Goal: Task Accomplishment & Management: Manage account settings

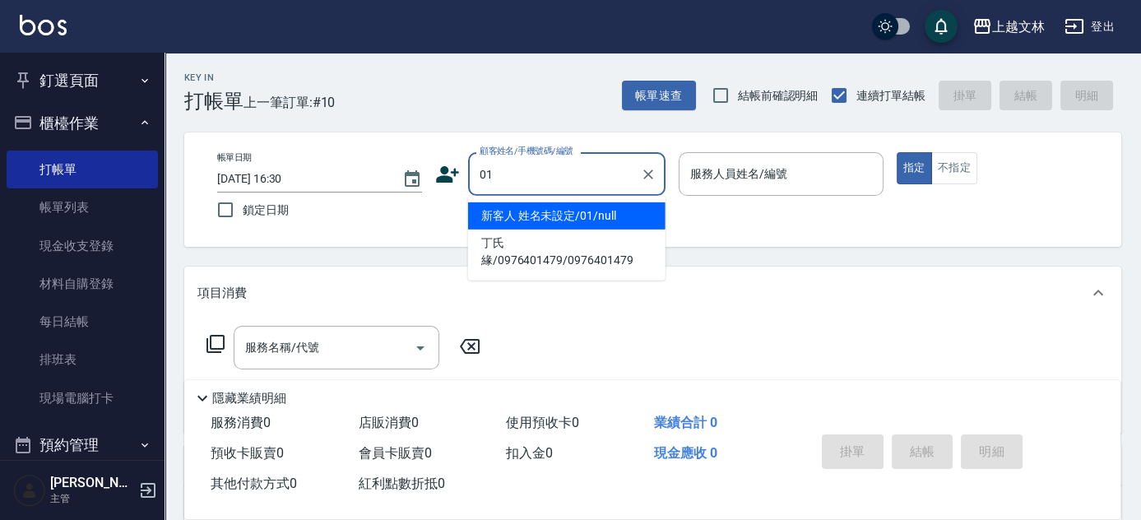
type input "新客人 姓名未設定/01/null"
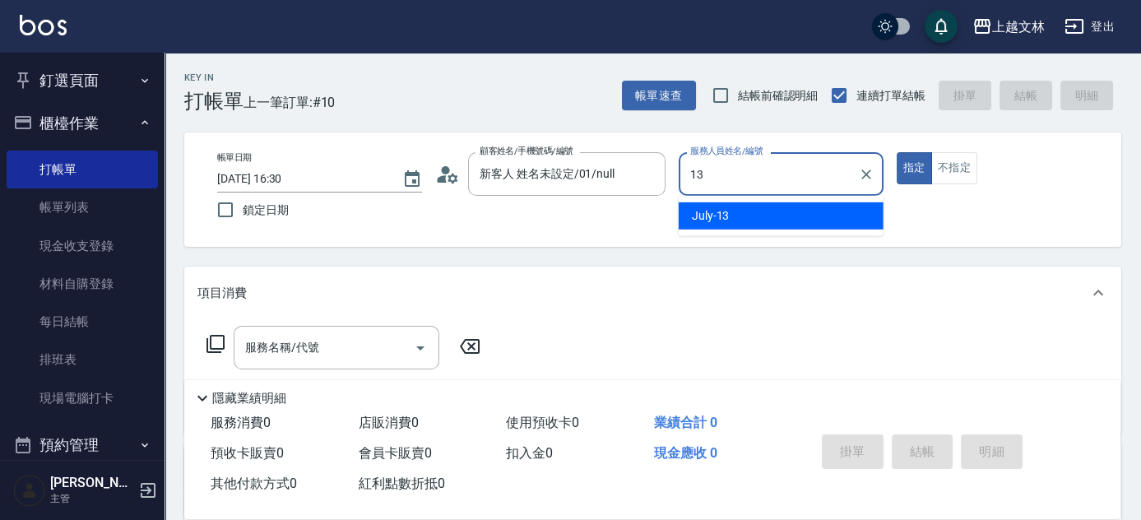
type input "July-13"
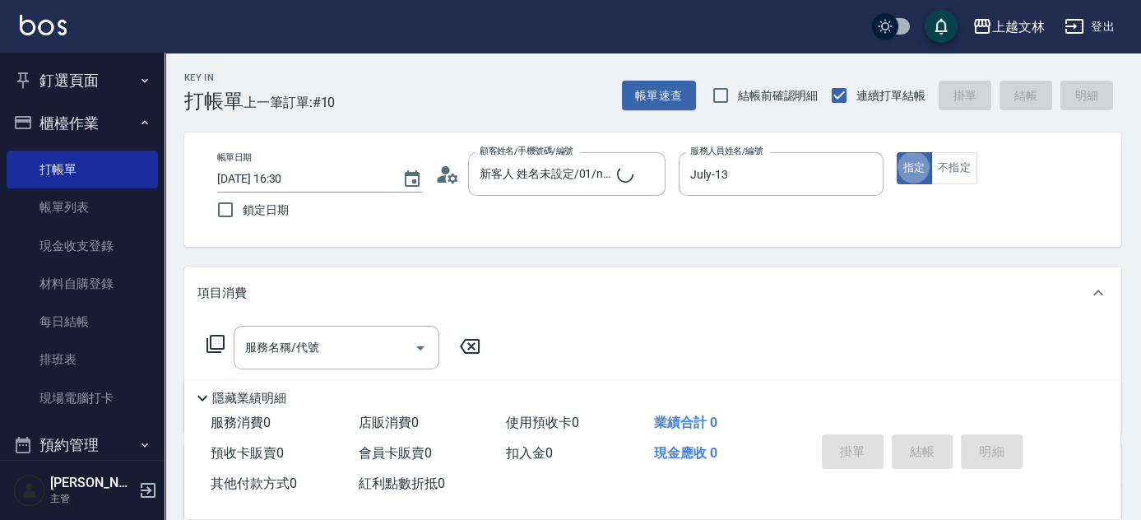
type button "true"
click at [952, 164] on button "不指定" at bounding box center [954, 168] width 46 height 32
click at [927, 174] on button "指定" at bounding box center [914, 168] width 35 height 32
click at [281, 355] on input "服務名稱/代號" at bounding box center [324, 347] width 166 height 29
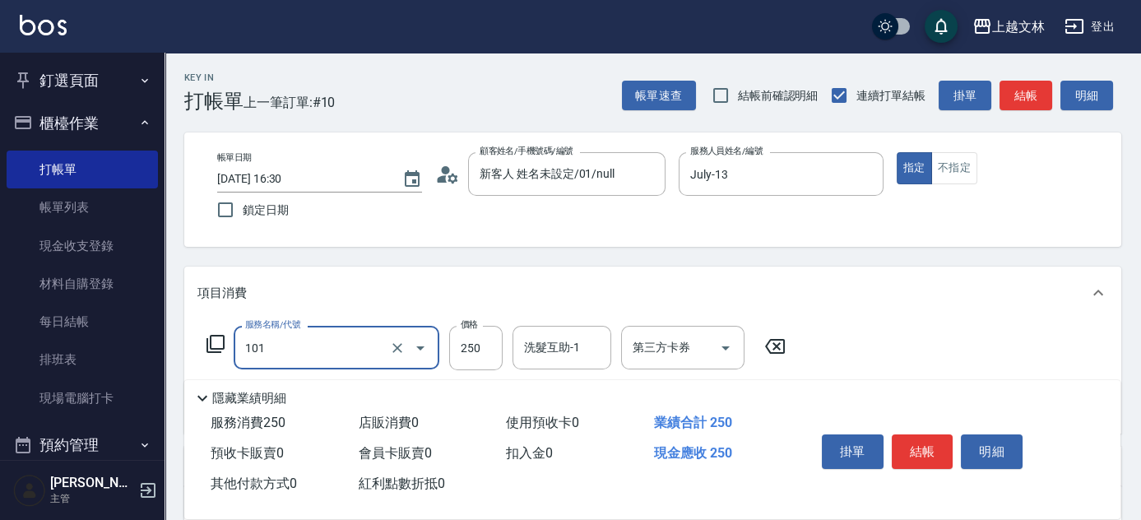
type input "洗髮(101)"
click at [890, 441] on div "掛單 結帳 明細" at bounding box center [922, 454] width 215 height 52
click at [915, 445] on button "結帳" at bounding box center [923, 451] width 62 height 35
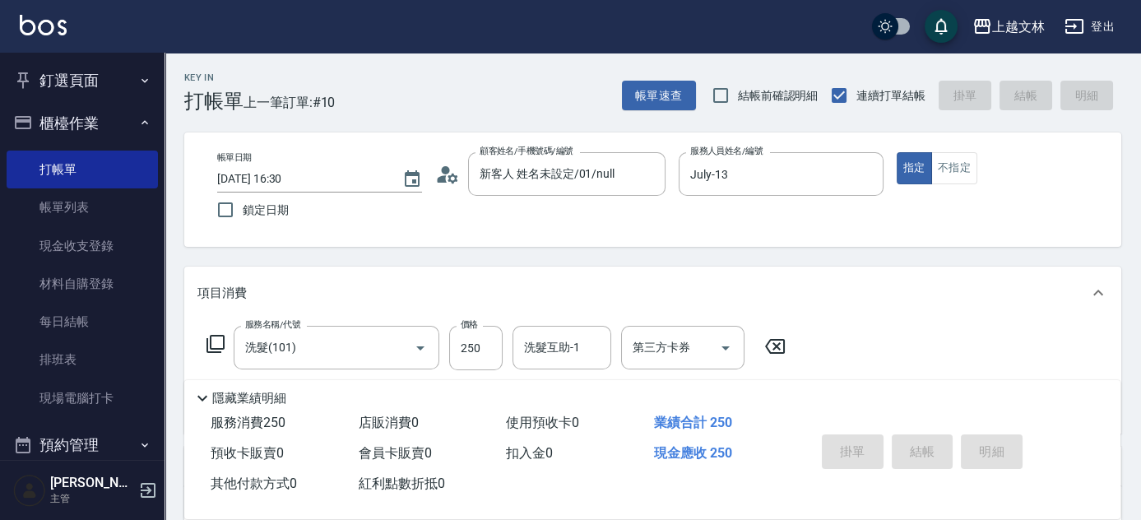
type input "2025/08/17 17:15"
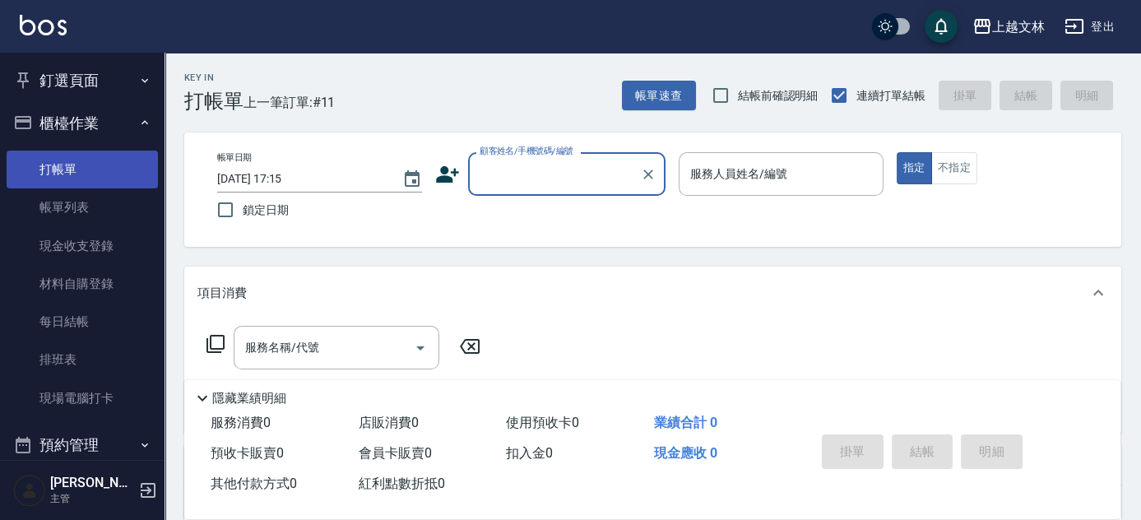
drag, startPoint x: 66, startPoint y: 207, endPoint x: 74, endPoint y: 169, distance: 39.5
click at [66, 207] on link "帳單列表" at bounding box center [82, 207] width 151 height 38
click at [74, 169] on link "打帳單" at bounding box center [82, 170] width 151 height 38
click at [527, 169] on input "顧客姓名/手機號碼/編號" at bounding box center [555, 174] width 158 height 29
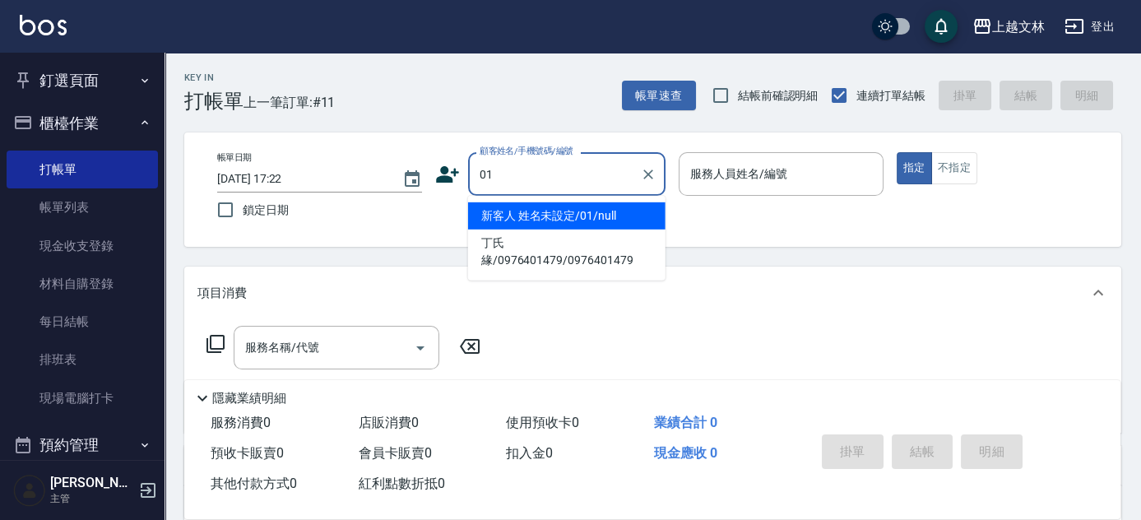
type input "新客人 姓名未設定/01/null"
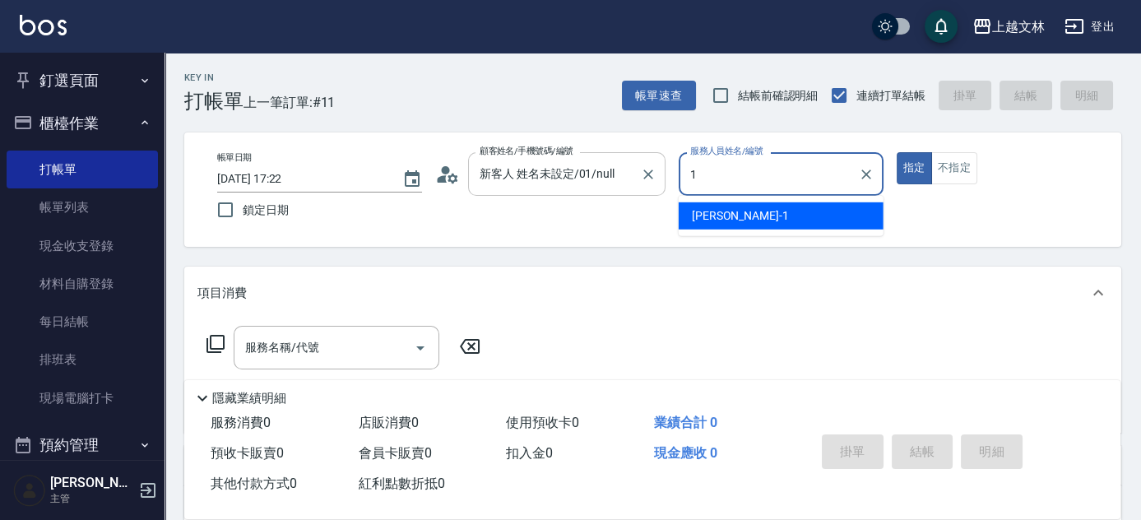
type input "FIONA-1"
type button "true"
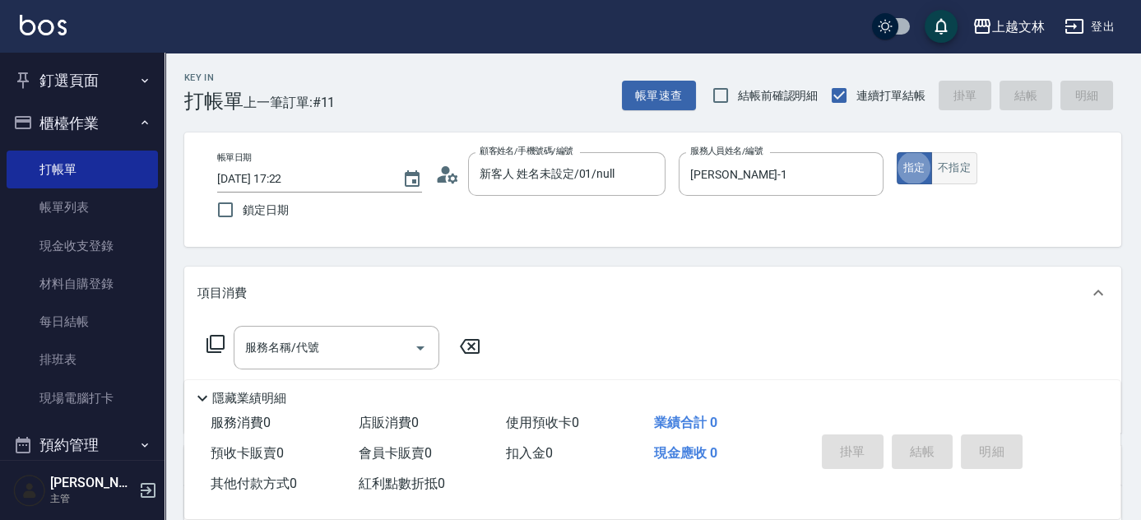
click at [965, 174] on button "不指定" at bounding box center [954, 168] width 46 height 32
click at [362, 344] on input "服務名稱/代號" at bounding box center [324, 347] width 166 height 29
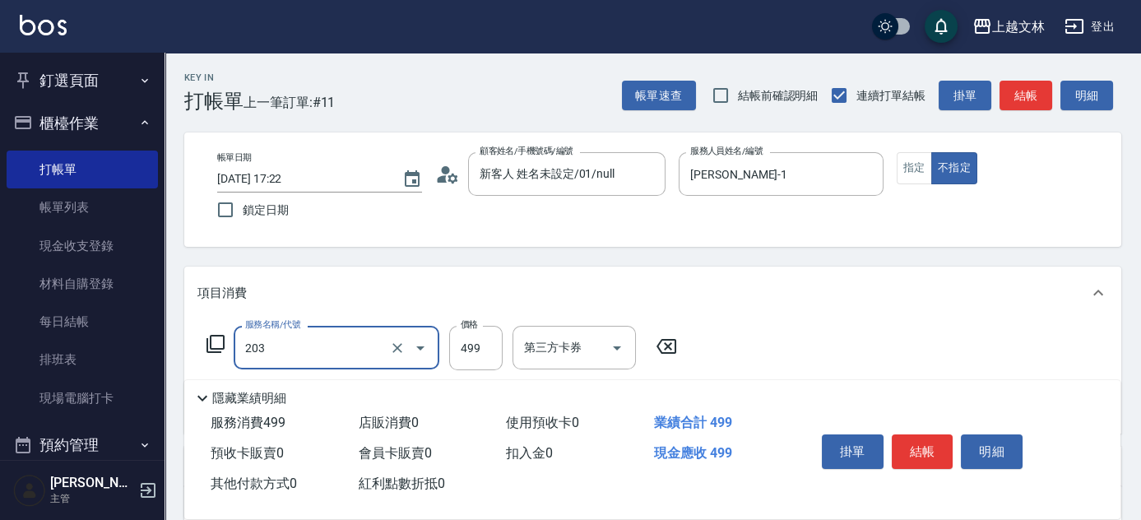
type input "B級洗+剪(203)"
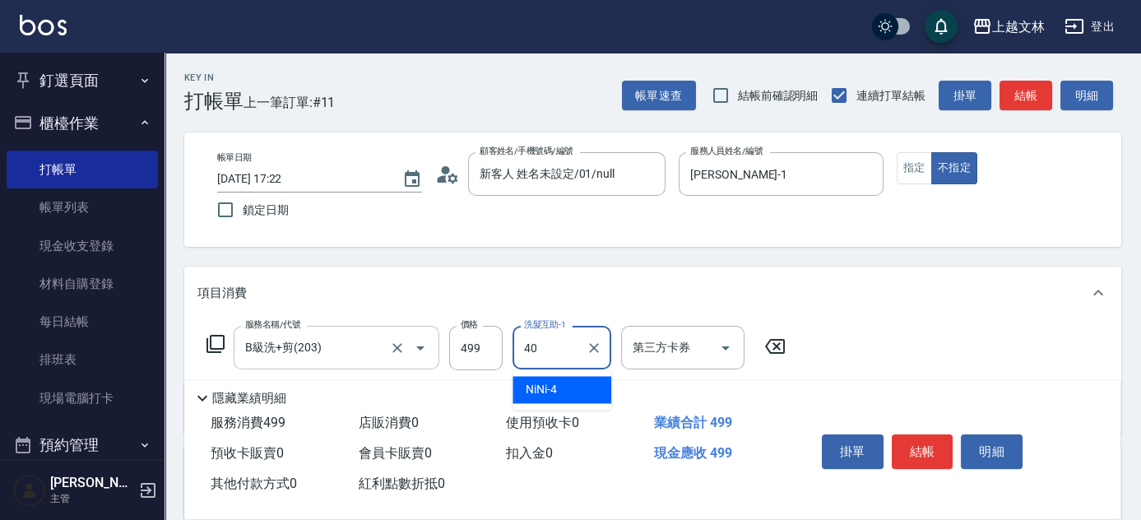
type input "彭佳琦-40"
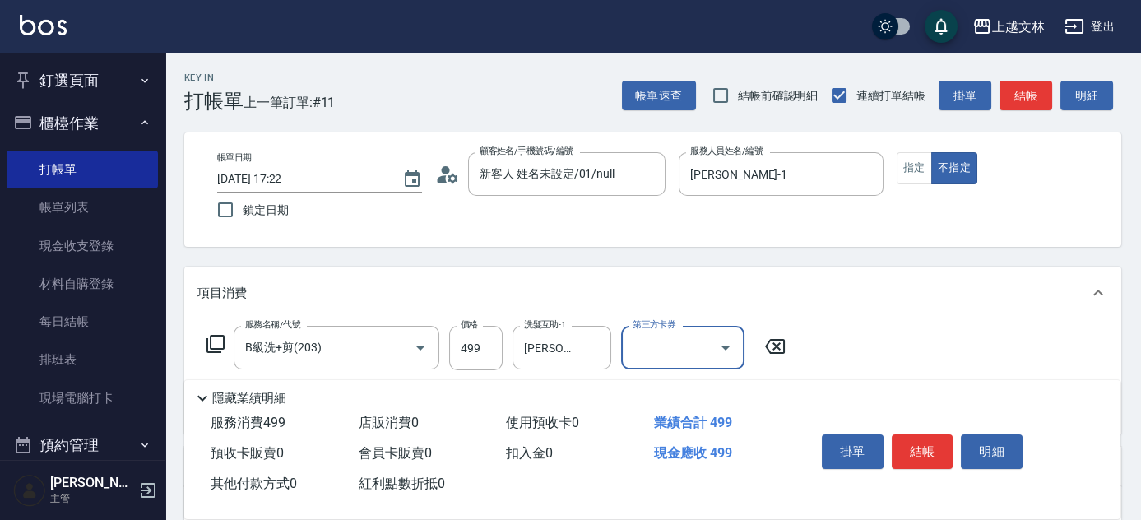
drag, startPoint x: 599, startPoint y: 350, endPoint x: 690, endPoint y: 299, distance: 104.2
click at [598, 349] on icon "Clear" at bounding box center [594, 348] width 16 height 16
click at [1026, 95] on button "結帳" at bounding box center [1026, 96] width 53 height 30
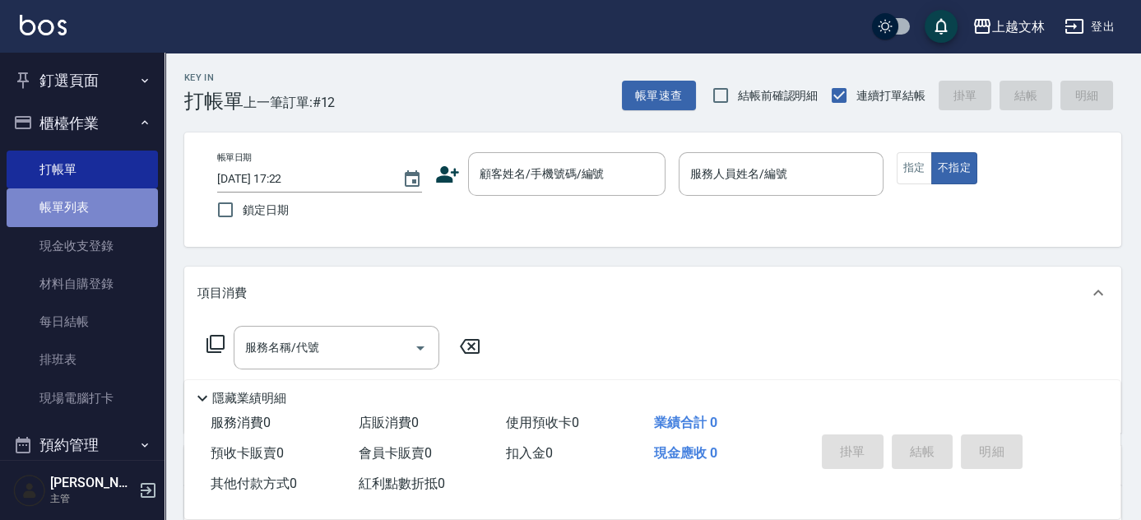
click at [83, 212] on link "帳單列表" at bounding box center [82, 207] width 151 height 38
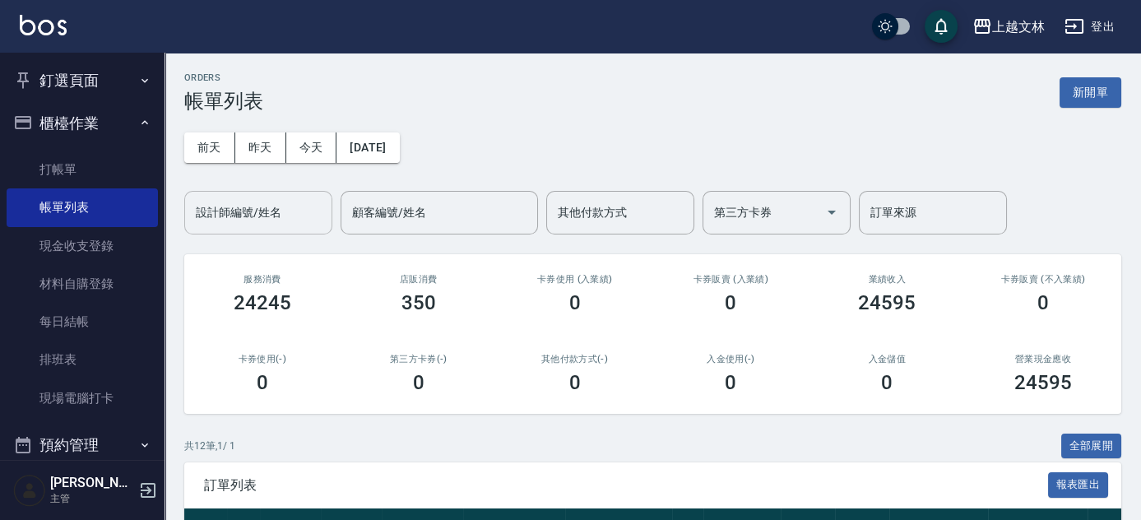
click at [234, 212] on div "設計師編號/姓名 設計師編號/姓名" at bounding box center [258, 213] width 148 height 44
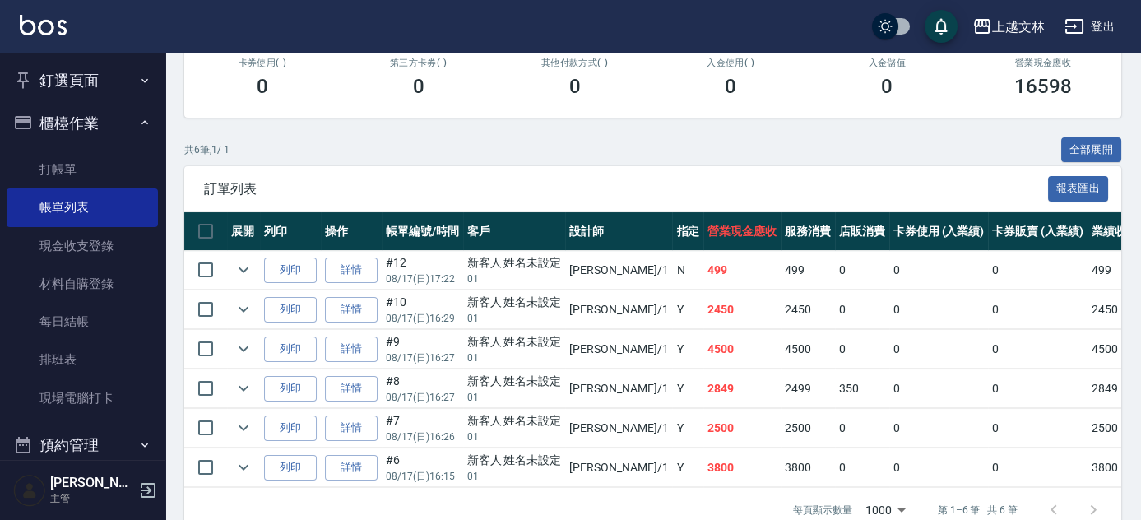
scroll to position [336, 0]
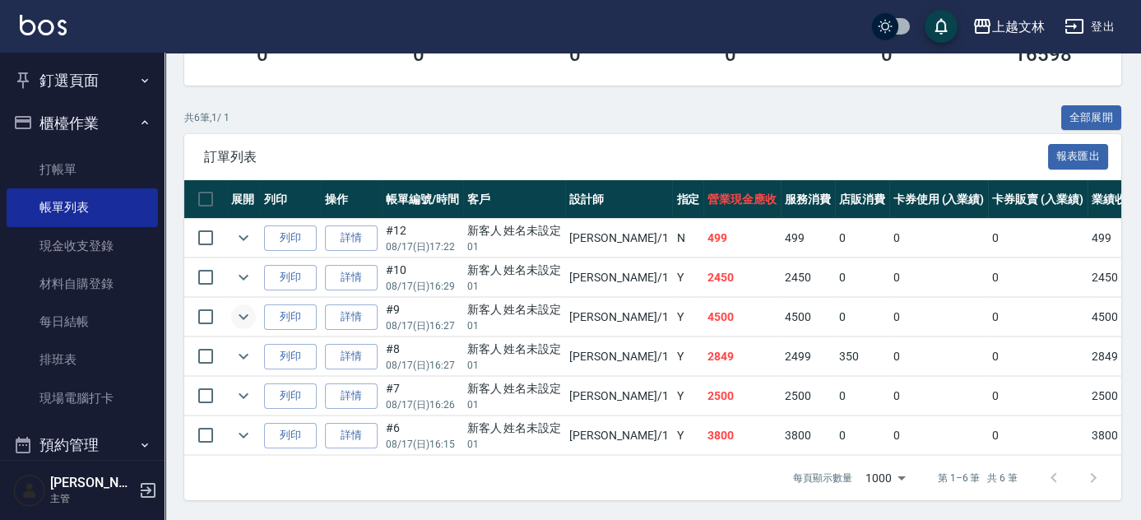
type input "FIONA-1"
click at [244, 307] on icon "expand row" at bounding box center [244, 317] width 20 height 20
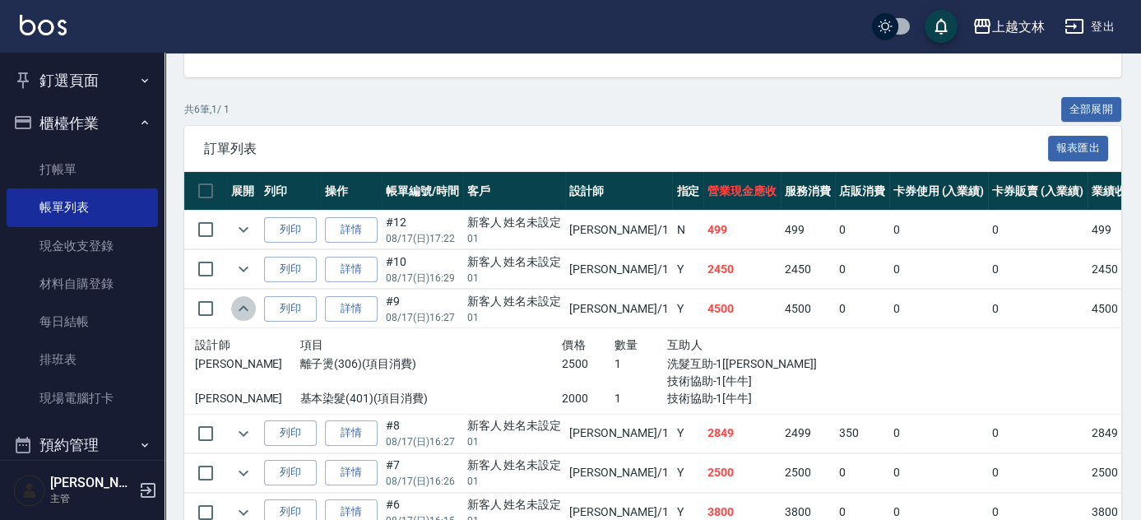
click at [244, 305] on icon "expand row" at bounding box center [244, 308] width 10 height 6
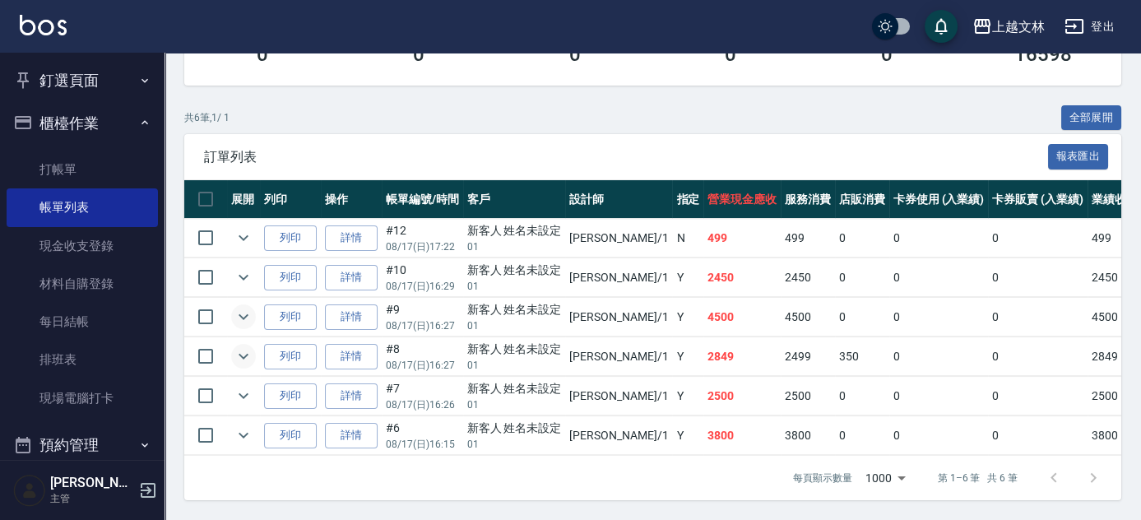
click at [249, 346] on icon "expand row" at bounding box center [244, 356] width 20 height 20
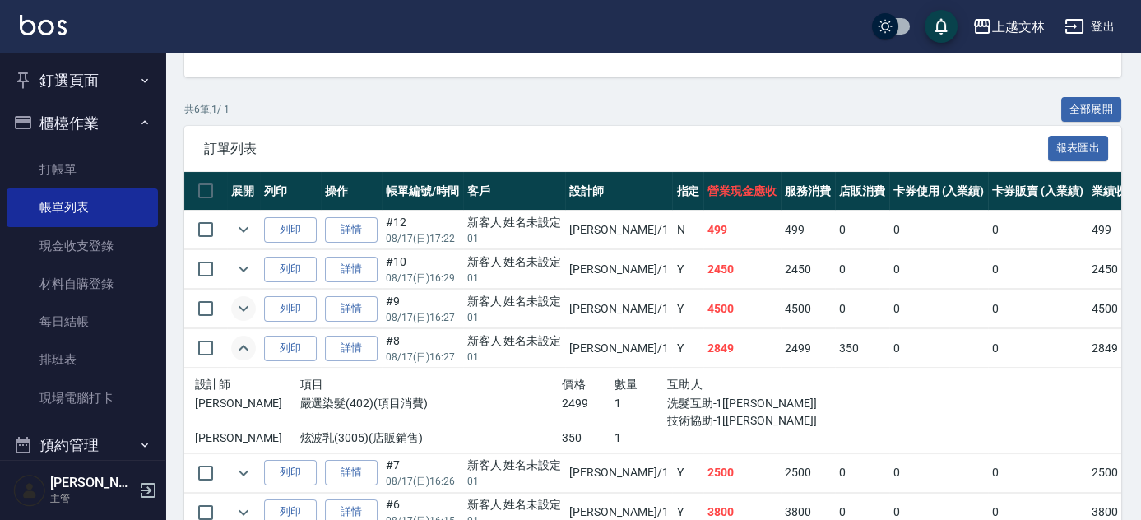
click at [248, 343] on icon "expand row" at bounding box center [244, 348] width 20 height 20
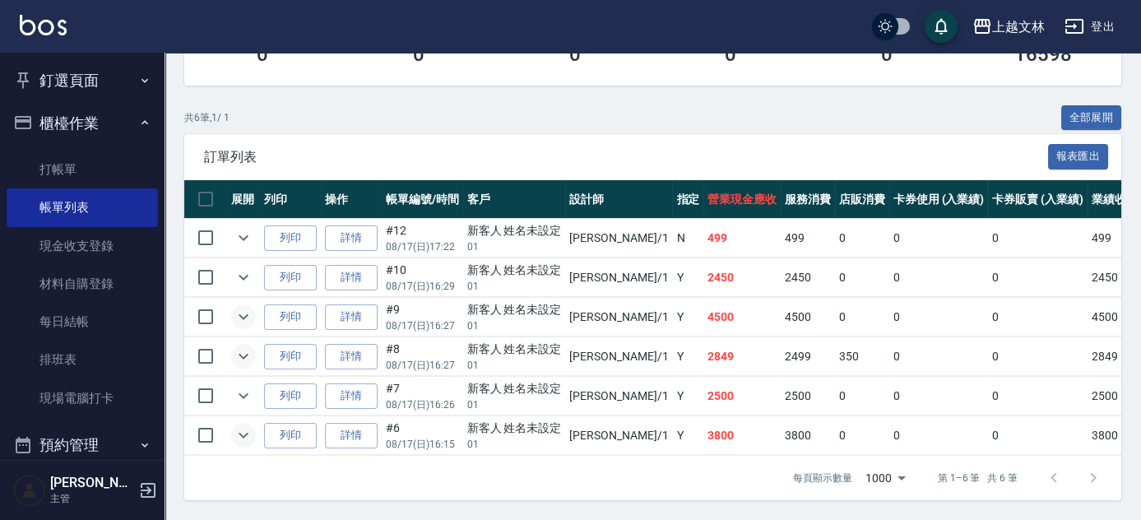
click at [244, 425] on icon "expand row" at bounding box center [244, 435] width 20 height 20
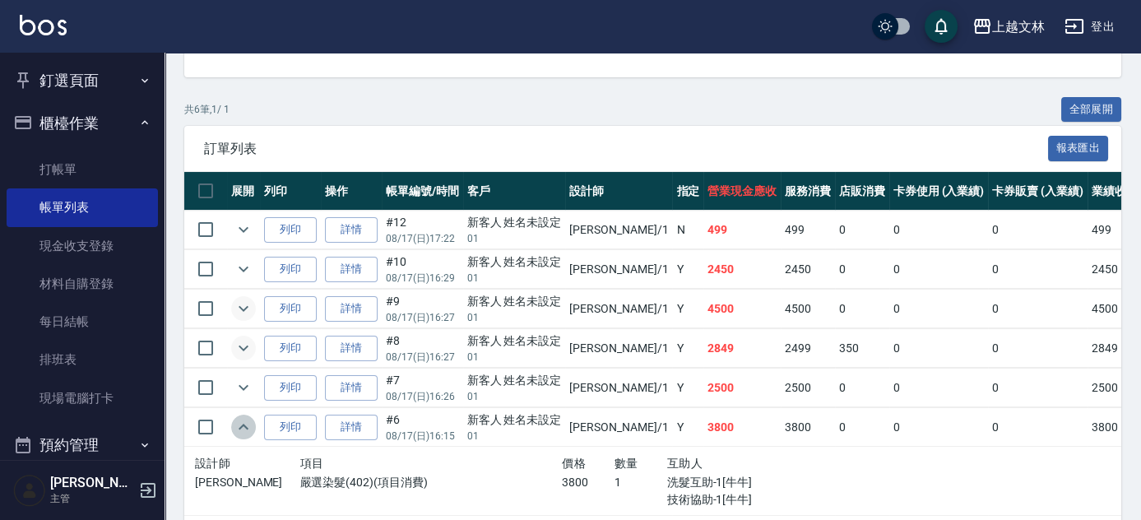
click at [244, 424] on icon "expand row" at bounding box center [244, 427] width 10 height 6
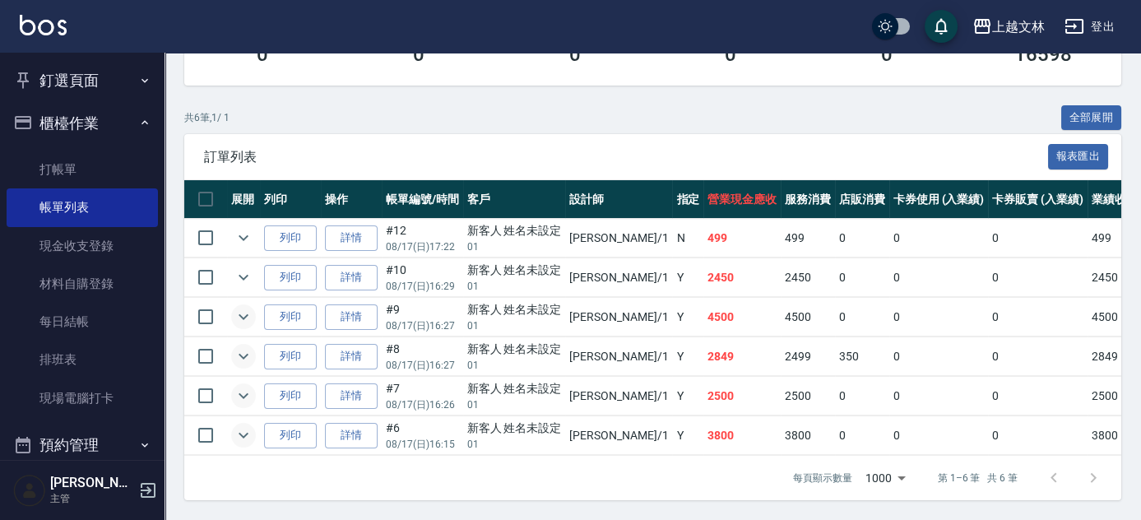
click at [242, 386] on icon "expand row" at bounding box center [244, 396] width 20 height 20
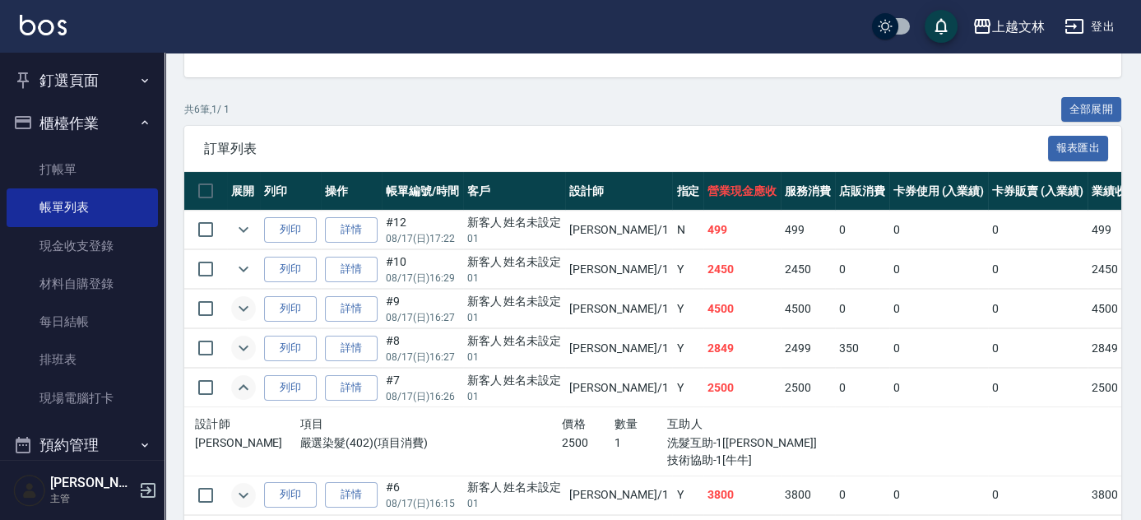
click at [242, 379] on icon "expand row" at bounding box center [244, 388] width 20 height 20
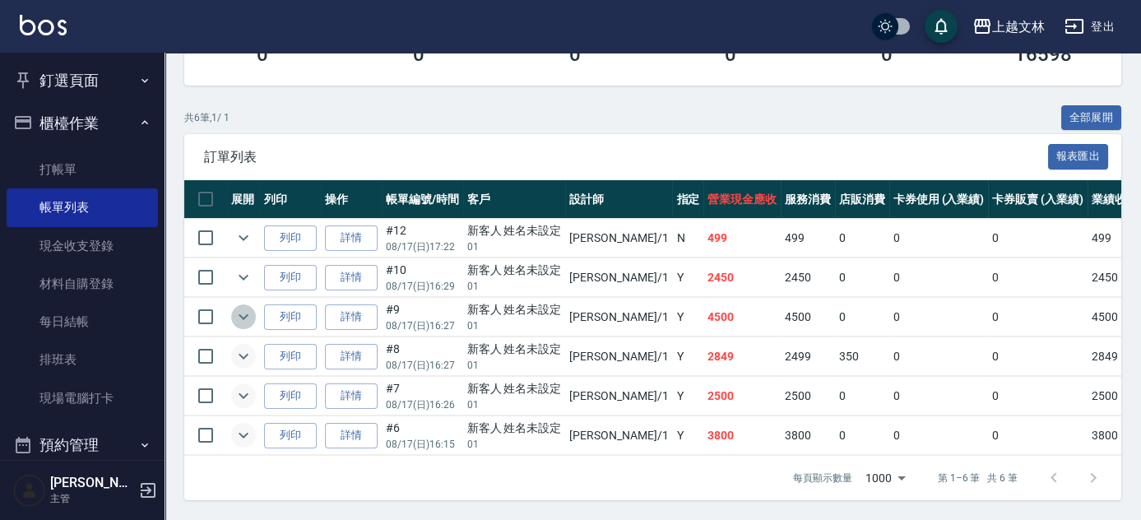
click at [245, 313] on icon "expand row" at bounding box center [244, 317] width 20 height 20
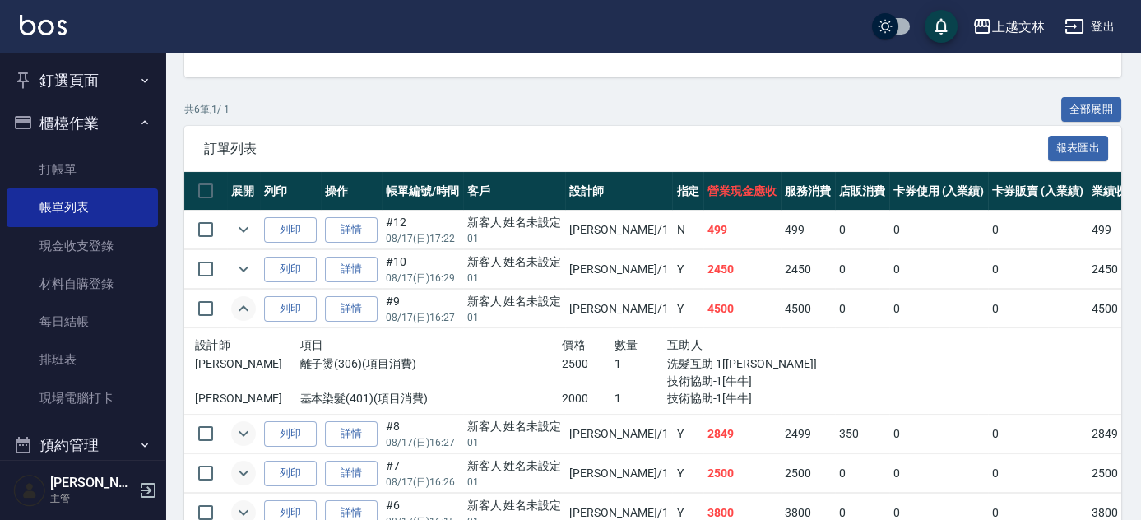
click at [245, 313] on icon "expand row" at bounding box center [244, 309] width 20 height 20
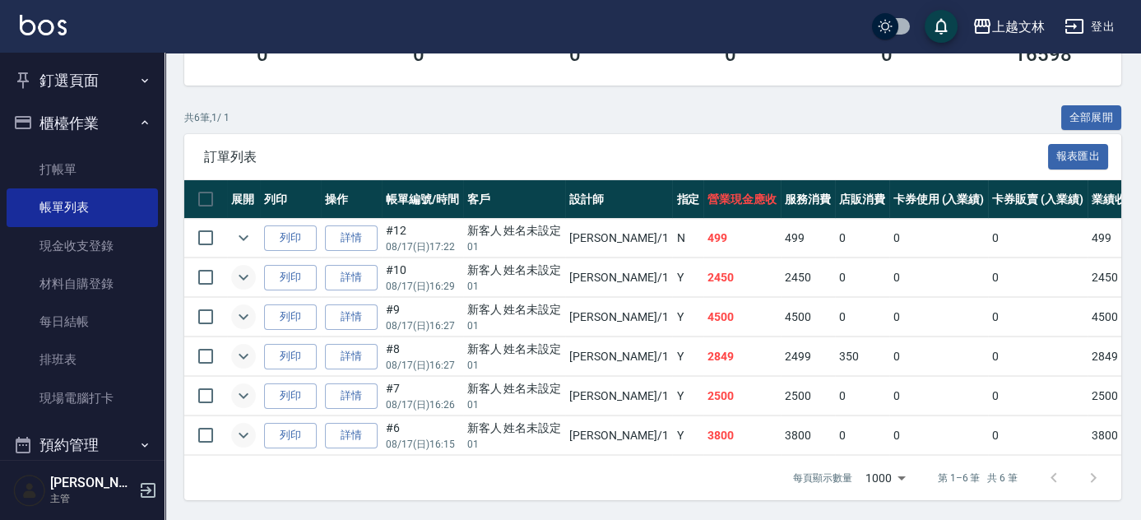
click at [251, 271] on icon "expand row" at bounding box center [244, 277] width 20 height 20
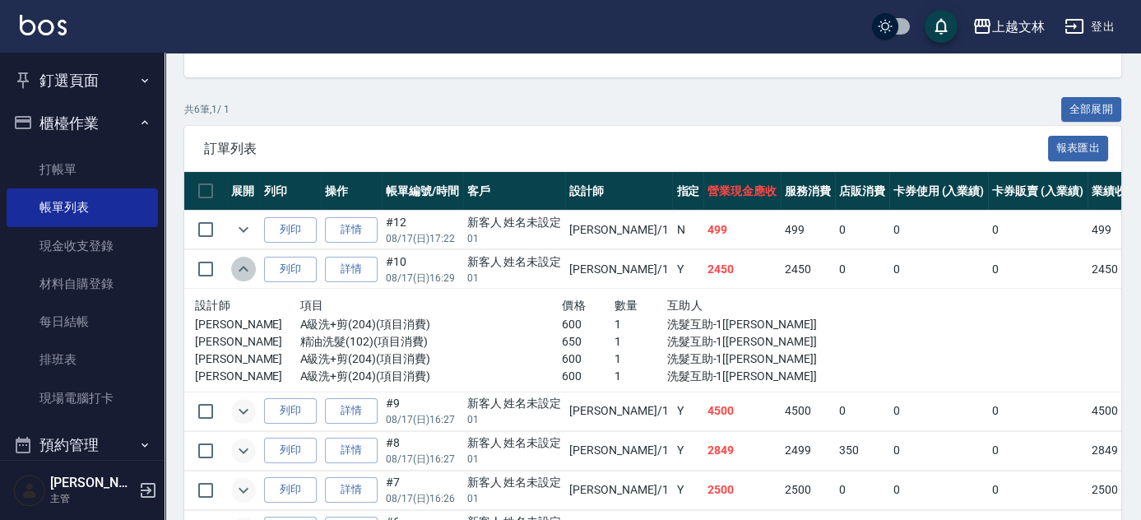
click at [251, 267] on icon "expand row" at bounding box center [244, 269] width 20 height 20
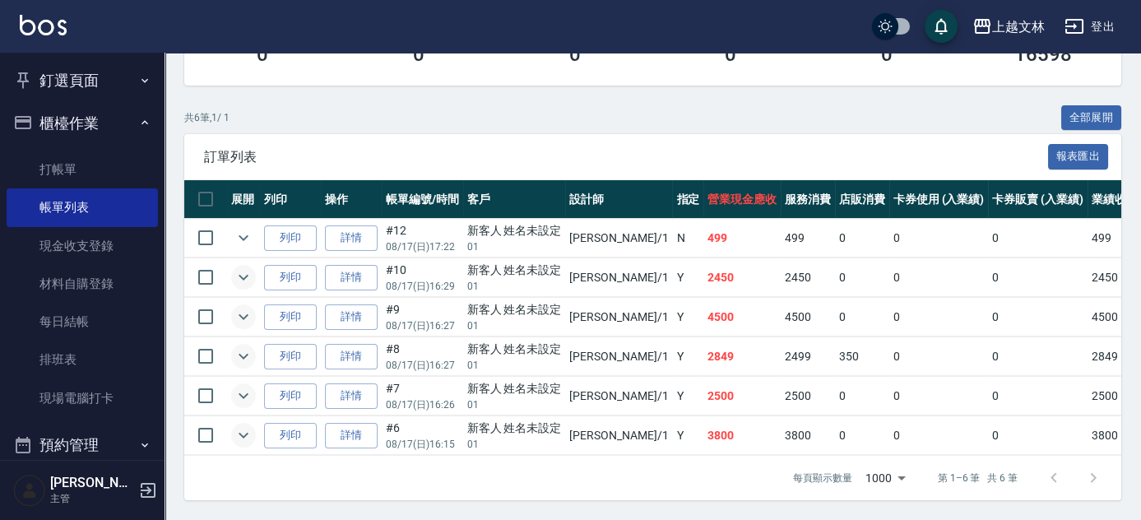
click at [372, 270] on link "詳情" at bounding box center [351, 278] width 53 height 26
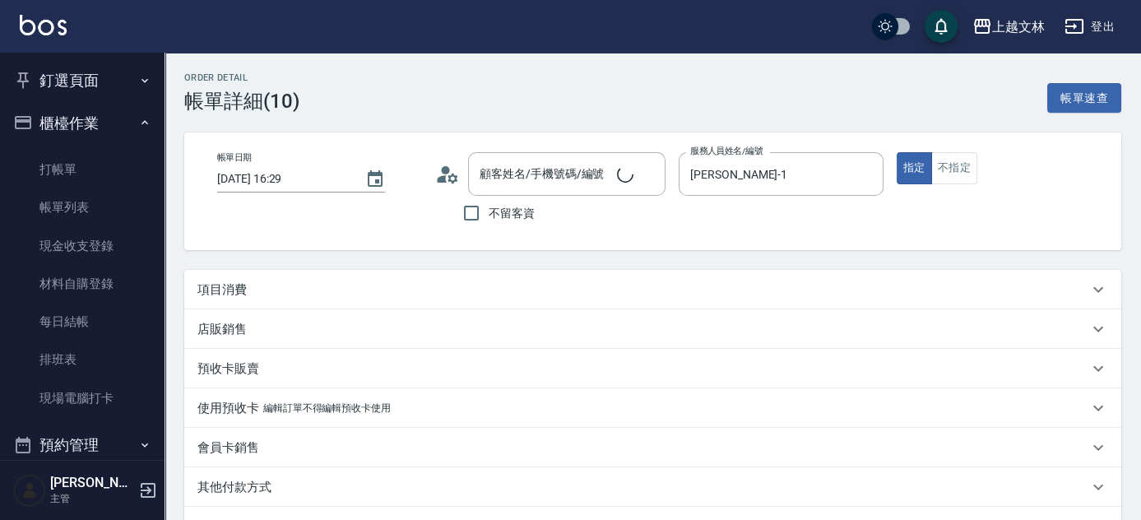
type input "2025/08/17 16:29"
type input "FIONA-1"
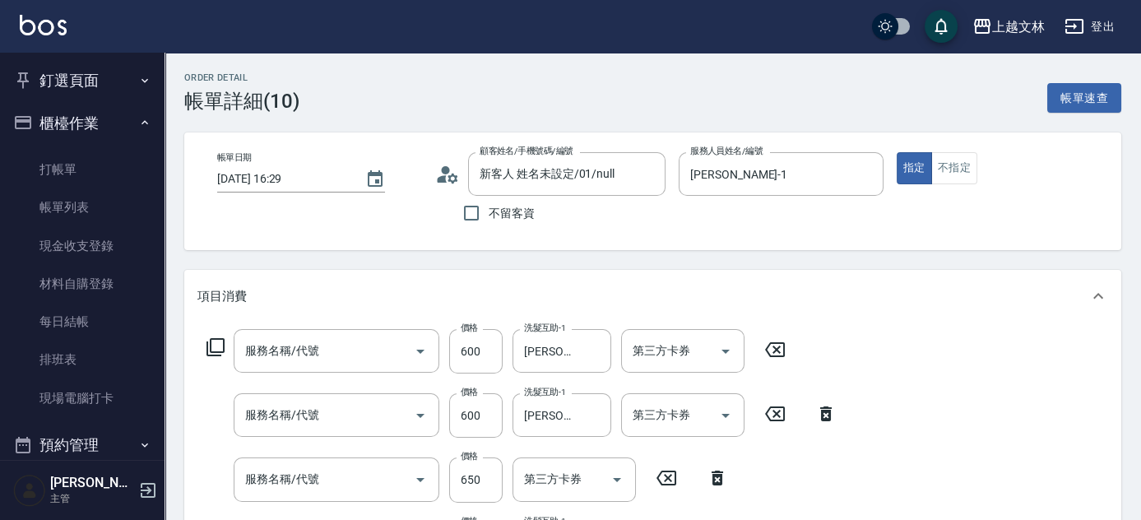
type input "新客人 姓名未設定/01/null"
type input "A級洗+剪(204)"
type input "精油洗髮(102)"
type input "A級洗+剪(204)"
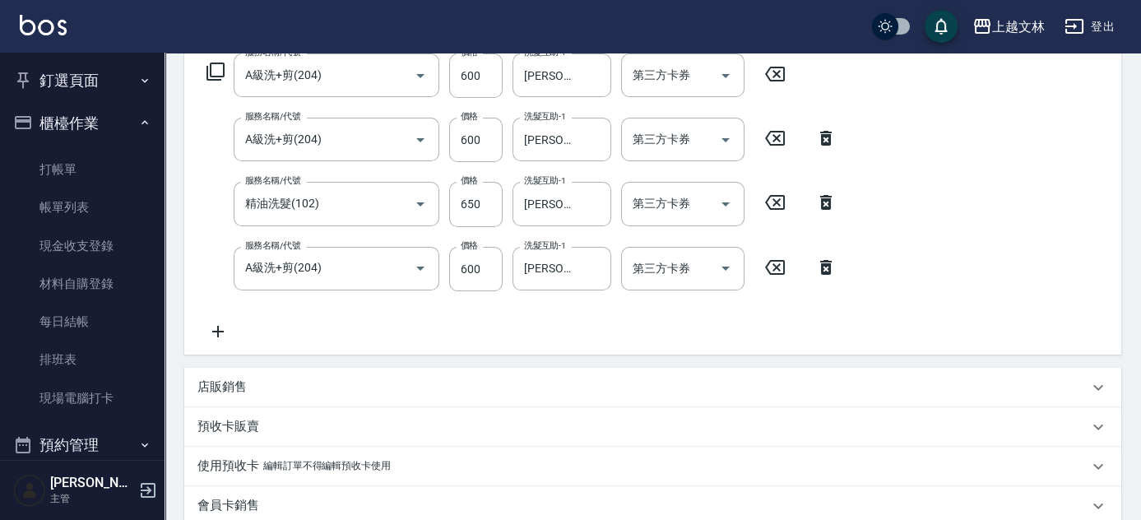
scroll to position [276, 0]
click at [220, 336] on icon at bounding box center [217, 331] width 41 height 20
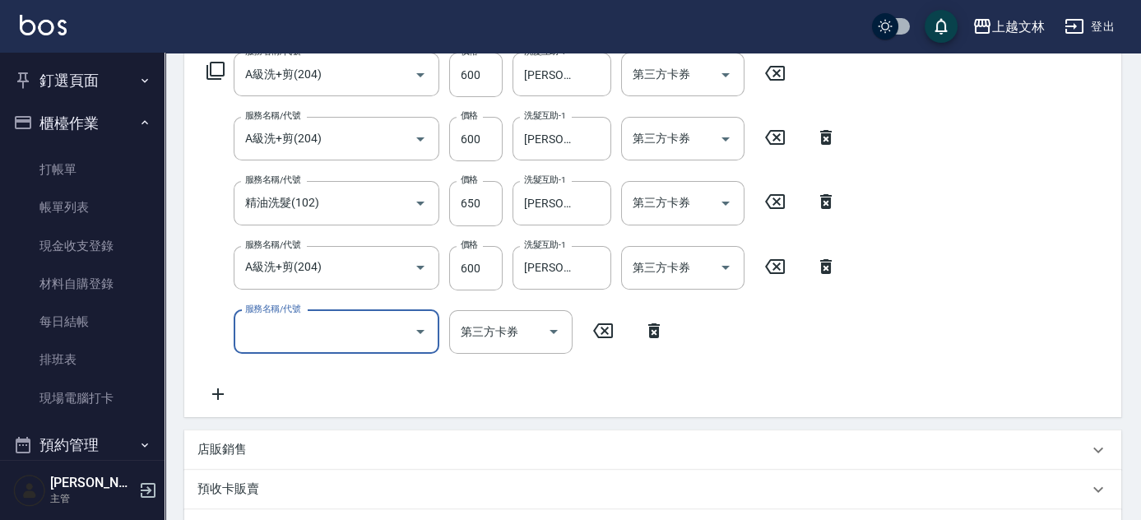
click at [267, 333] on input "服務名稱/代號" at bounding box center [324, 332] width 166 height 29
type input "精油洗髮(102)"
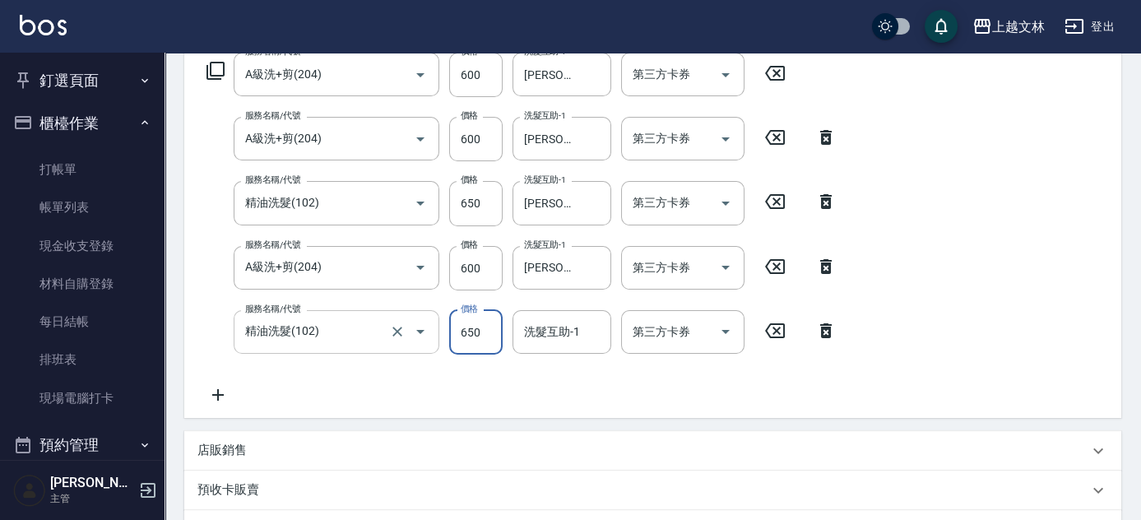
type input "650"
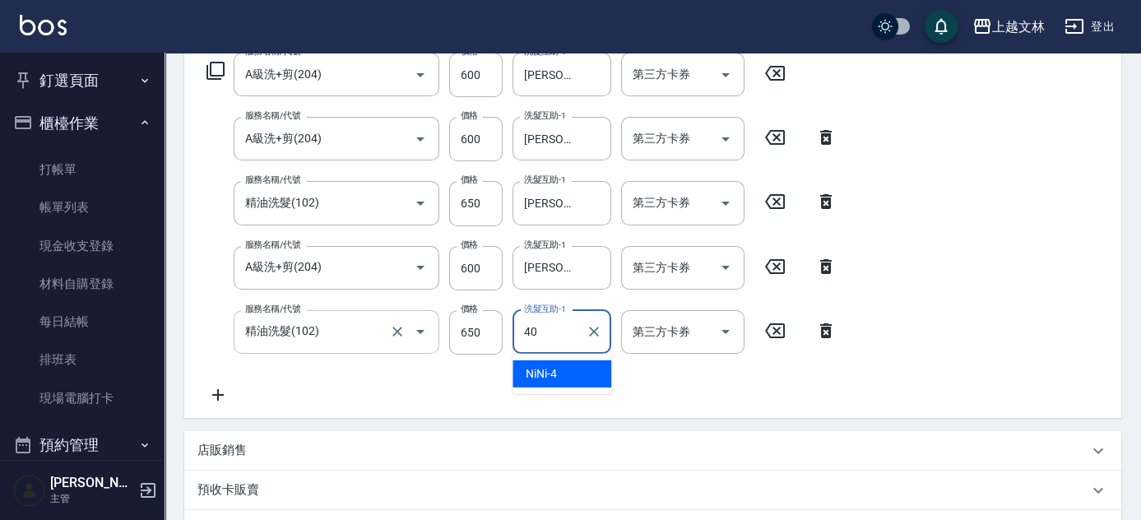
type input "彭佳琦-40"
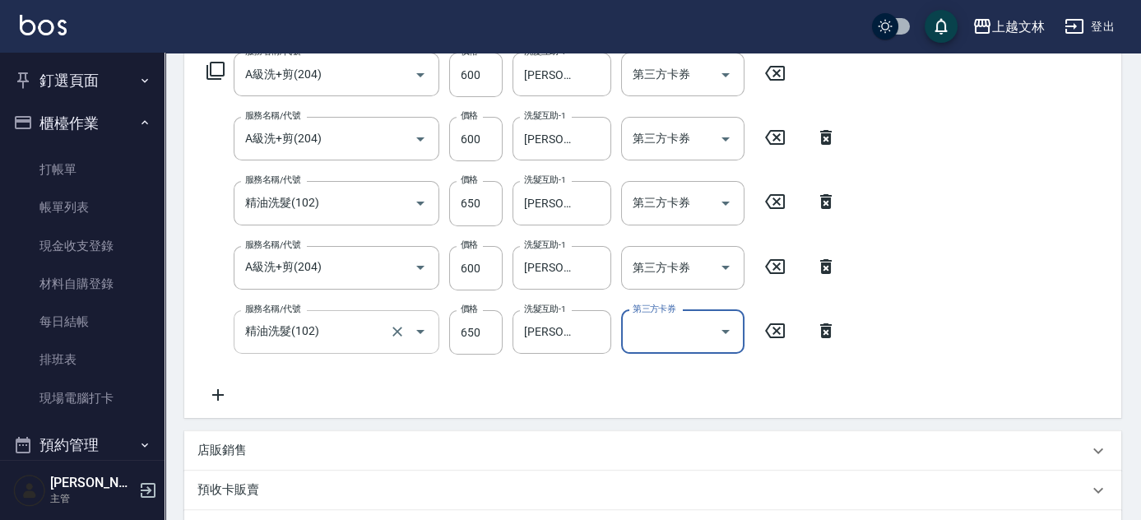
click at [327, 336] on input "精油洗髮(102)" at bounding box center [313, 332] width 145 height 29
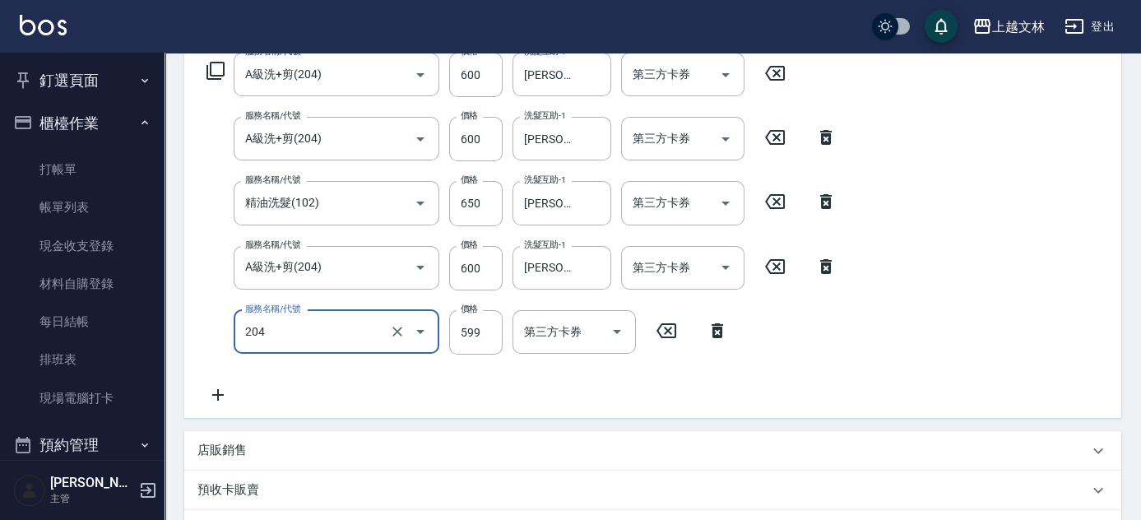
type input "A級洗+剪(204)"
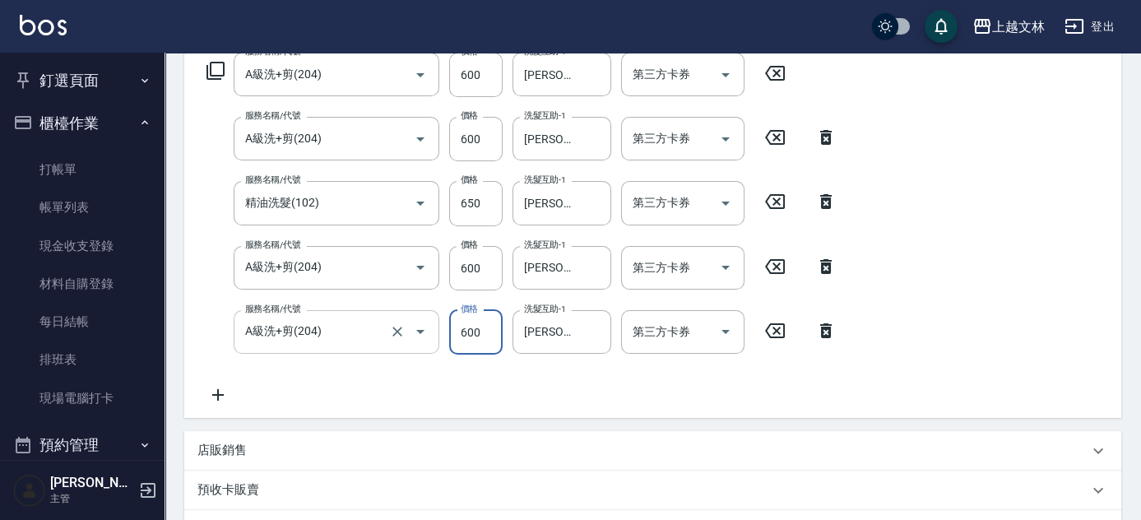
type input "600"
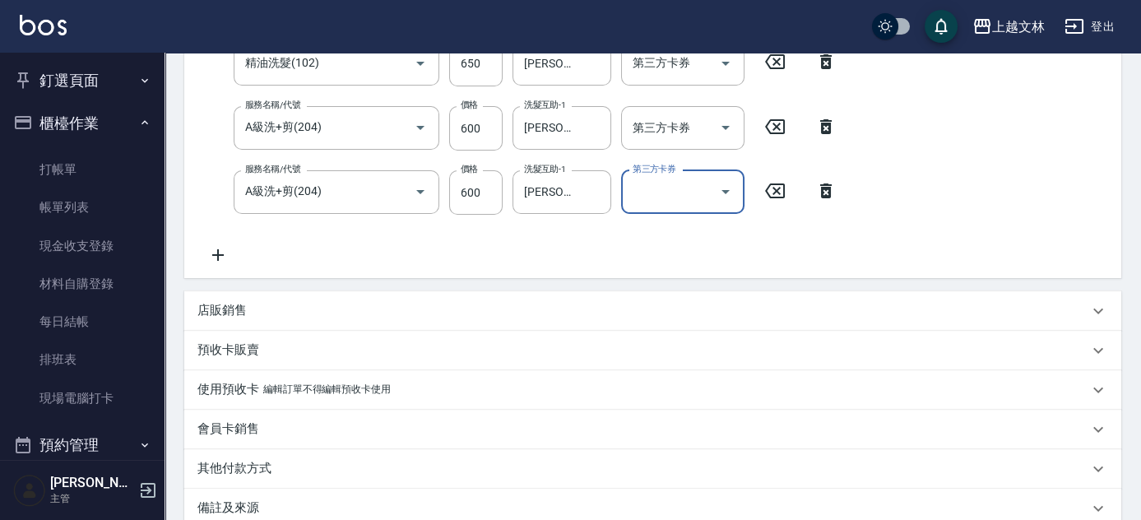
scroll to position [600, 0]
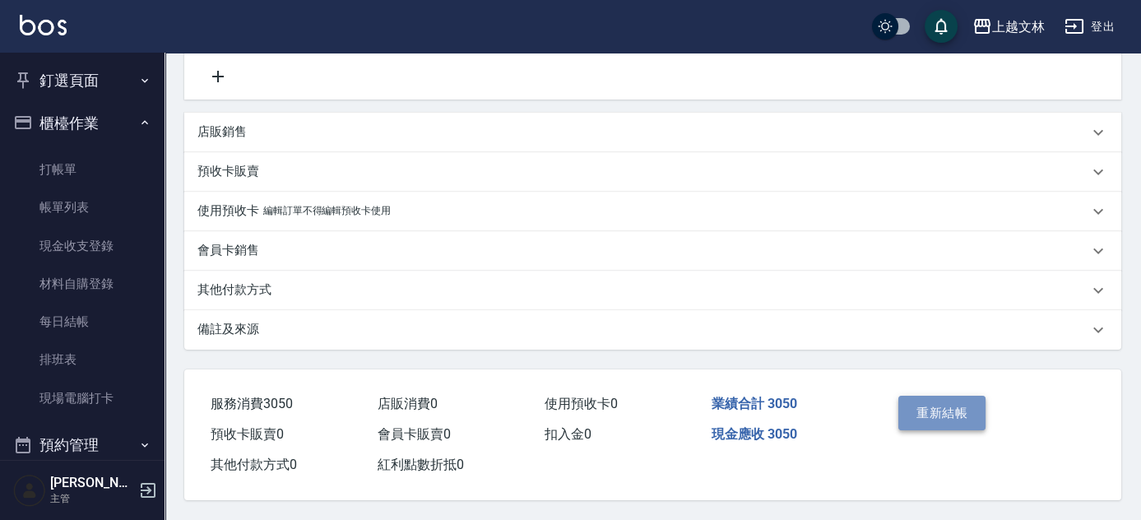
click at [941, 401] on button "重新結帳" at bounding box center [941, 413] width 87 height 35
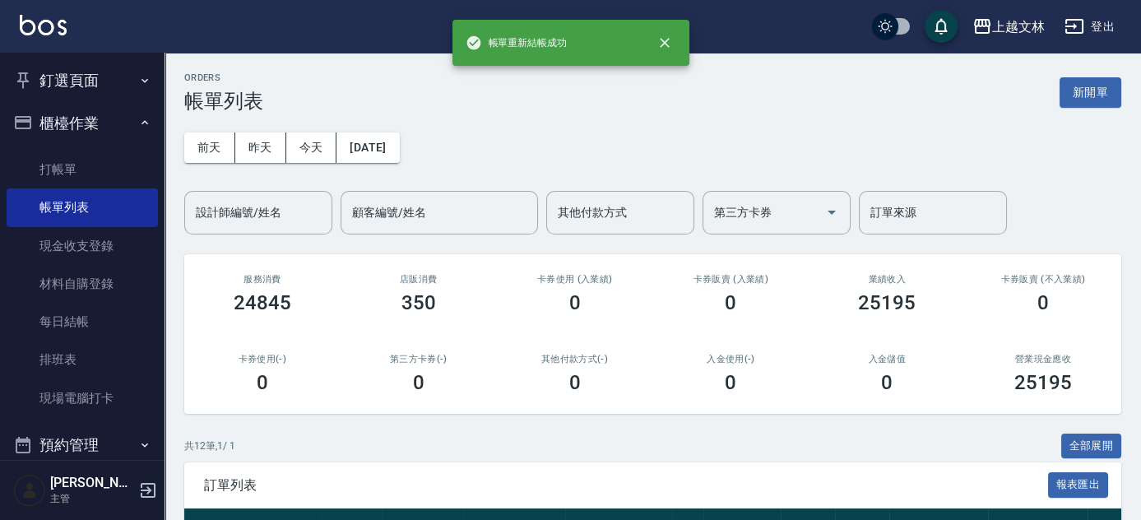
click at [100, 119] on button "櫃檯作業" at bounding box center [82, 123] width 151 height 43
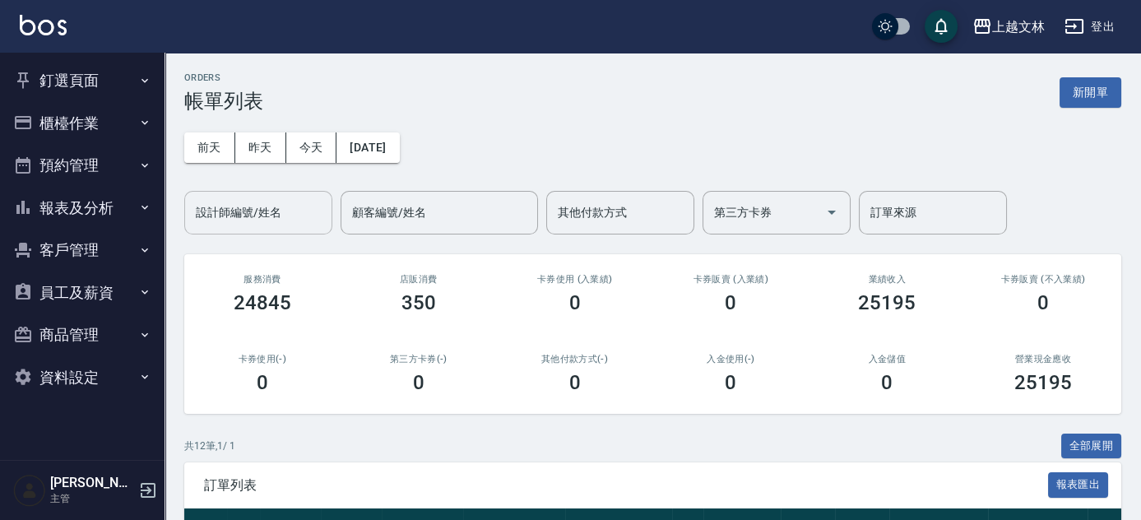
click at [219, 214] on input "設計師編號/姓名" at bounding box center [258, 212] width 133 height 29
type input "FIONA-1"
click at [81, 118] on button "櫃檯作業" at bounding box center [82, 123] width 151 height 43
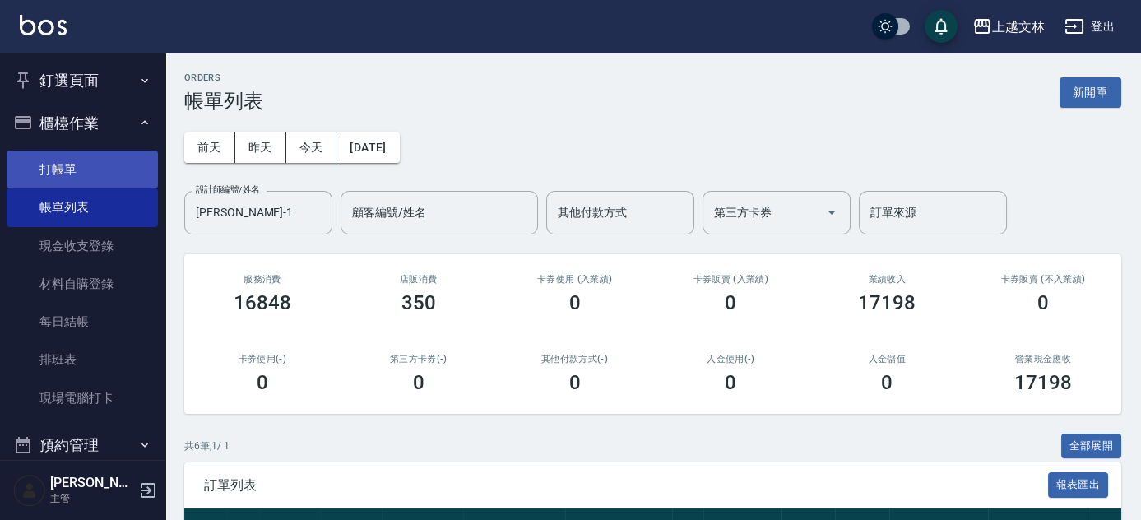
click at [70, 163] on link "打帳單" at bounding box center [82, 170] width 151 height 38
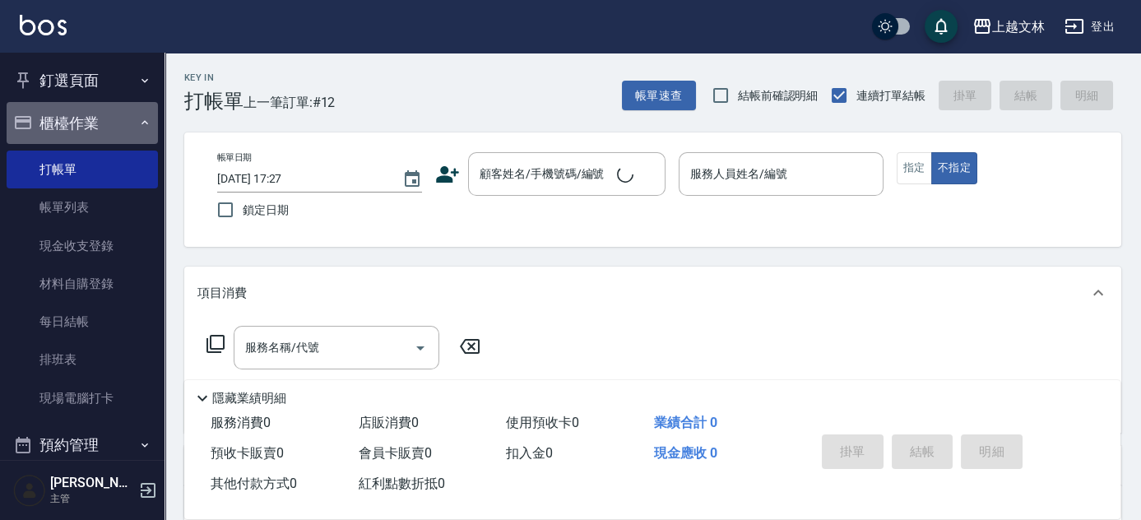
click at [87, 120] on button "櫃檯作業" at bounding box center [82, 123] width 151 height 43
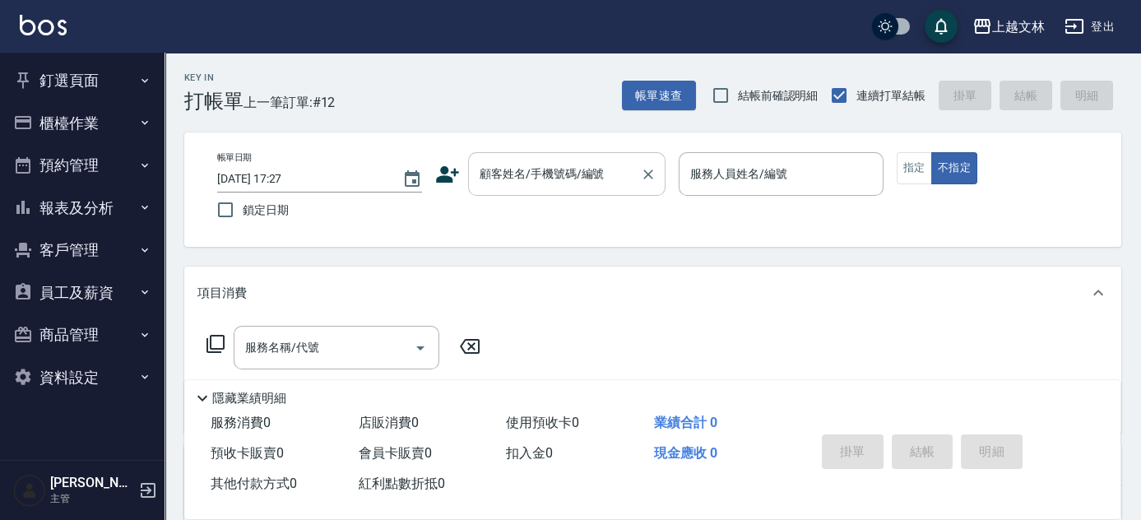
click at [508, 178] on input "顧客姓名/手機號碼/編號" at bounding box center [555, 174] width 158 height 29
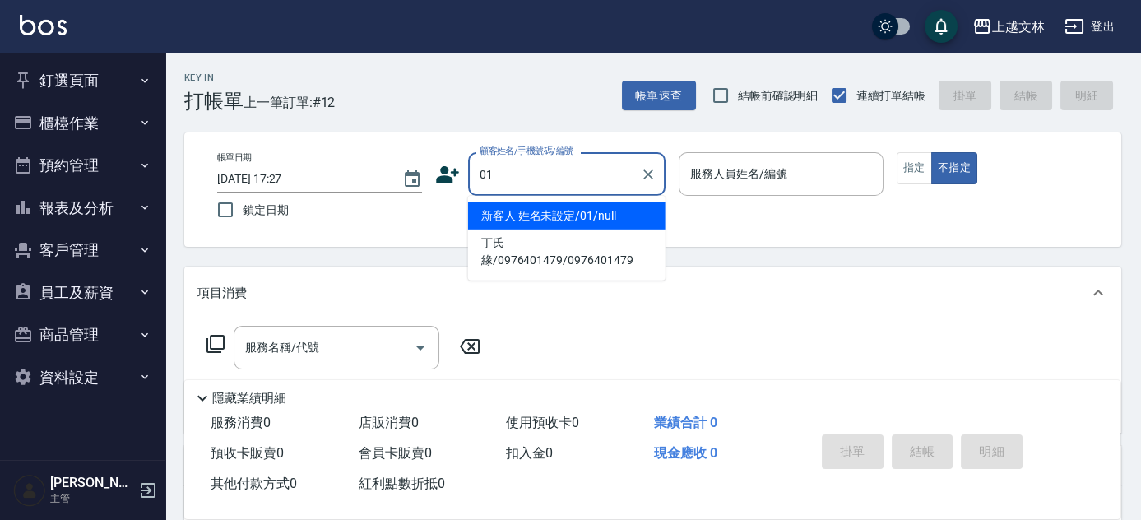
type input "新客人 姓名未設定/01/null"
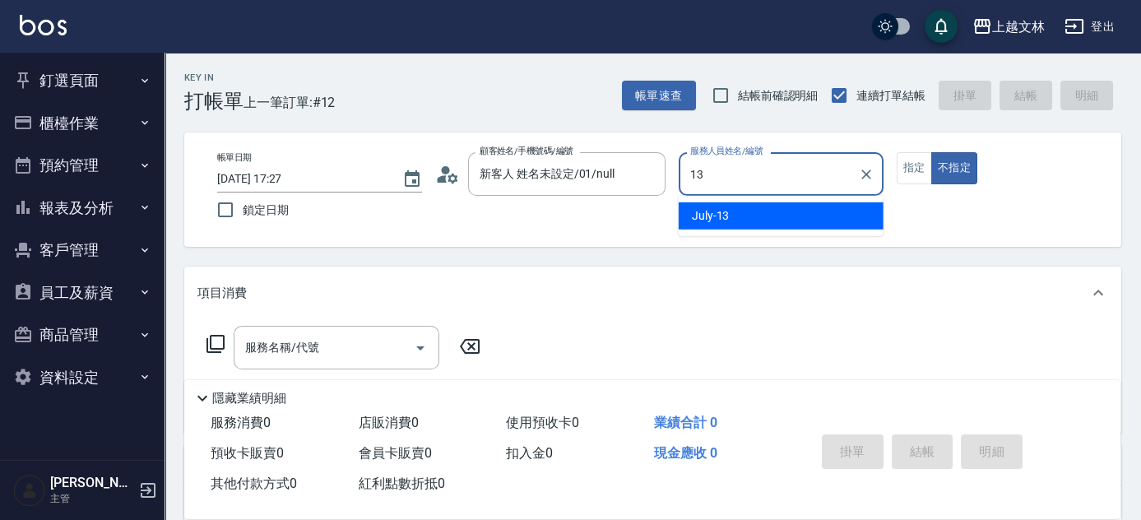
type input "July-13"
type button "false"
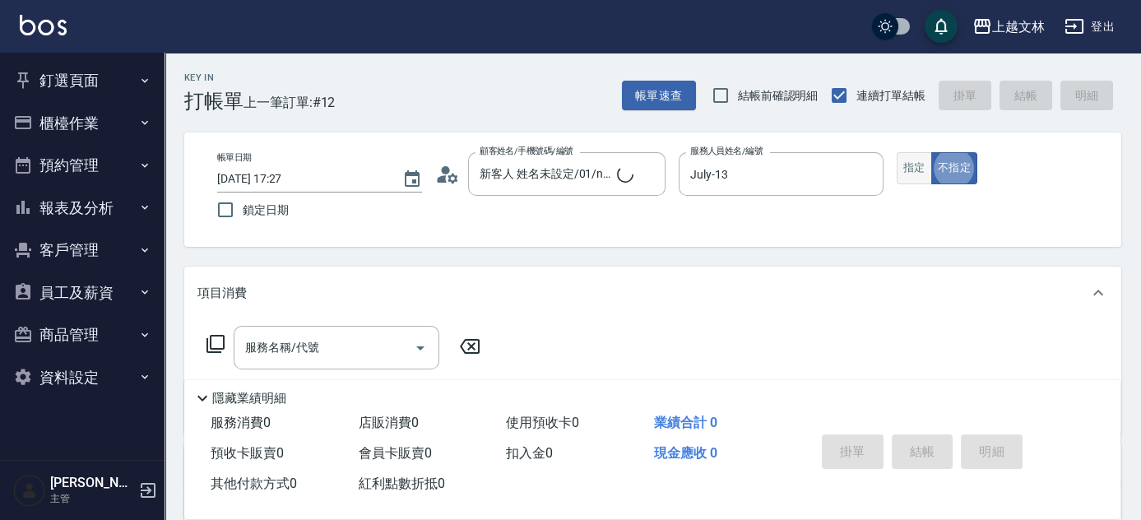
click at [908, 168] on button "指定" at bounding box center [914, 168] width 35 height 32
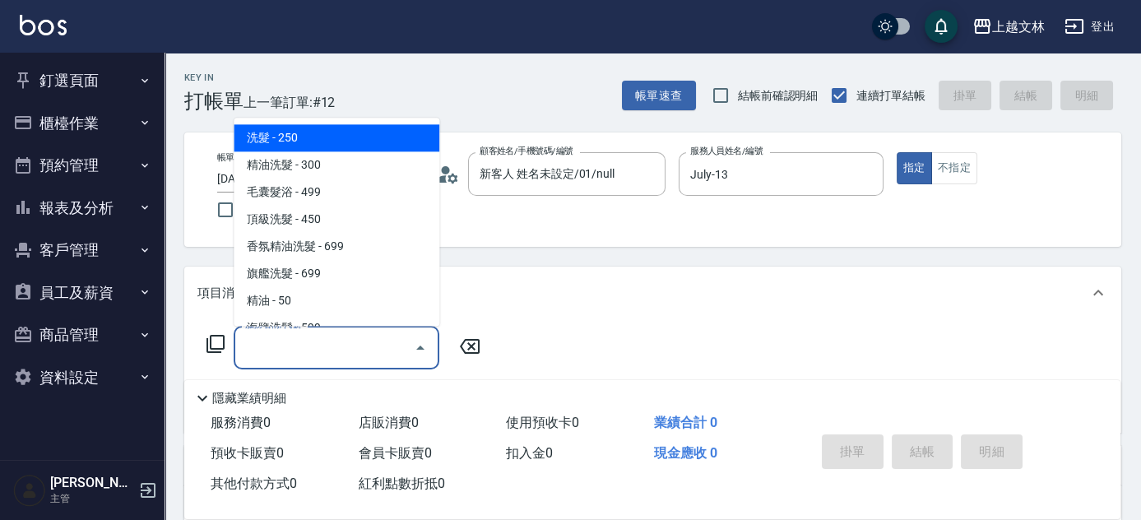
click at [380, 350] on input "服務名稱/代號" at bounding box center [324, 347] width 166 height 29
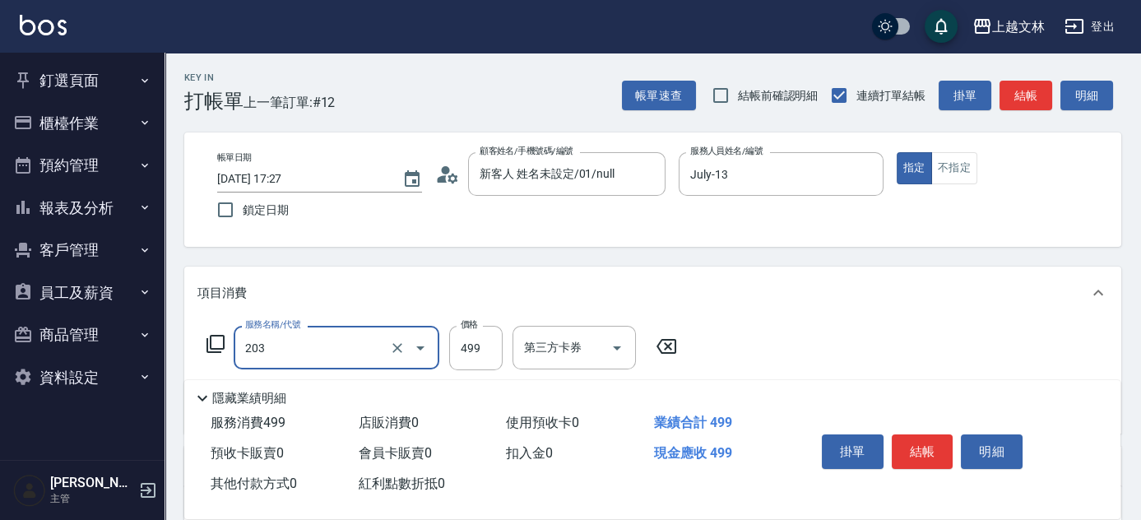
type input "B級洗+剪(203)"
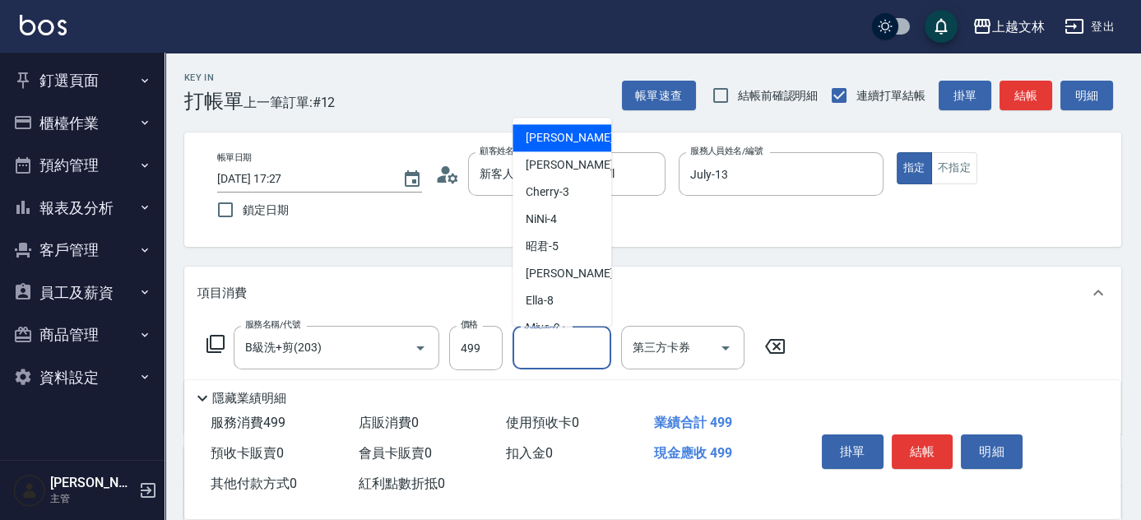
click at [540, 350] on div "洗髮互助-1 洗髮互助-1" at bounding box center [562, 348] width 99 height 44
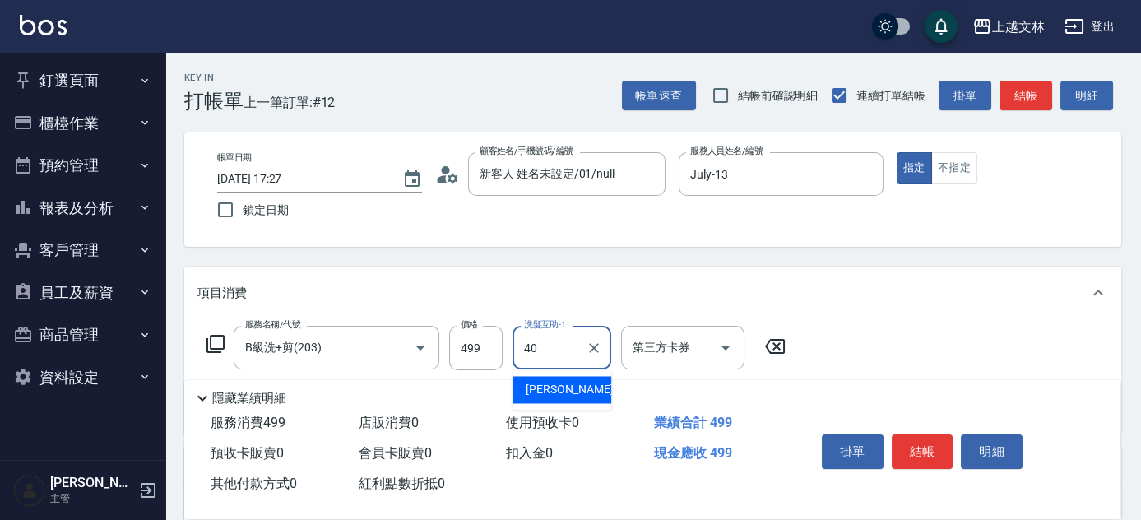
type input "彭佳琦-40"
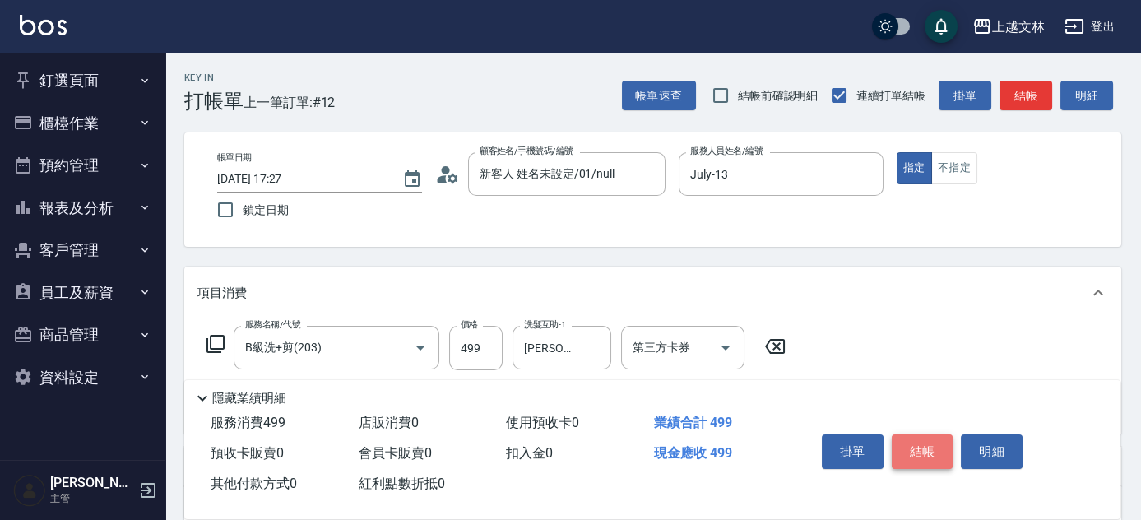
click at [909, 436] on button "結帳" at bounding box center [923, 451] width 62 height 35
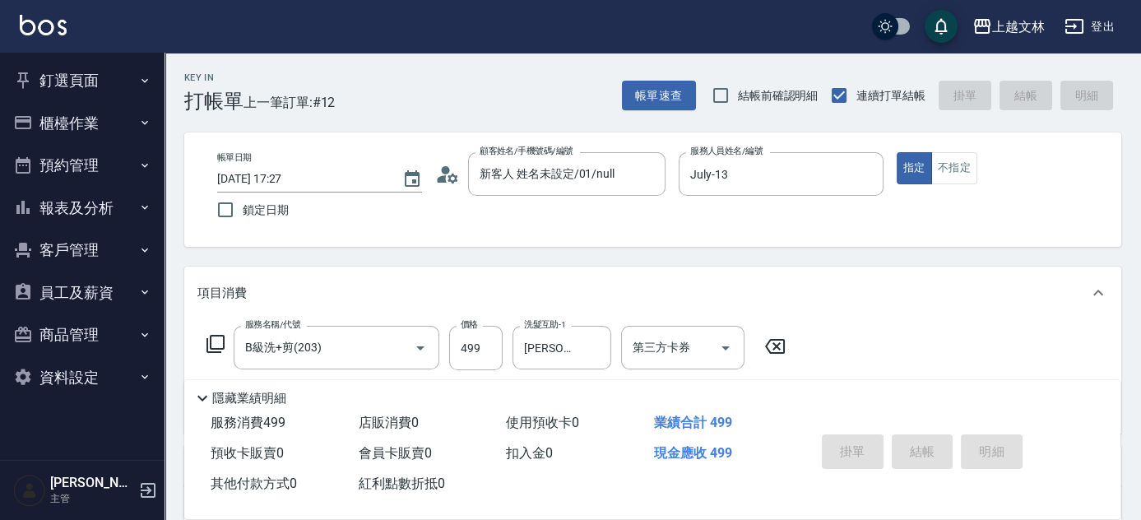
type input "2025/08/17 17:32"
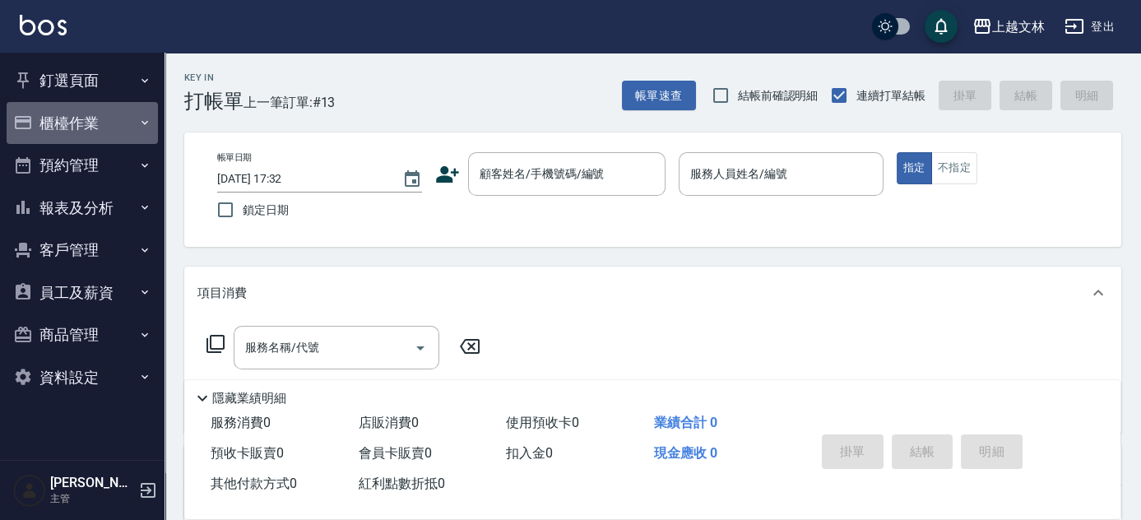
click at [110, 124] on button "櫃檯作業" at bounding box center [82, 123] width 151 height 43
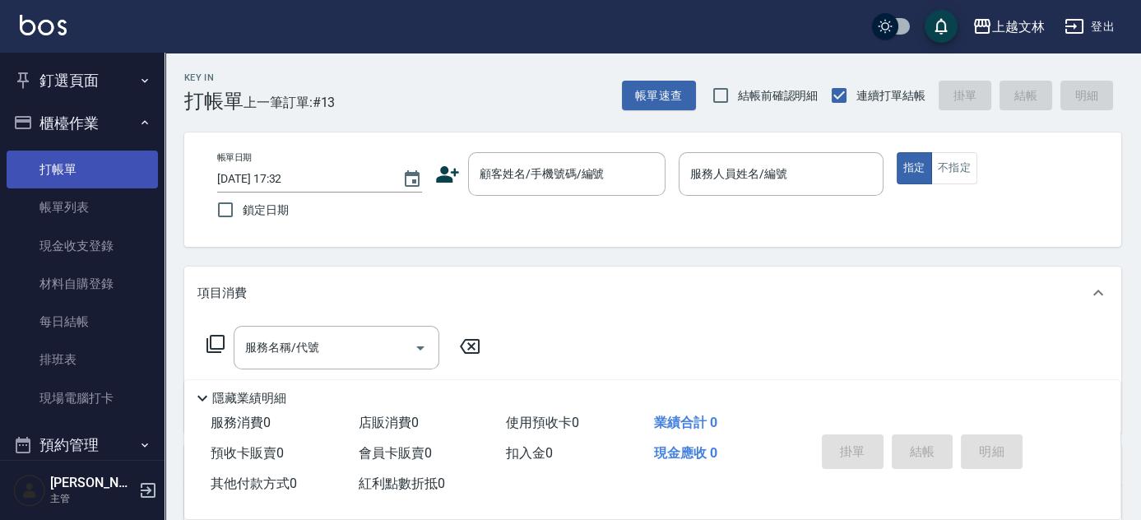
click at [79, 169] on link "打帳單" at bounding box center [82, 170] width 151 height 38
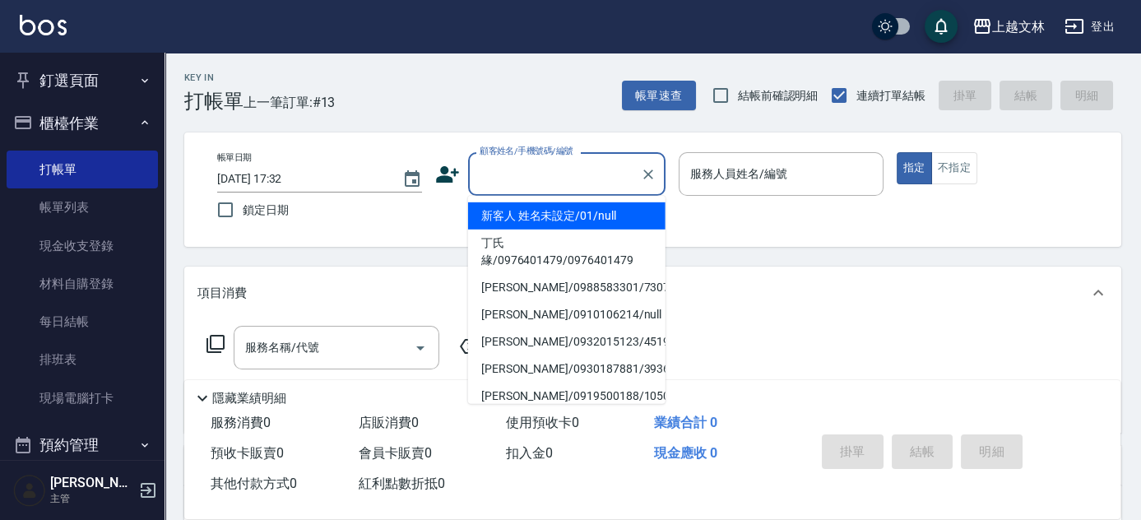
click at [558, 174] on input "顧客姓名/手機號碼/編號" at bounding box center [555, 174] width 158 height 29
type input "新客人 姓名未設定/01/null"
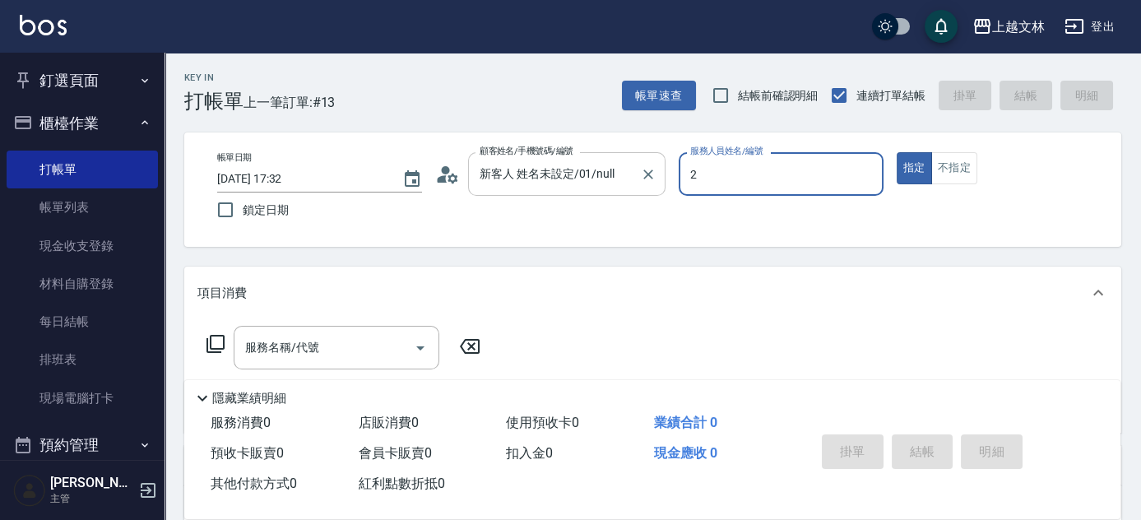
type input "Jennifer-2"
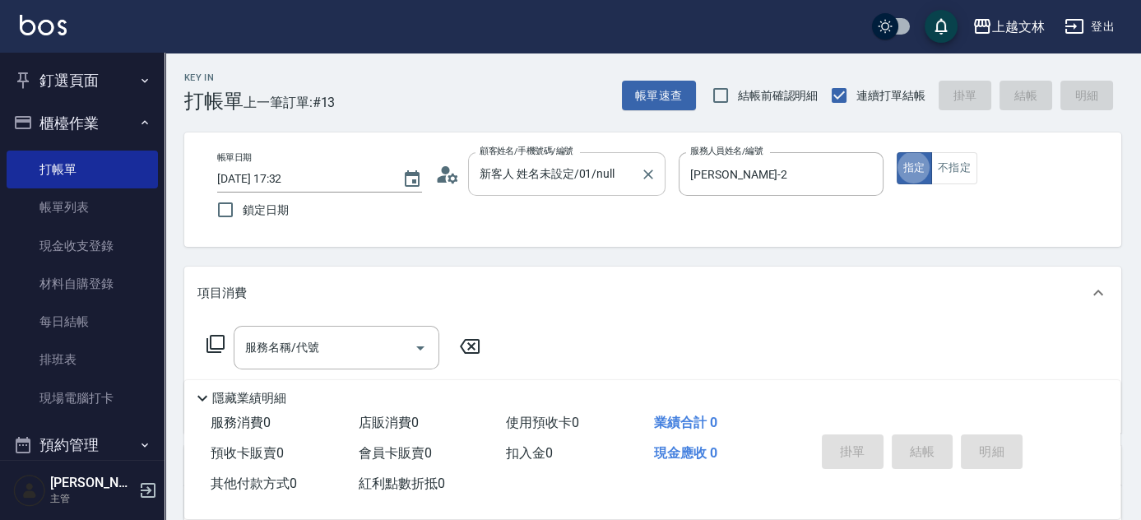
type button "true"
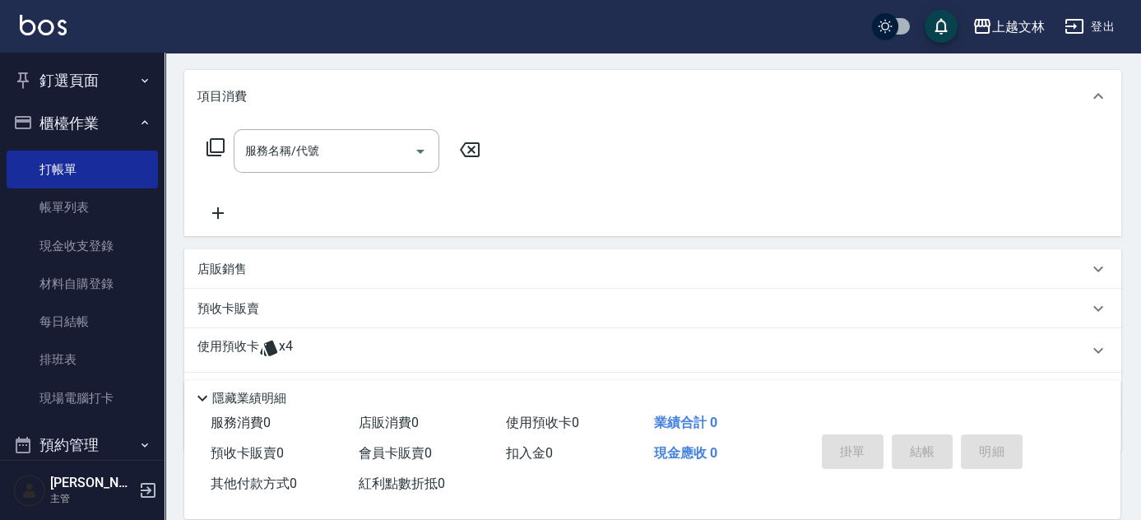
scroll to position [232, 0]
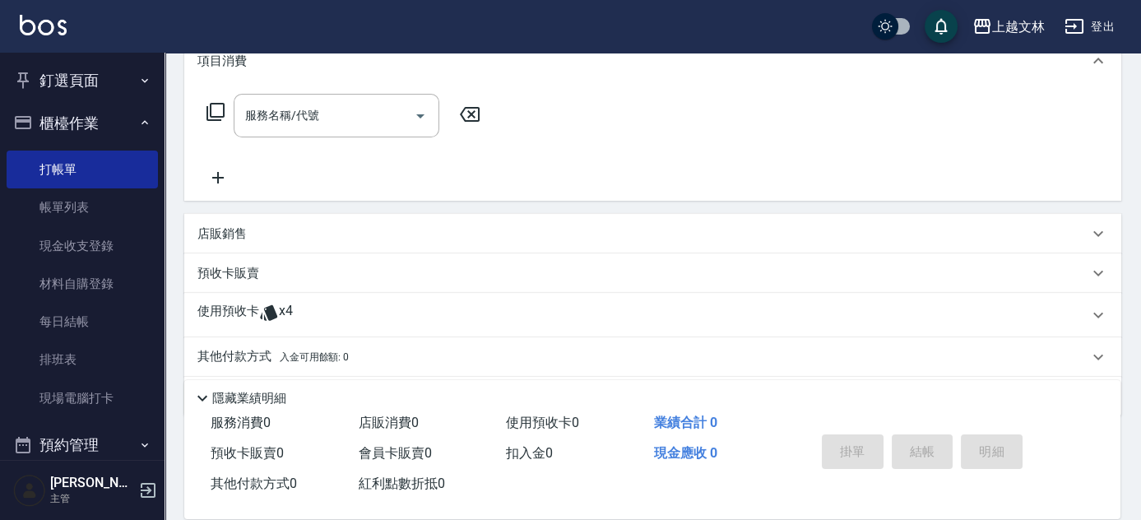
click at [339, 227] on div "店販銷售" at bounding box center [642, 233] width 891 height 17
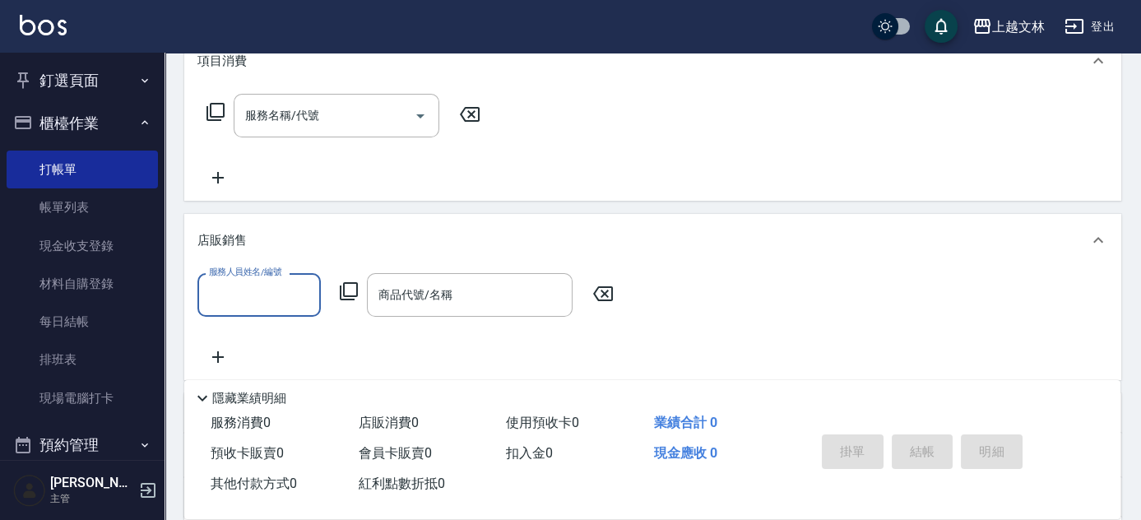
scroll to position [0, 0]
click at [232, 302] on input "服務人員姓名/編號" at bounding box center [259, 295] width 109 height 29
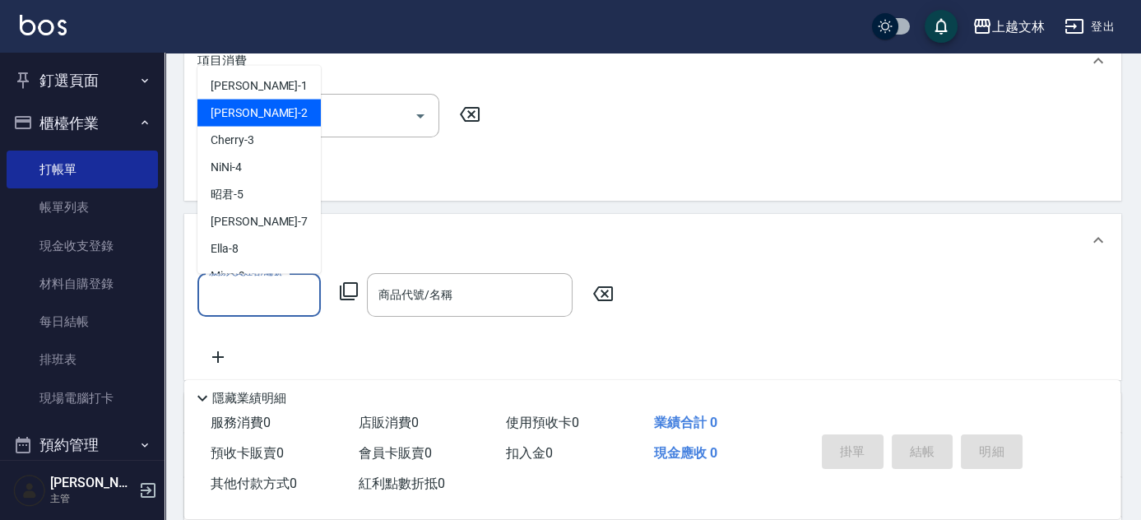
click at [225, 109] on span "Jennifer -2" at bounding box center [259, 112] width 97 height 17
type input "Jennifer-2"
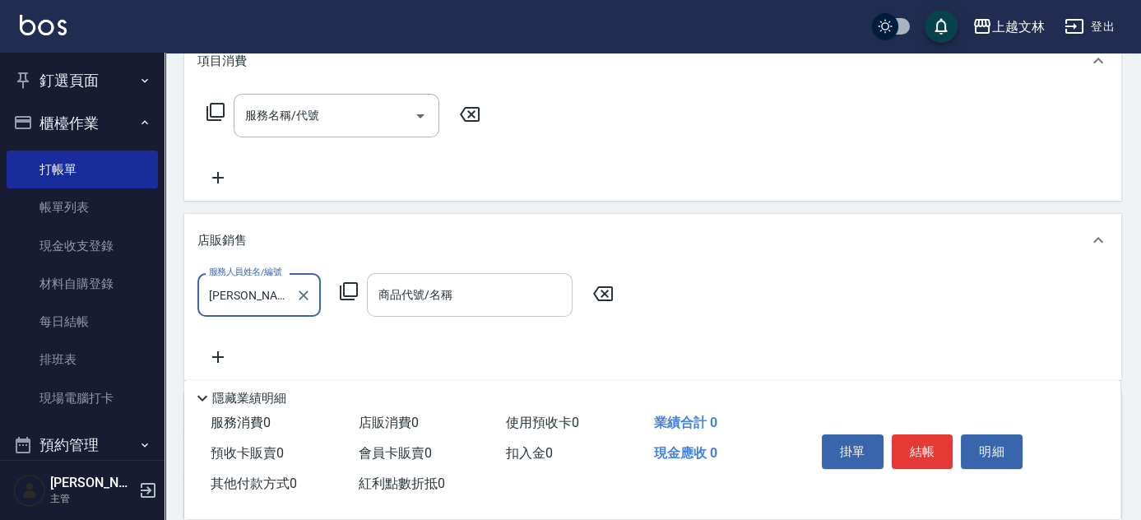
click at [436, 297] on div "商品代號/名稱 商品代號/名稱" at bounding box center [470, 295] width 206 height 44
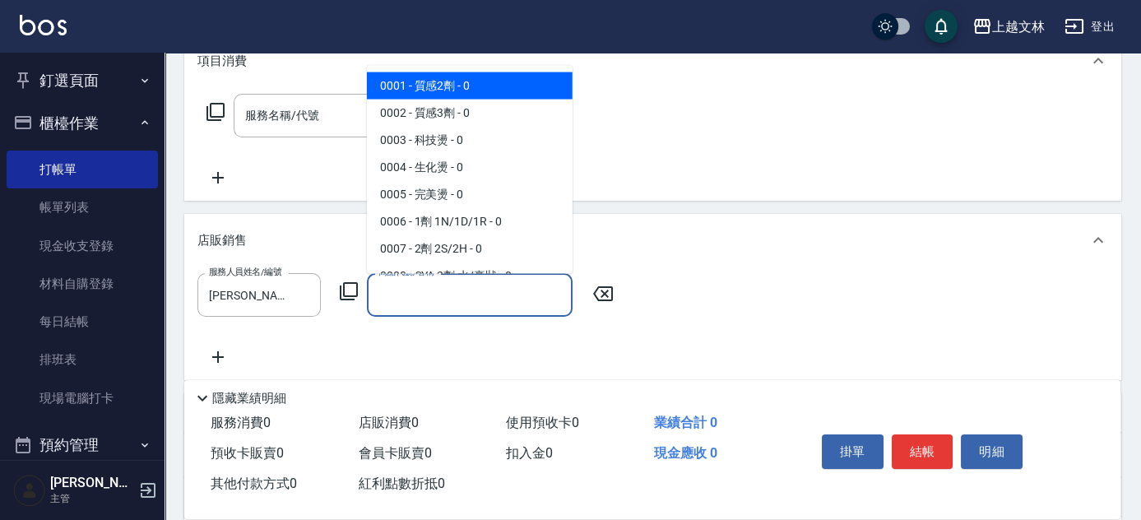
click at [379, 296] on input "商品代號/名稱" at bounding box center [469, 295] width 191 height 29
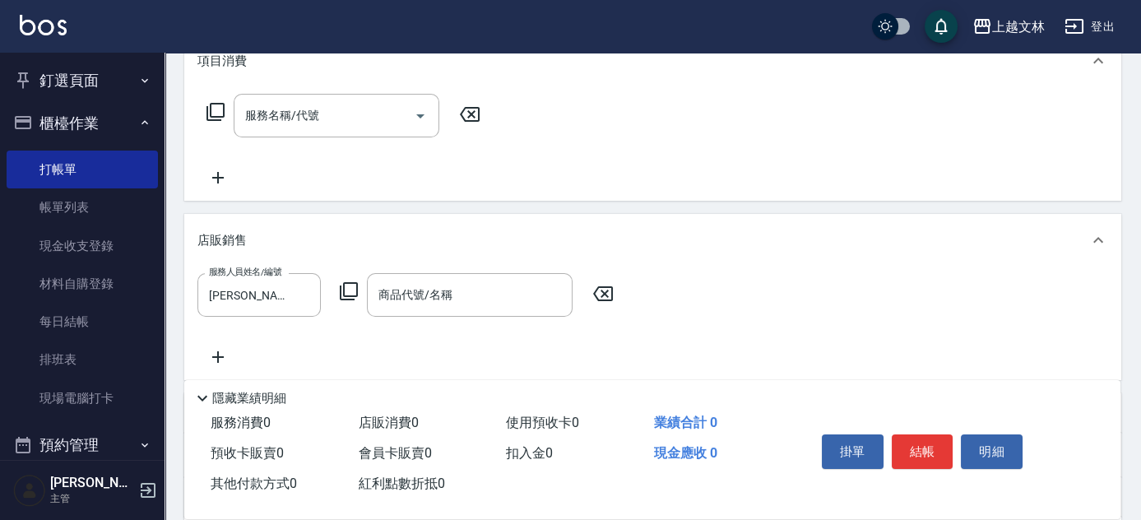
click at [353, 285] on icon at bounding box center [349, 291] width 20 height 20
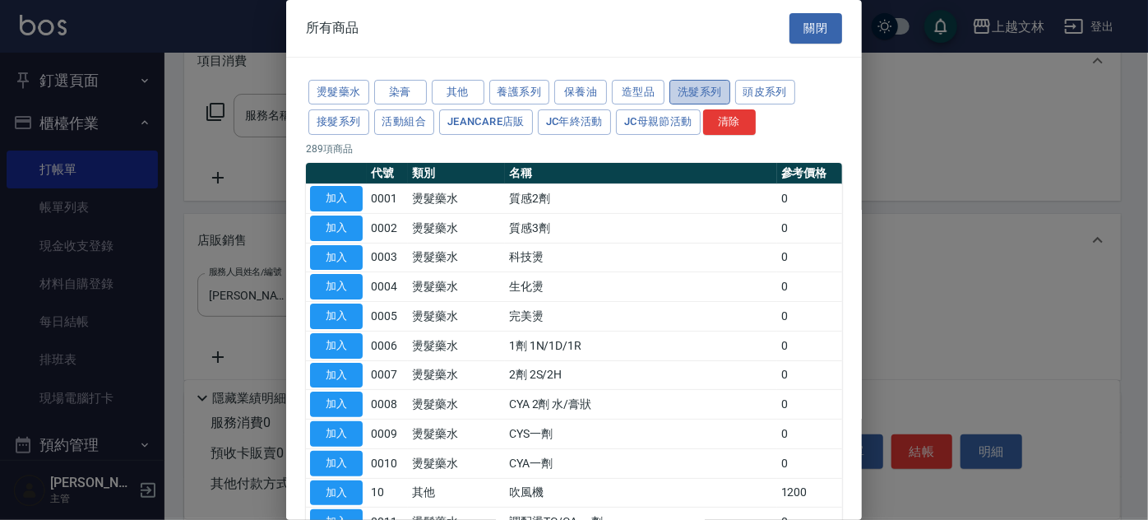
click at [698, 89] on button "洗髮系列" at bounding box center [700, 93] width 61 height 26
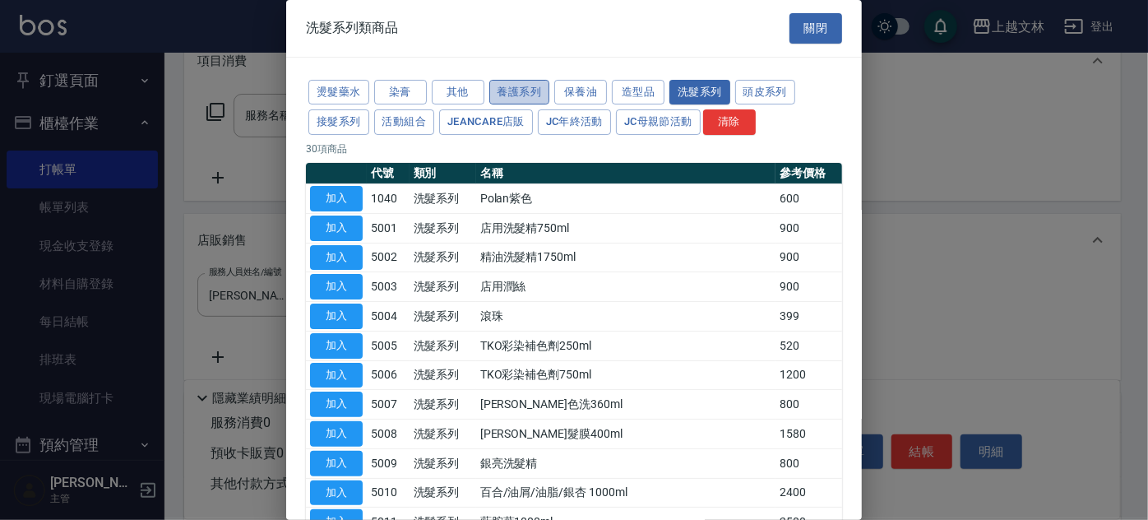
click at [528, 91] on button "養護系列" at bounding box center [519, 93] width 61 height 26
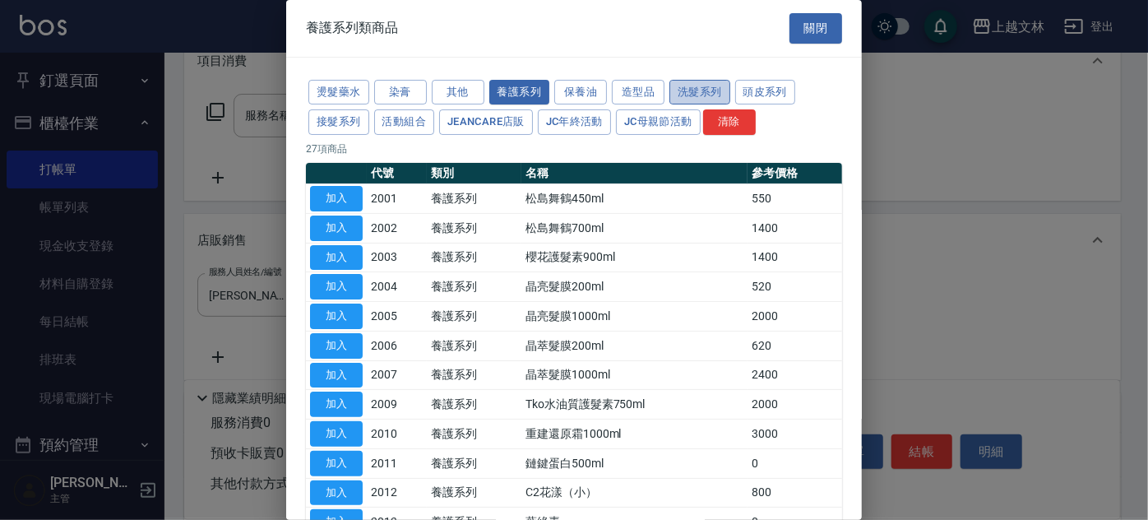
click at [695, 91] on button "洗髮系列" at bounding box center [700, 93] width 61 height 26
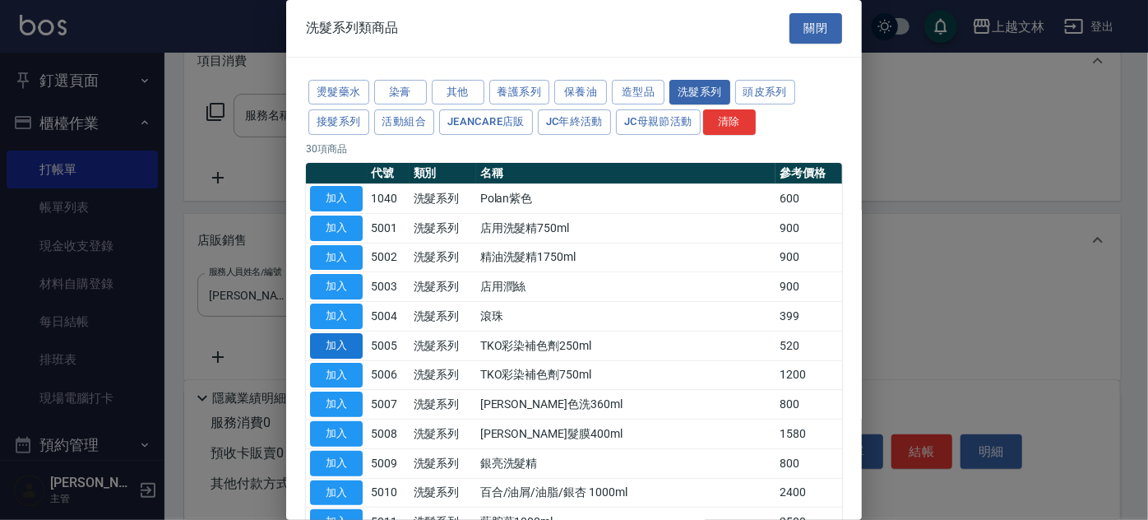
click at [351, 344] on button "加入" at bounding box center [336, 346] width 53 height 26
type input "TKO彩染補色劑250ml"
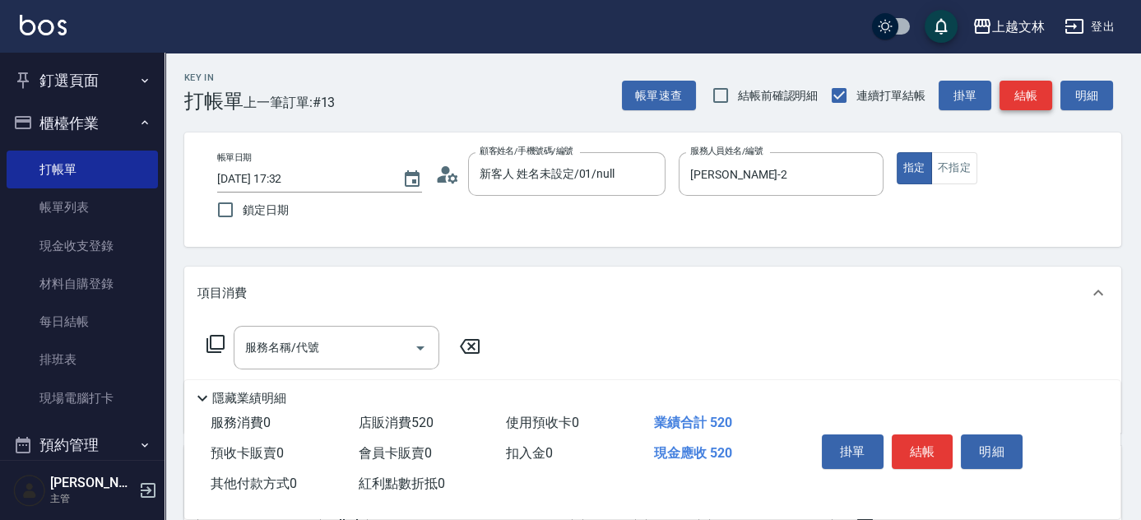
click at [1037, 101] on button "結帳" at bounding box center [1026, 96] width 53 height 30
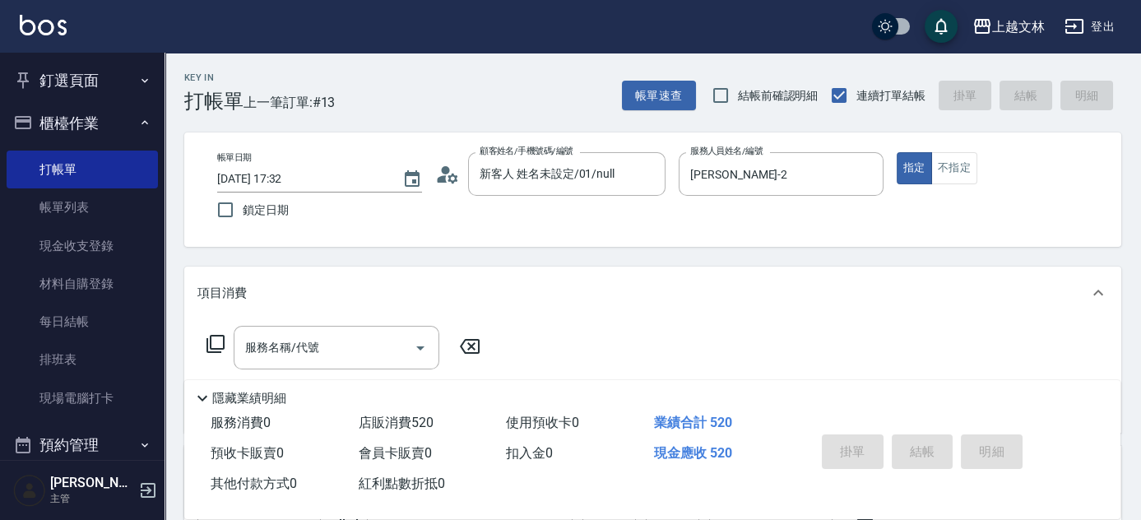
type input "2025/08/17 17:41"
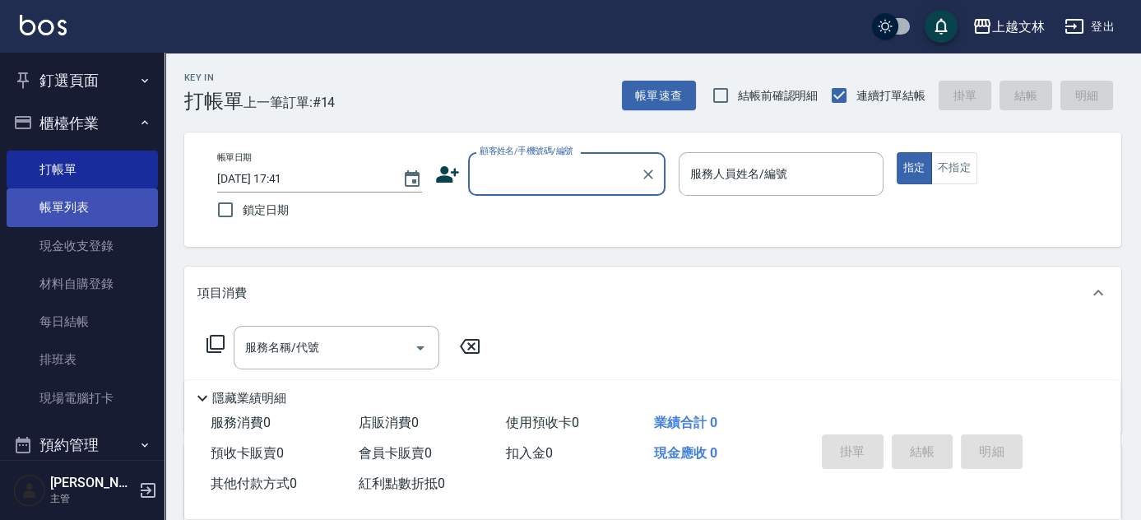
click at [72, 206] on link "帳單列表" at bounding box center [82, 207] width 151 height 38
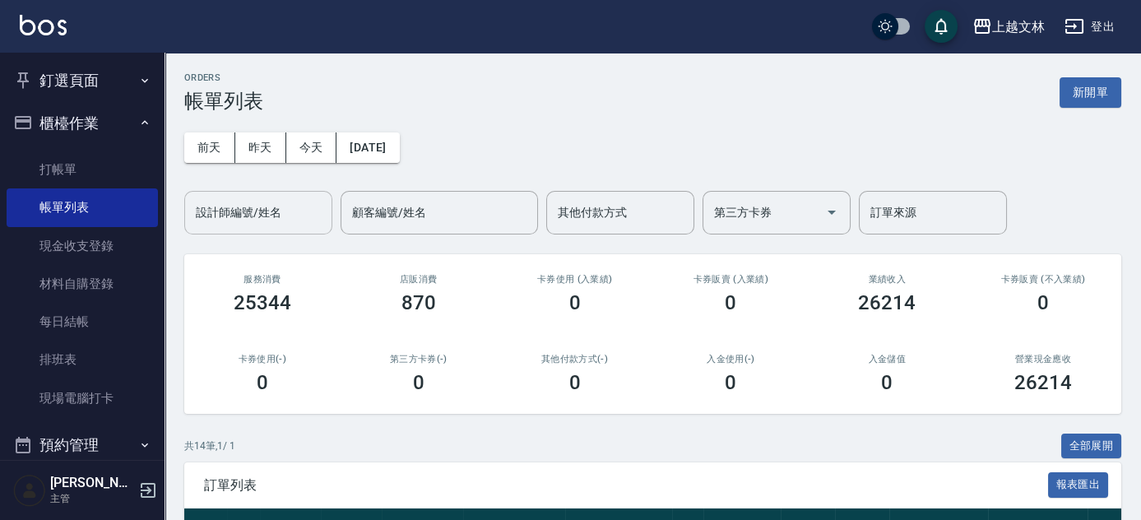
click at [277, 209] on div "設計師編號/姓名 設計師編號/姓名" at bounding box center [258, 213] width 148 height 44
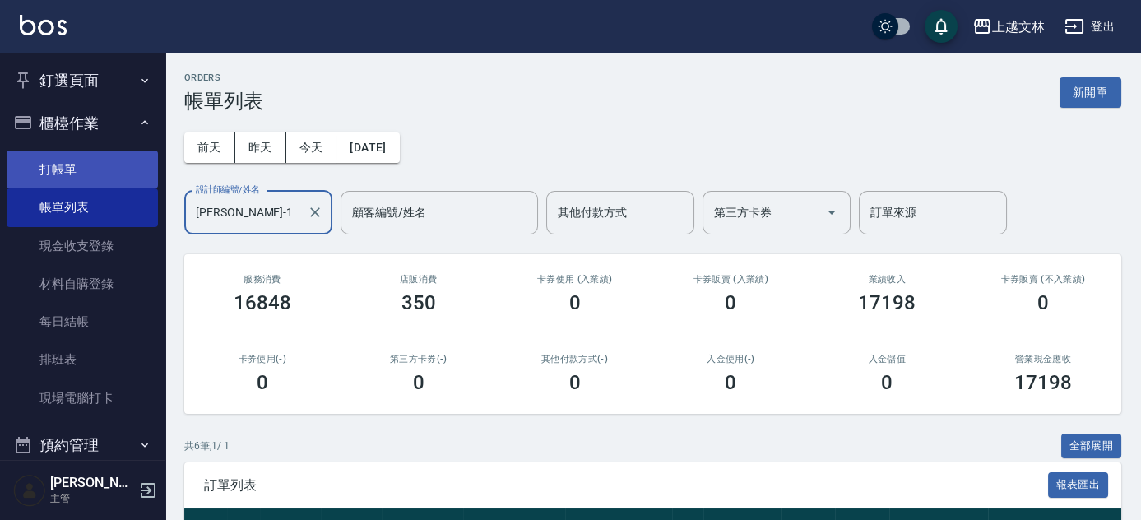
type input "FIONA-1"
click at [66, 162] on link "打帳單" at bounding box center [82, 170] width 151 height 38
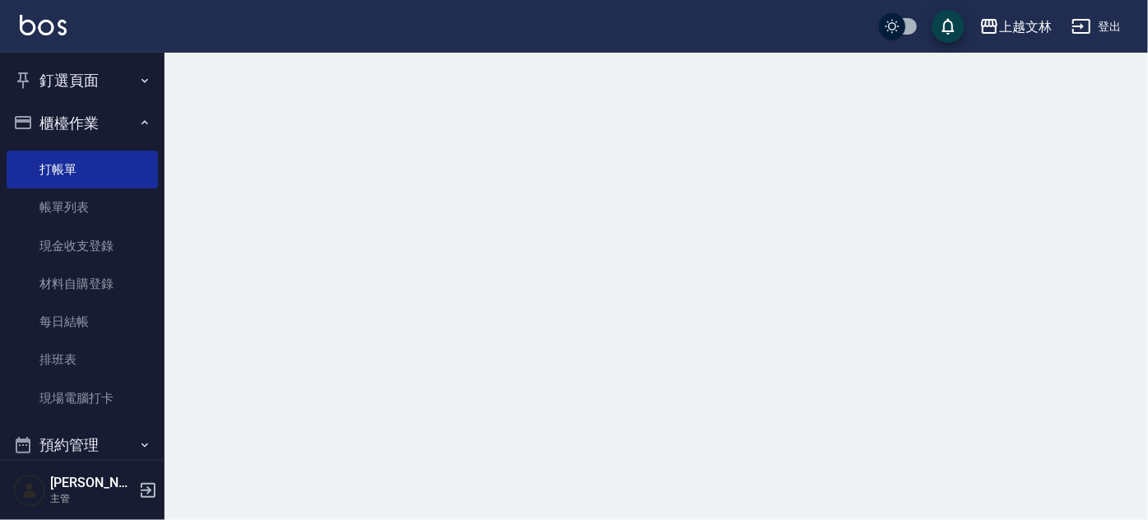
click at [81, 113] on button "櫃檯作業" at bounding box center [82, 123] width 151 height 43
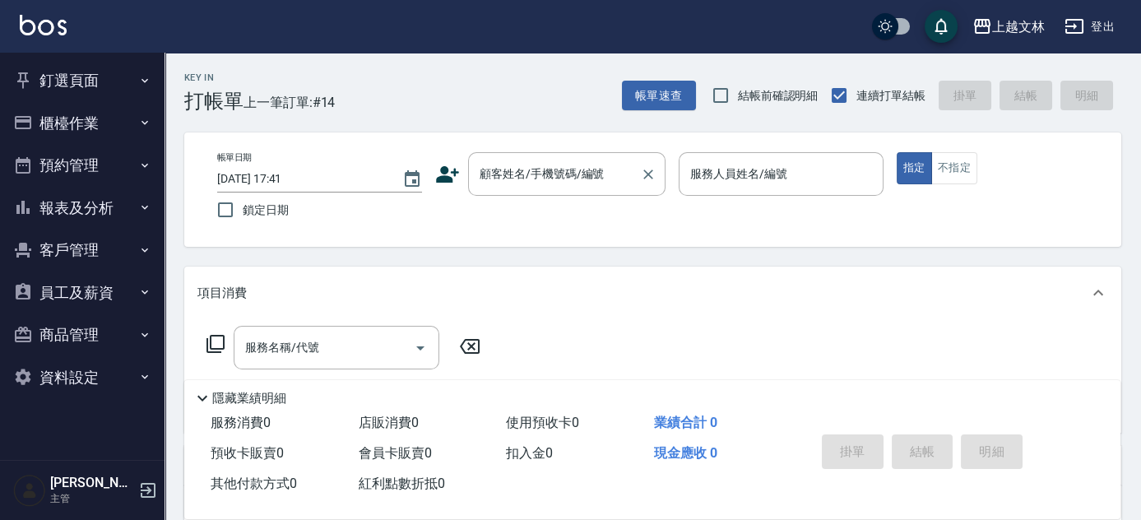
click at [587, 155] on div "顧客姓名/手機號碼/編號" at bounding box center [566, 174] width 197 height 44
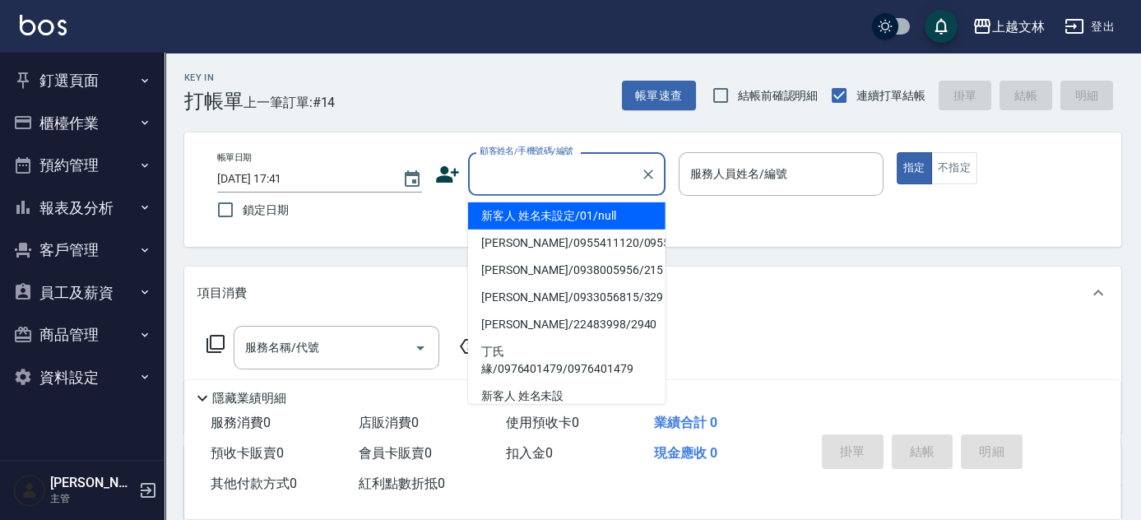
click at [604, 208] on li "新客人 姓名未設定/01/null" at bounding box center [566, 215] width 197 height 27
type input "新客人 姓名未設定/01/null"
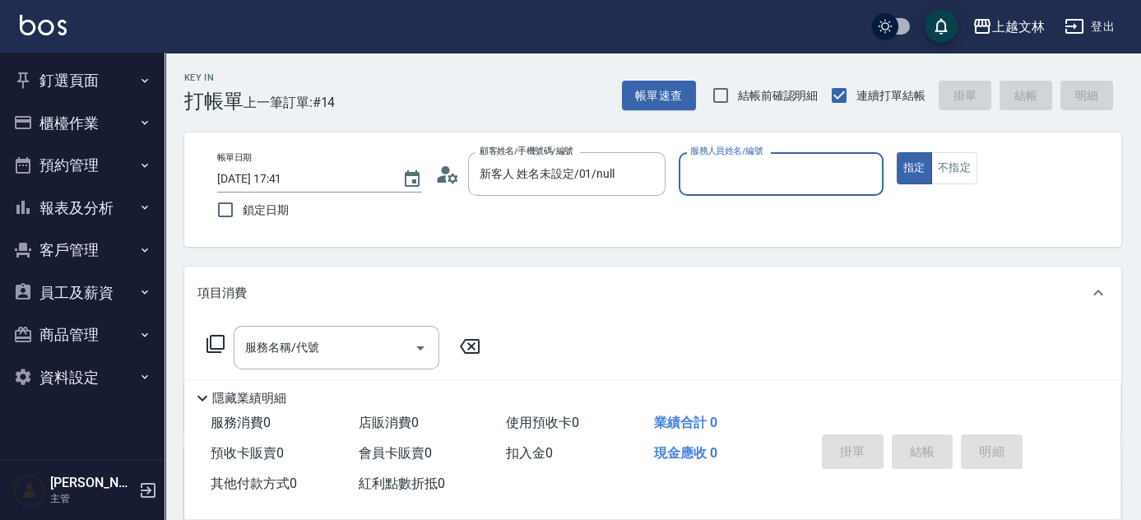
click at [754, 186] on input "服務人員姓名/編號" at bounding box center [781, 174] width 190 height 29
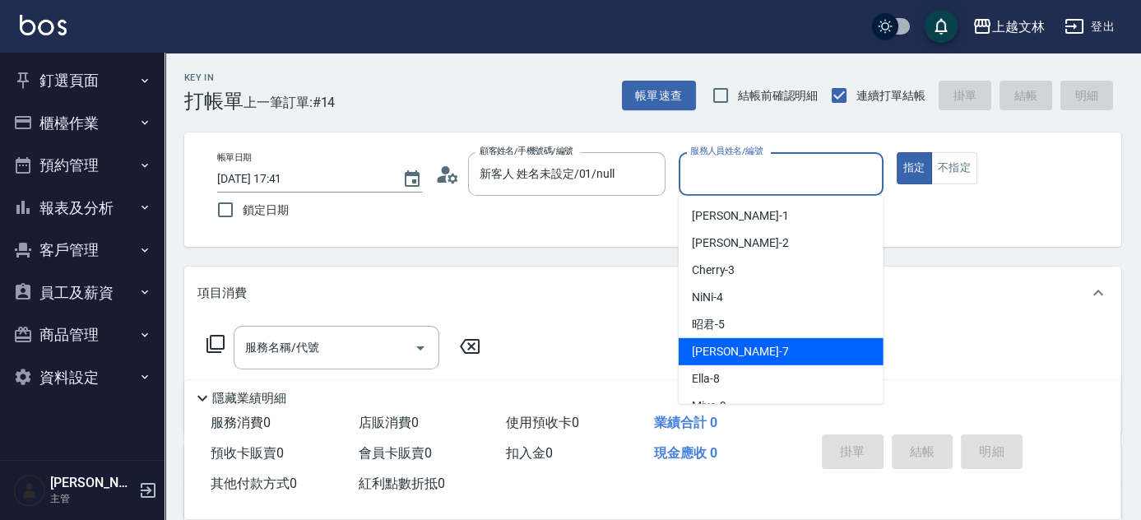
click at [777, 354] on div "Tiffany -7" at bounding box center [781, 351] width 205 height 27
type input "Tiffany-7"
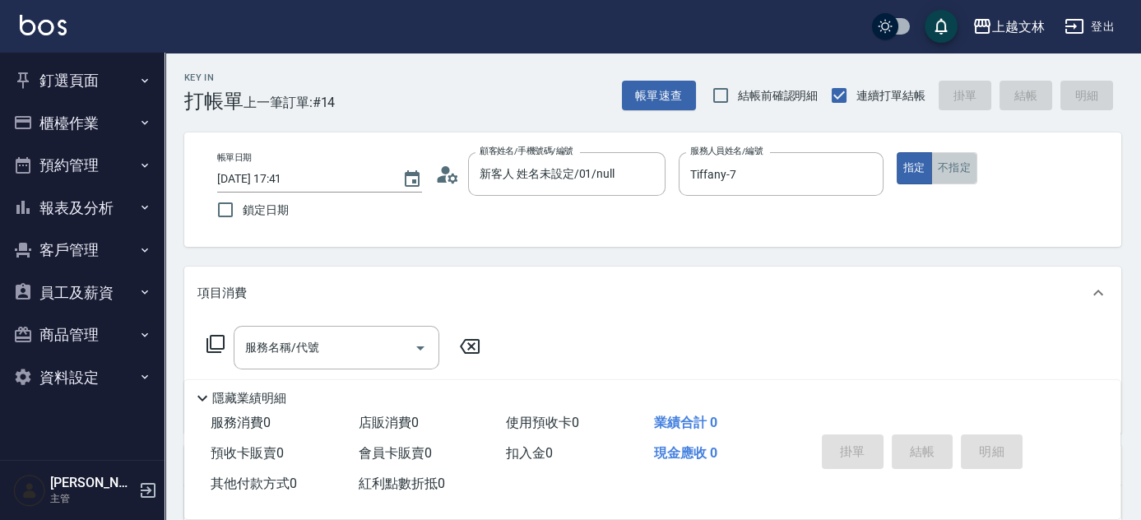
click at [963, 162] on button "不指定" at bounding box center [954, 168] width 46 height 32
click at [370, 336] on input "服務名稱/代號" at bounding box center [324, 347] width 166 height 29
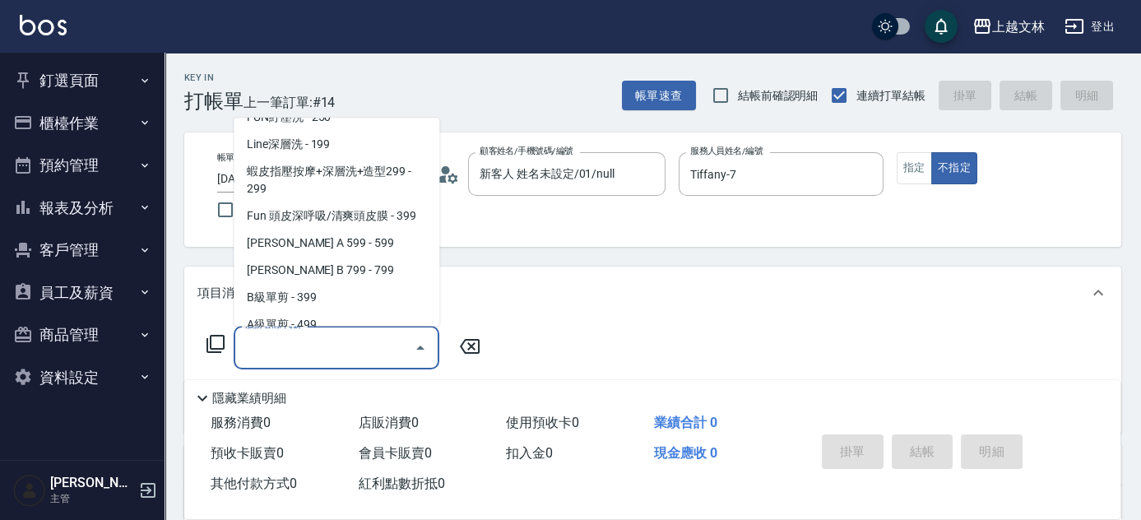
scroll to position [364, 0]
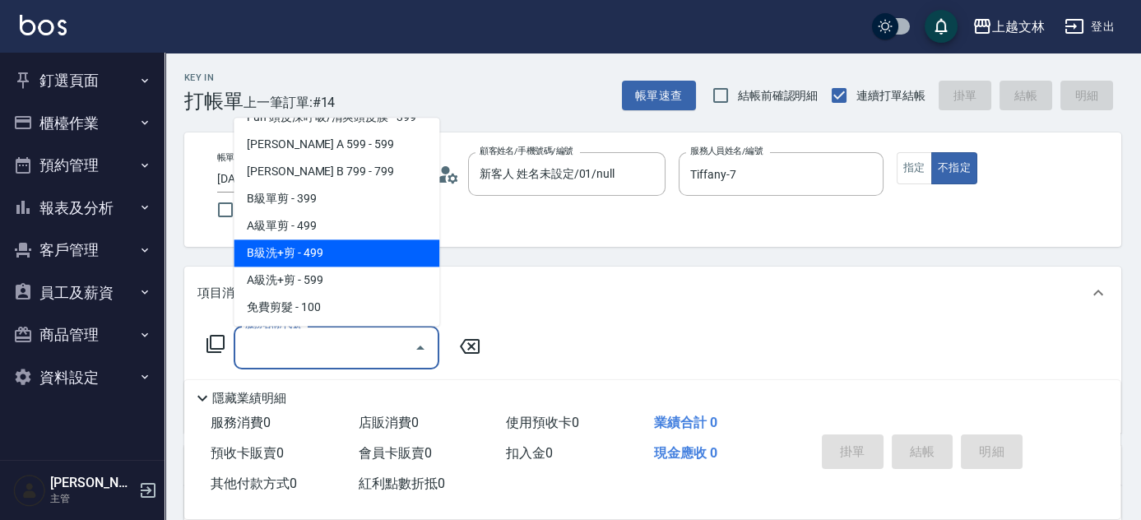
click at [395, 252] on span "B級洗+剪 - 499" at bounding box center [337, 253] width 206 height 27
type input "B級洗+剪(203)"
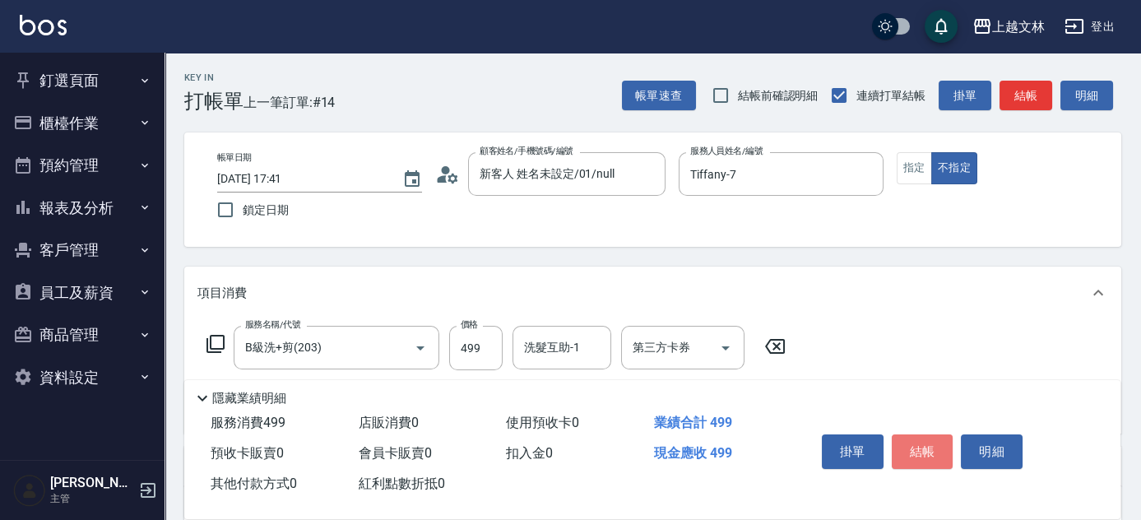
click at [924, 442] on button "結帳" at bounding box center [923, 451] width 62 height 35
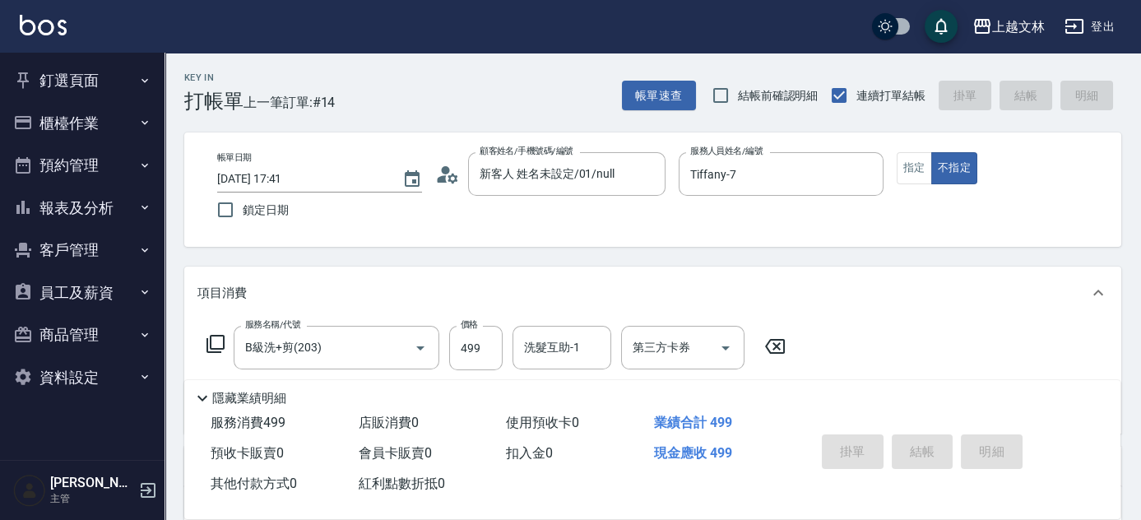
type input "2025/08/17 18:03"
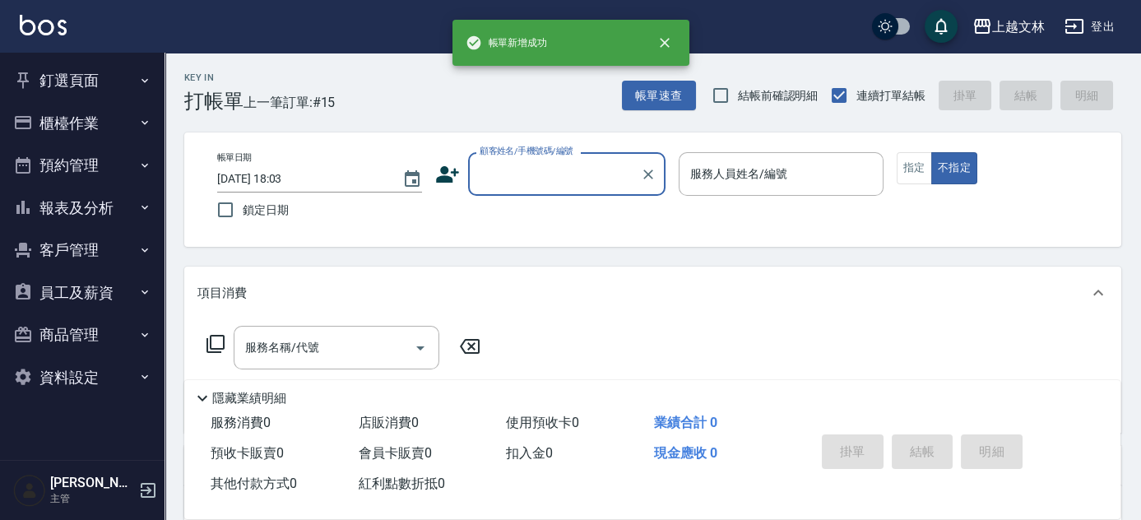
click at [90, 124] on button "櫃檯作業" at bounding box center [82, 123] width 151 height 43
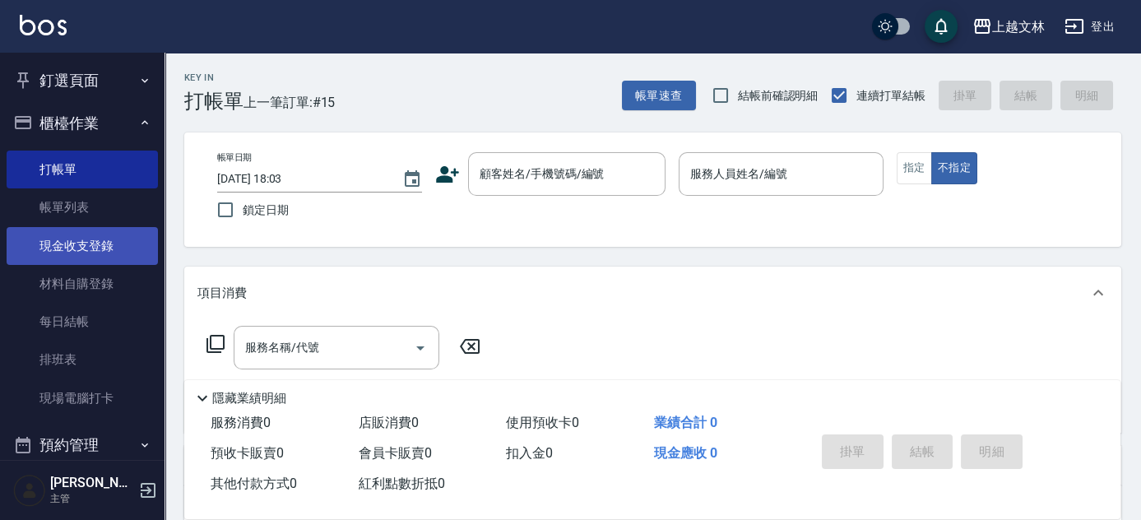
drag, startPoint x: 89, startPoint y: 214, endPoint x: 88, endPoint y: 230, distance: 15.7
click at [89, 214] on link "帳單列表" at bounding box center [82, 207] width 151 height 38
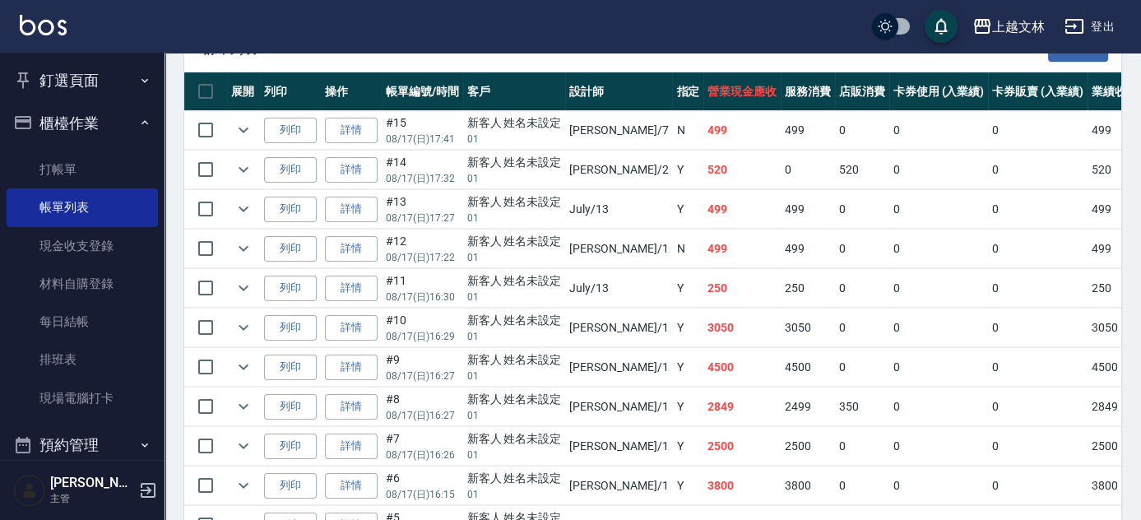
scroll to position [388, 0]
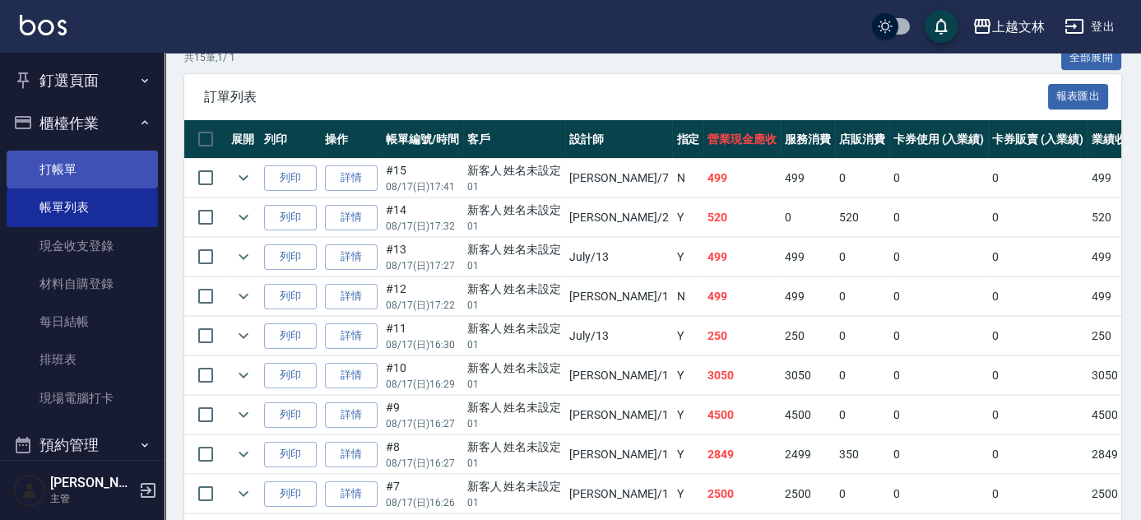
click at [57, 179] on link "打帳單" at bounding box center [82, 170] width 151 height 38
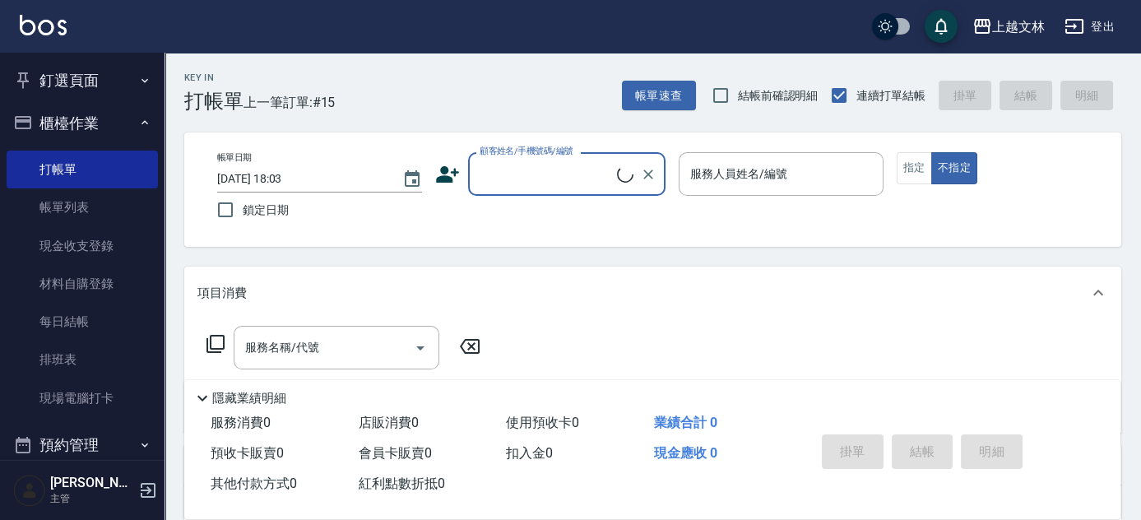
click at [558, 177] on input "顧客姓名/手機號碼/編號" at bounding box center [547, 174] width 142 height 29
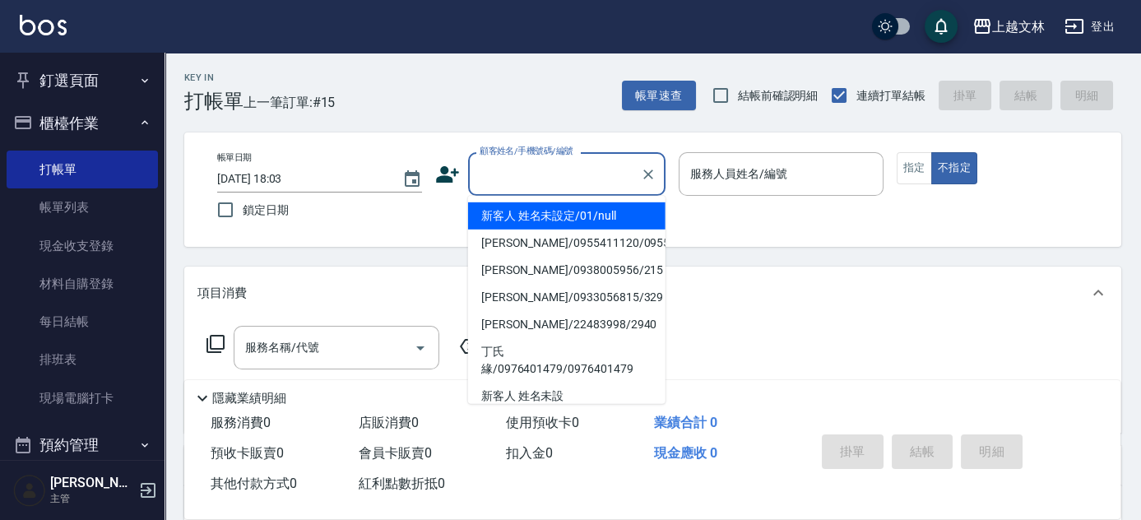
click at [567, 223] on li "新客人 姓名未設定/01/null" at bounding box center [566, 215] width 197 height 27
type input "新客人 姓名未設定/01/null"
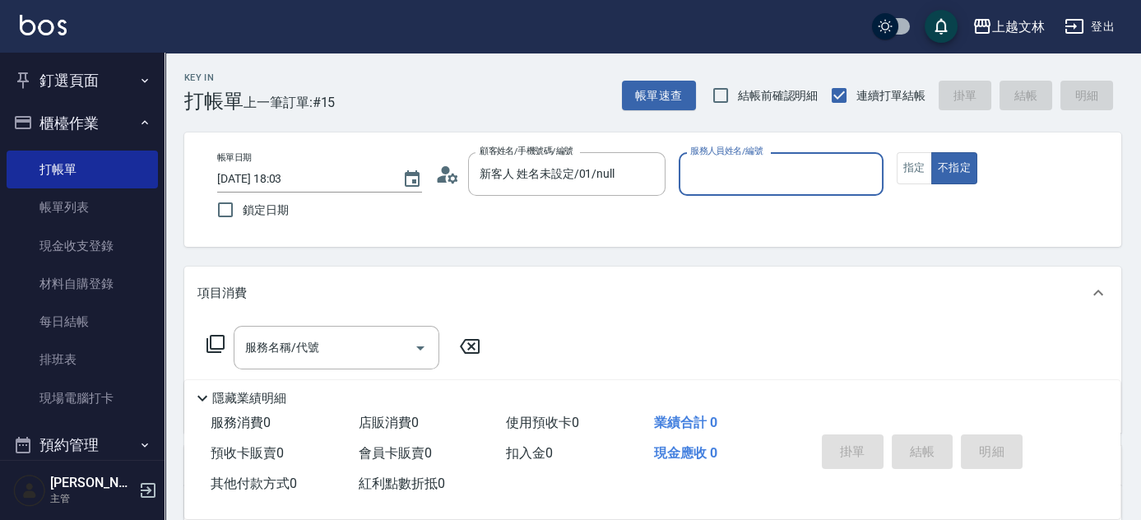
click at [779, 179] on input "服務人員姓名/編號" at bounding box center [781, 174] width 190 height 29
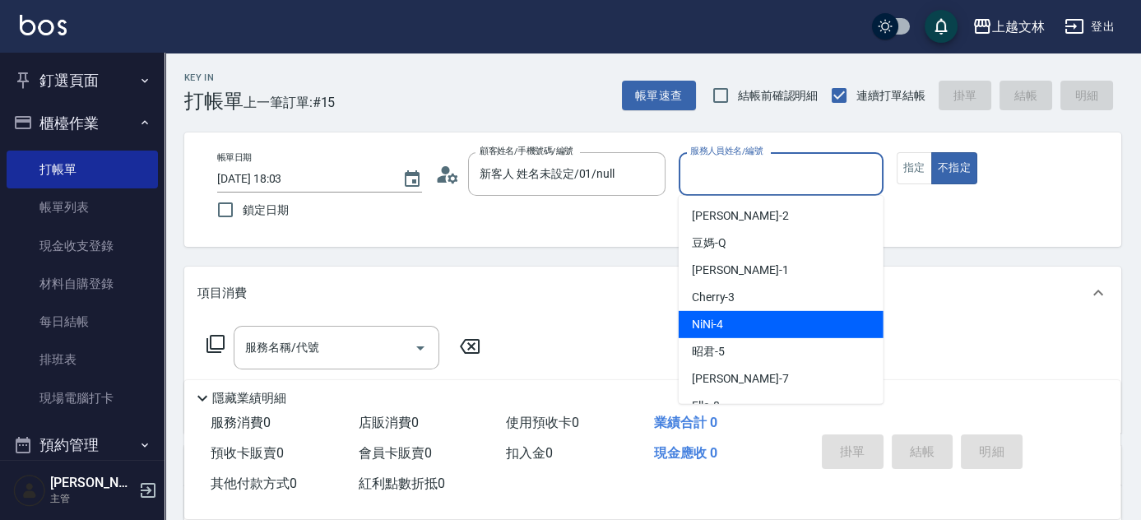
drag, startPoint x: 741, startPoint y: 313, endPoint x: 726, endPoint y: 346, distance: 36.4
click at [731, 341] on ul "Jennifer -2 豆媽 -Q FIONA -1 Cherry -3 NiNi -4 昭君 -5 Tiffany -7 Ella -8 Miya -9 A…" at bounding box center [781, 300] width 205 height 208
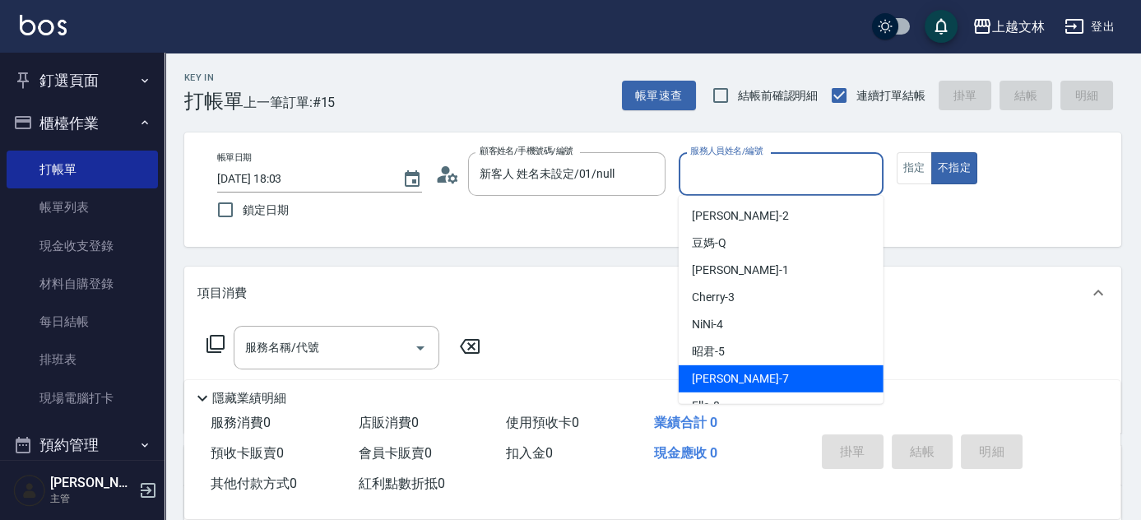
click at [716, 374] on span "Tiffany -7" at bounding box center [740, 378] width 97 height 17
type input "Tiffany-7"
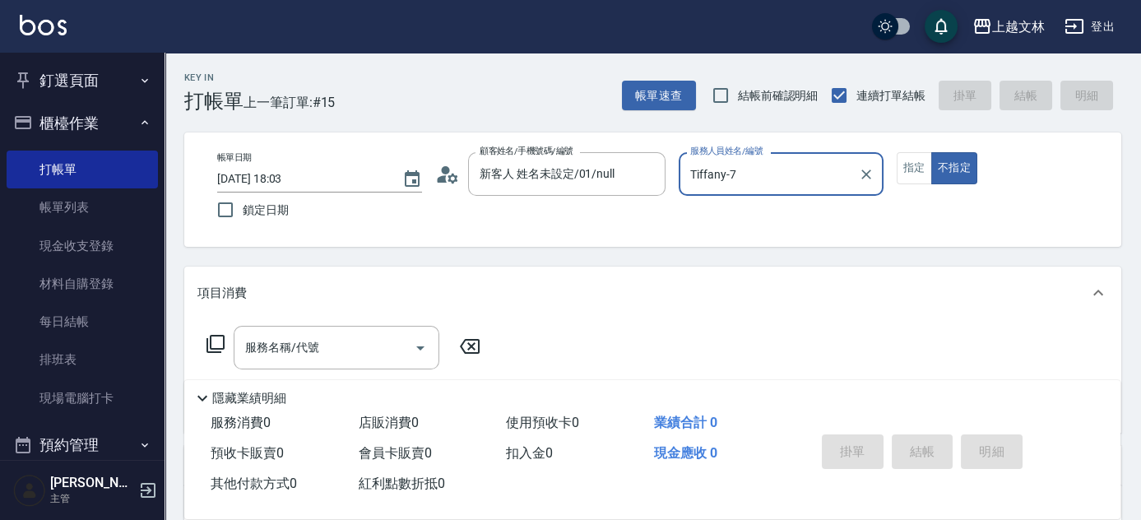
click at [912, 186] on div "帳單日期 2025/08/17 18:03 鎖定日期 顧客姓名/手機號碼/編號 新客人 姓名未設定/01/null 顧客姓名/手機號碼/編號 服務人員姓名/編…" at bounding box center [653, 189] width 898 height 75
click at [911, 179] on button "指定" at bounding box center [914, 168] width 35 height 32
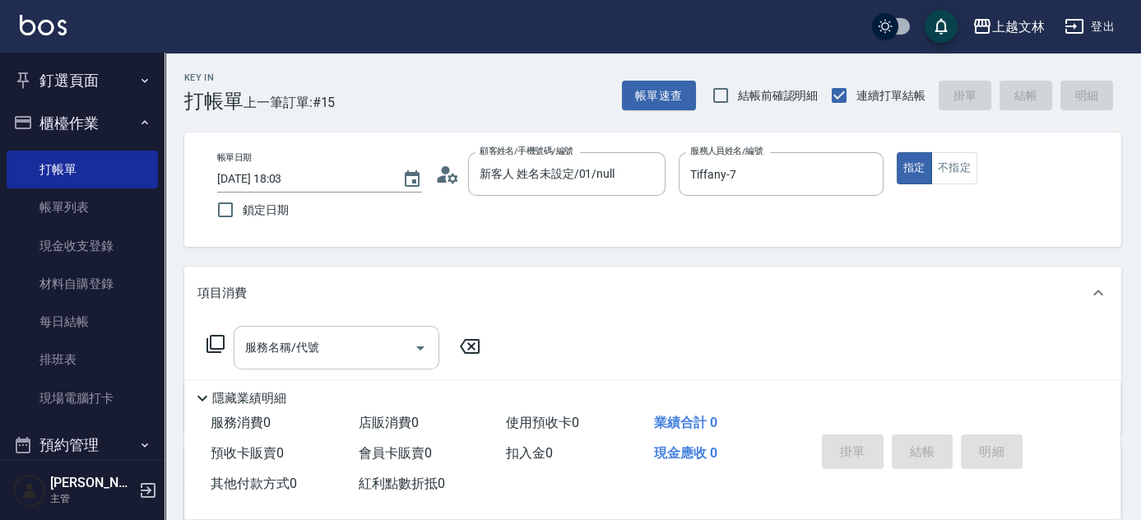
click at [265, 356] on input "服務名稱/代號" at bounding box center [324, 347] width 166 height 29
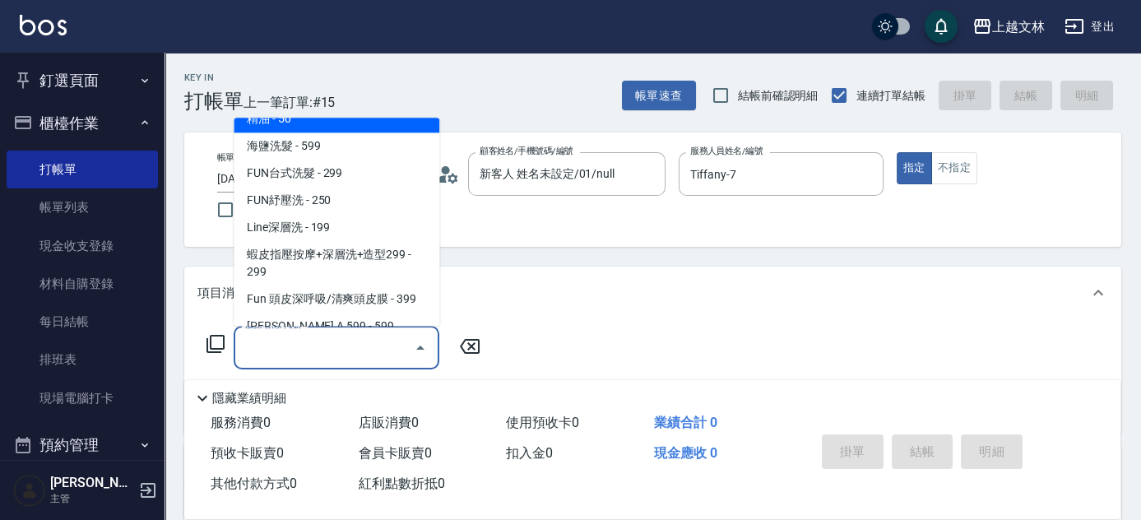
scroll to position [364, 0]
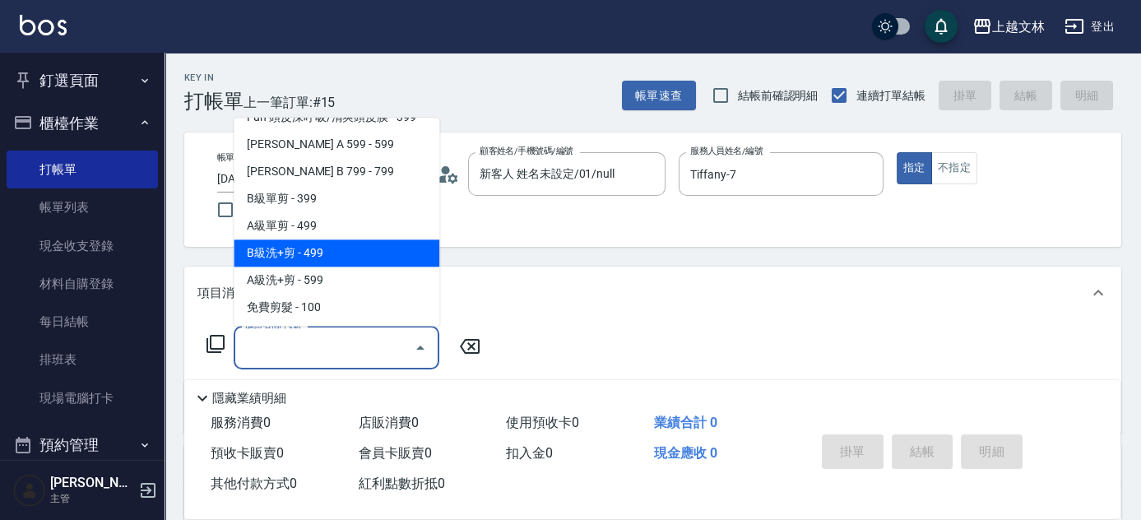
click at [398, 258] on span "B級洗+剪 - 499" at bounding box center [337, 253] width 206 height 27
type input "B級洗+剪(203)"
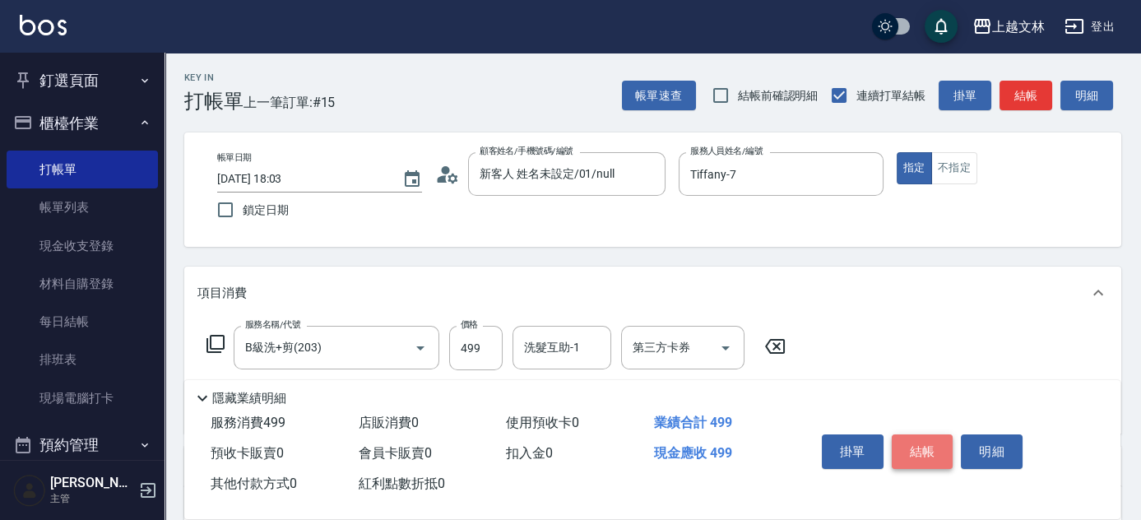
click at [926, 440] on button "結帳" at bounding box center [923, 451] width 62 height 35
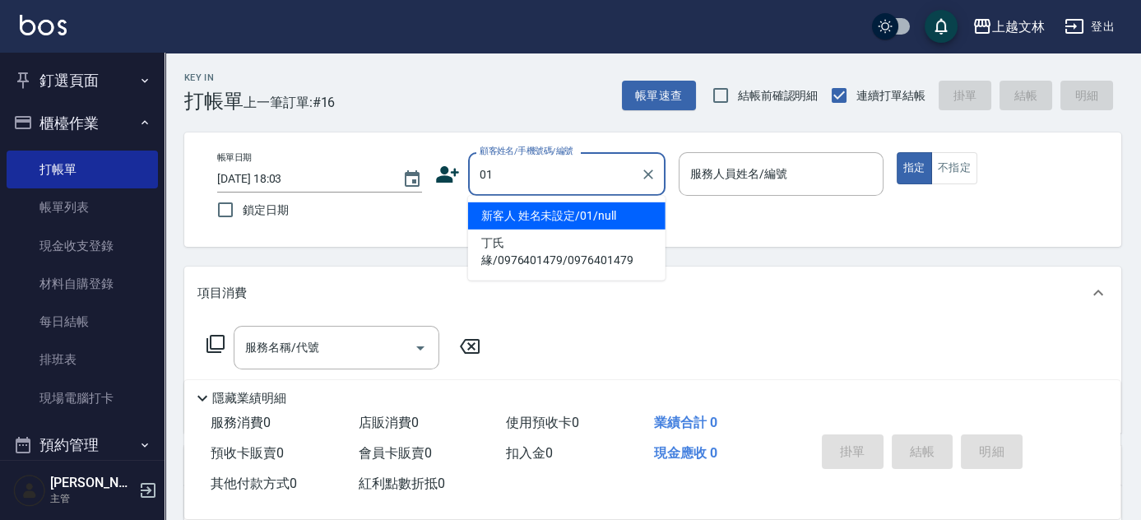
type input "新客人 姓名未設定/01/null"
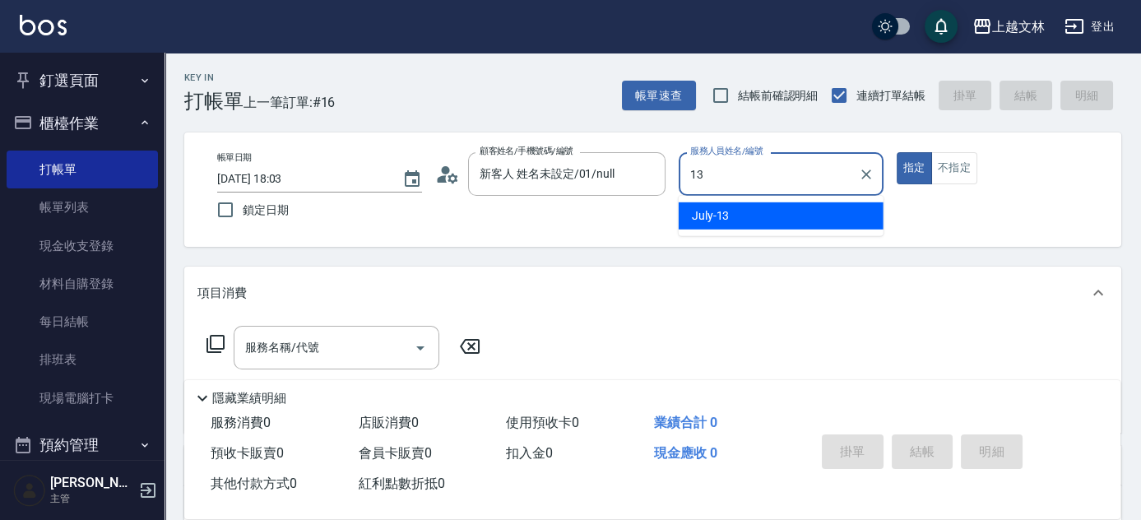
type input "July-13"
type button "true"
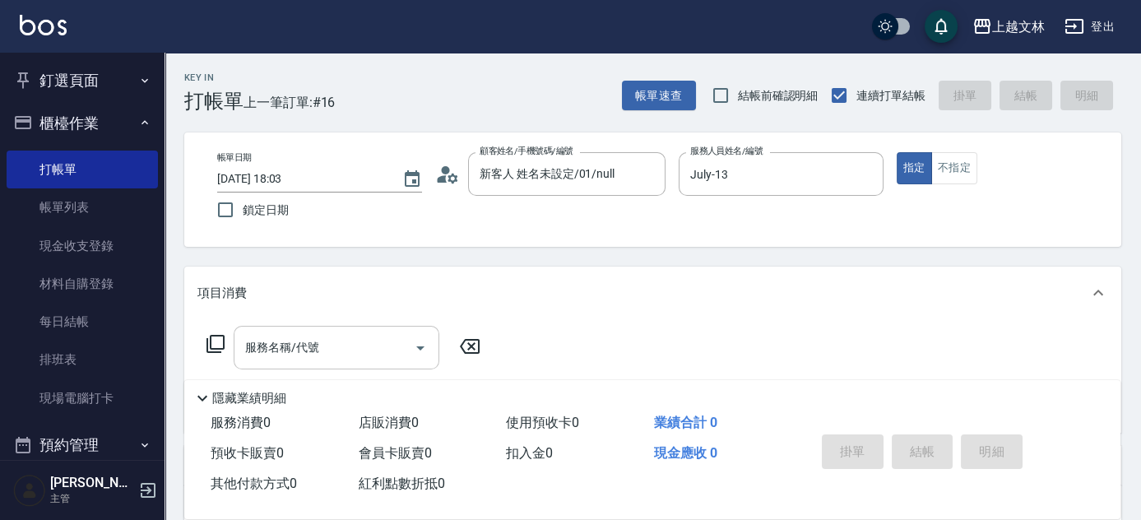
click at [372, 344] on input "服務名稱/代號" at bounding box center [324, 347] width 166 height 29
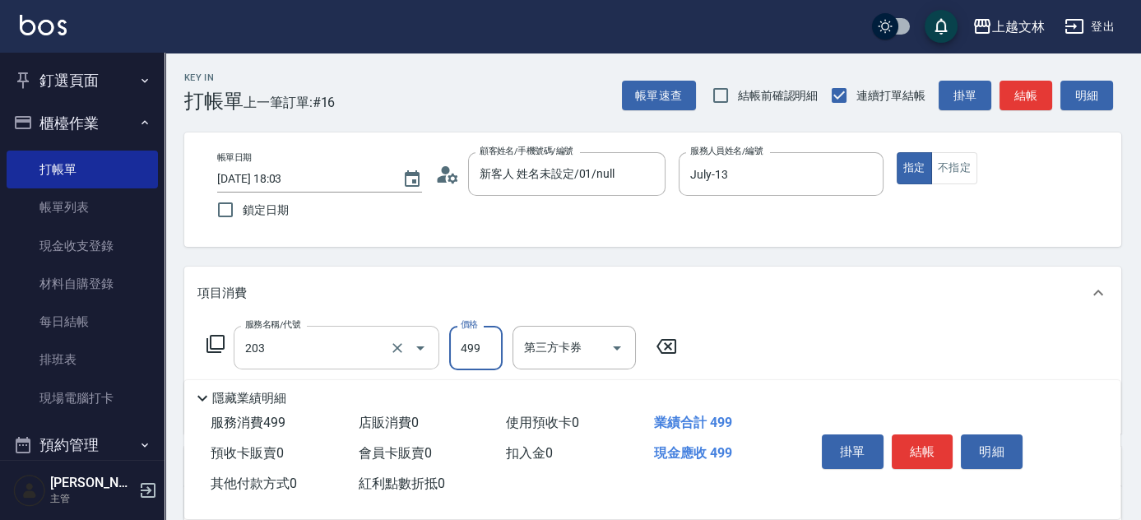
type input "B級洗+剪(203)"
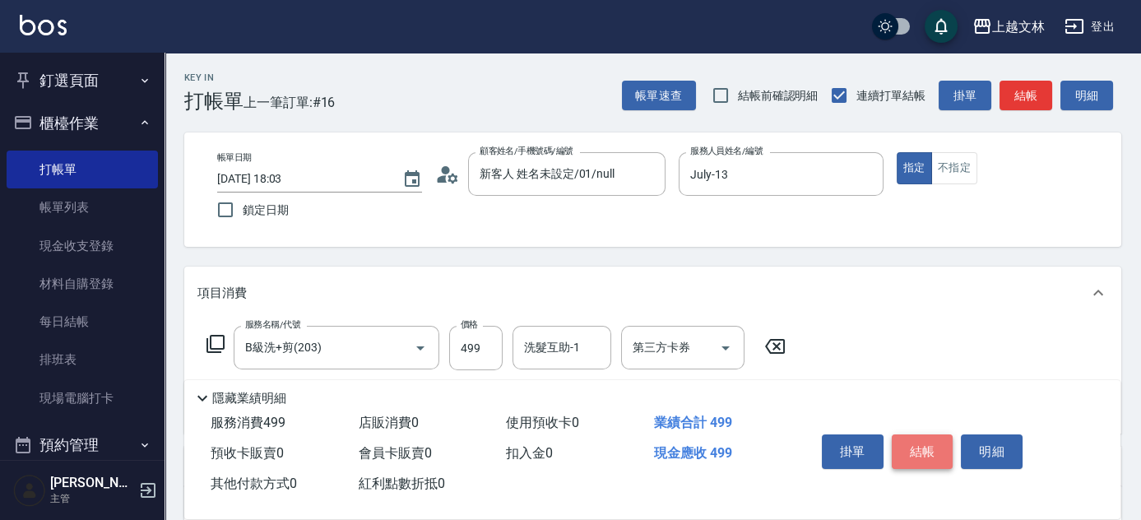
click at [899, 442] on button "結帳" at bounding box center [923, 451] width 62 height 35
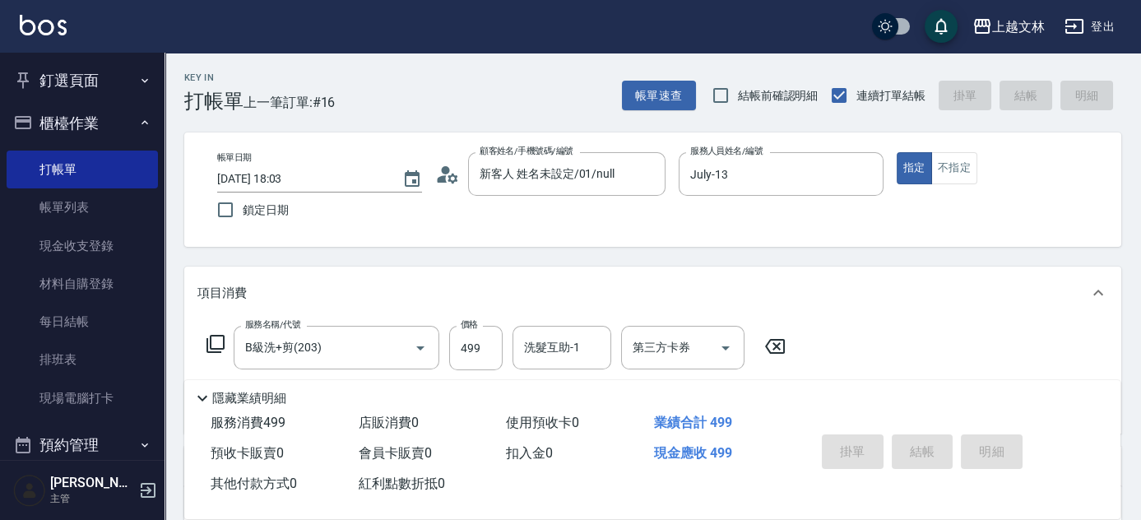
type input "2025/08/17 18:29"
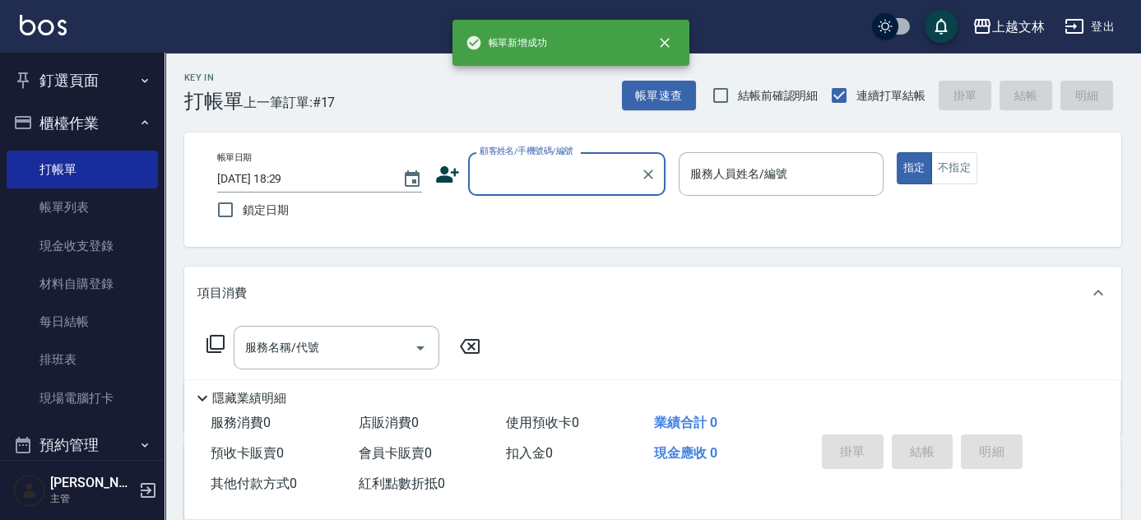
click at [107, 133] on button "櫃檯作業" at bounding box center [82, 123] width 151 height 43
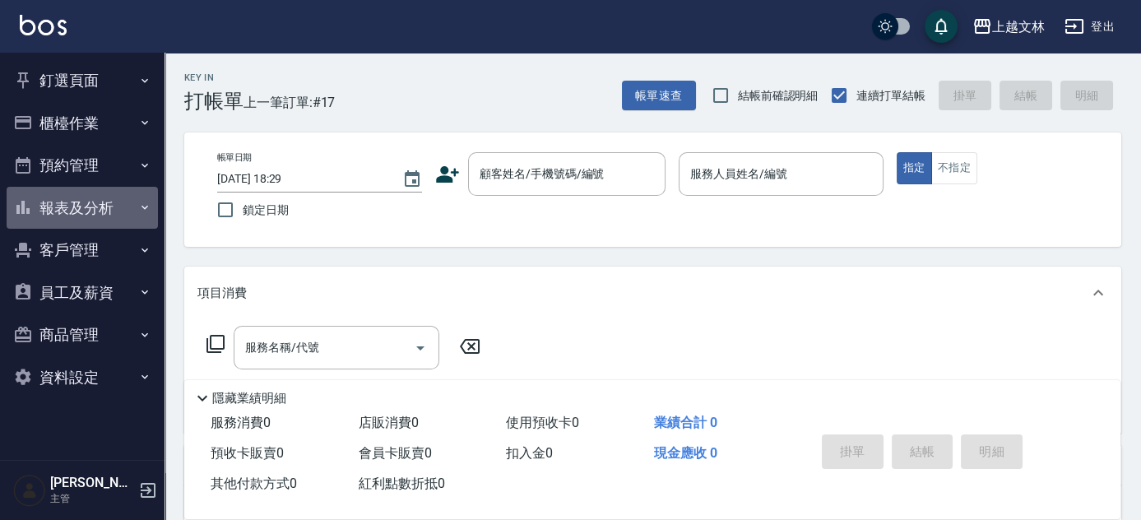
click at [155, 205] on button "報表及分析" at bounding box center [82, 208] width 151 height 43
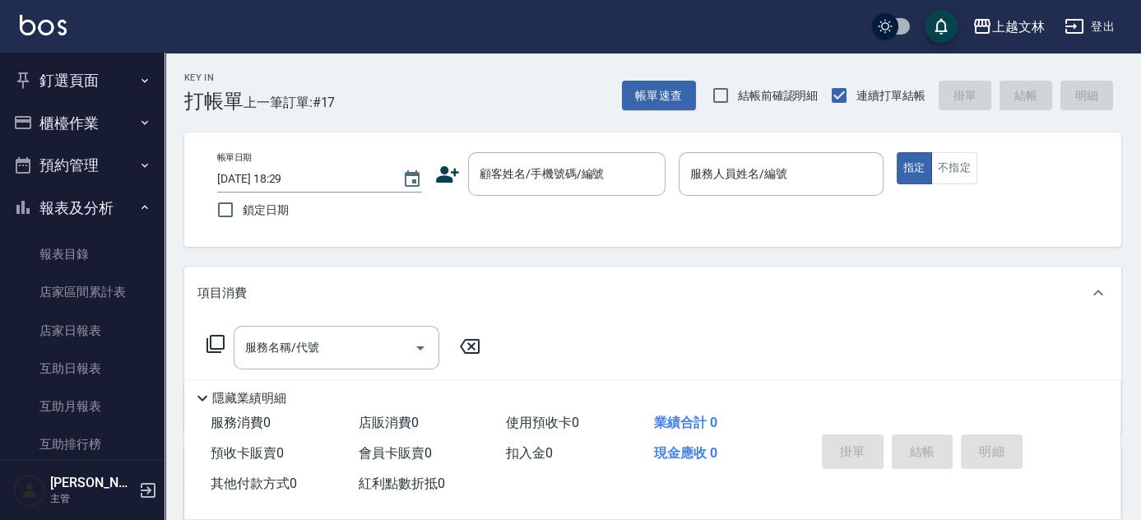
scroll to position [356, 0]
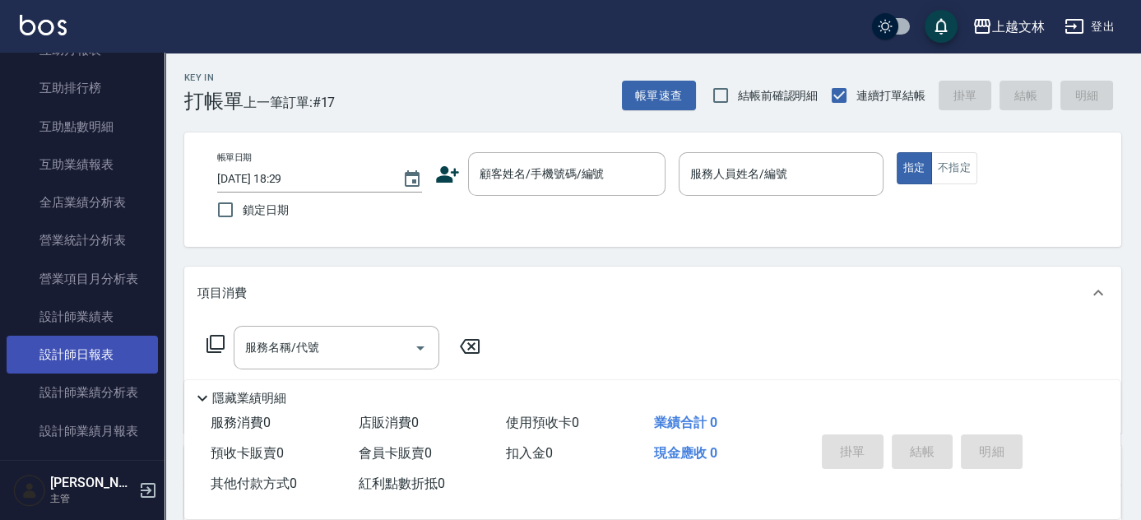
click at [122, 346] on link "設計師日報表" at bounding box center [82, 355] width 151 height 38
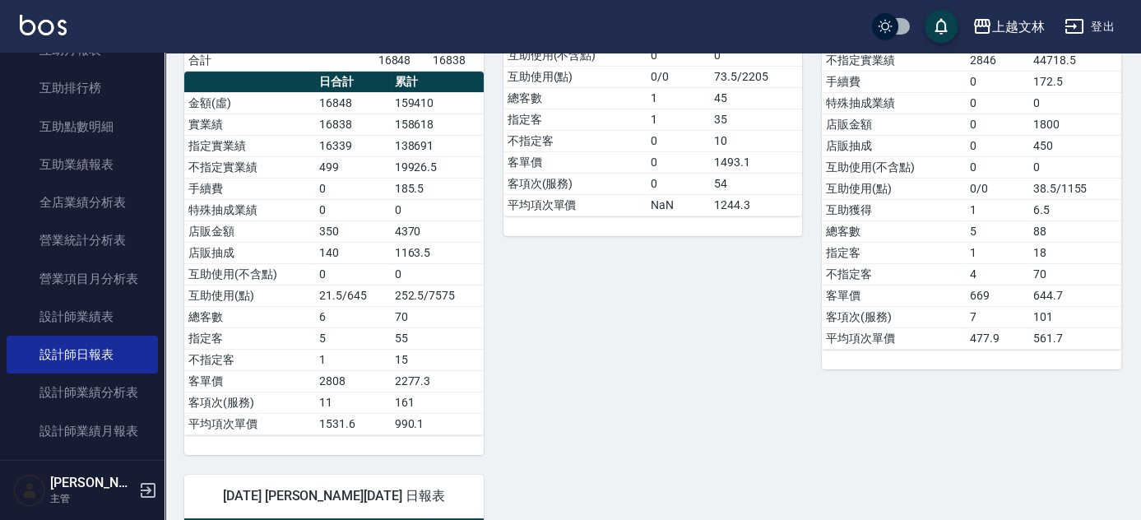
scroll to position [910, 0]
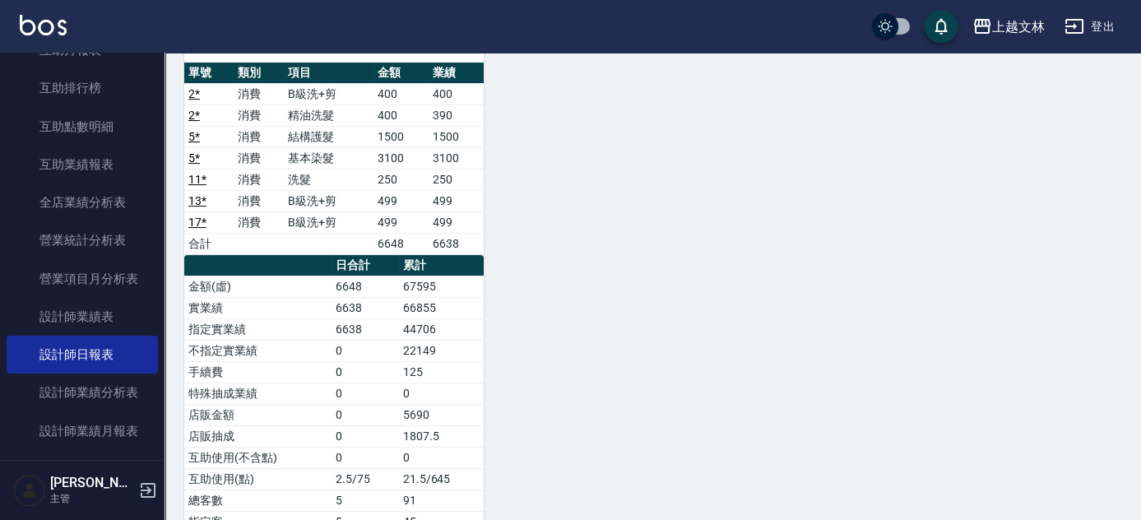
click at [155, 61] on nav "釘選頁面 店家日報表 設計師排行榜 每日結帳 櫃檯作業 打帳單 帳單列表 現金收支登錄 材料自購登錄 每日結帳 排班表 現場電腦打卡 預約管理 預約管理 單日…" at bounding box center [82, 256] width 165 height 407
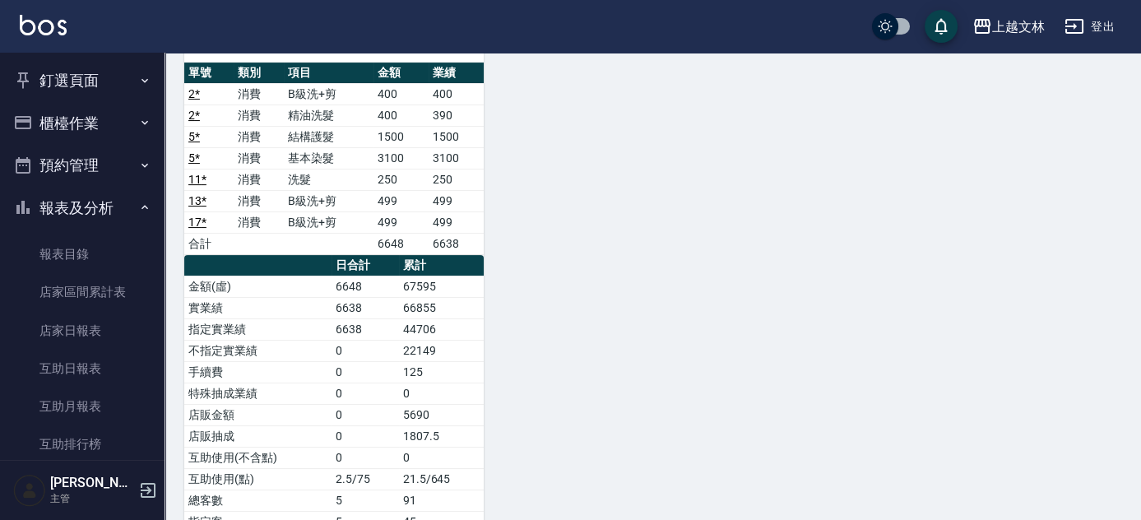
click at [100, 198] on button "報表及分析" at bounding box center [82, 208] width 151 height 43
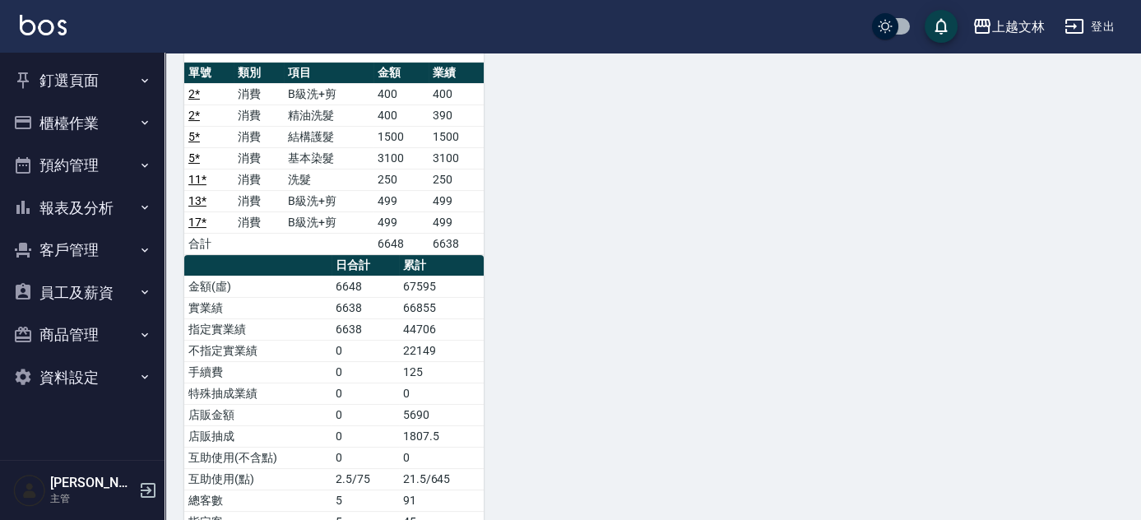
click at [82, 115] on button "櫃檯作業" at bounding box center [82, 123] width 151 height 43
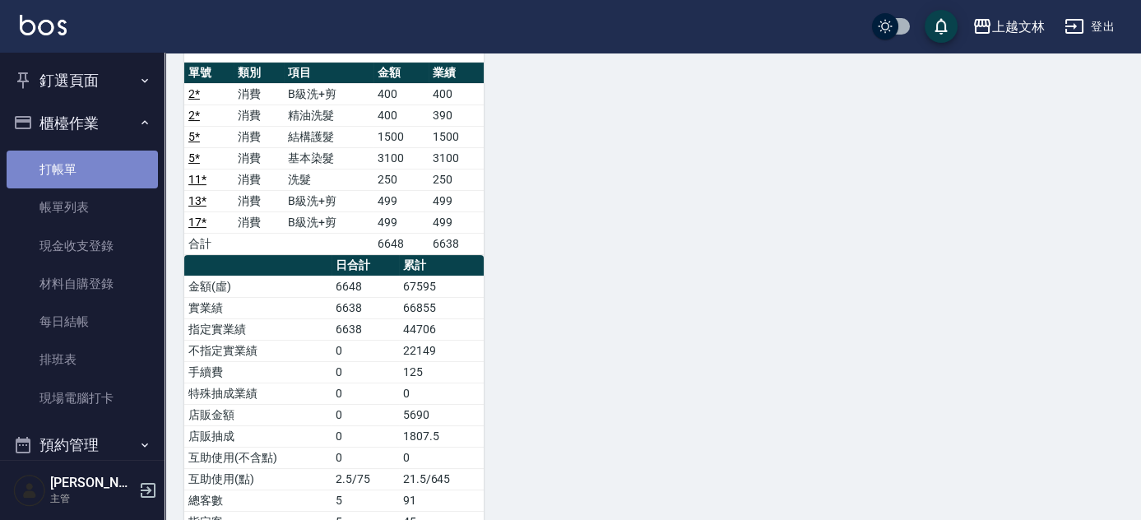
click at [89, 169] on link "打帳單" at bounding box center [82, 170] width 151 height 38
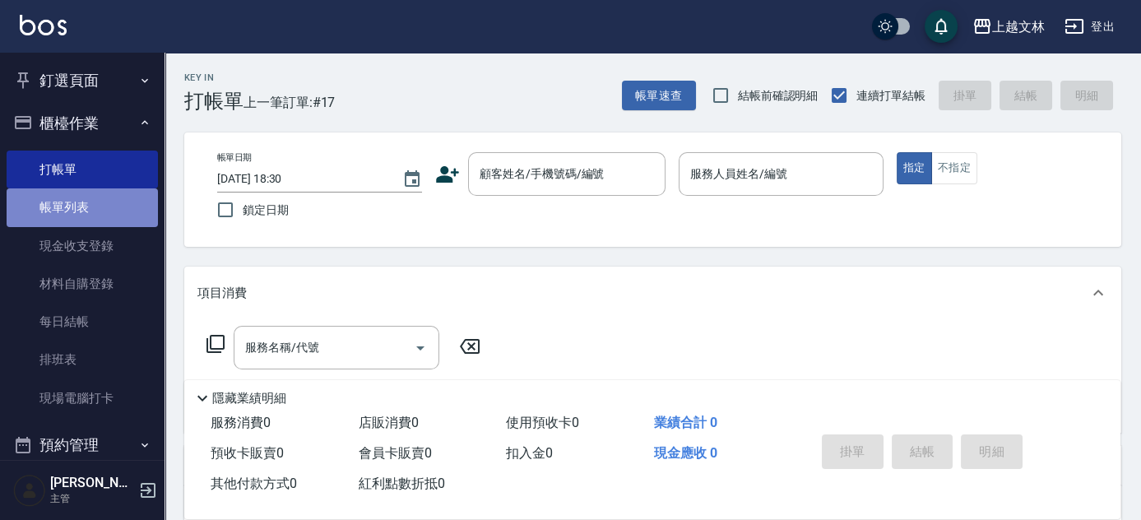
click at [82, 213] on link "帳單列表" at bounding box center [82, 207] width 151 height 38
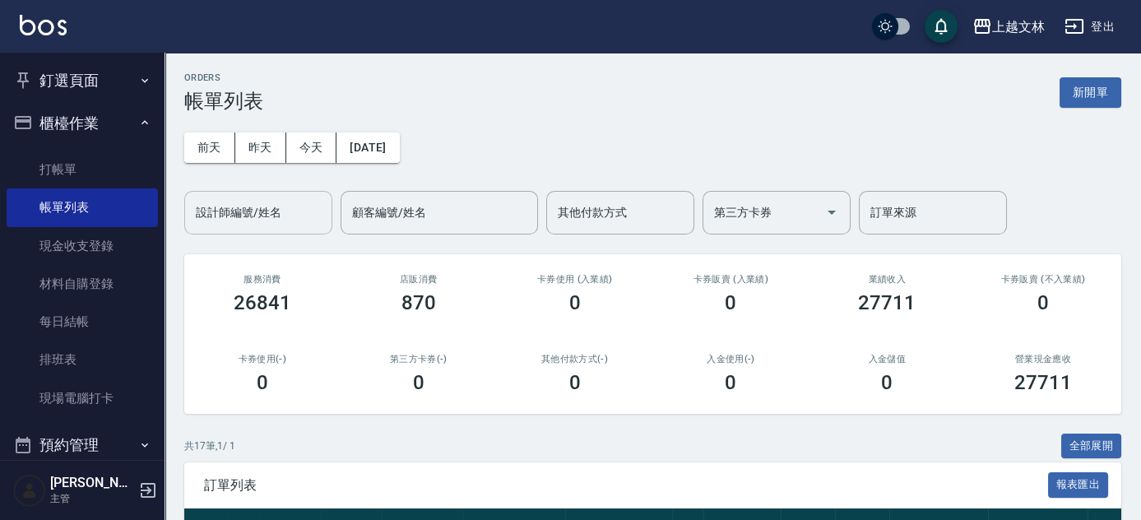
click at [252, 206] on input "設計師編號/姓名" at bounding box center [258, 212] width 133 height 29
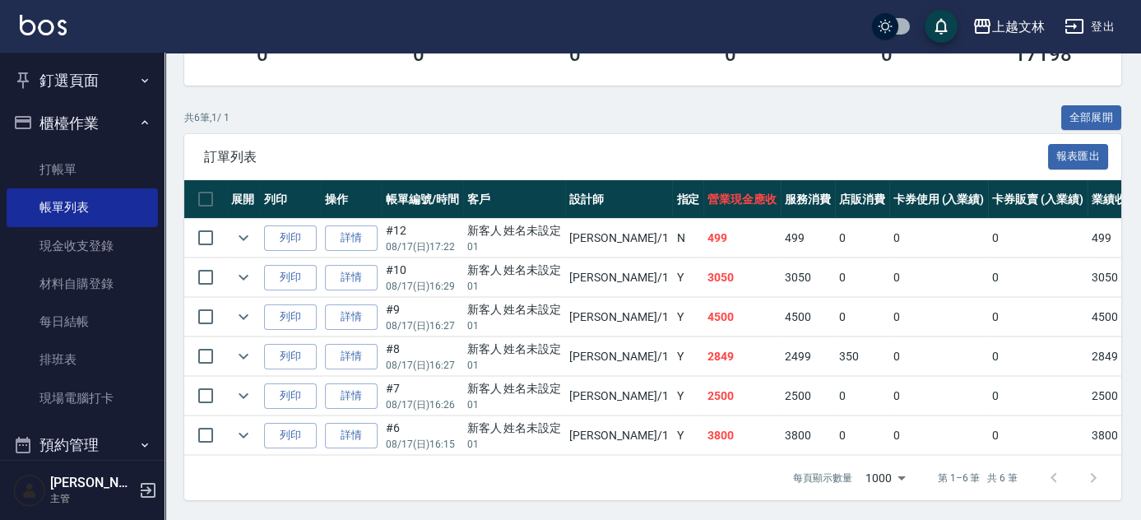
scroll to position [336, 0]
type input "FIONA-1"
click at [348, 232] on link "詳情" at bounding box center [351, 238] width 53 height 26
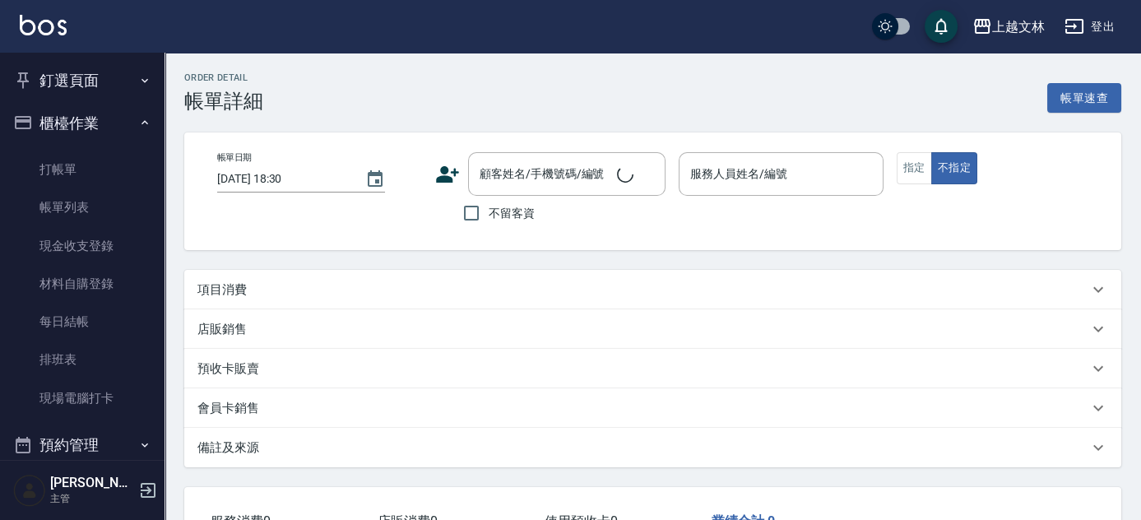
type input "2025/08/17 17:22"
type input "FIONA-1"
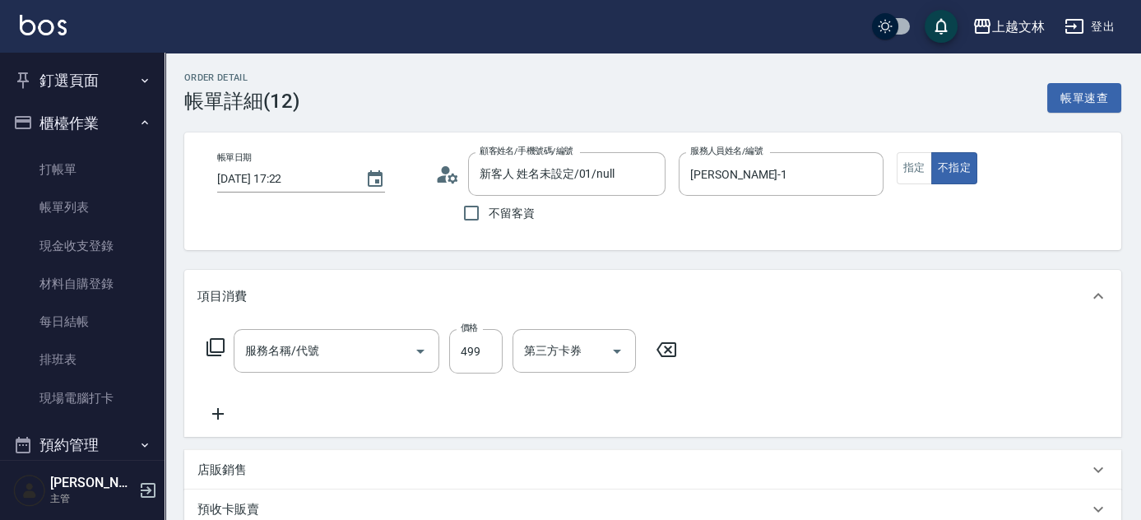
type input "新客人 姓名未設定/01/null"
type input "B級洗+剪(203)"
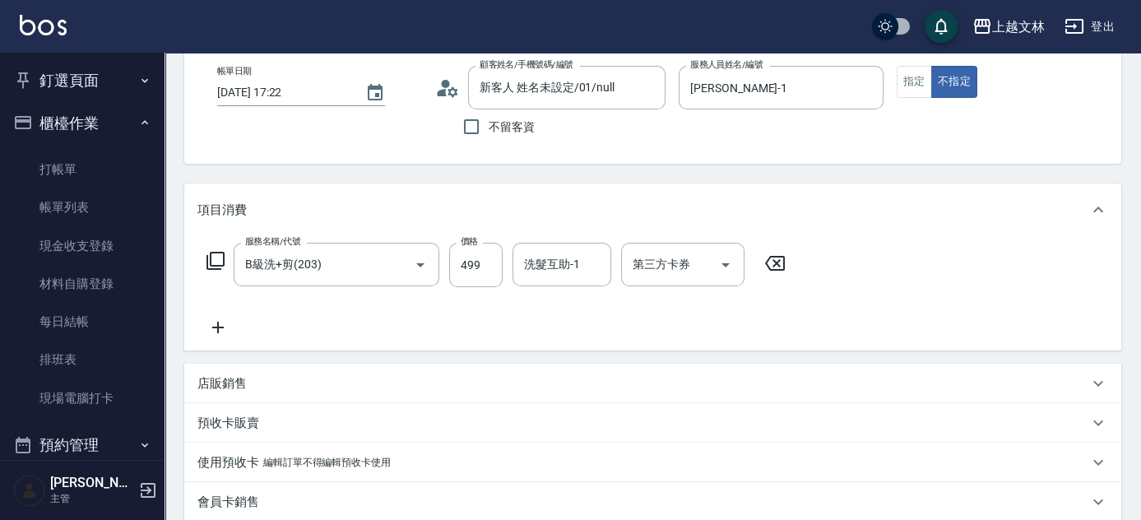
scroll to position [92, 0]
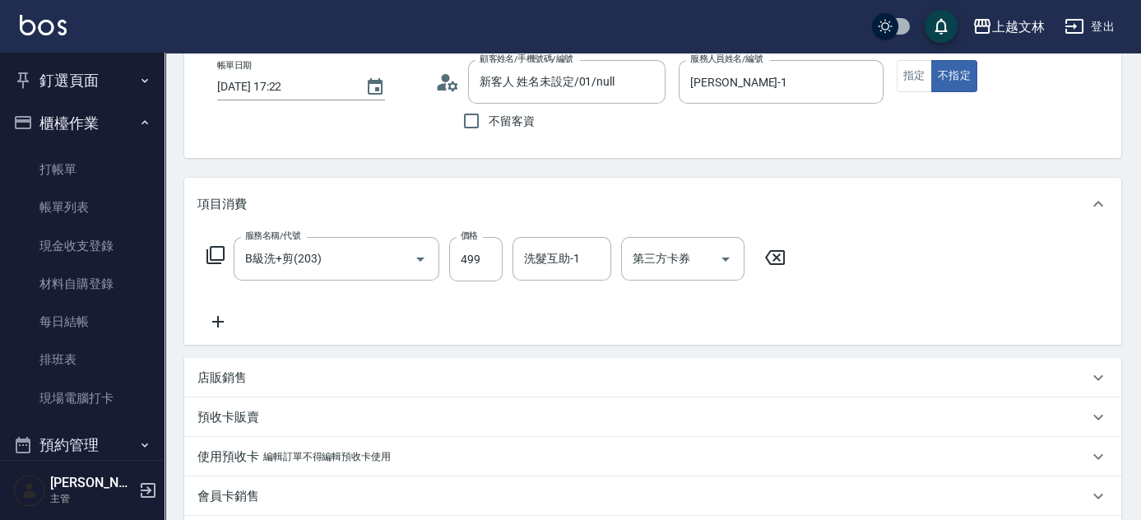
click at [234, 318] on icon at bounding box center [217, 322] width 41 height 20
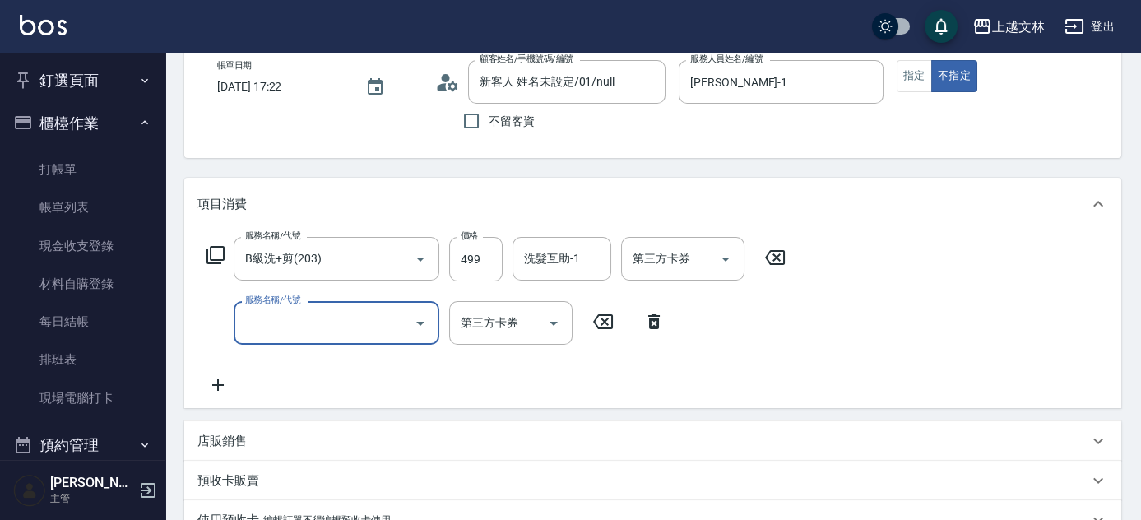
click at [230, 380] on icon at bounding box center [217, 385] width 41 height 20
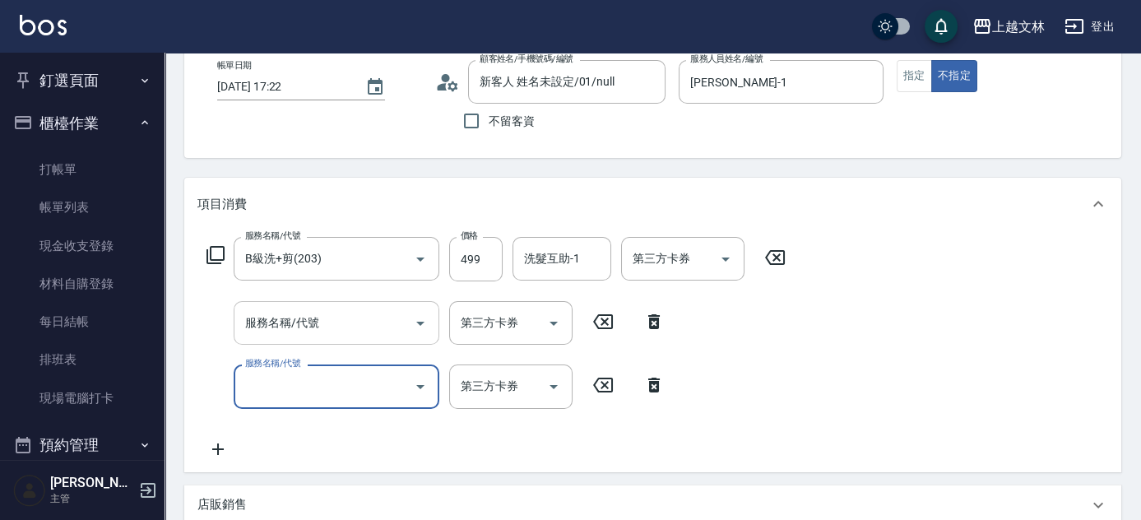
click at [288, 318] on div "服務名稱/代號 服務名稱/代號" at bounding box center [337, 323] width 206 height 44
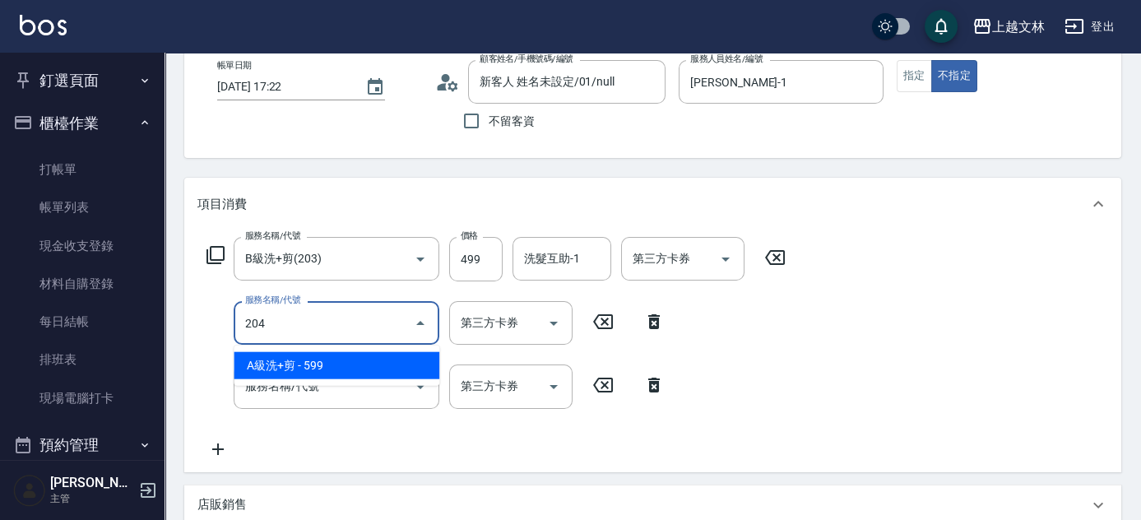
type input "A級洗+剪(204)"
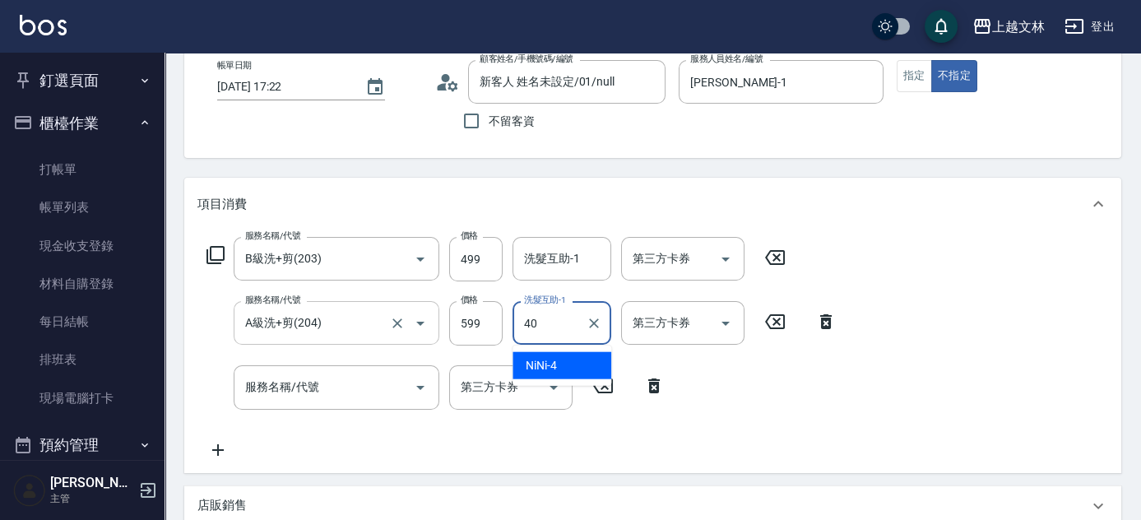
type input "彭佳琦-40"
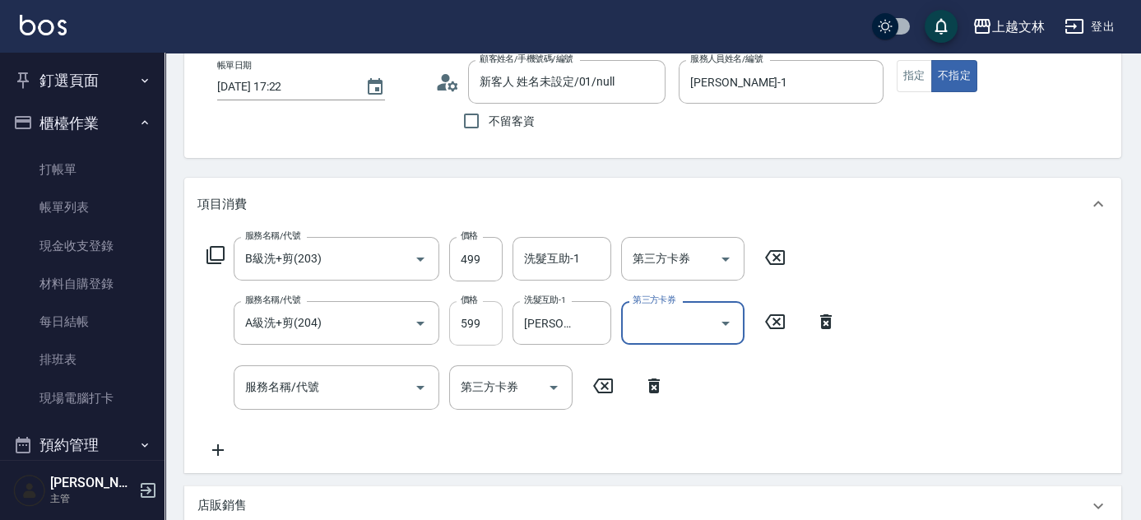
click at [482, 336] on input "599" at bounding box center [475, 323] width 53 height 44
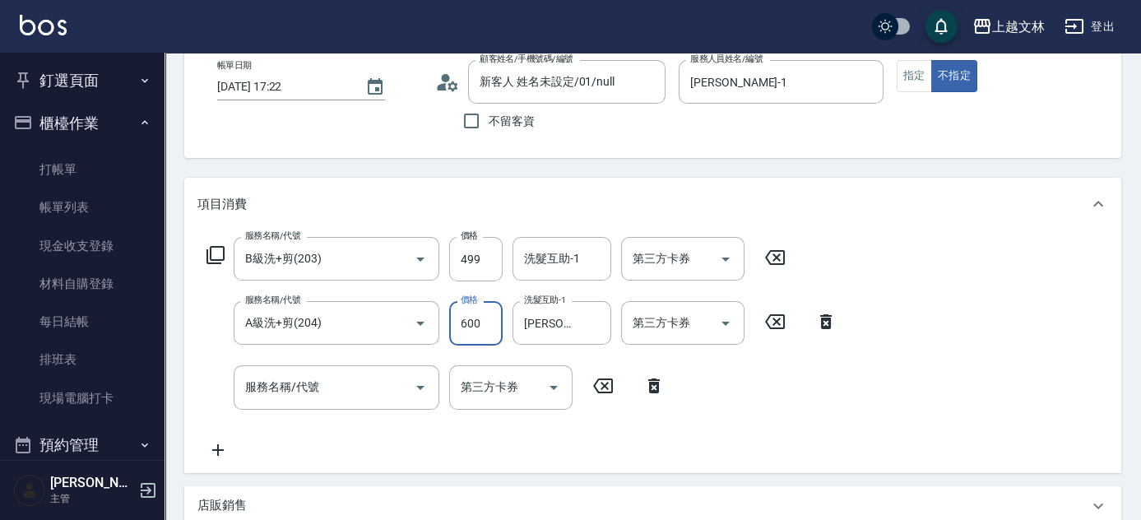
type input "600"
click at [379, 397] on input "服務名稱/代號" at bounding box center [324, 387] width 166 height 29
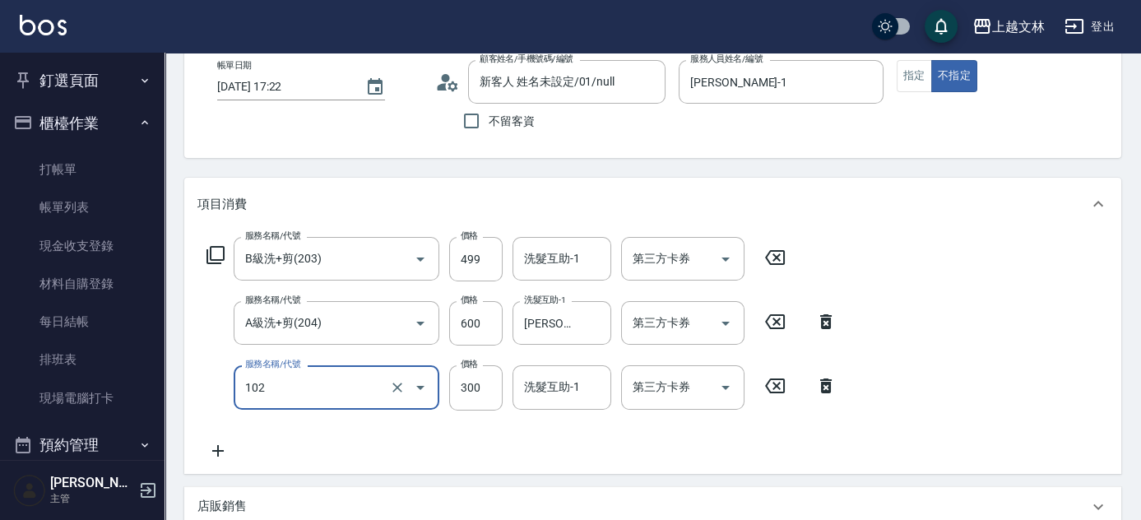
type input "精油洗髮(102)"
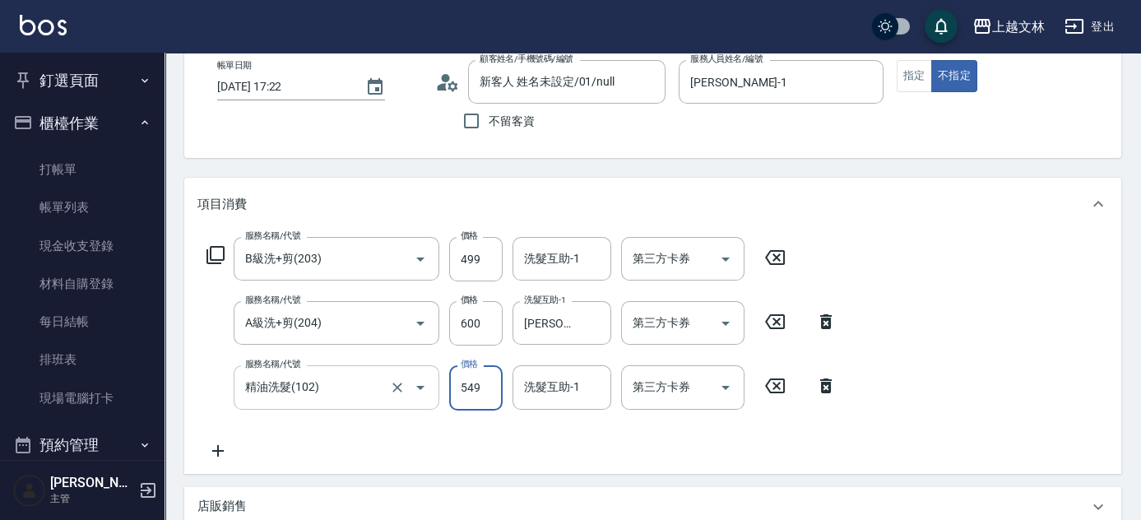
type input "549"
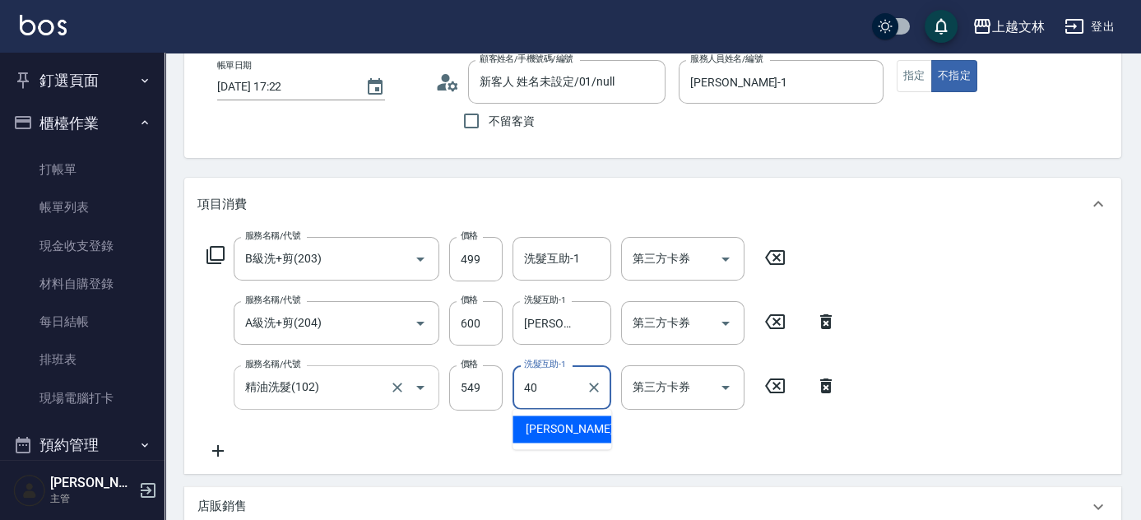
type input "彭佳琦-40"
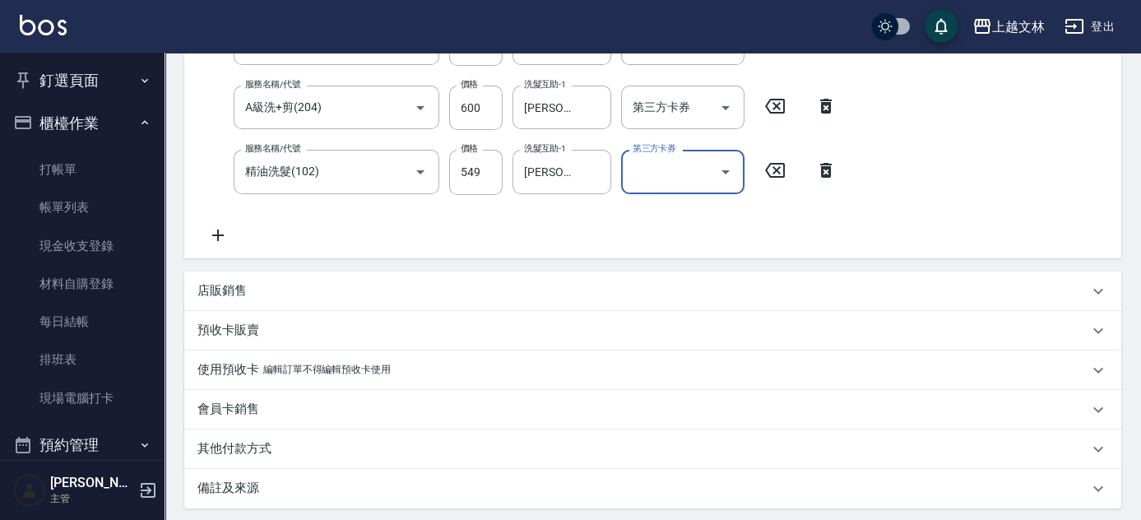
scroll to position [471, 0]
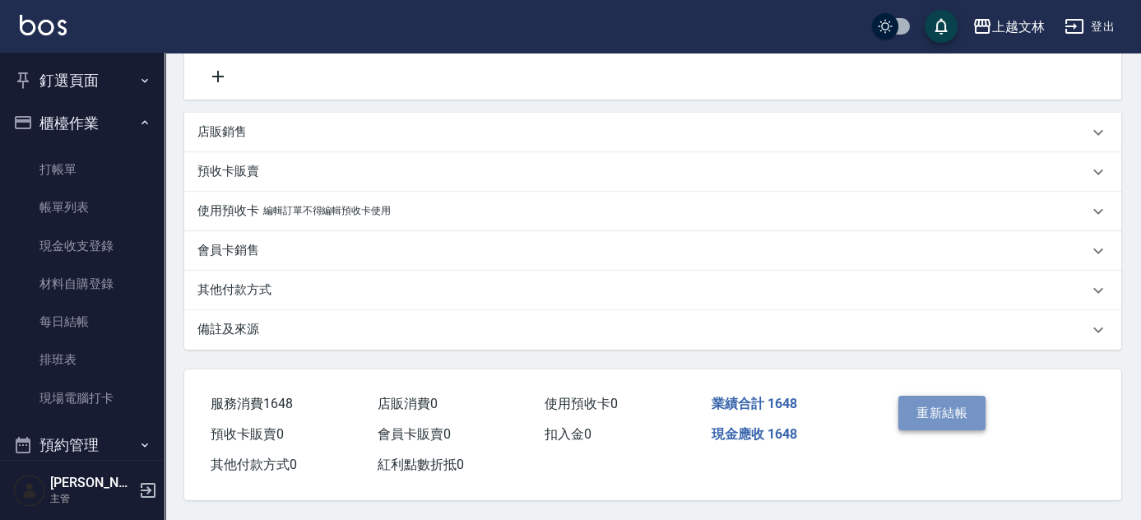
click at [941, 406] on button "重新結帳" at bounding box center [941, 413] width 87 height 35
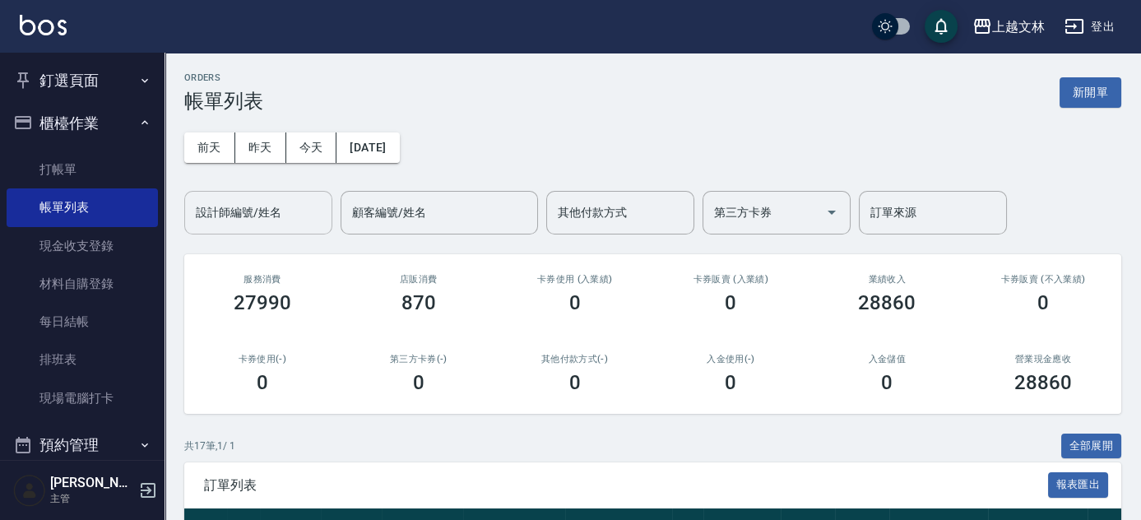
click at [294, 212] on input "設計師編號/姓名" at bounding box center [258, 212] width 133 height 29
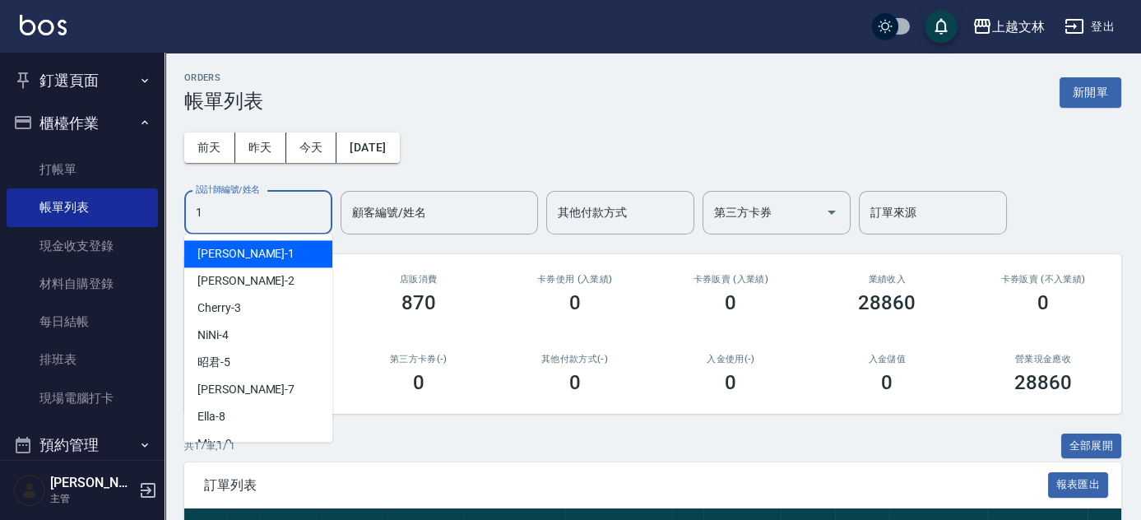
type input "FIONA-1"
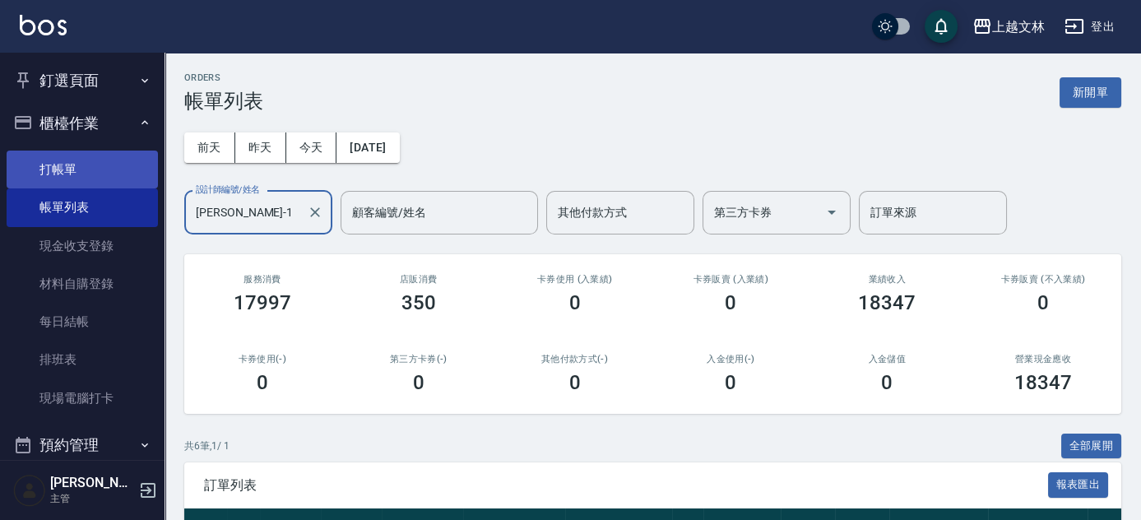
click at [76, 175] on link "打帳單" at bounding box center [82, 170] width 151 height 38
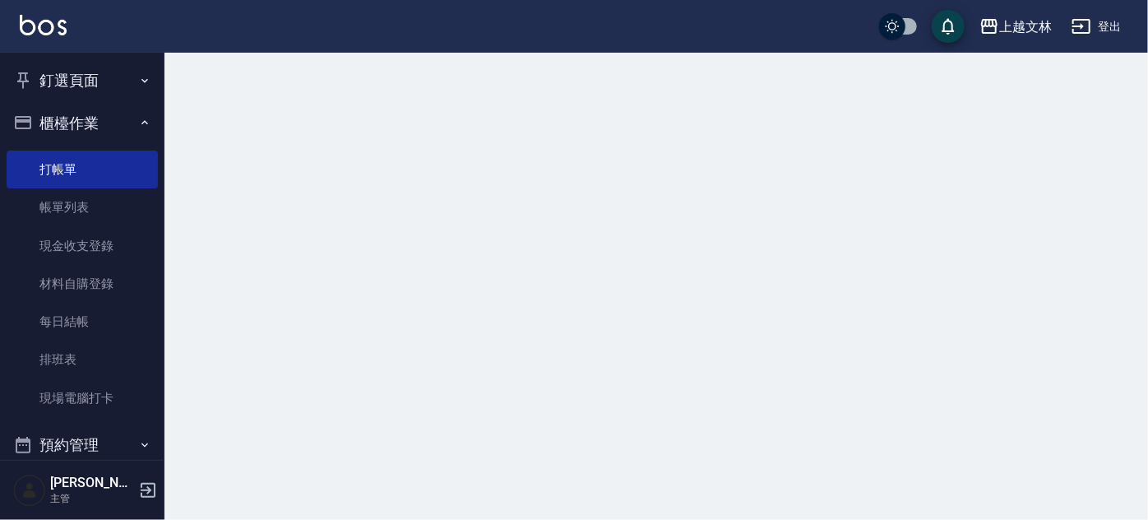
click at [77, 122] on button "櫃檯作業" at bounding box center [82, 123] width 151 height 43
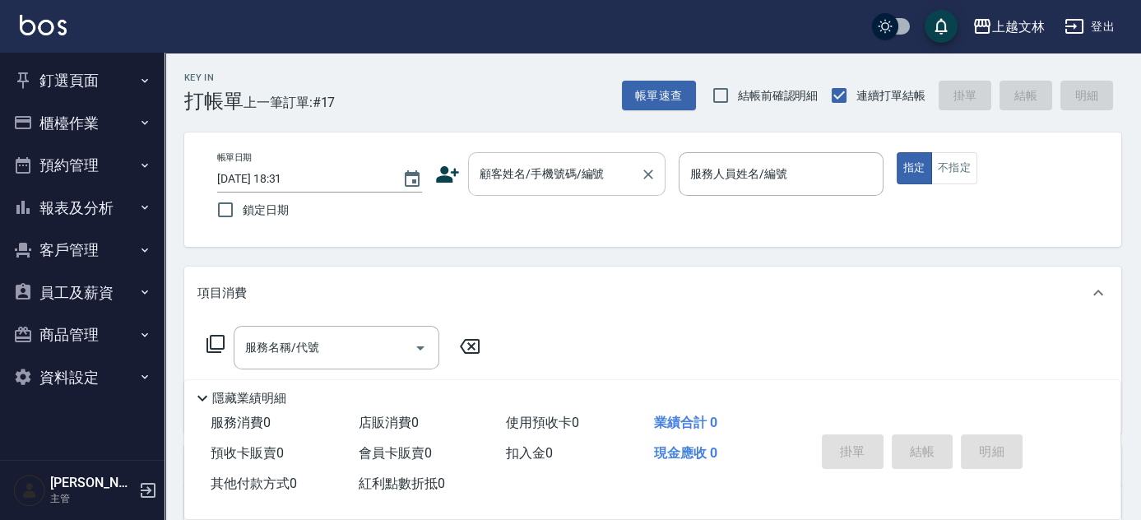
click at [625, 172] on input "顧客姓名/手機號碼/編號" at bounding box center [555, 174] width 158 height 29
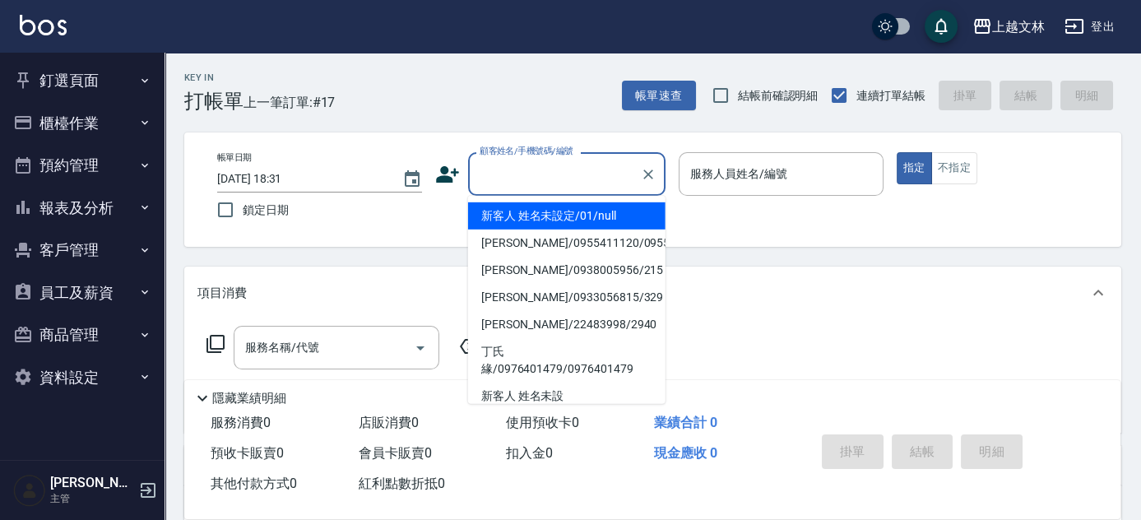
click at [629, 206] on li "新客人 姓名未設定/01/null" at bounding box center [566, 215] width 197 height 27
type input "新客人 姓名未設定/01/null"
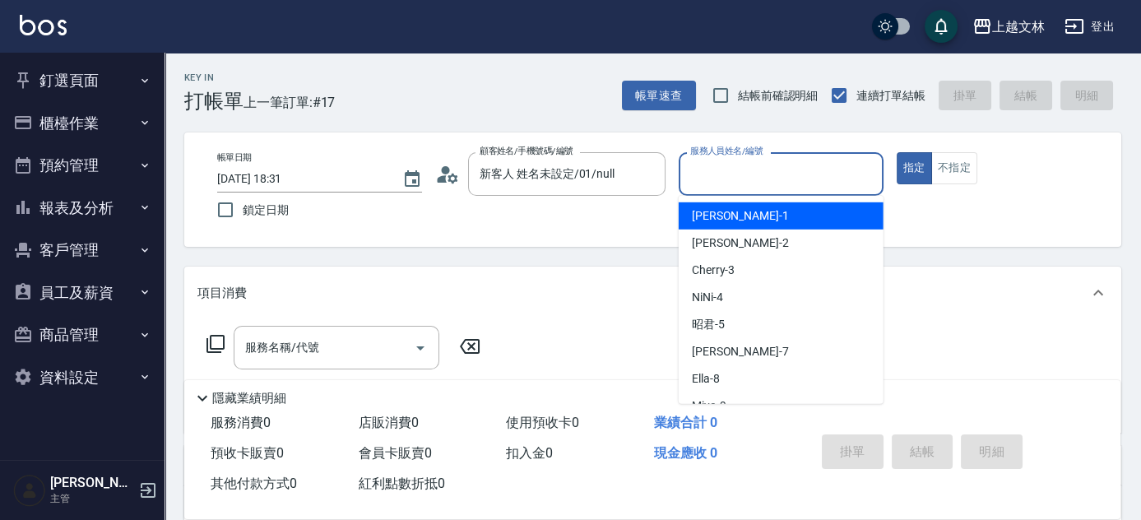
click at [734, 183] on input "服務人員姓名/編號" at bounding box center [781, 174] width 190 height 29
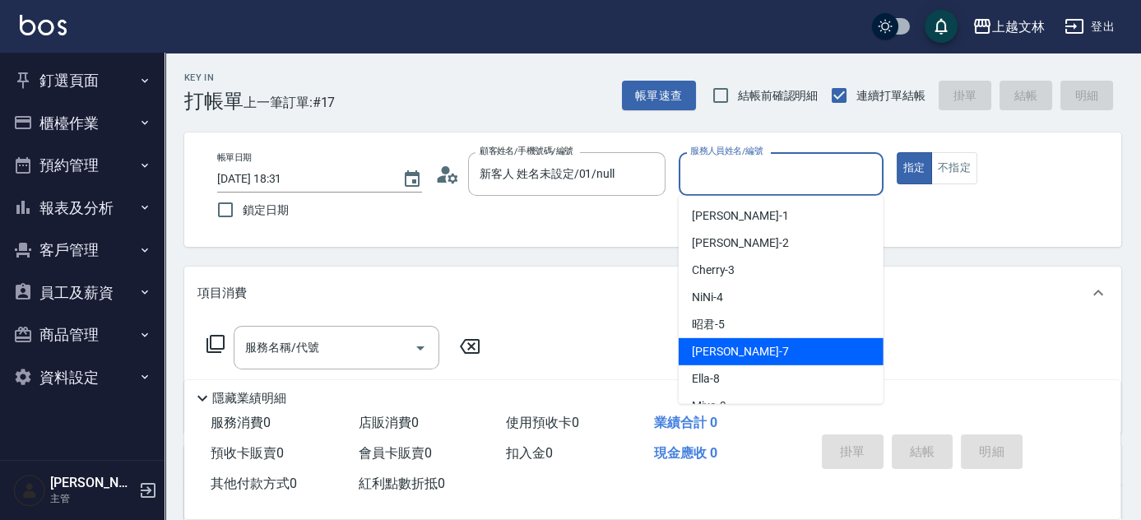
click at [759, 355] on div "Tiffany -7" at bounding box center [781, 351] width 205 height 27
type input "Tiffany-7"
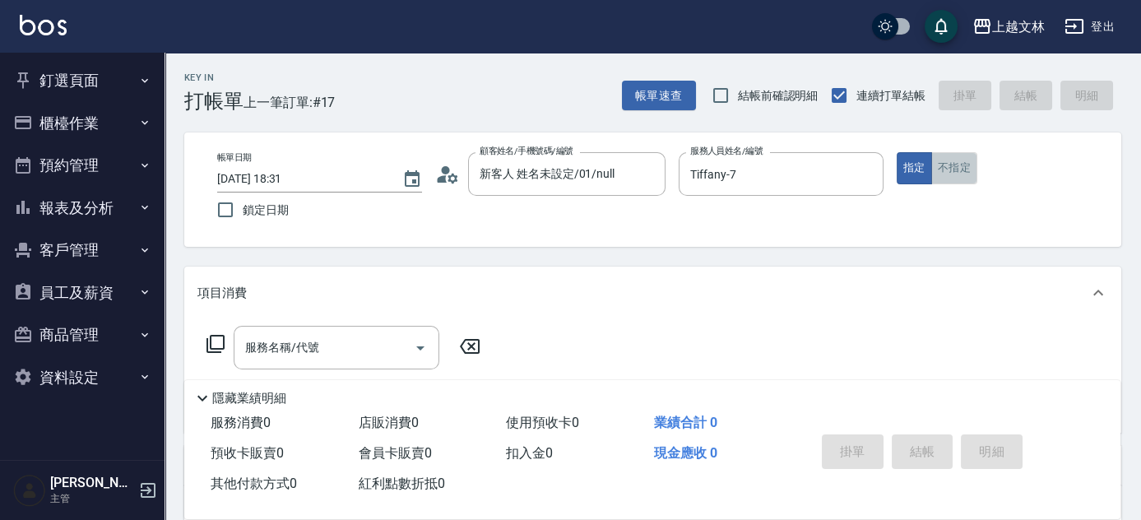
click at [958, 179] on button "不指定" at bounding box center [954, 168] width 46 height 32
click at [387, 350] on input "服務名稱/代號" at bounding box center [324, 347] width 166 height 29
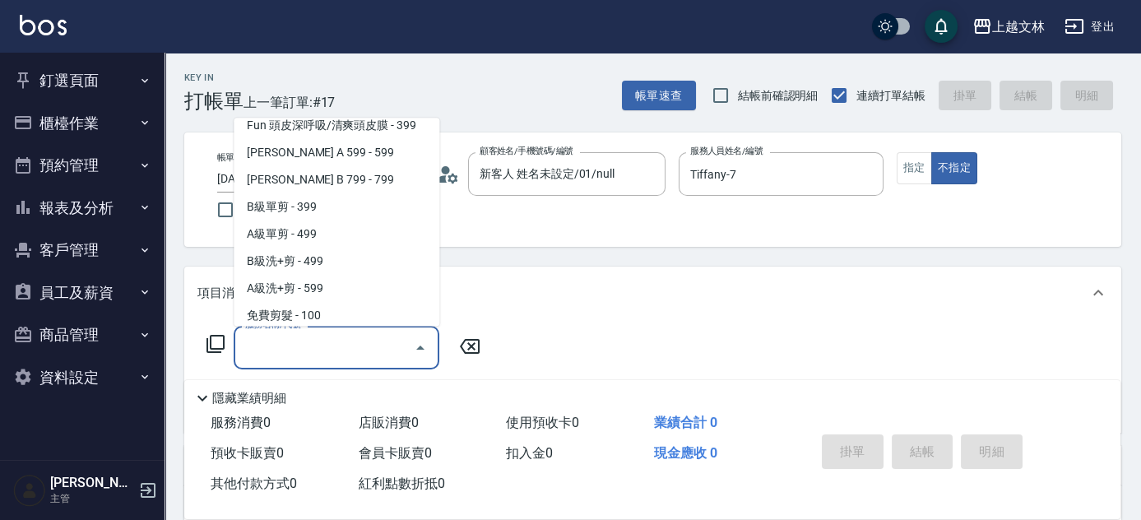
scroll to position [364, 0]
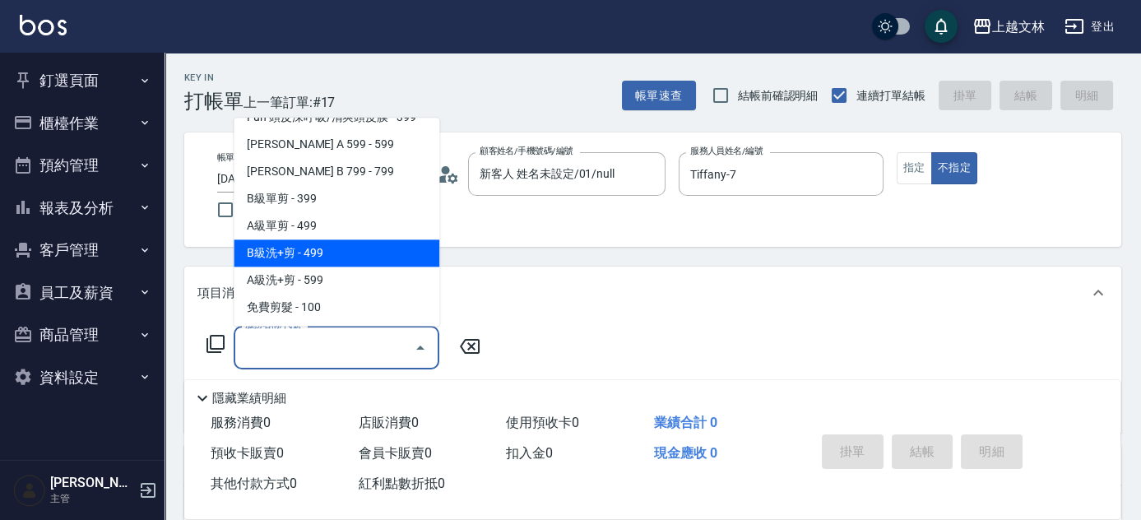
click at [386, 258] on span "B級洗+剪 - 499" at bounding box center [337, 253] width 206 height 27
type input "B級洗+剪(203)"
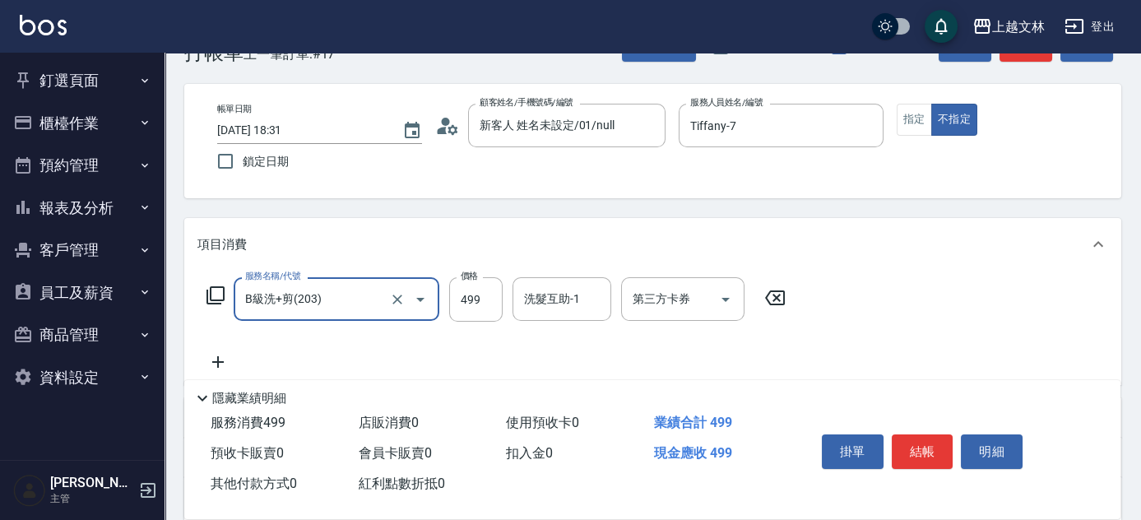
scroll to position [74, 0]
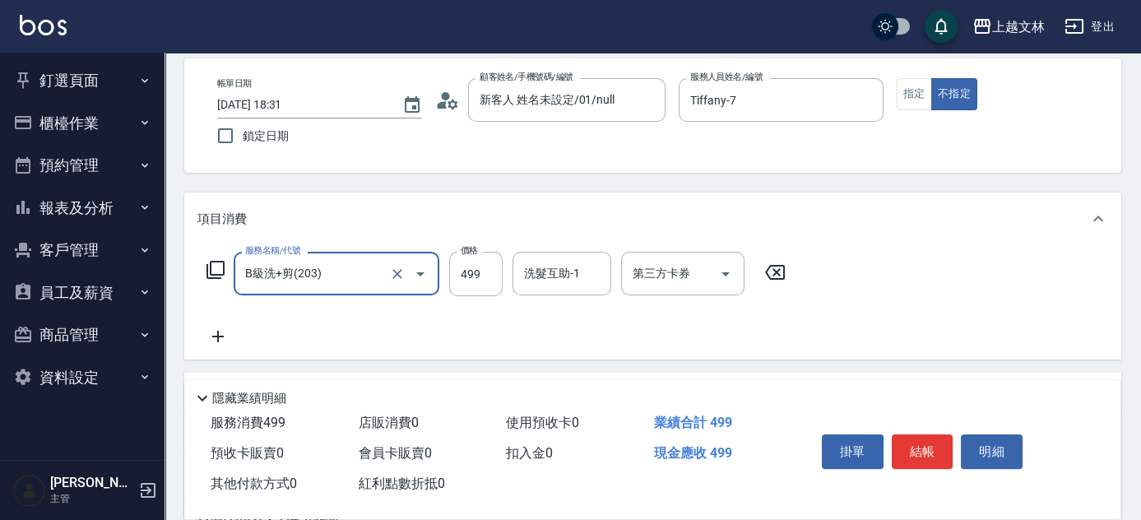
click at [220, 337] on icon at bounding box center [217, 337] width 41 height 20
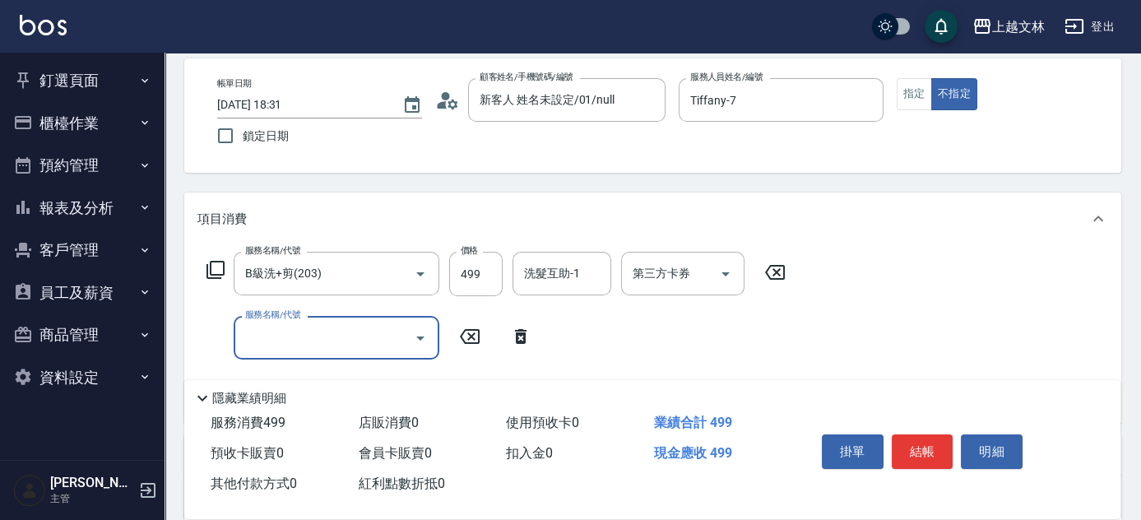
click at [225, 340] on div "服務名稱/代號 服務名稱/代號" at bounding box center [369, 338] width 344 height 44
click at [263, 346] on input "服務名稱/代號" at bounding box center [324, 337] width 166 height 29
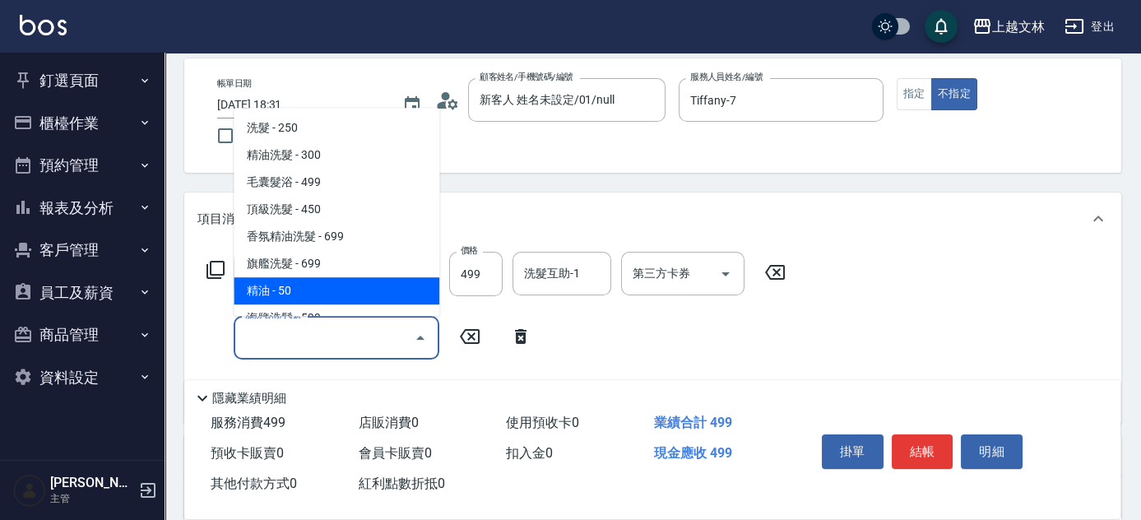
click at [319, 289] on span "精油 - 50" at bounding box center [337, 290] width 206 height 27
type input "精油(107)"
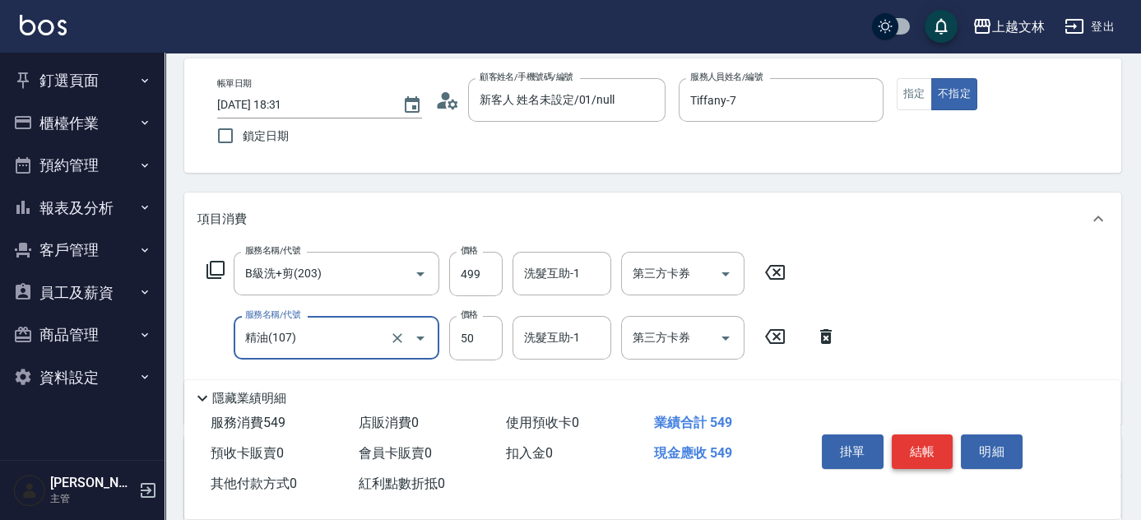
click at [933, 450] on button "結帳" at bounding box center [923, 451] width 62 height 35
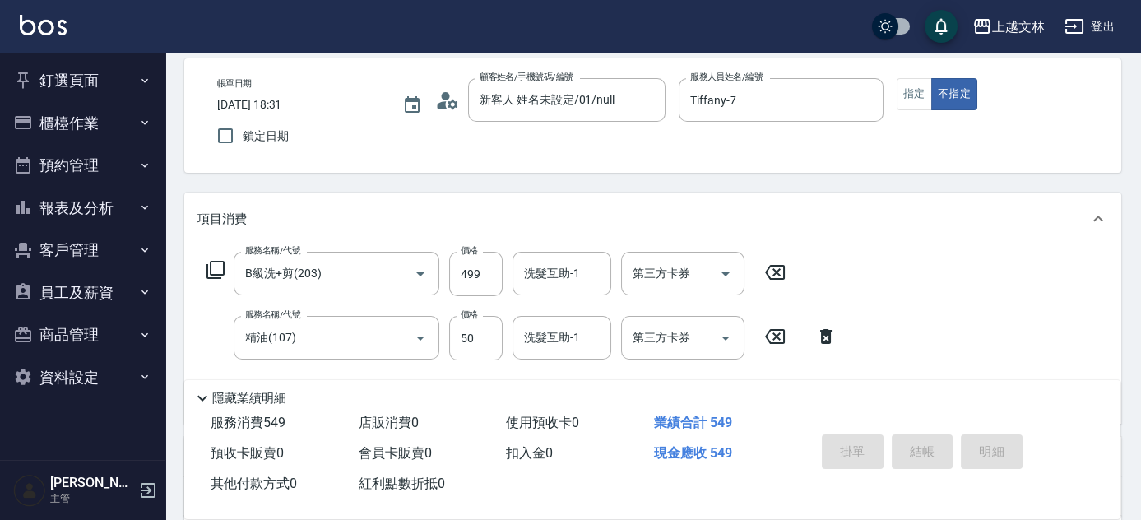
type input "2025/08/17 18:48"
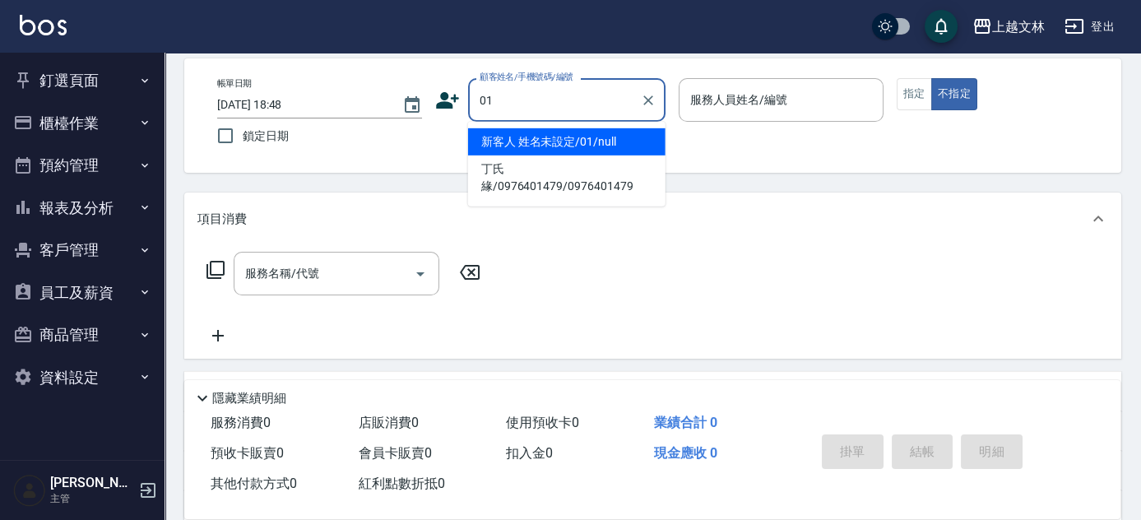
type input "新客人 姓名未設定/01/null"
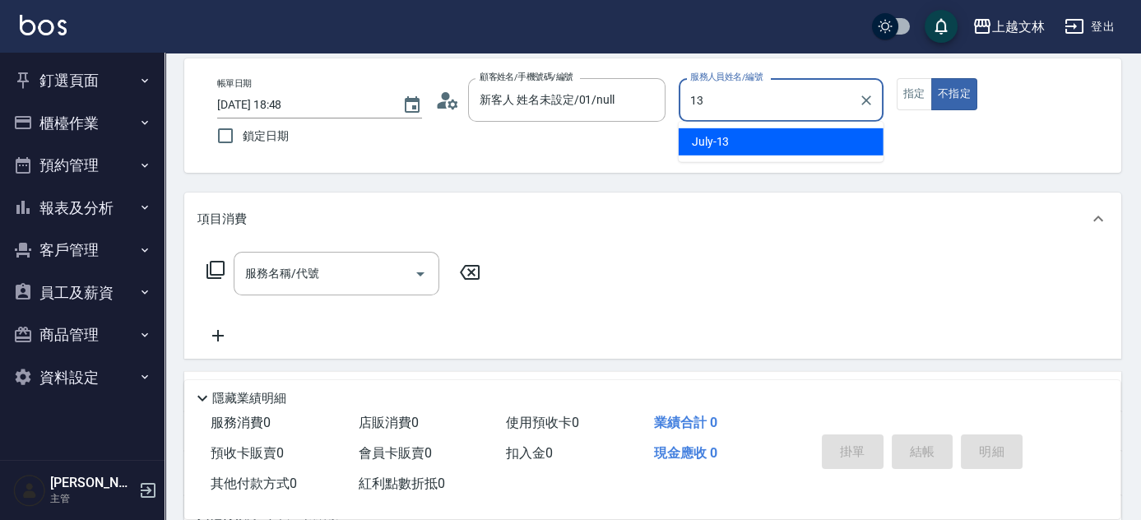
type input "July-13"
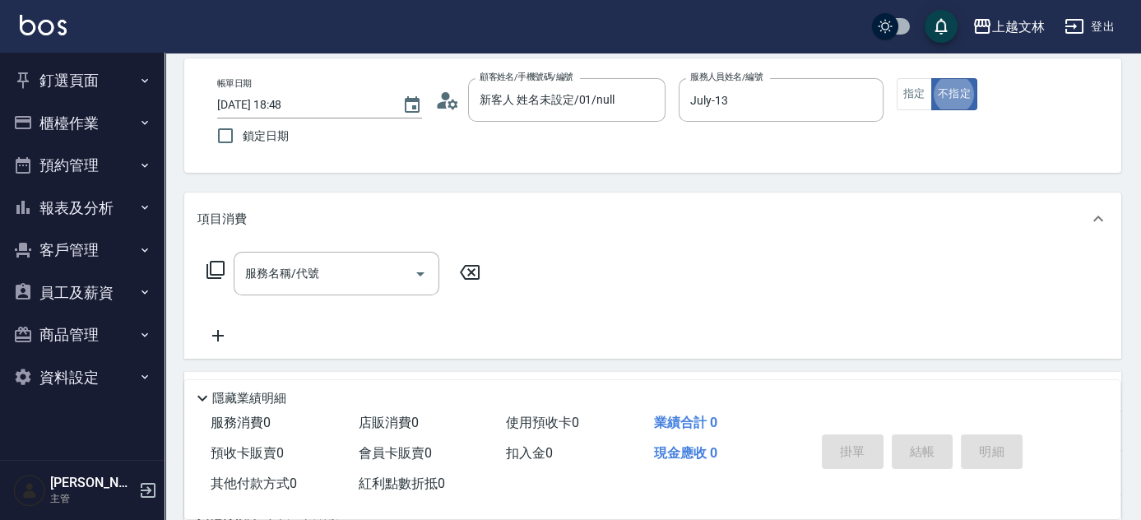
type button "false"
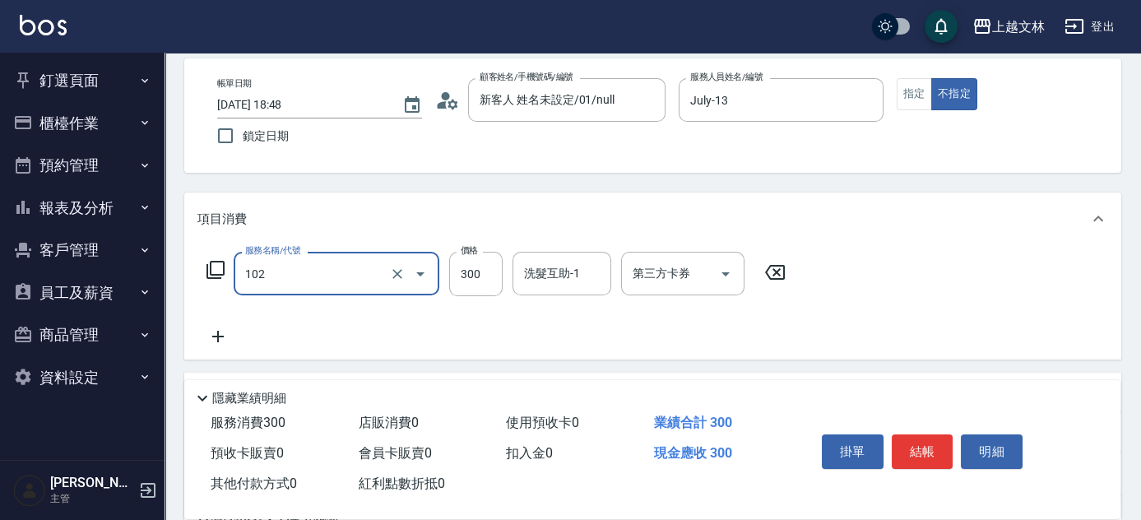
type input "精油洗髮(102)"
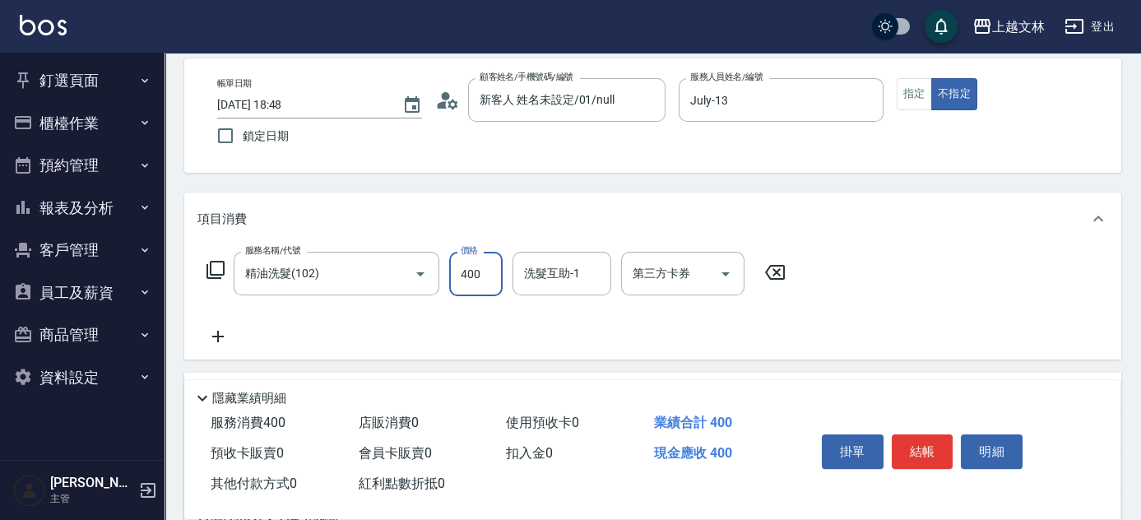
type input "400"
click at [923, 447] on button "結帳" at bounding box center [923, 451] width 62 height 35
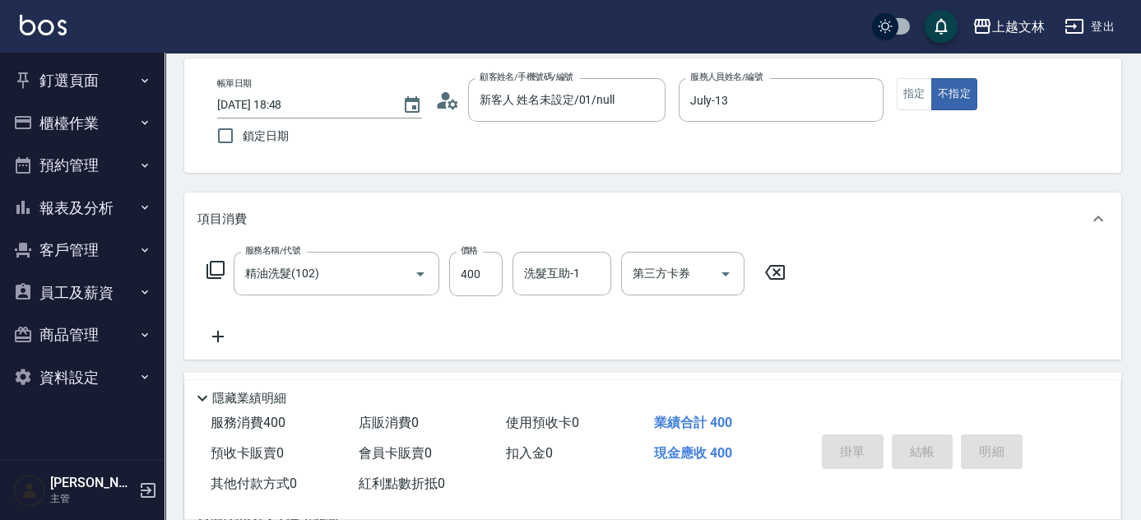
type input "2025/08/17 19:06"
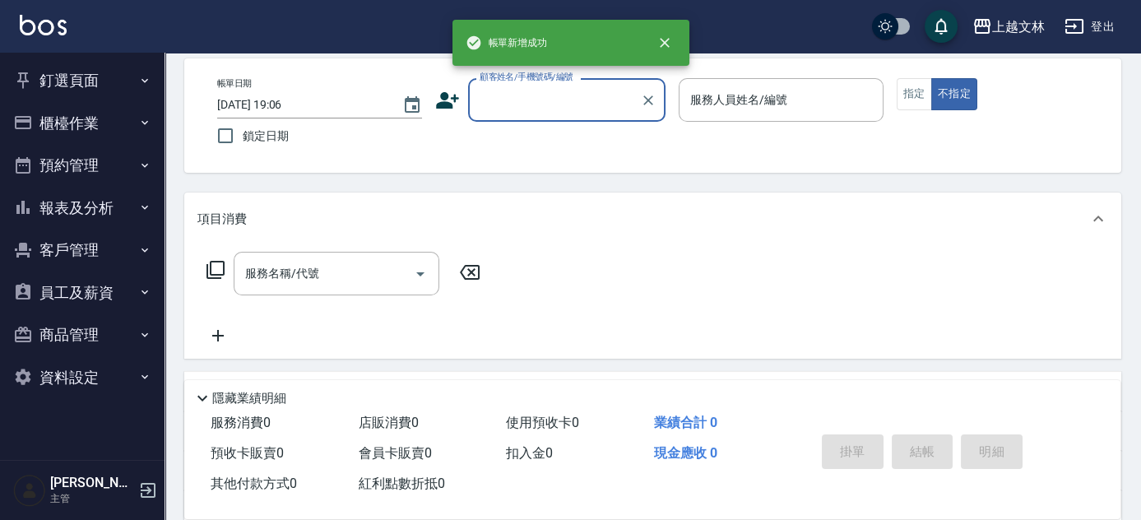
click at [77, 203] on button "報表及分析" at bounding box center [82, 208] width 151 height 43
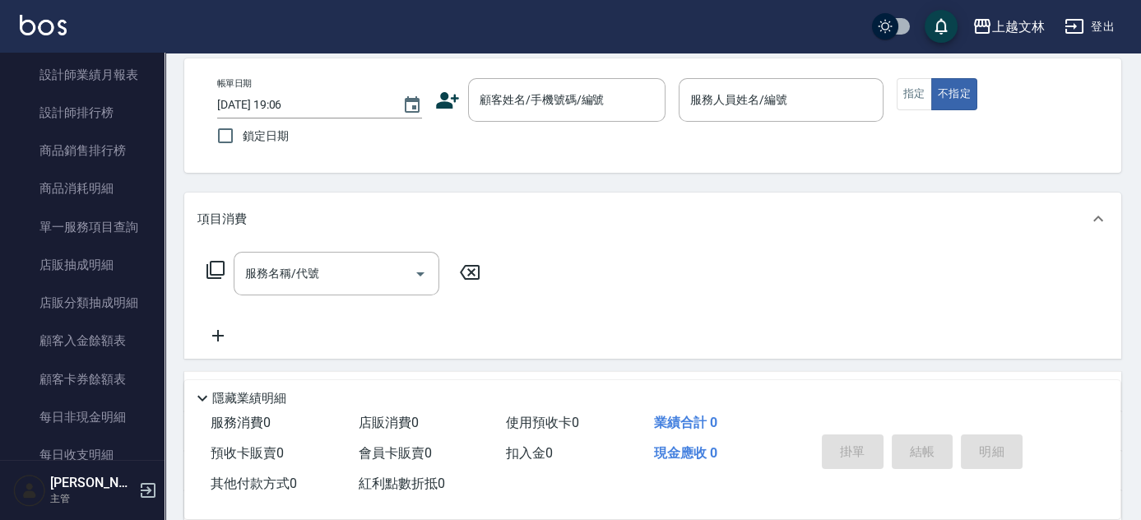
scroll to position [356, 0]
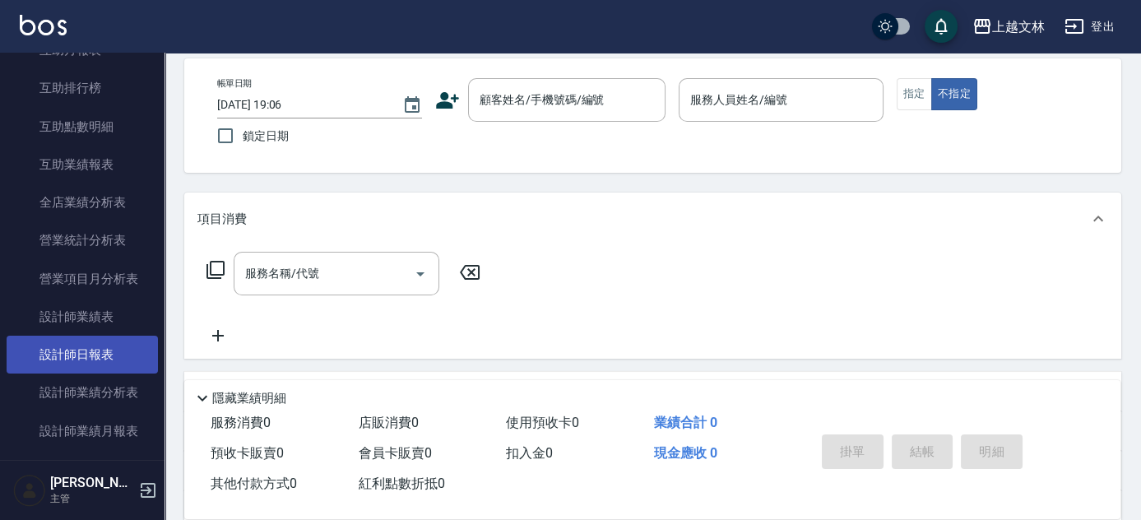
click at [139, 346] on link "設計師日報表" at bounding box center [82, 355] width 151 height 38
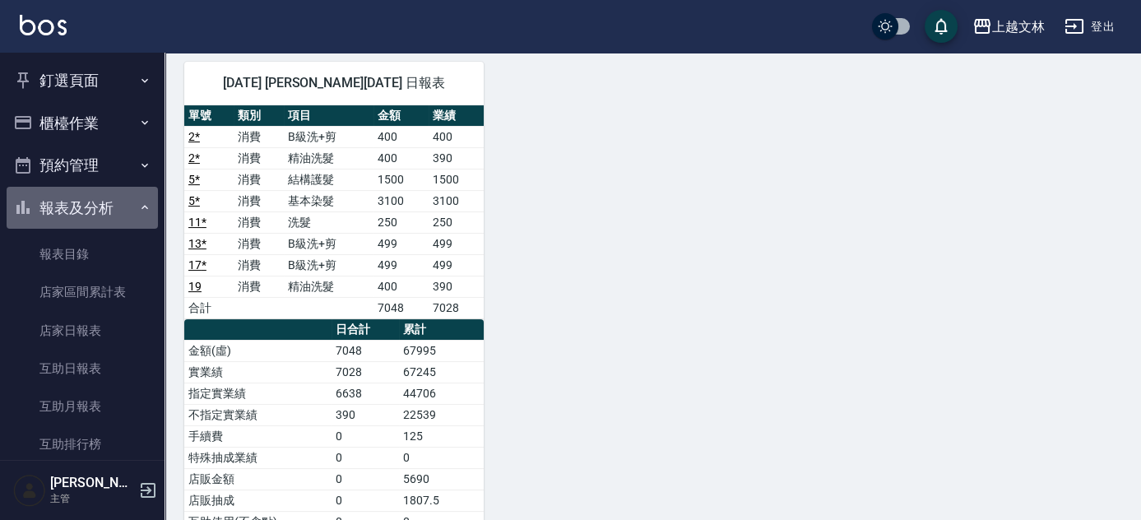
click at [138, 206] on icon "button" at bounding box center [144, 207] width 13 height 13
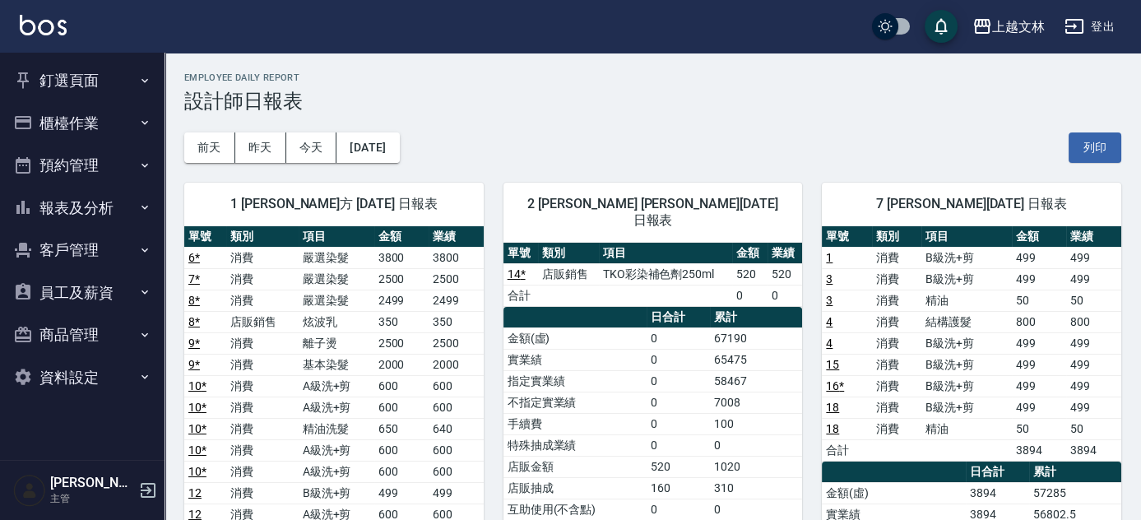
click at [53, 138] on button "櫃檯作業" at bounding box center [82, 123] width 151 height 43
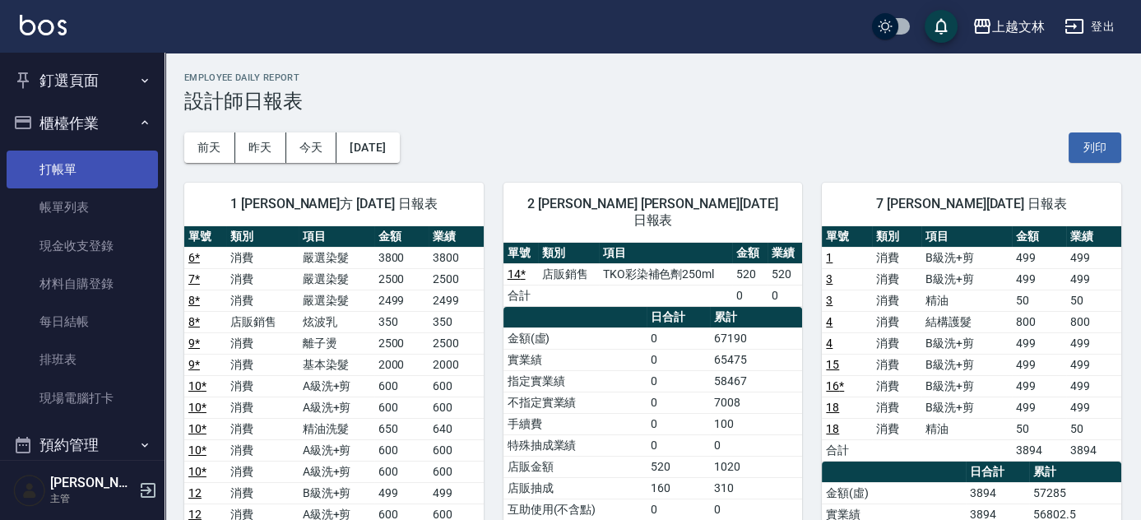
click at [69, 167] on link "打帳單" at bounding box center [82, 170] width 151 height 38
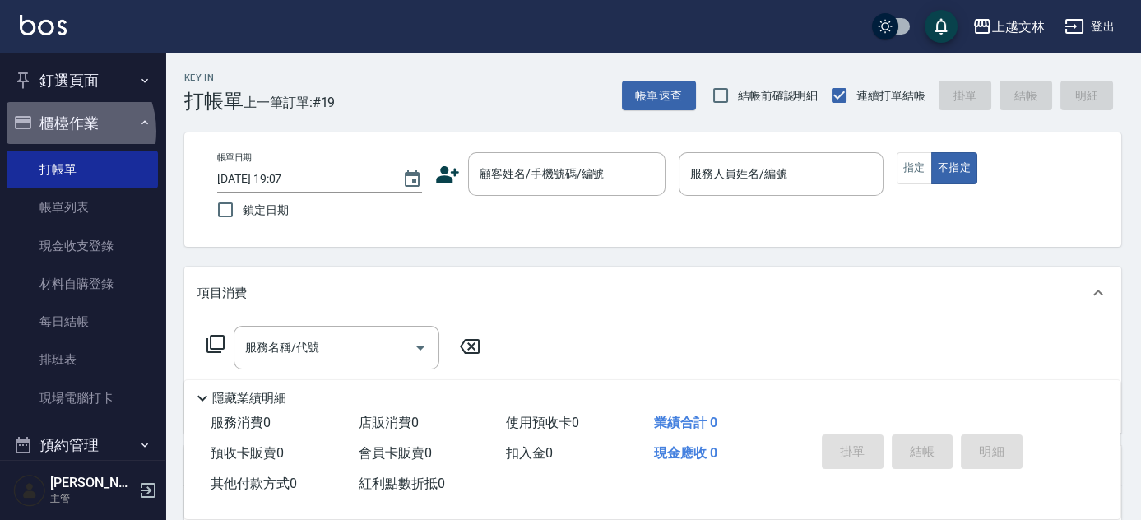
click at [59, 131] on button "櫃檯作業" at bounding box center [82, 123] width 151 height 43
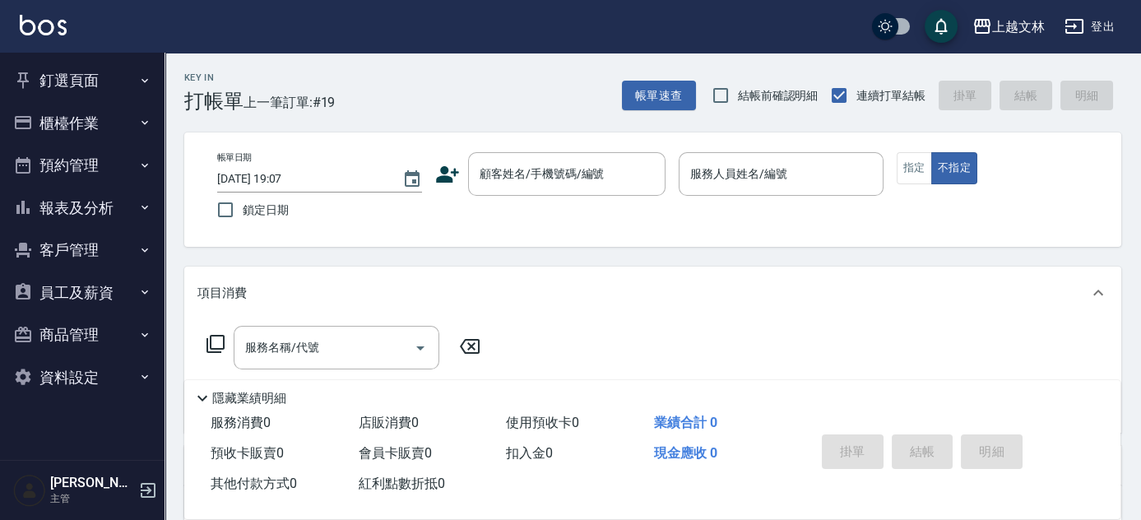
click at [165, 207] on div "Key In 打帳單 上一筆訂單:#19 帳單速查 結帳前確認明細 連續打單結帳 掛單 結帳 明細 帳單日期 2025/08/17 19:07 鎖定日期 顧客…" at bounding box center [653, 426] width 977 height 747
click at [158, 207] on nav "釘選頁面 店家日報表 設計師排行榜 每日結帳 櫃檯作業 打帳單 帳單列表 現金收支登錄 材料自購登錄 每日結帳 排班表 現場電腦打卡 預約管理 預約管理 單日…" at bounding box center [82, 256] width 165 height 407
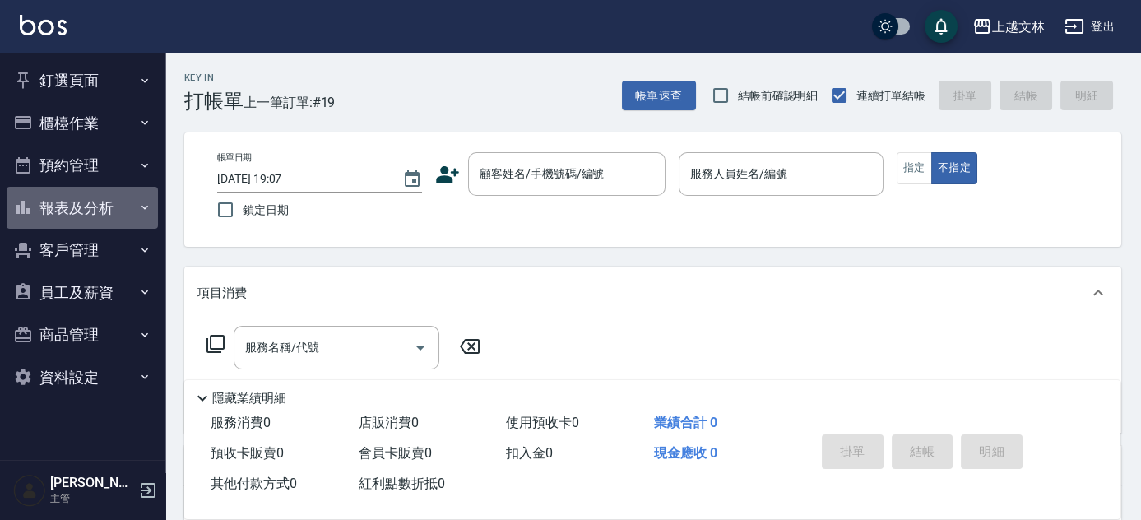
click at [151, 213] on button "報表及分析" at bounding box center [82, 208] width 151 height 43
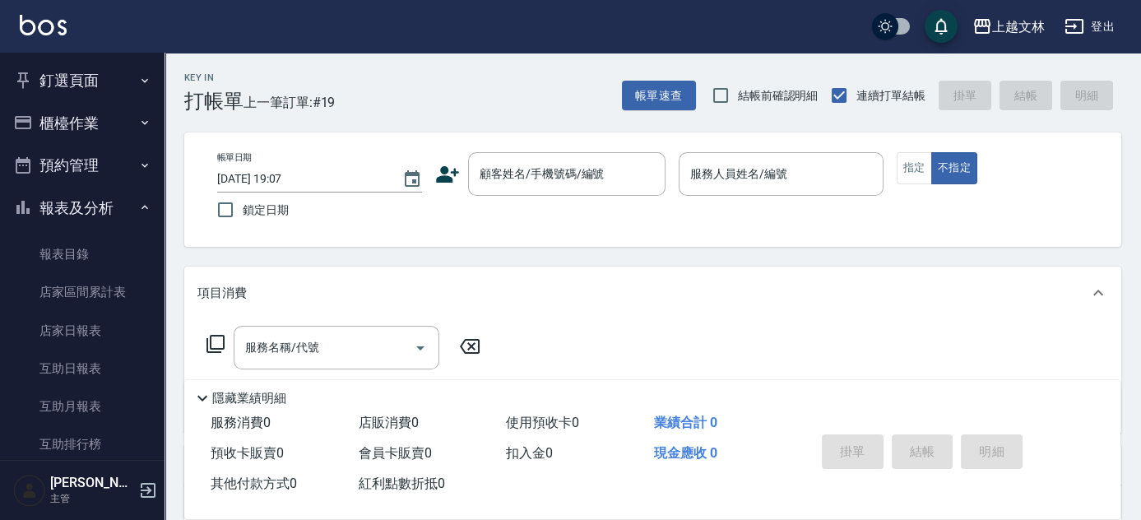
scroll to position [356, 0]
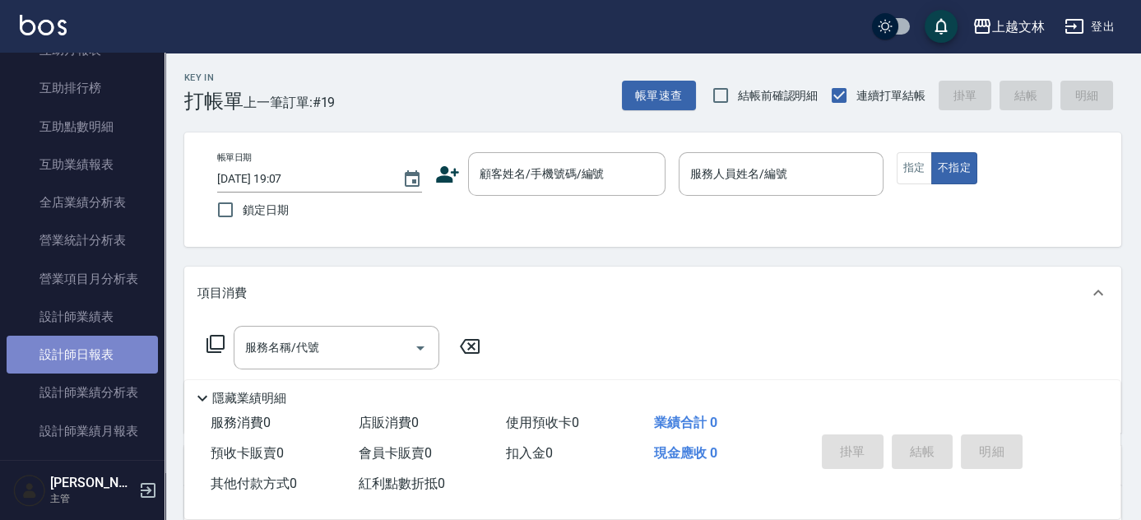
click at [137, 341] on link "設計師日報表" at bounding box center [82, 355] width 151 height 38
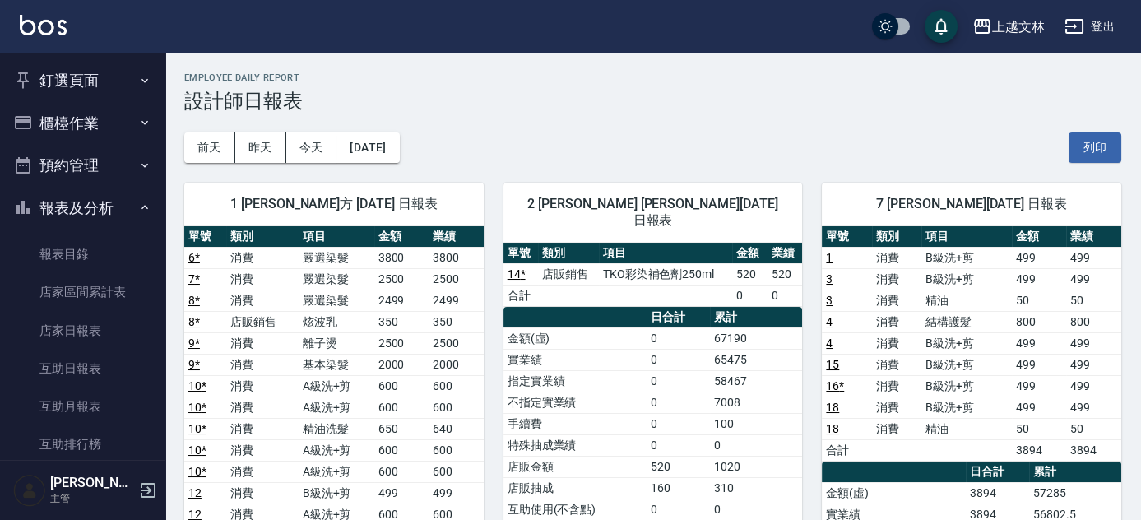
click at [125, 210] on button "報表及分析" at bounding box center [82, 208] width 151 height 43
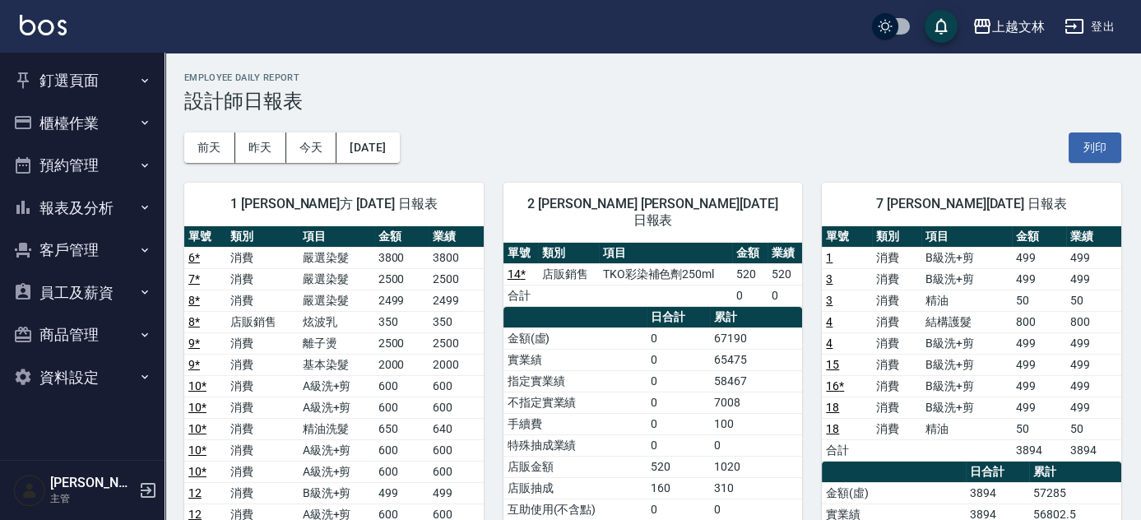
click at [118, 128] on button "櫃檯作業" at bounding box center [82, 123] width 151 height 43
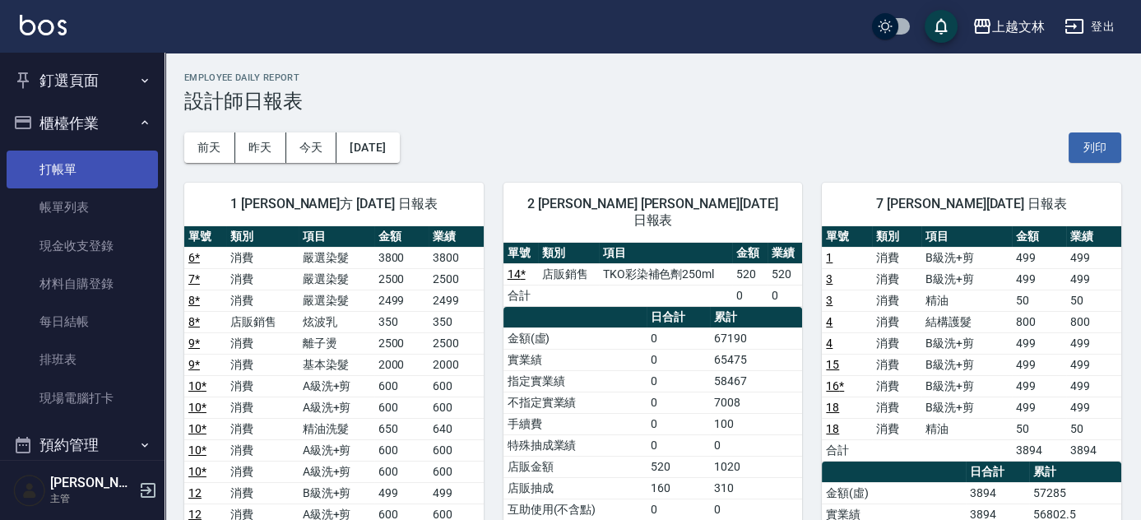
click at [118, 155] on link "打帳單" at bounding box center [82, 170] width 151 height 38
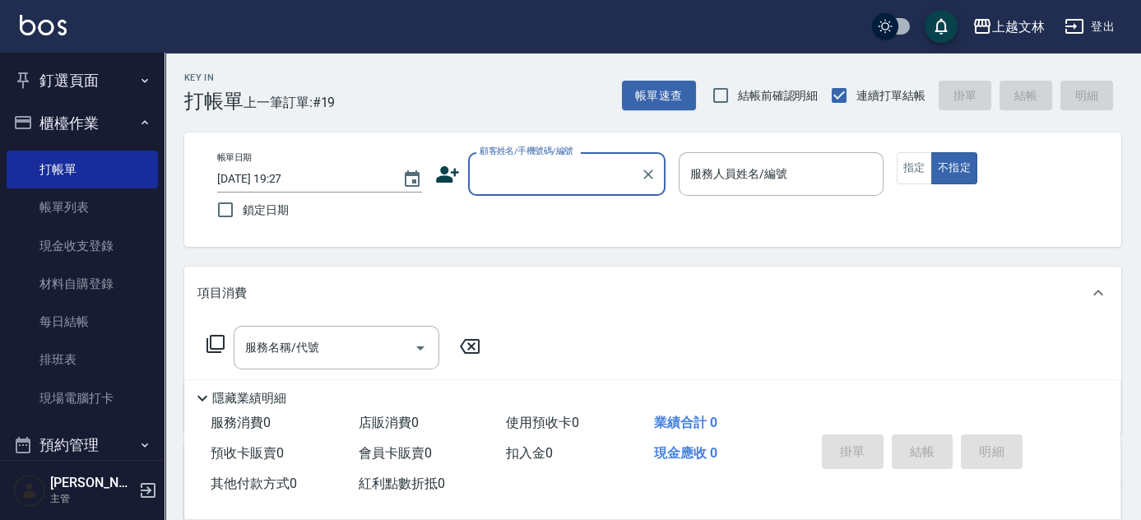
drag, startPoint x: 515, startPoint y: 180, endPoint x: 527, endPoint y: 186, distance: 12.9
click at [515, 180] on input "顧客姓名/手機號碼/編號" at bounding box center [555, 174] width 158 height 29
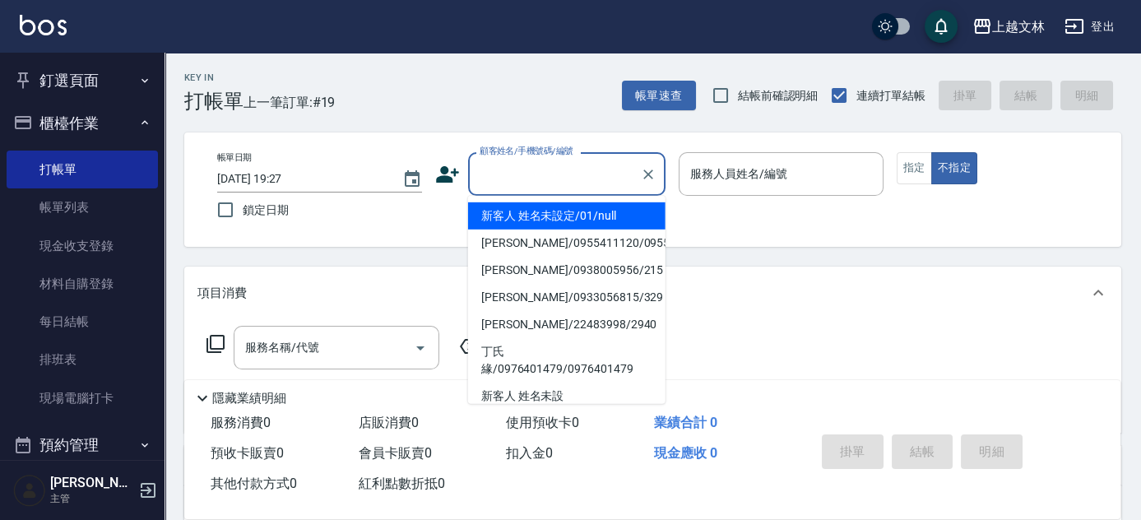
click at [550, 217] on li "新客人 姓名未設定/01/null" at bounding box center [566, 215] width 197 height 27
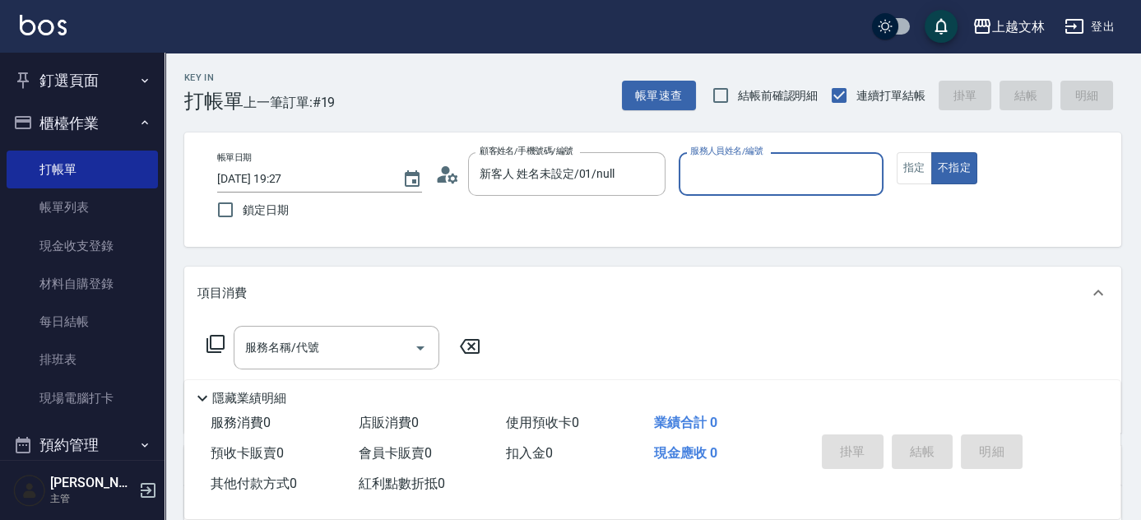
type input "新客人 姓名未設定/01/null"
click at [740, 178] on input "服務人員姓名/編號" at bounding box center [781, 174] width 190 height 29
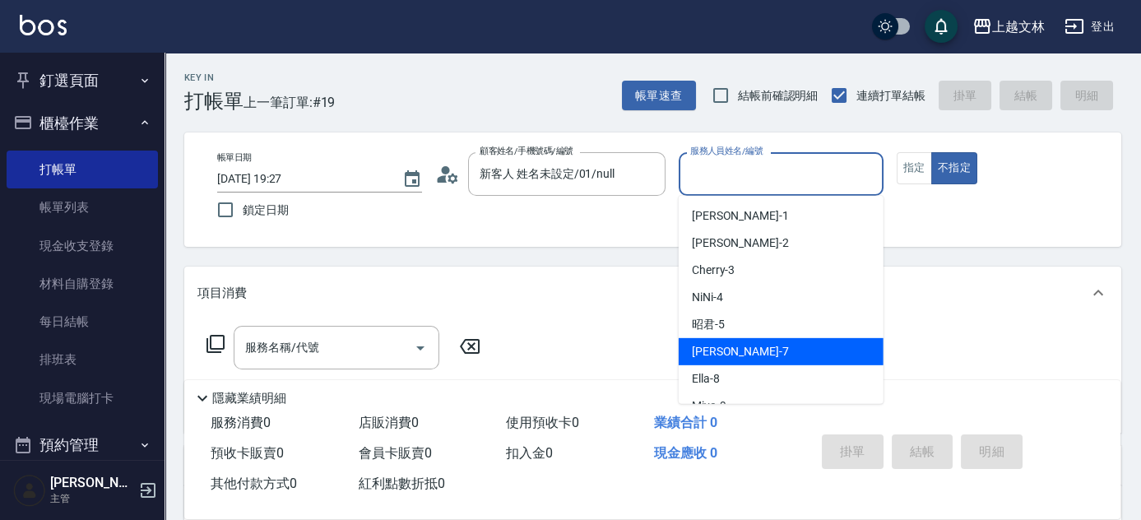
click at [759, 350] on div "Tiffany -7" at bounding box center [781, 351] width 205 height 27
type input "Tiffany-7"
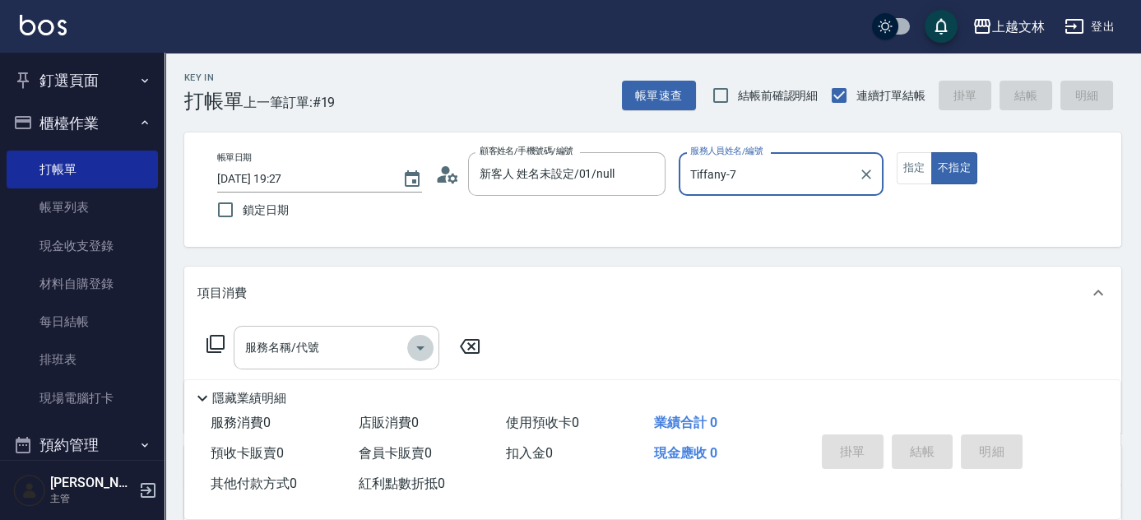
click at [409, 341] on button "Open" at bounding box center [420, 348] width 26 height 26
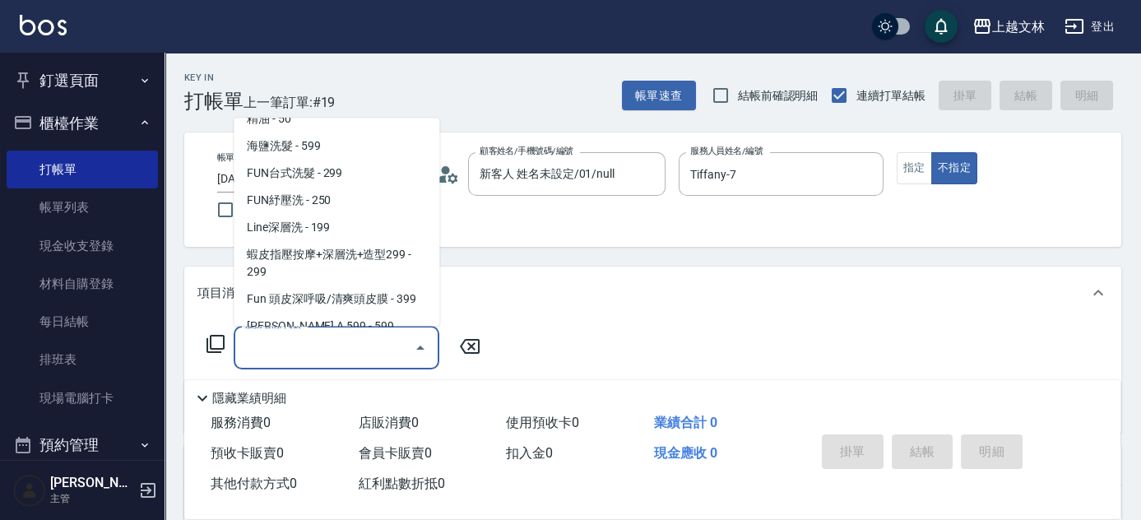
scroll to position [364, 0]
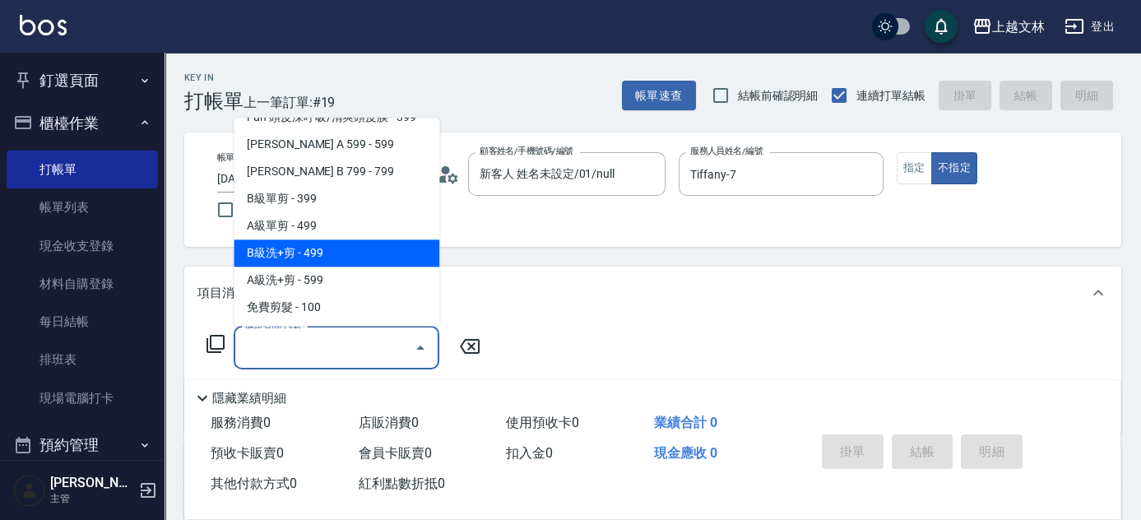
click at [355, 252] on span "B級洗+剪 - 499" at bounding box center [337, 253] width 206 height 27
type input "B級洗+剪(203)"
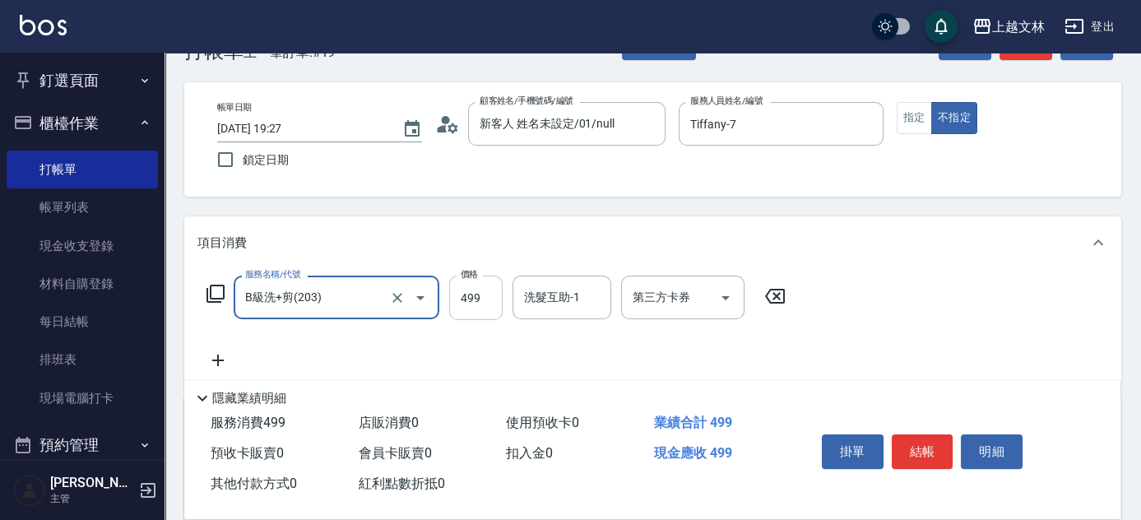
scroll to position [74, 0]
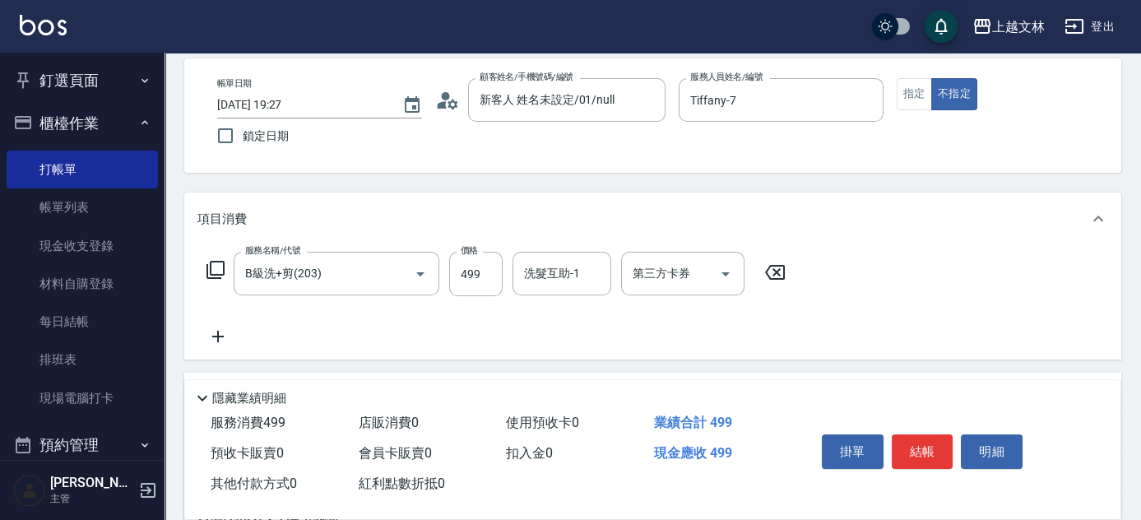
click at [217, 336] on icon at bounding box center [218, 337] width 12 height 12
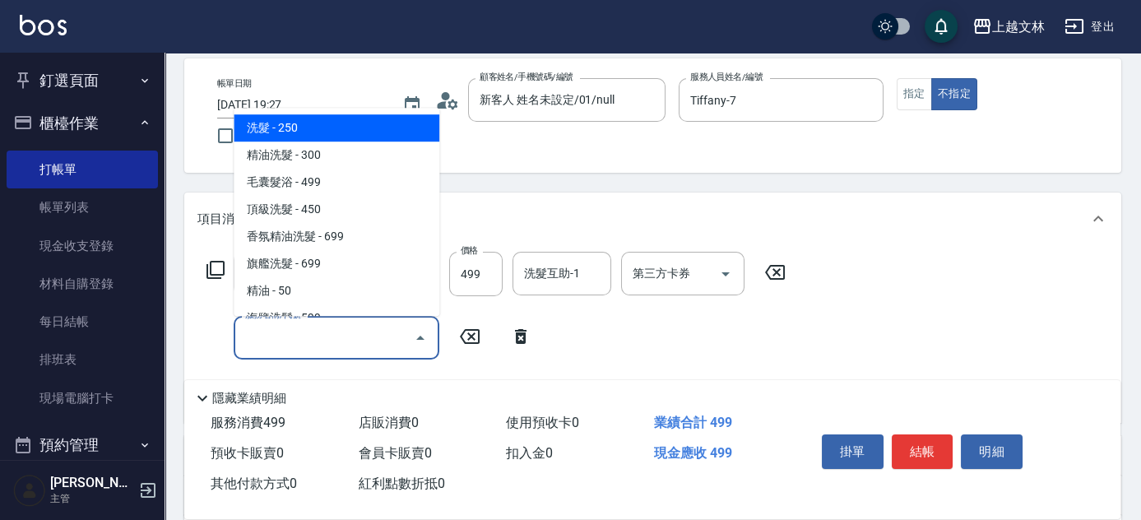
click at [281, 339] on input "服務名稱/代號" at bounding box center [324, 337] width 166 height 29
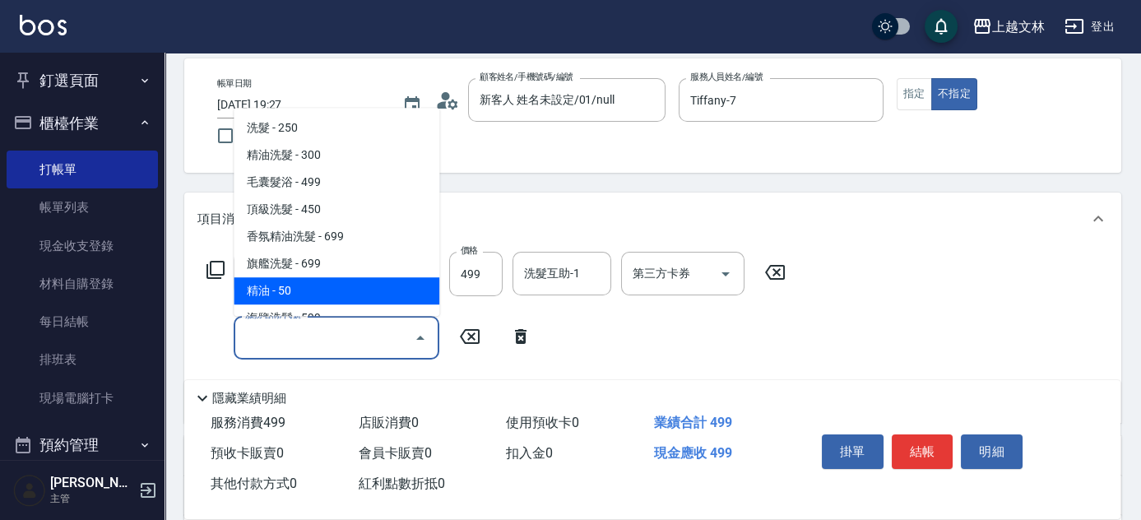
click at [304, 290] on span "精油 - 50" at bounding box center [337, 290] width 206 height 27
type input "精油(107)"
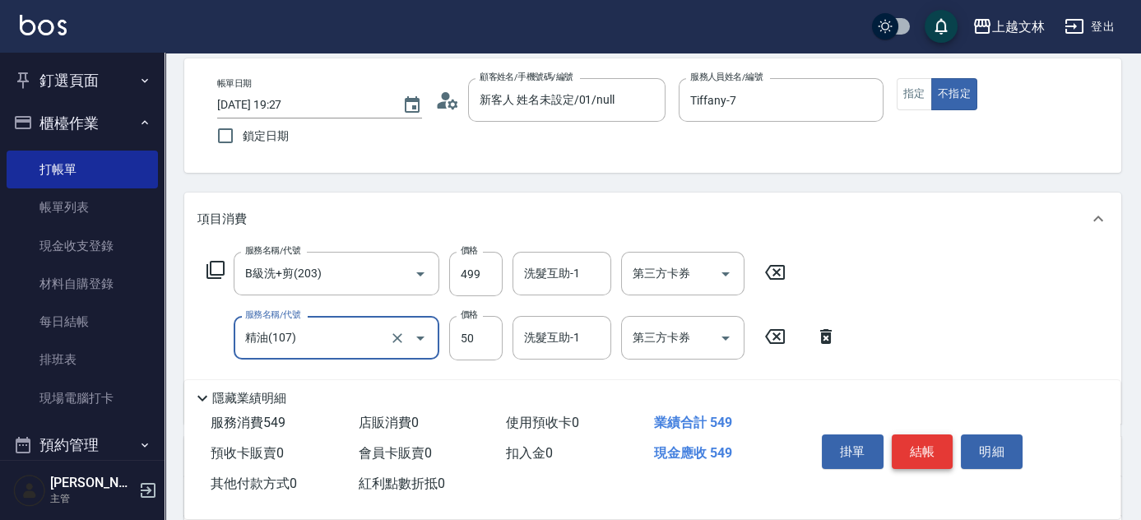
click at [911, 438] on button "結帳" at bounding box center [923, 451] width 62 height 35
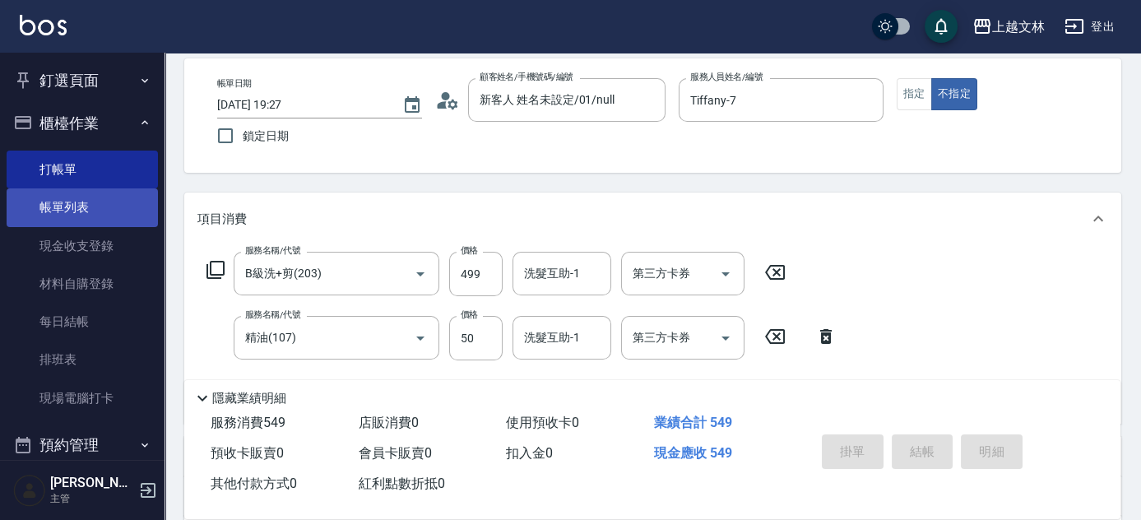
type input "2025/08/17 19:37"
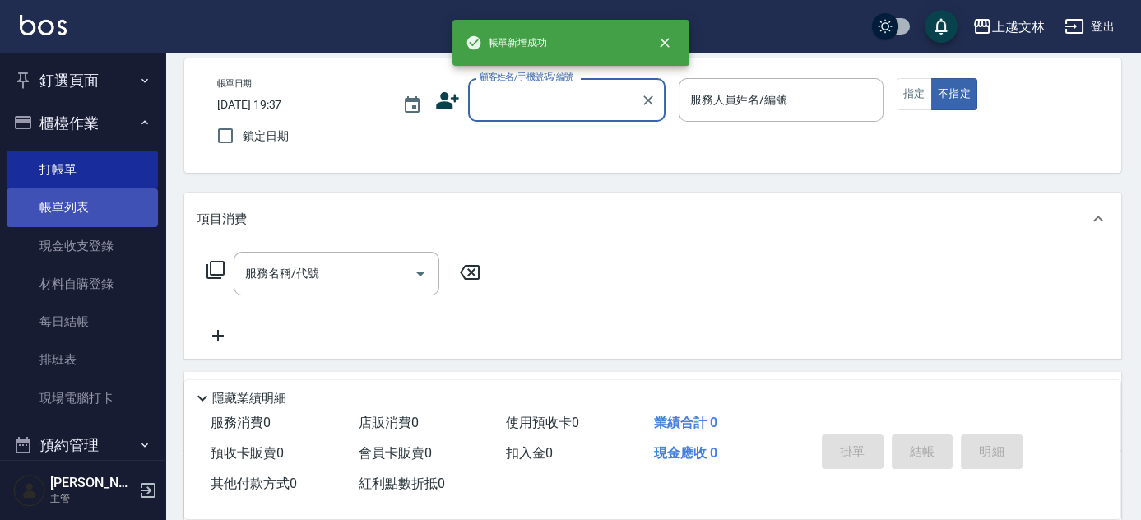
click at [113, 216] on link "帳單列表" at bounding box center [82, 207] width 151 height 38
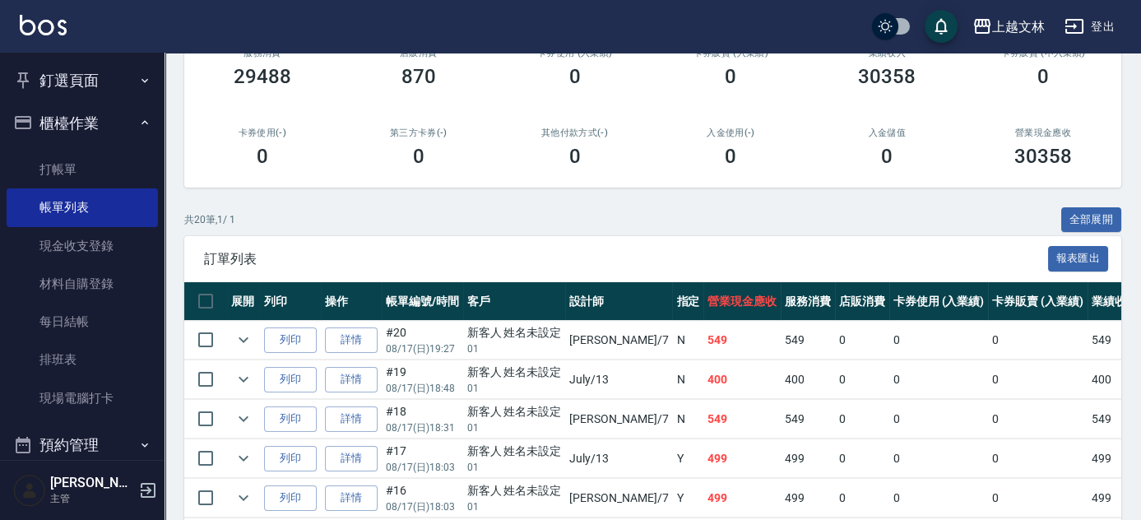
scroll to position [224, 0]
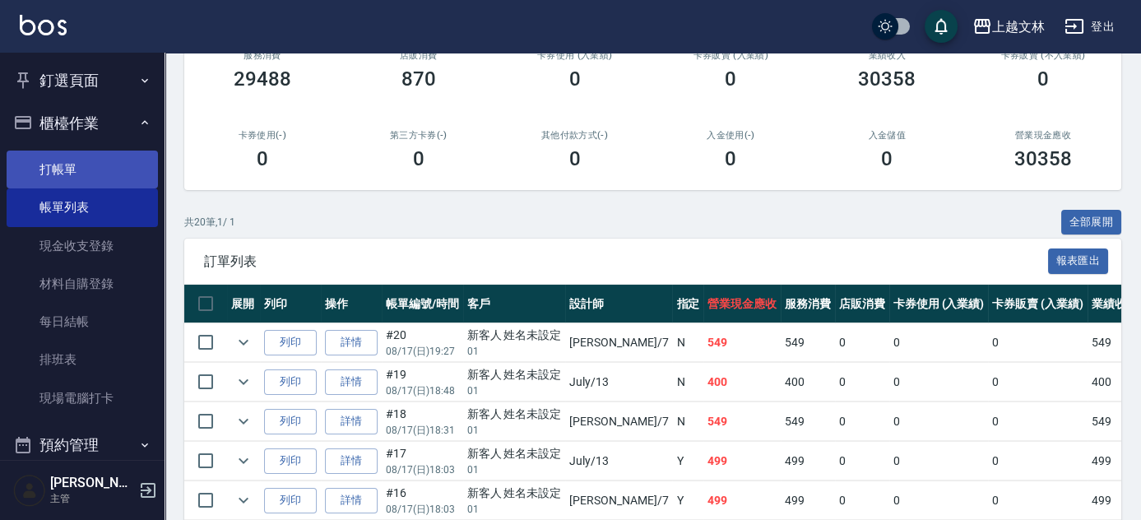
click at [109, 182] on link "打帳單" at bounding box center [82, 170] width 151 height 38
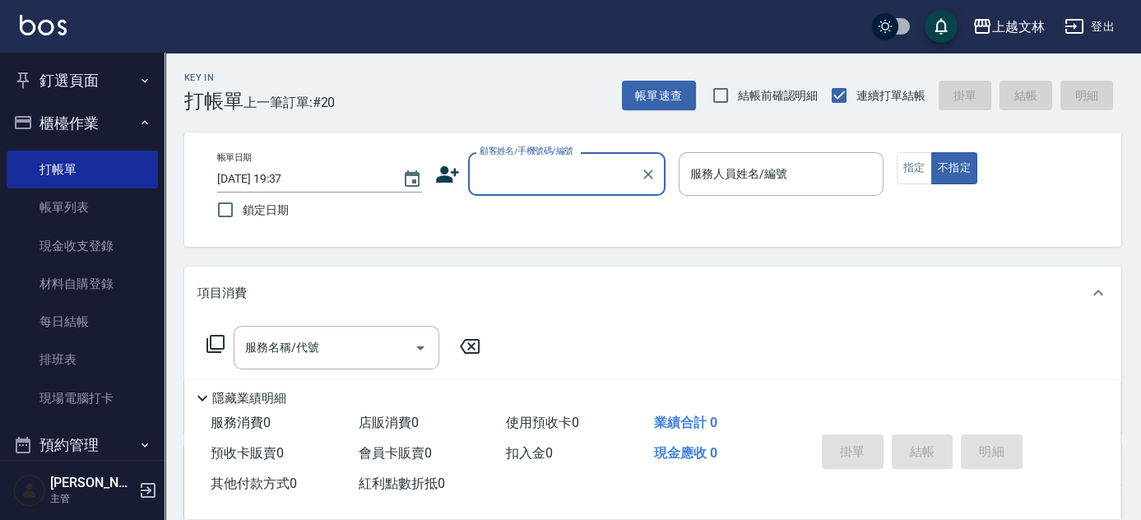
click at [435, 173] on icon at bounding box center [447, 174] width 25 height 25
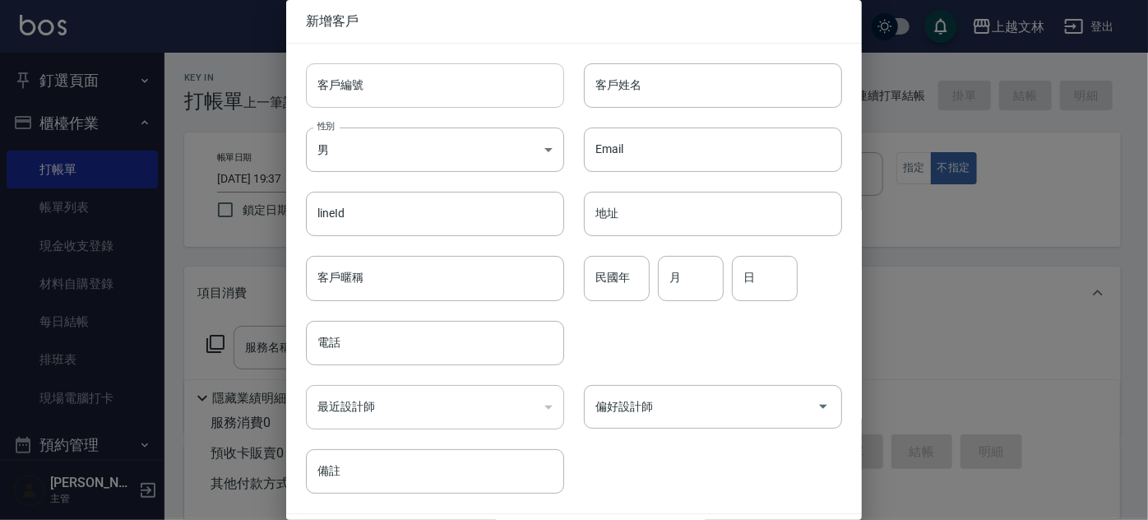
click at [452, 85] on input "客戶編號" at bounding box center [435, 85] width 258 height 44
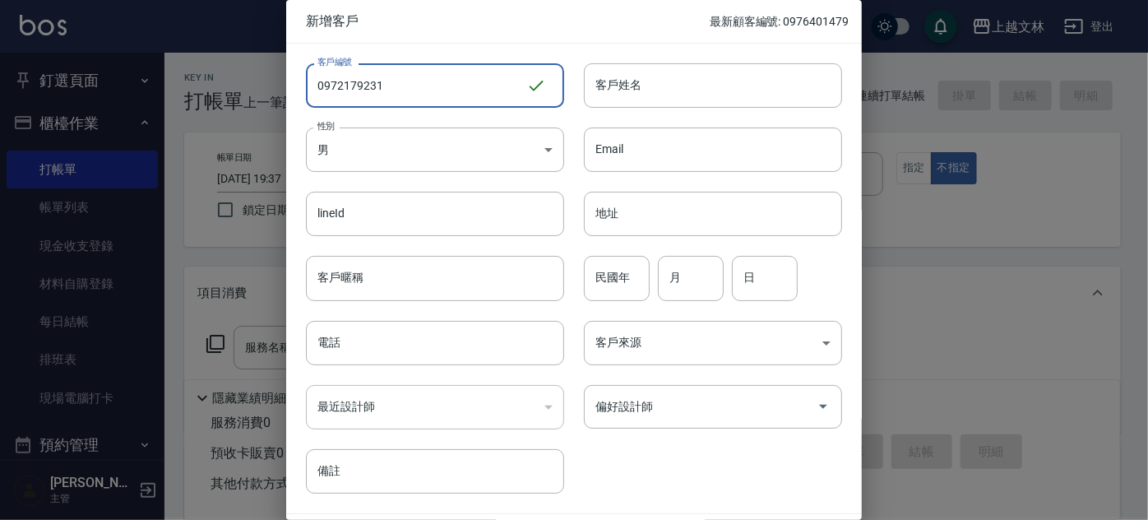
type input "0972179231"
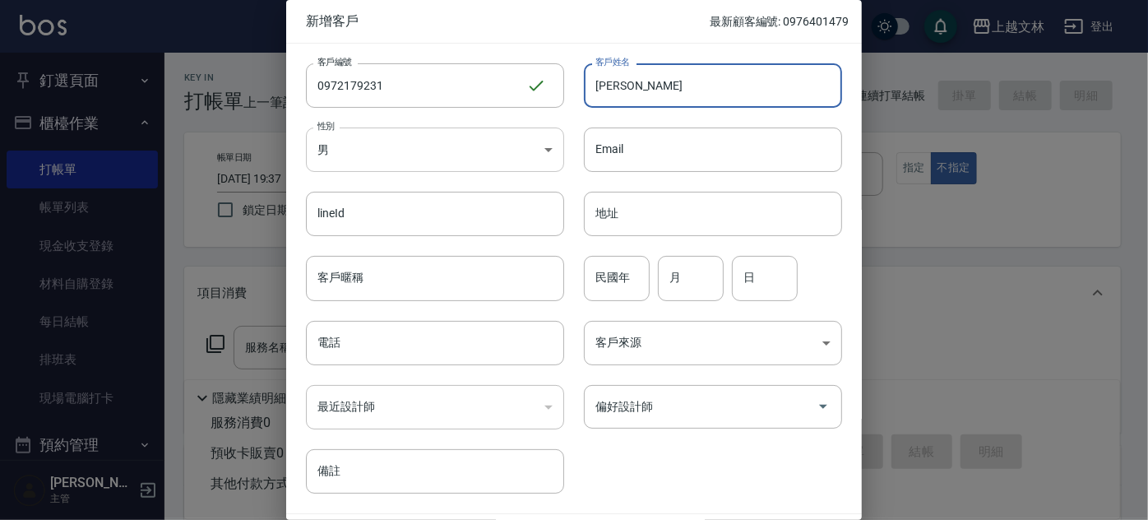
type input "林書綺"
click at [502, 151] on body "上越文林 登出 釘選頁面 店家日報表 設計師排行榜 每日結帳 櫃檯作業 打帳單 帳單列表 現金收支登錄 材料自購登錄 每日結帳 排班表 現場電腦打卡 預約管理…" at bounding box center [574, 400] width 1148 height 800
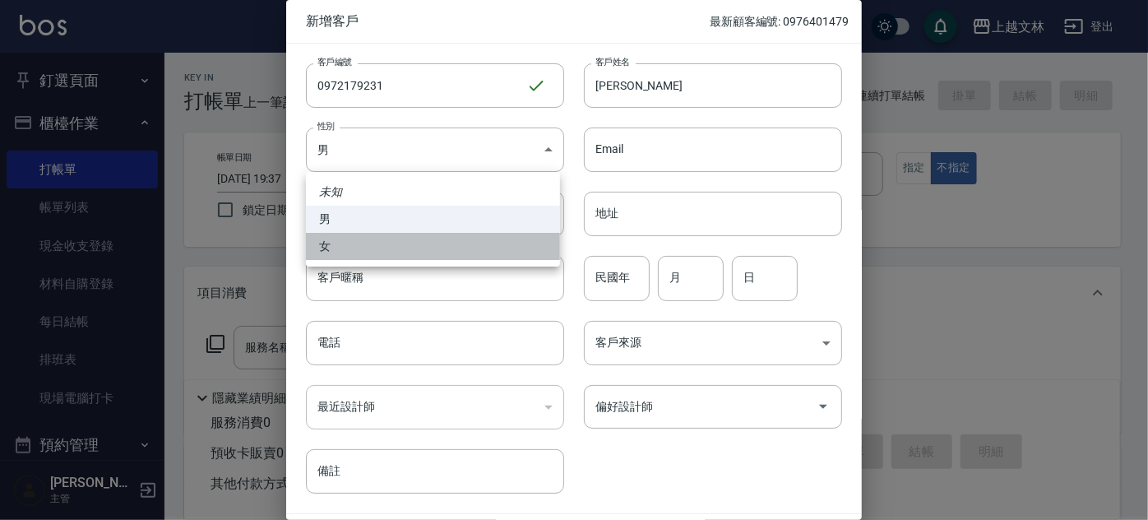
click at [476, 253] on li "女" at bounding box center [433, 246] width 254 height 27
type input "FEMALE"
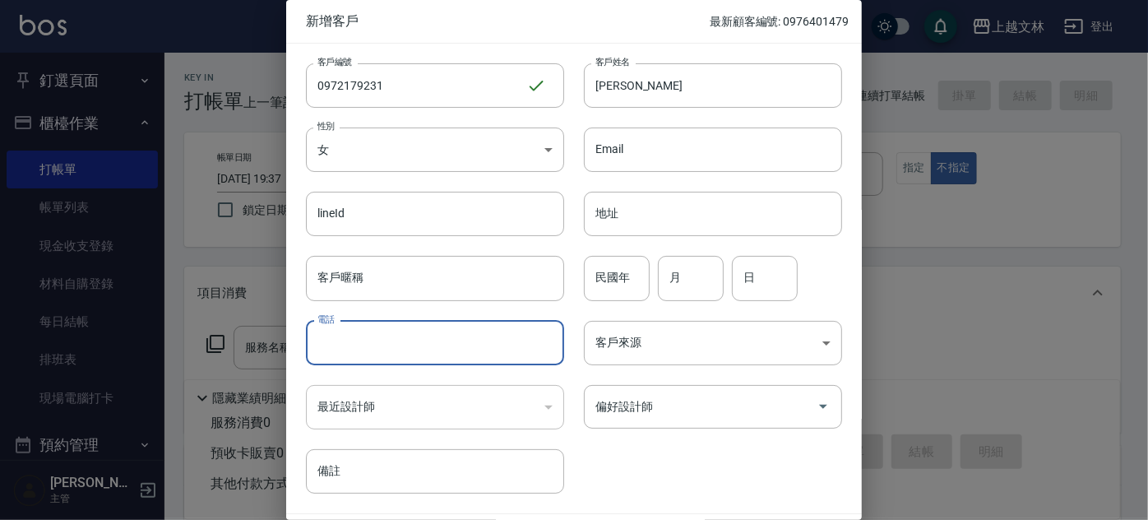
click at [415, 356] on input "電話" at bounding box center [435, 343] width 258 height 44
type input "0972179231"
click at [735, 416] on input "偏好設計師" at bounding box center [701, 406] width 219 height 29
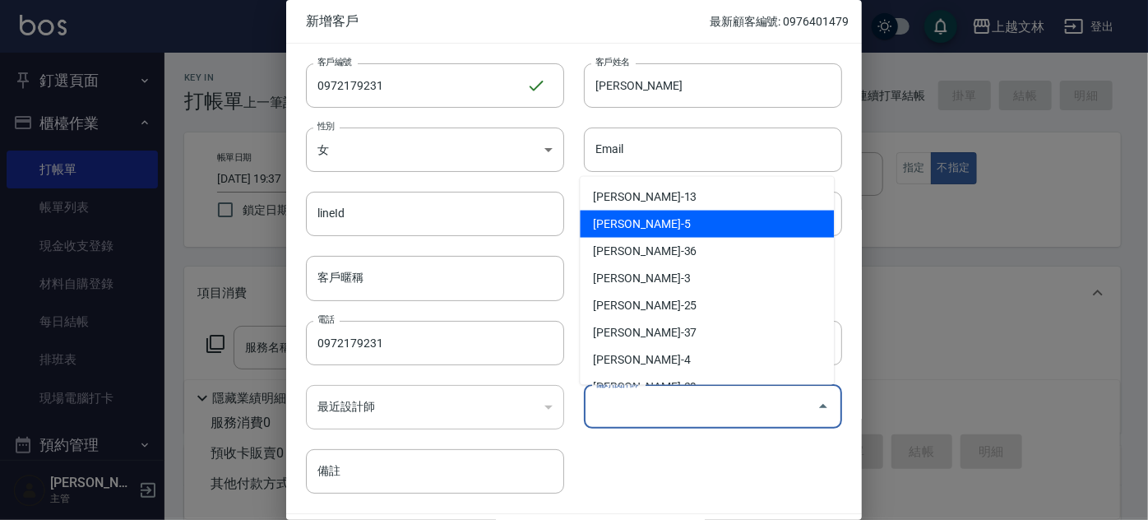
click at [673, 226] on li "[PERSON_NAME]-5" at bounding box center [707, 224] width 254 height 27
type input "[PERSON_NAME]"
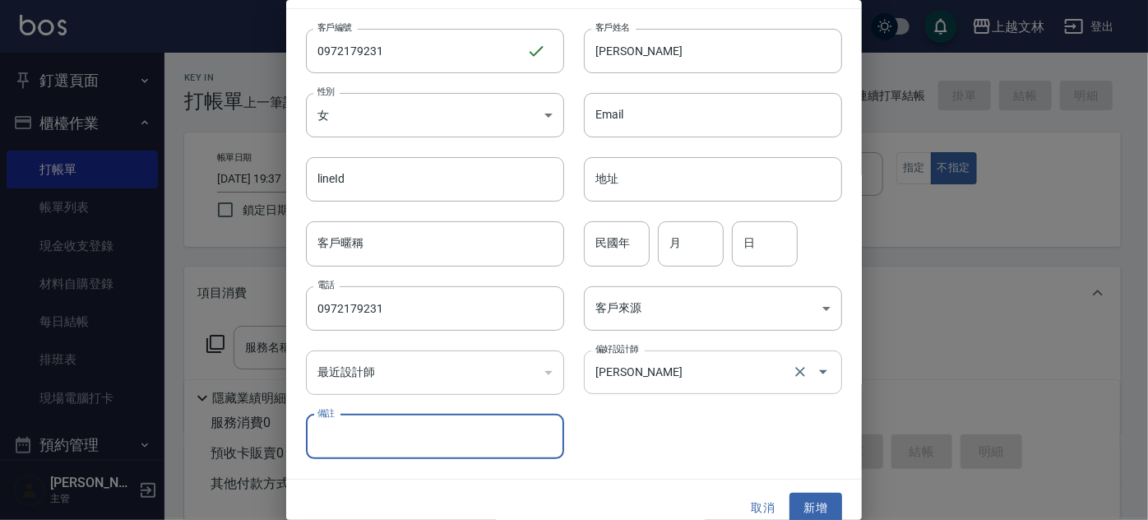
scroll to position [49, 0]
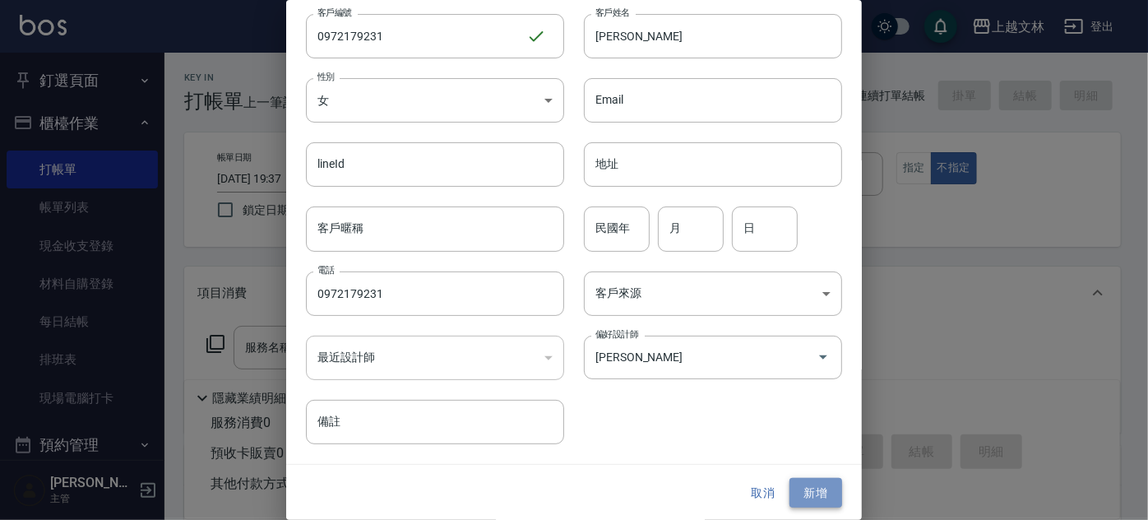
click at [819, 499] on button "新增" at bounding box center [816, 493] width 53 height 30
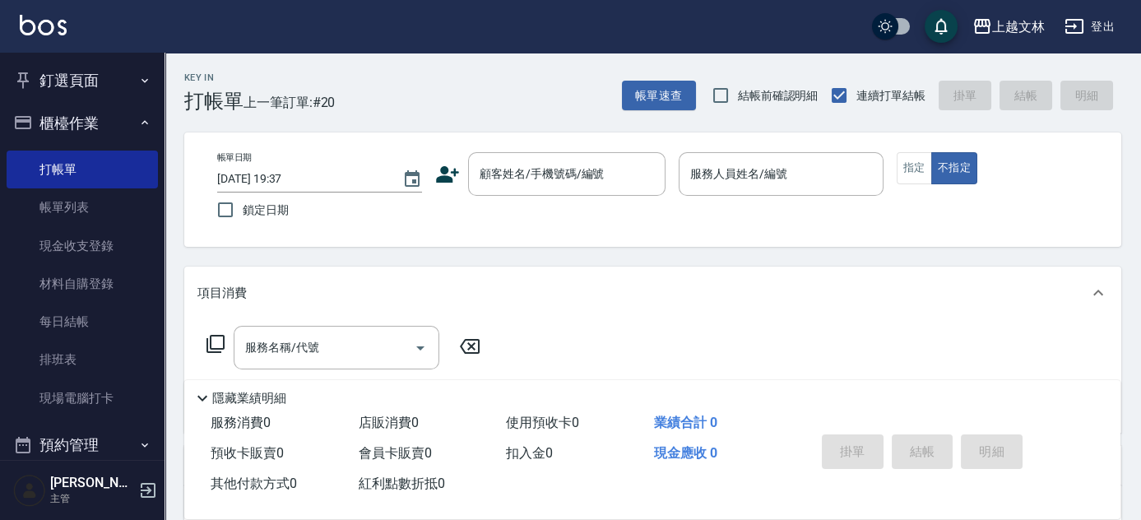
click at [451, 176] on icon at bounding box center [447, 174] width 25 height 25
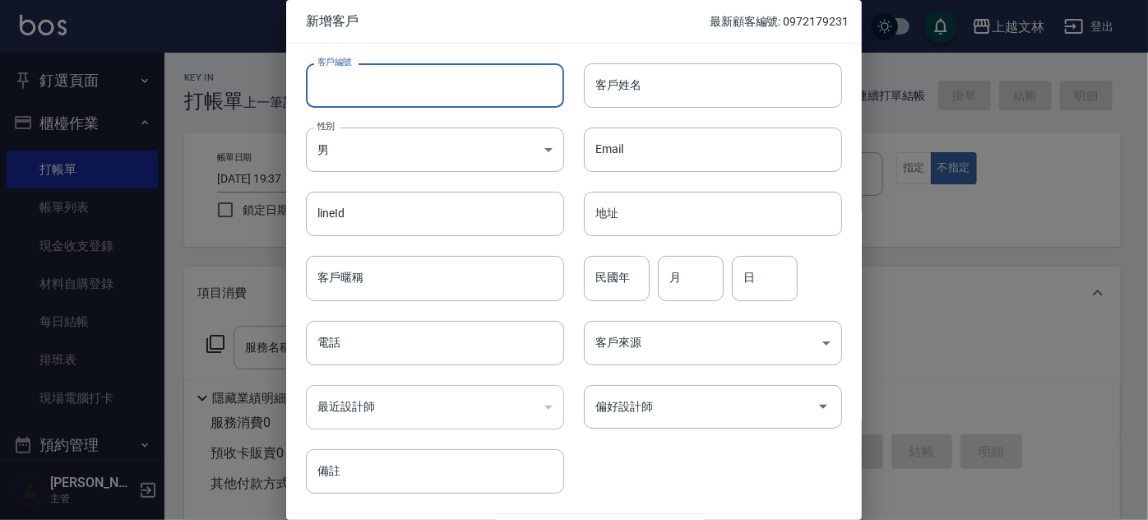
click at [495, 86] on input "客戶編號" at bounding box center [435, 85] width 258 height 44
type input "0911625269"
click at [664, 95] on input "客戶姓名" at bounding box center [713, 85] width 258 height 44
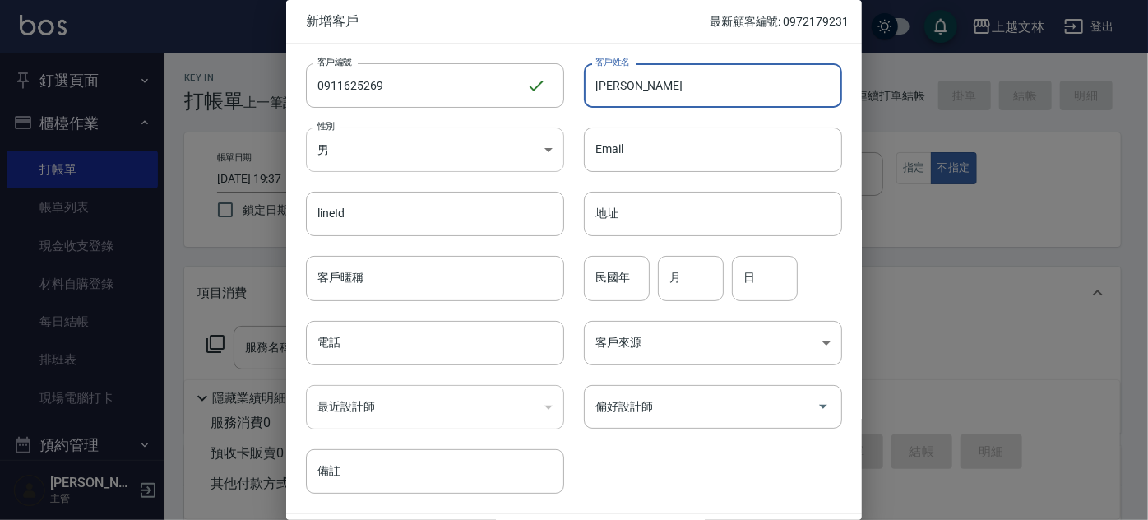
type input "陳克綾"
click at [510, 152] on body "上越文林 登出 釘選頁面 店家日報表 設計師排行榜 每日結帳 櫃檯作業 打帳單 帳單列表 現金收支登錄 材料自購登錄 每日結帳 排班表 現場電腦打卡 預約管理…" at bounding box center [574, 400] width 1148 height 800
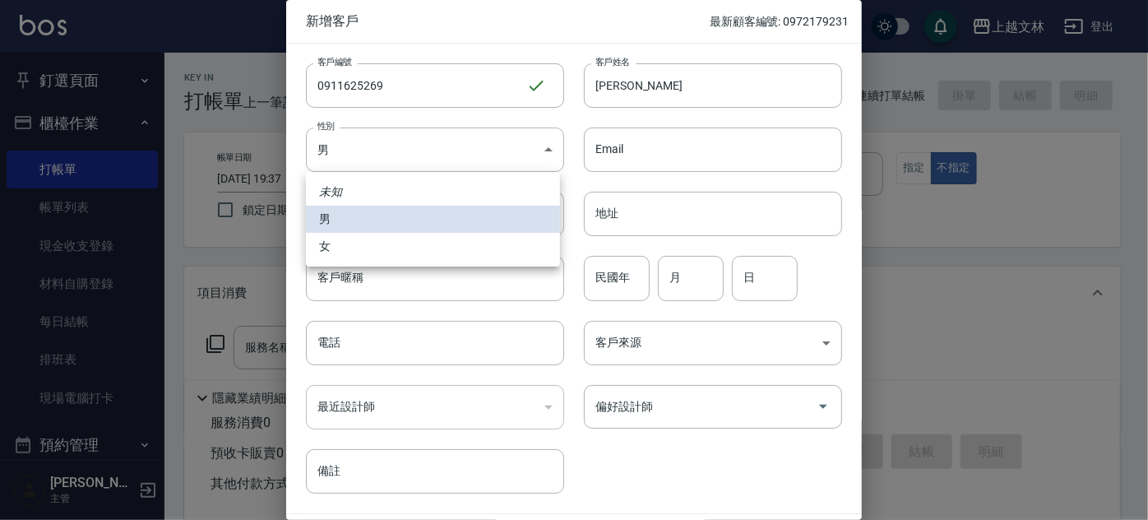
click at [480, 252] on li "女" at bounding box center [433, 246] width 254 height 27
type input "FEMALE"
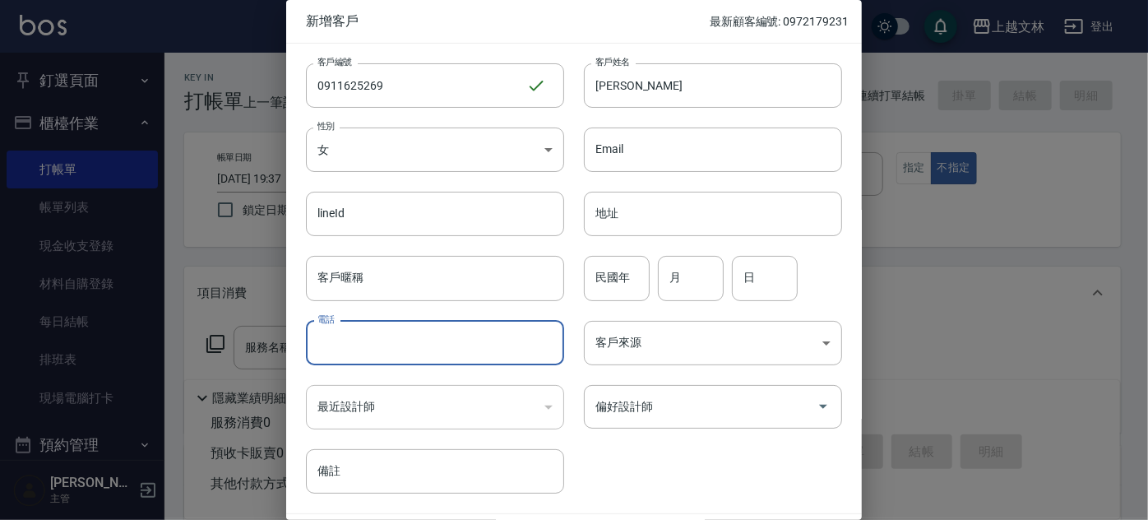
click at [382, 337] on input "電話" at bounding box center [435, 343] width 258 height 44
click at [748, 420] on div "偏好設計師" at bounding box center [713, 407] width 258 height 44
type input "0911625269"
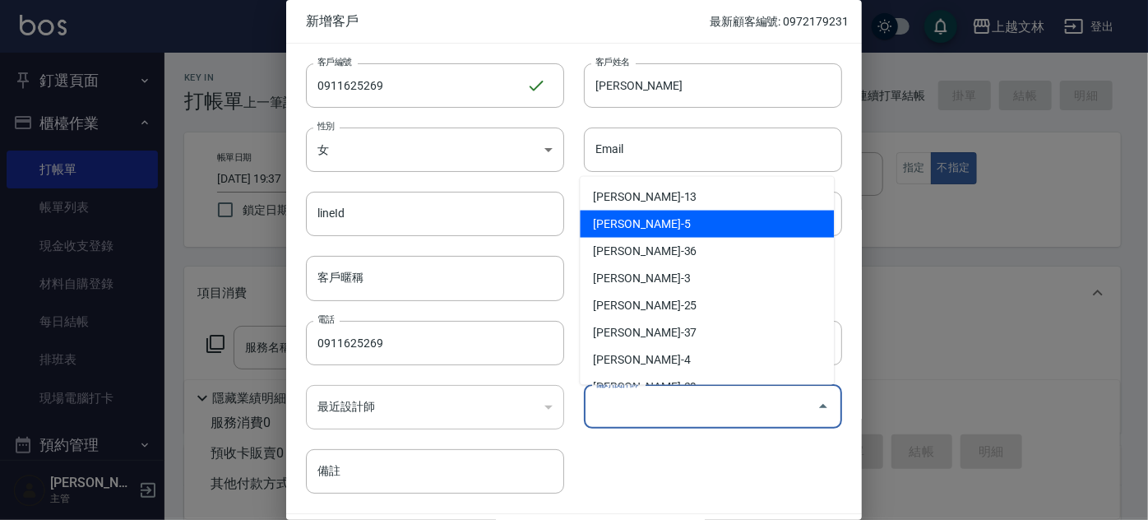
click at [678, 230] on li "[PERSON_NAME]-5" at bounding box center [707, 224] width 254 height 27
type input "[PERSON_NAME]"
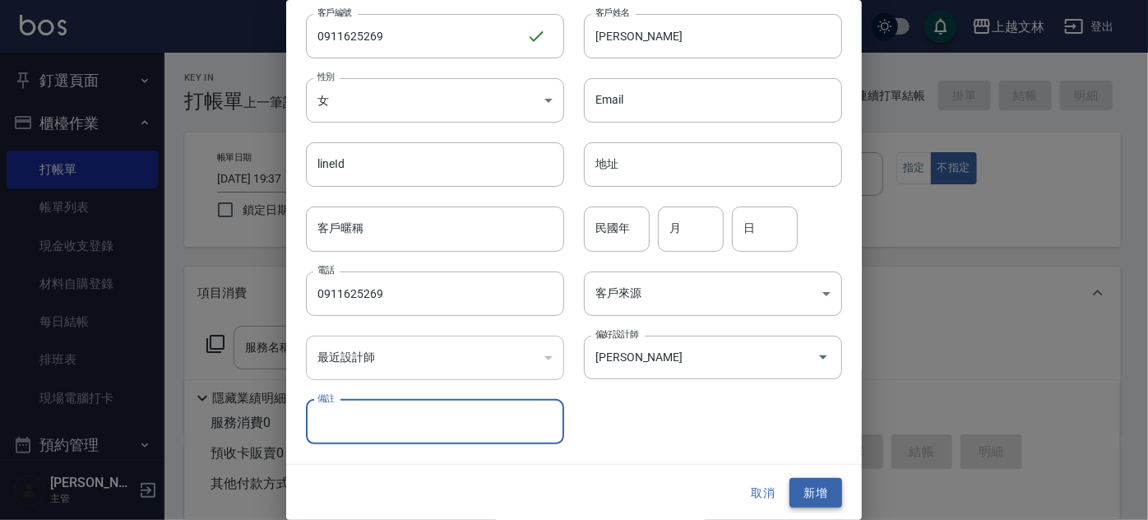
click at [799, 496] on button "新增" at bounding box center [816, 493] width 53 height 30
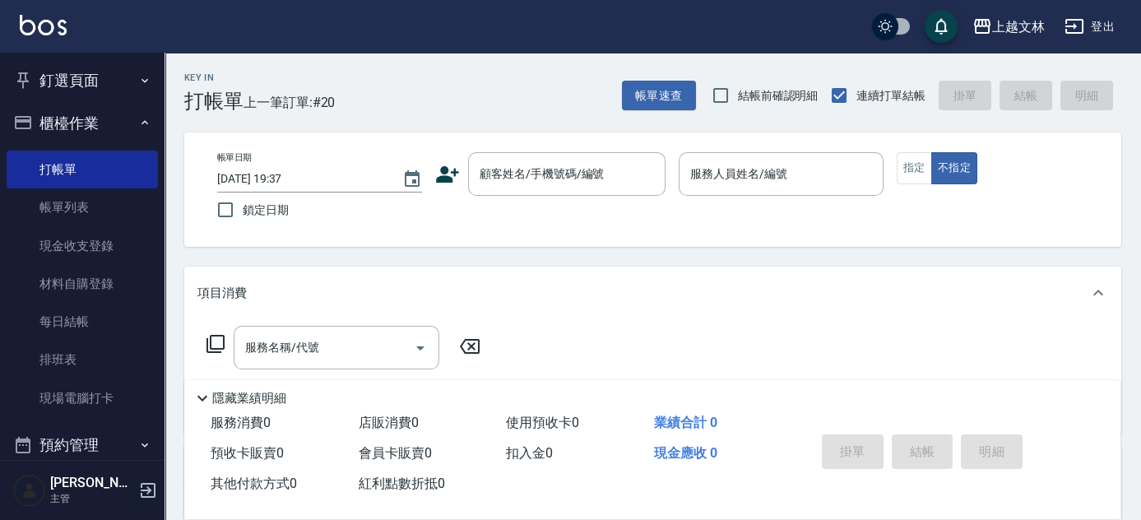
click at [445, 174] on icon at bounding box center [447, 174] width 23 height 16
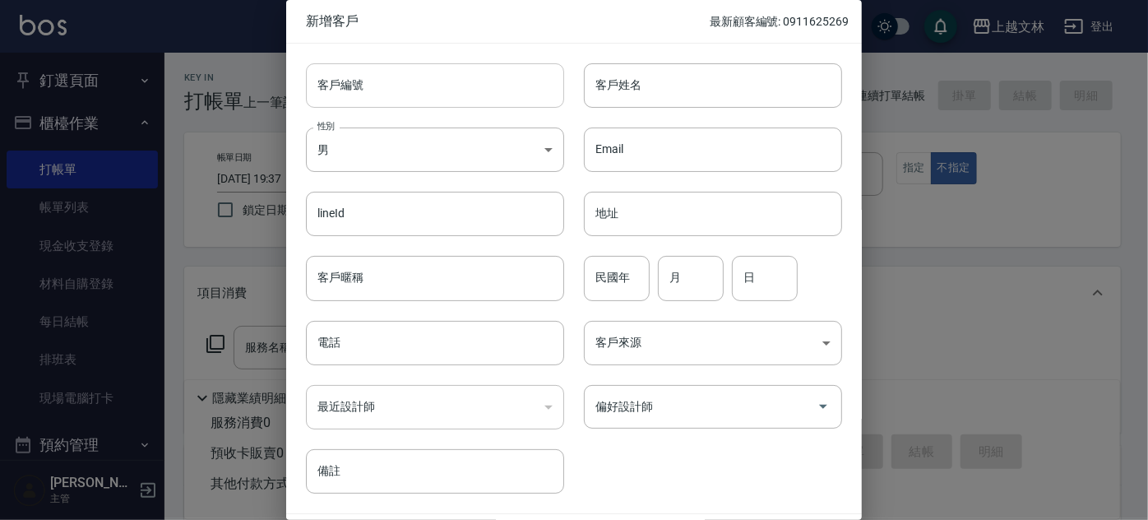
click at [447, 86] on input "客戶編號" at bounding box center [435, 85] width 258 height 44
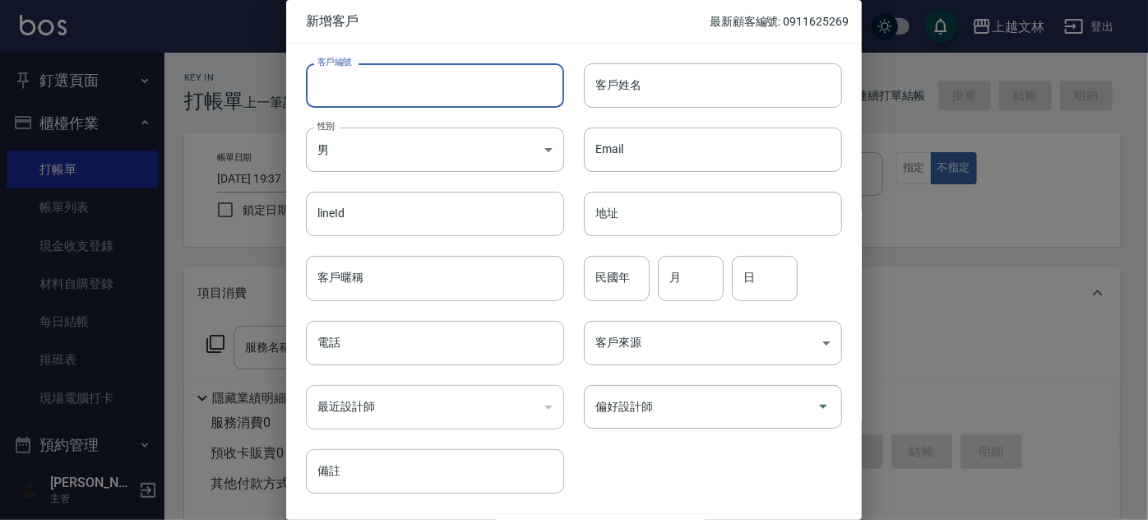
type input "."
type input "0958056126"
click at [736, 102] on input "客戶姓名" at bounding box center [713, 85] width 258 height 44
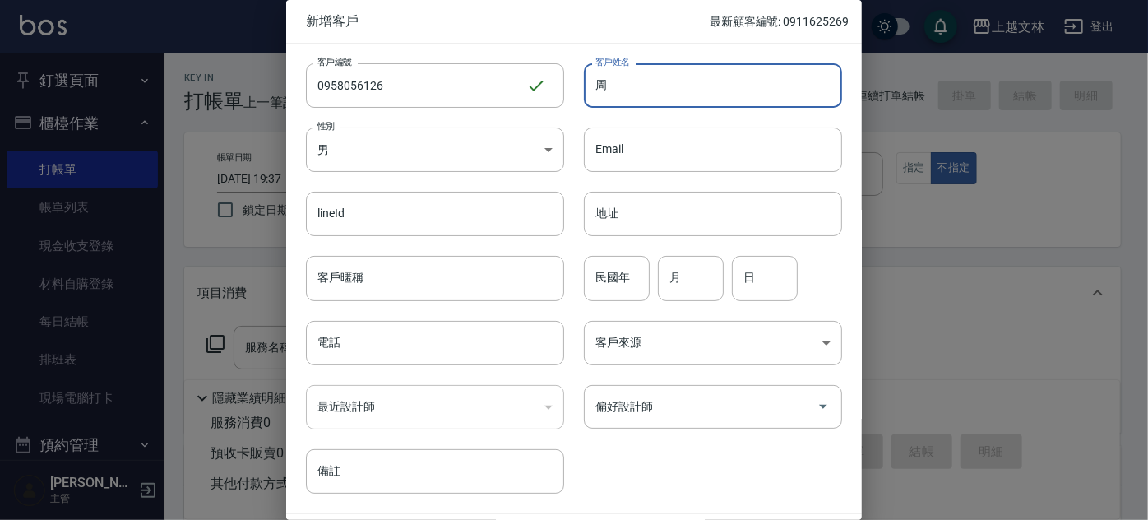
type input "銂"
type input "鄒"
type input "鄒昀臻"
click at [518, 150] on body "上越文林 登出 釘選頁面 店家日報表 設計師排行榜 每日結帳 櫃檯作業 打帳單 帳單列表 現金收支登錄 材料自購登錄 每日結帳 排班表 現場電腦打卡 預約管理…" at bounding box center [574, 400] width 1148 height 800
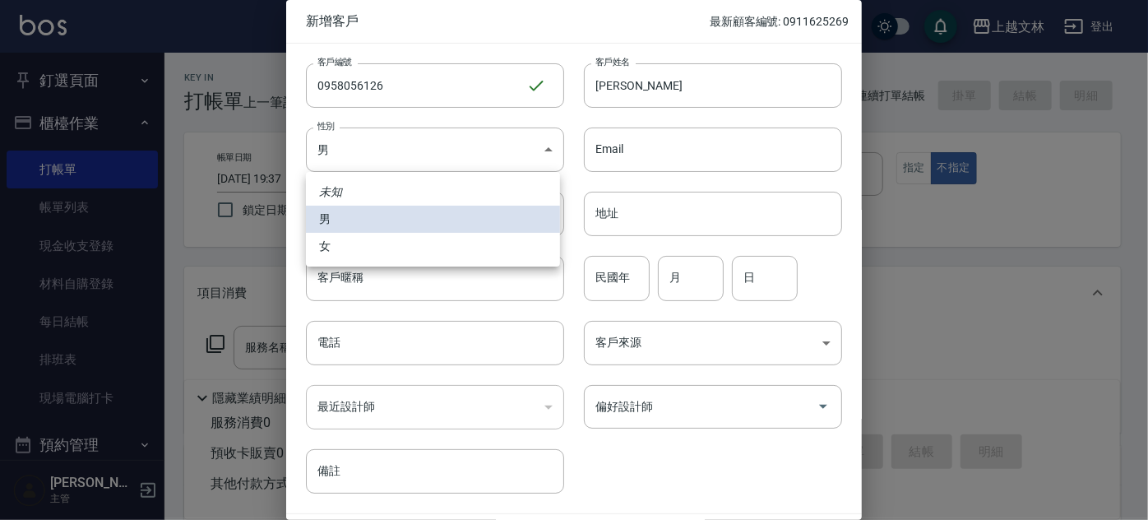
click at [471, 247] on li "女" at bounding box center [433, 246] width 254 height 27
type input "FEMALE"
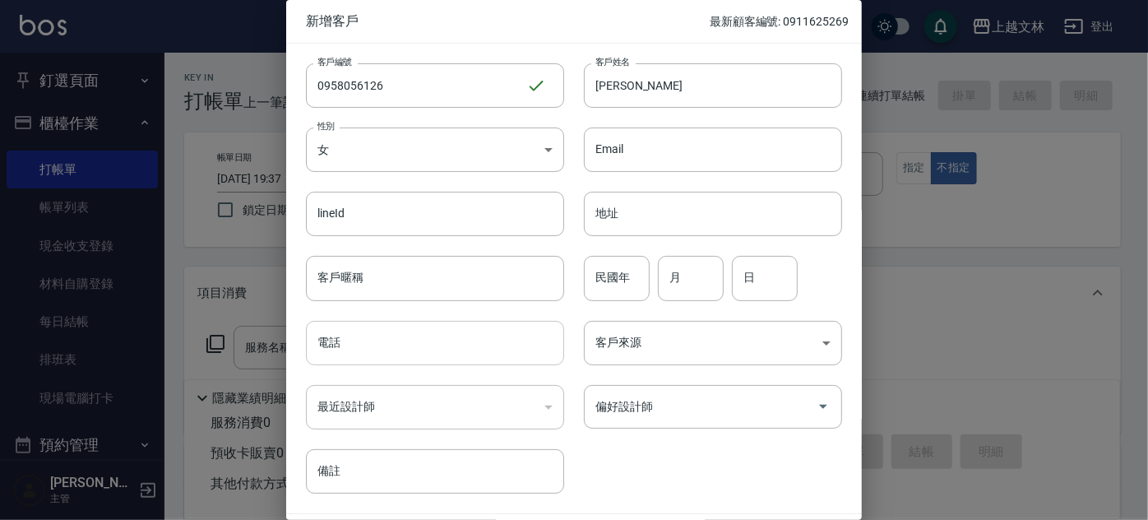
click at [474, 346] on input "電話" at bounding box center [435, 343] width 258 height 44
type input "0958056126"
click at [757, 413] on input "偏好設計師" at bounding box center [701, 406] width 219 height 29
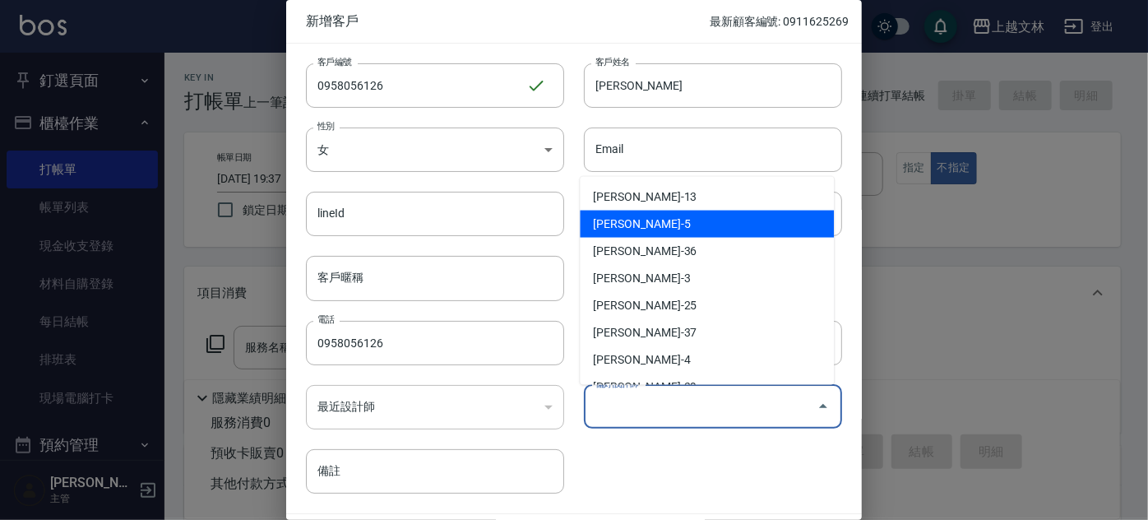
click at [666, 229] on li "[PERSON_NAME]-5" at bounding box center [707, 224] width 254 height 27
type input "[PERSON_NAME]"
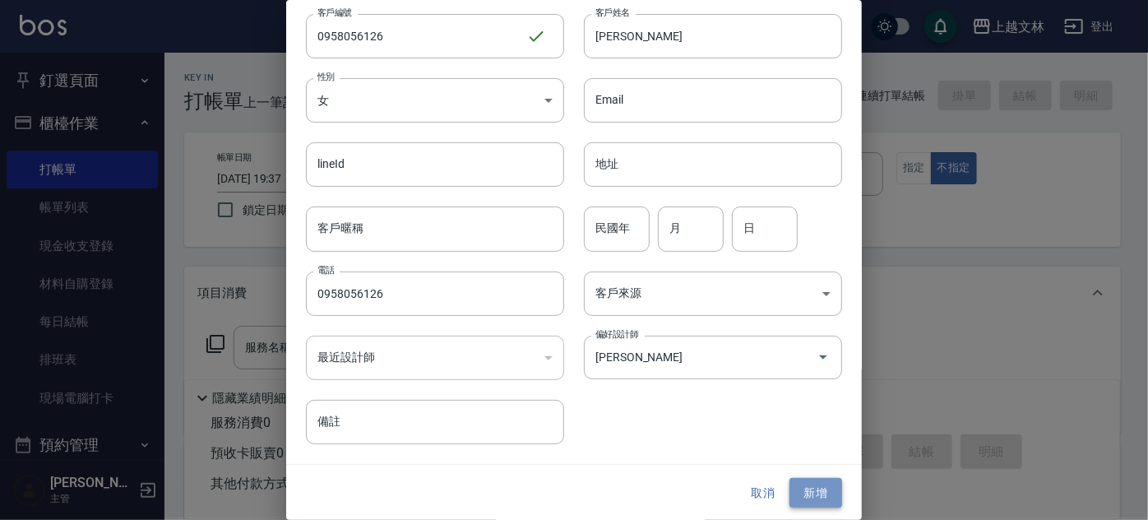
click at [803, 490] on button "新增" at bounding box center [816, 493] width 53 height 30
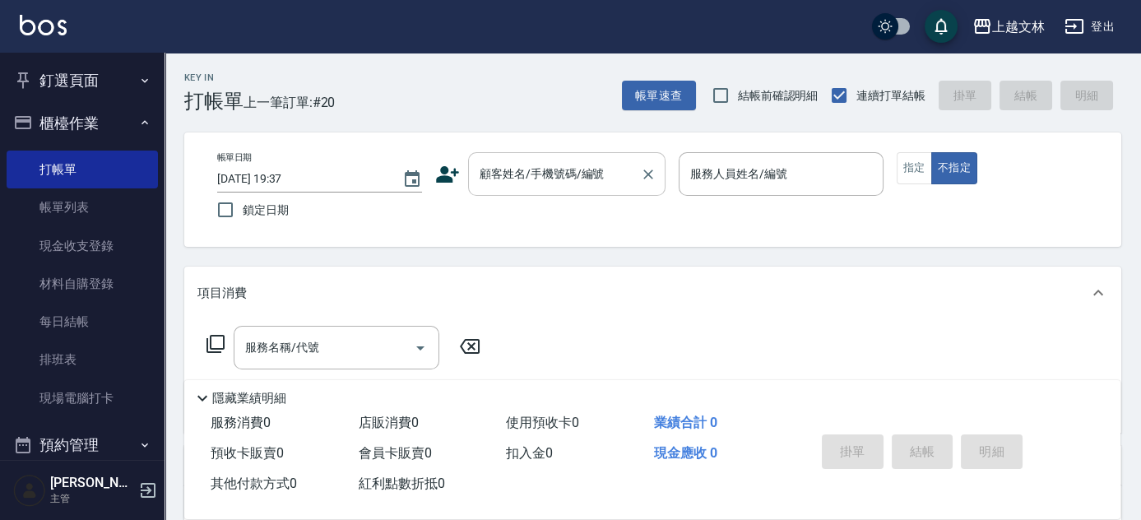
click at [478, 161] on input "顧客姓名/手機號碼/編號" at bounding box center [555, 174] width 158 height 29
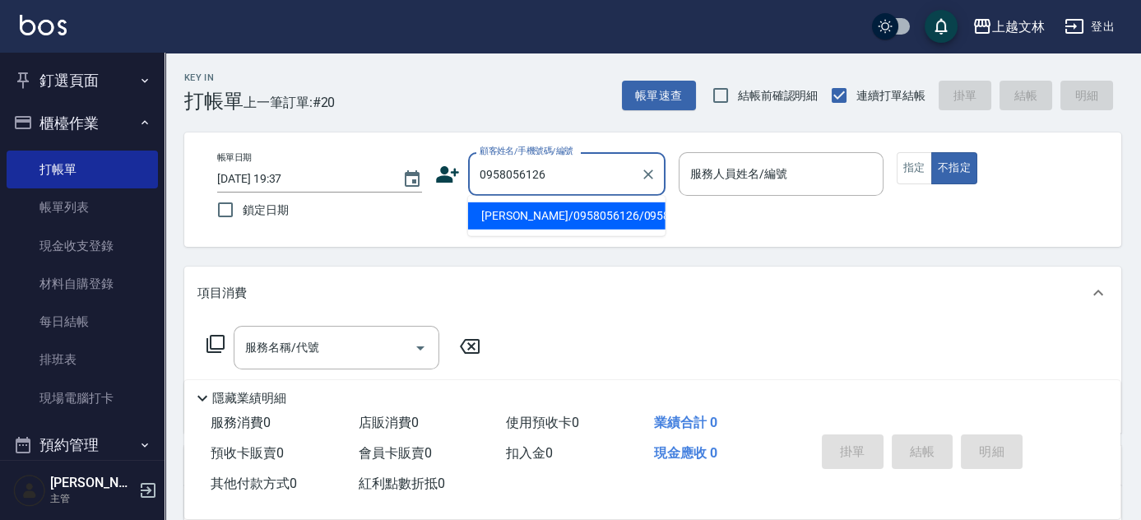
type input "鄒昀臻/0958056126/0958056126"
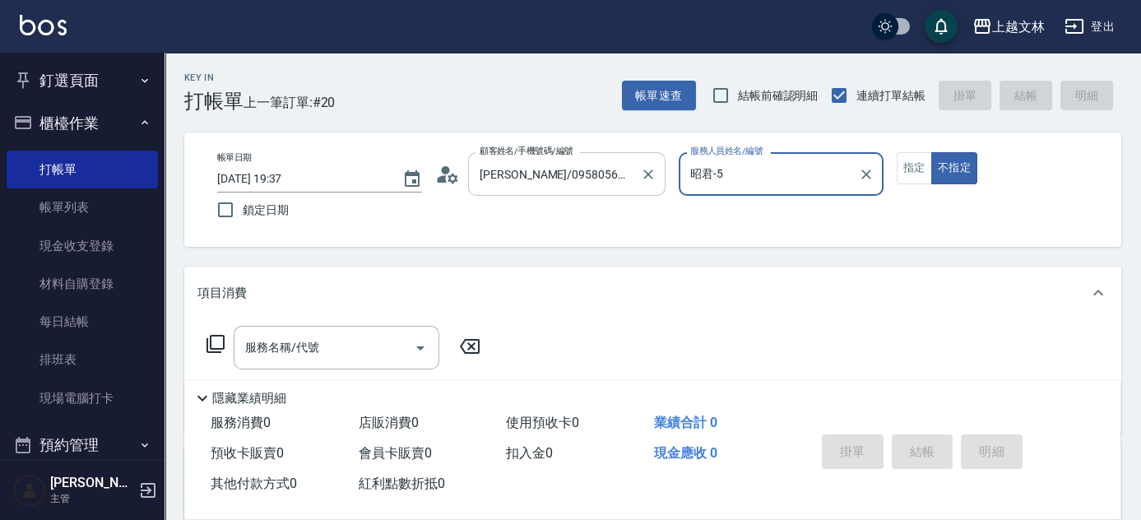
type input "昭君-5"
click at [922, 166] on button "指定" at bounding box center [914, 168] width 35 height 32
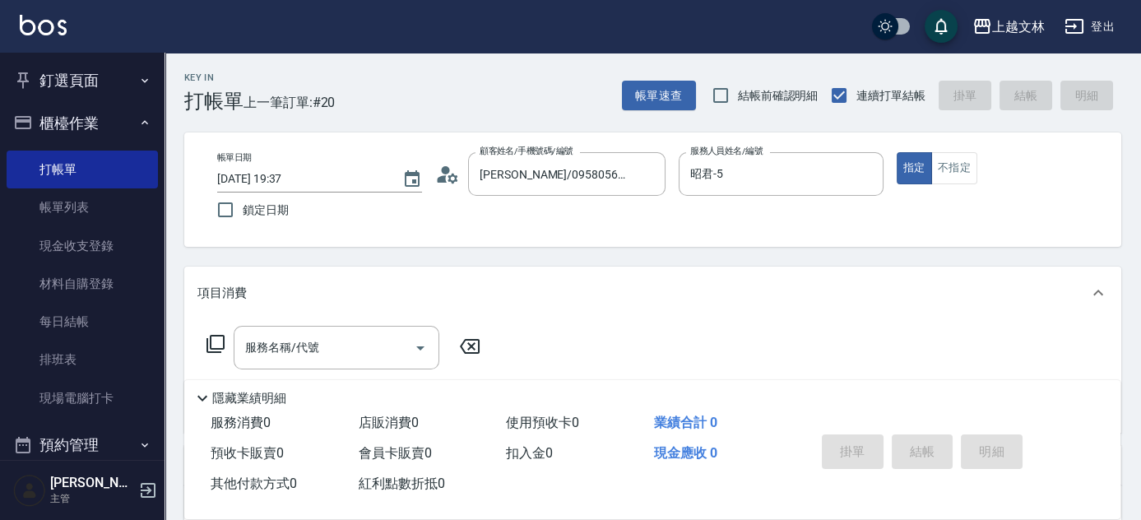
click at [212, 347] on icon at bounding box center [216, 344] width 20 height 20
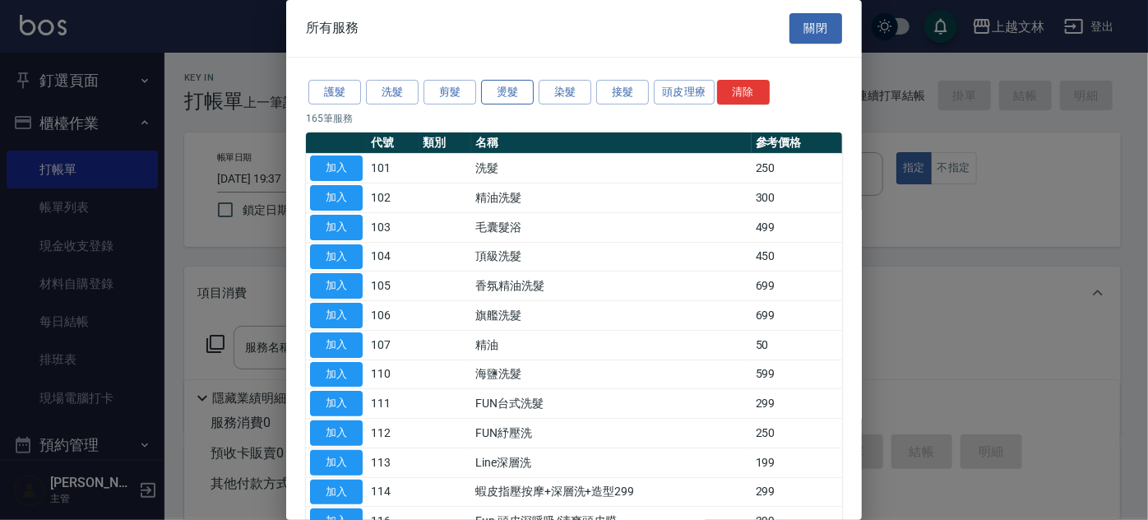
click at [511, 89] on button "燙髮" at bounding box center [507, 93] width 53 height 26
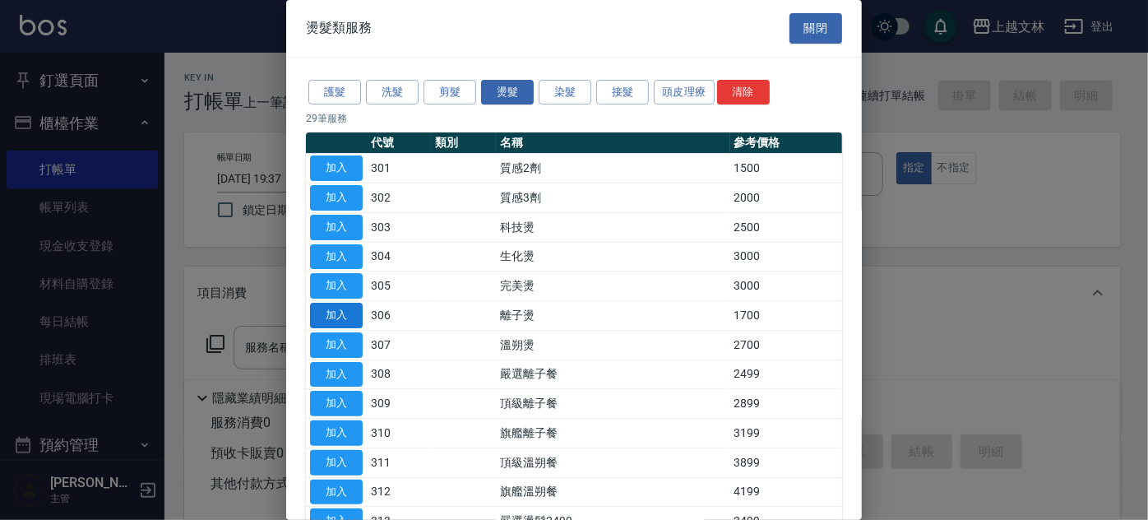
click at [355, 318] on button "加入" at bounding box center [336, 316] width 53 height 26
type input "離子燙(306)"
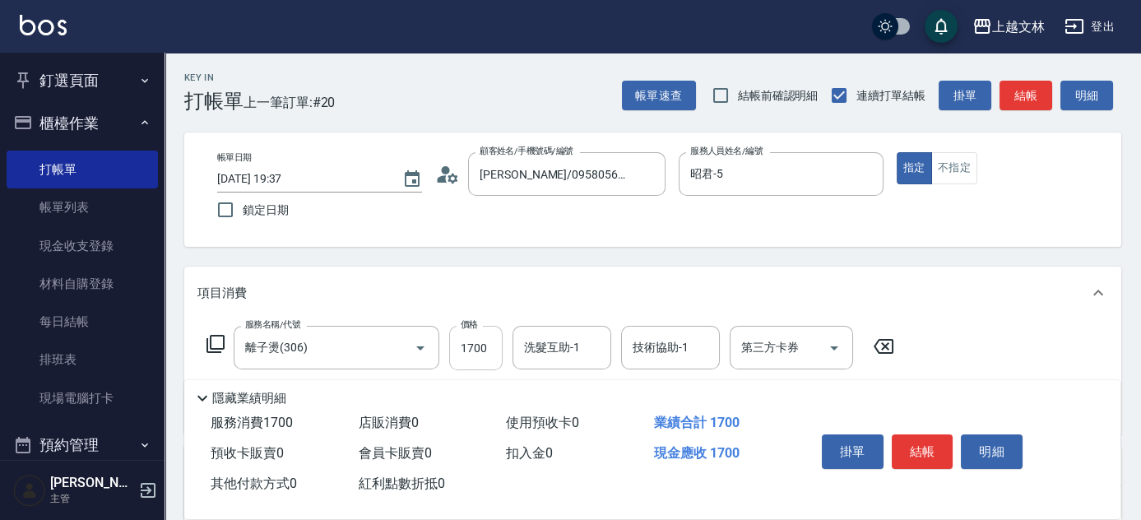
click at [488, 350] on input "1700" at bounding box center [475, 348] width 53 height 44
type input "2199"
click at [926, 451] on button "結帳" at bounding box center [923, 451] width 62 height 35
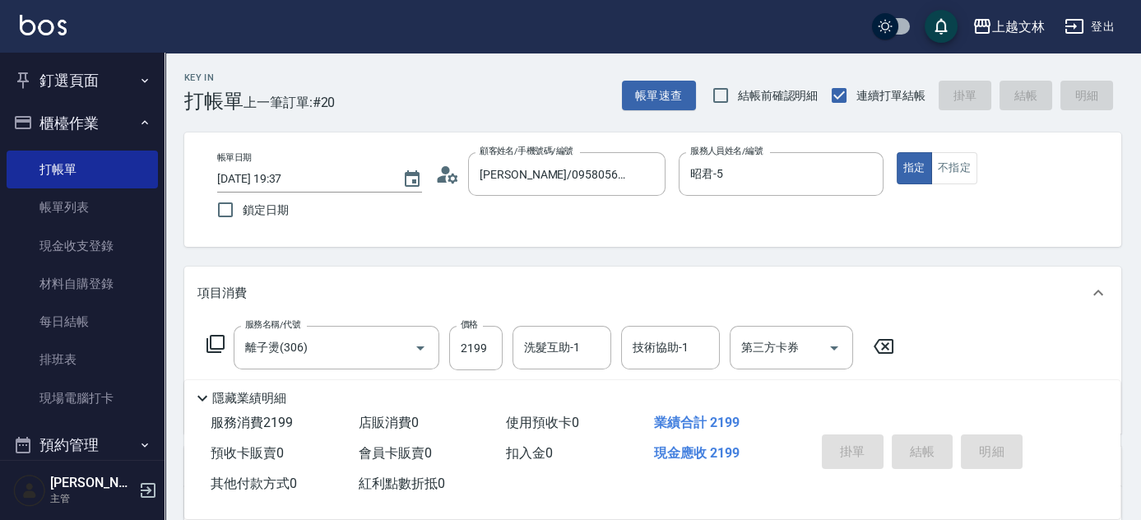
type input "2025/08/17 19:52"
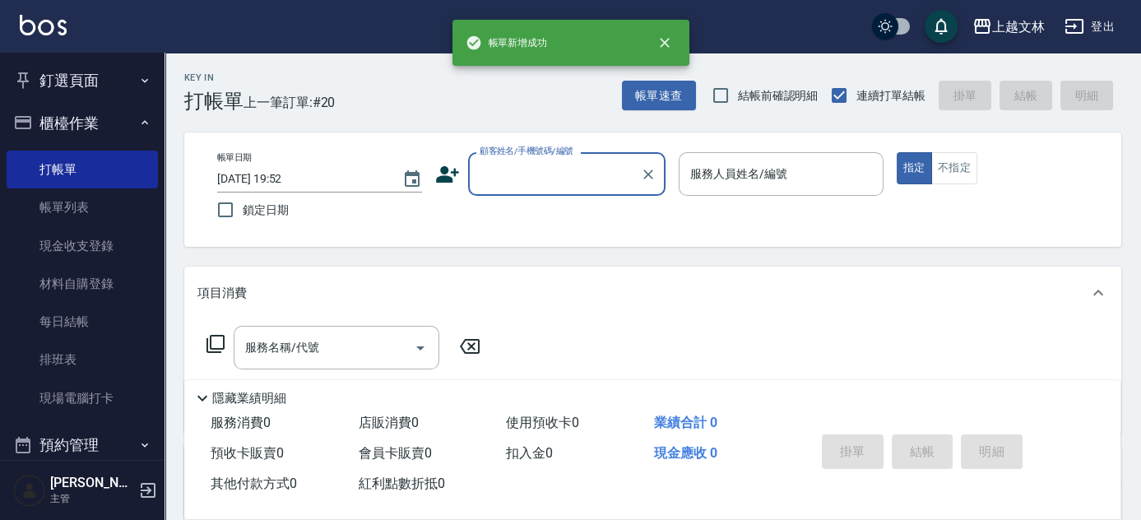
scroll to position [0, 0]
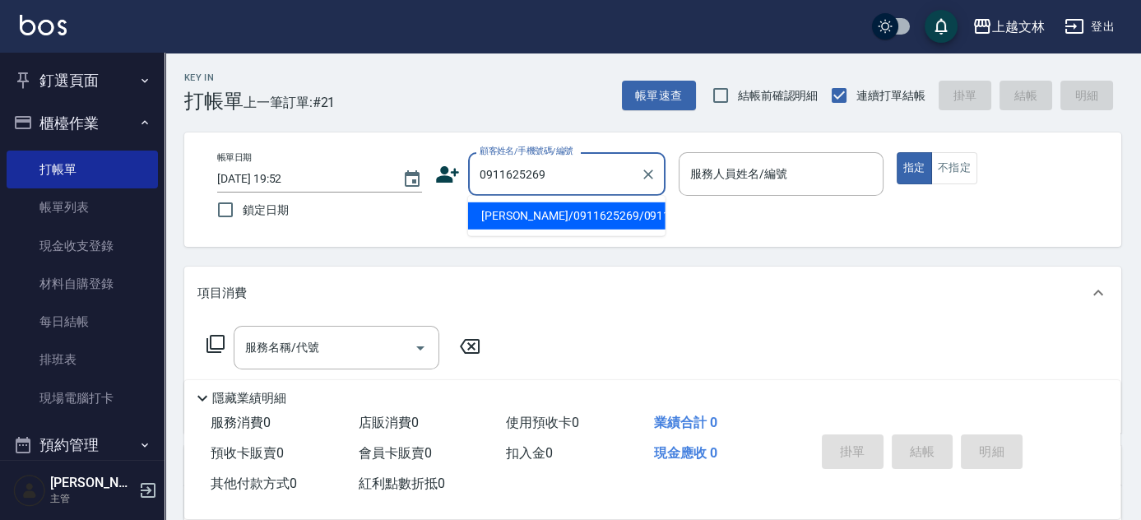
type input "陳克綾/0911625269/0911625269"
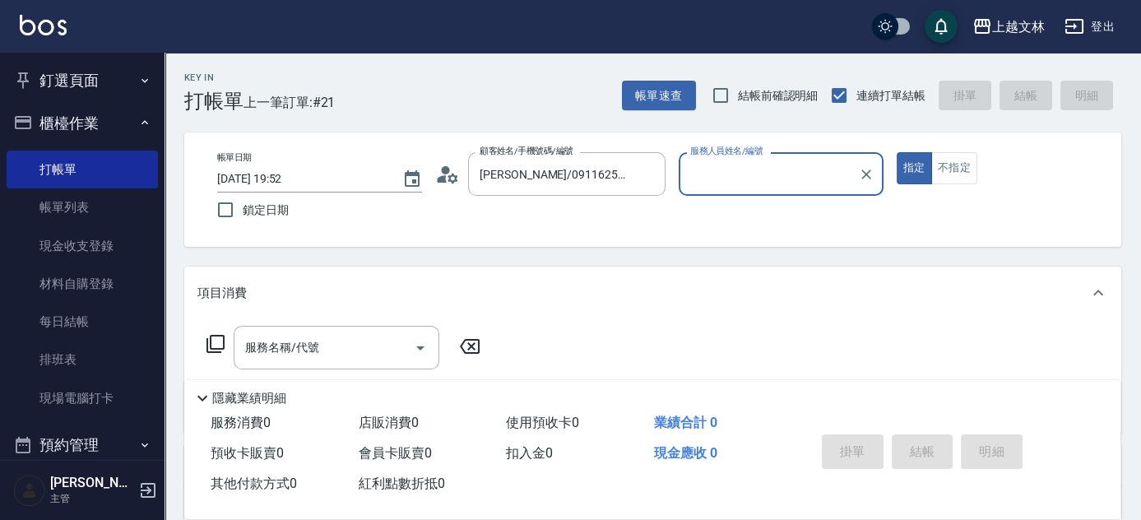
type input "昭君-5"
click at [215, 347] on icon at bounding box center [216, 344] width 20 height 20
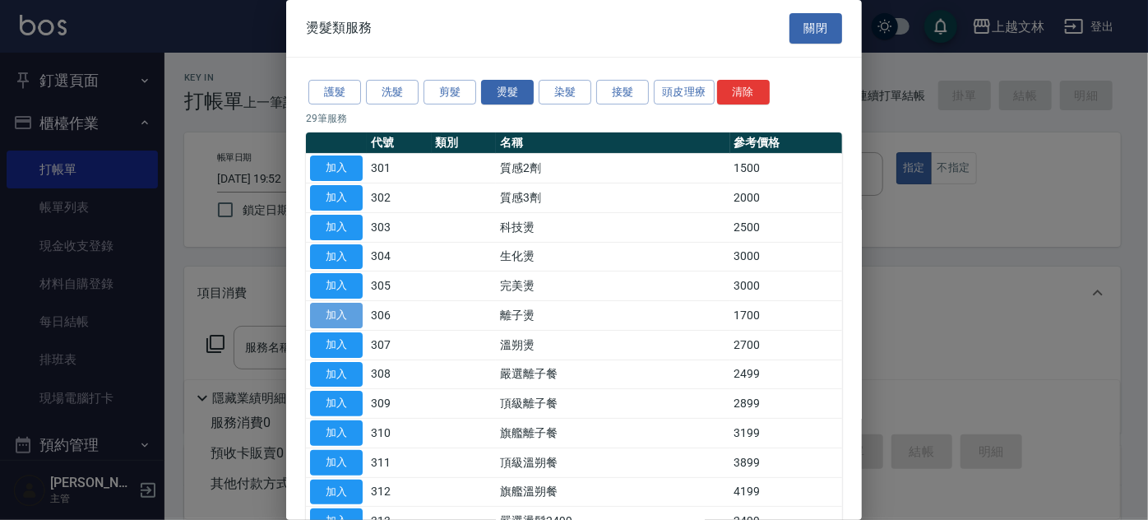
click at [333, 318] on button "加入" at bounding box center [336, 316] width 53 height 26
type input "離子燙(306)"
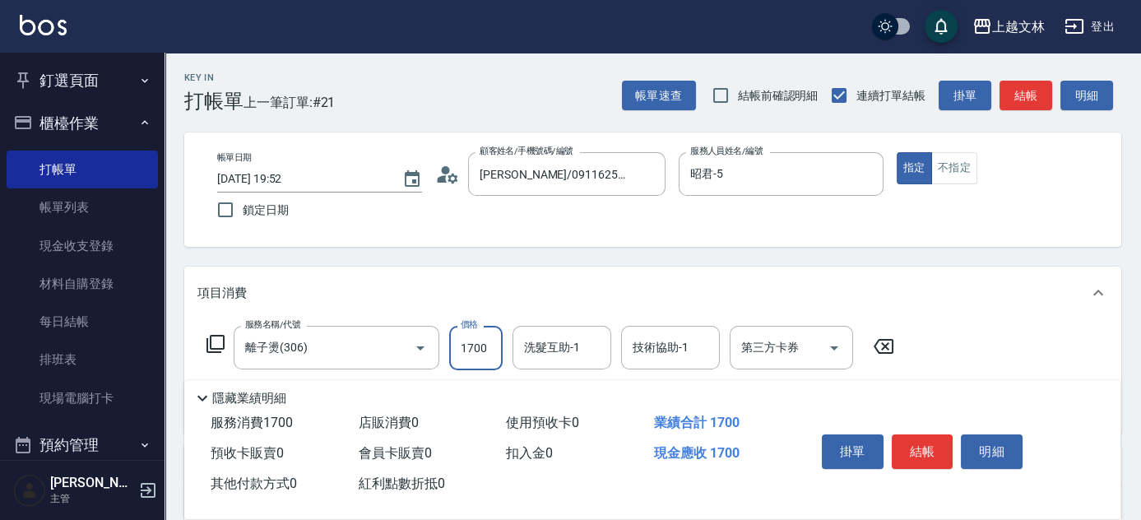
click at [481, 365] on input "1700" at bounding box center [475, 348] width 53 height 44
type input "2199"
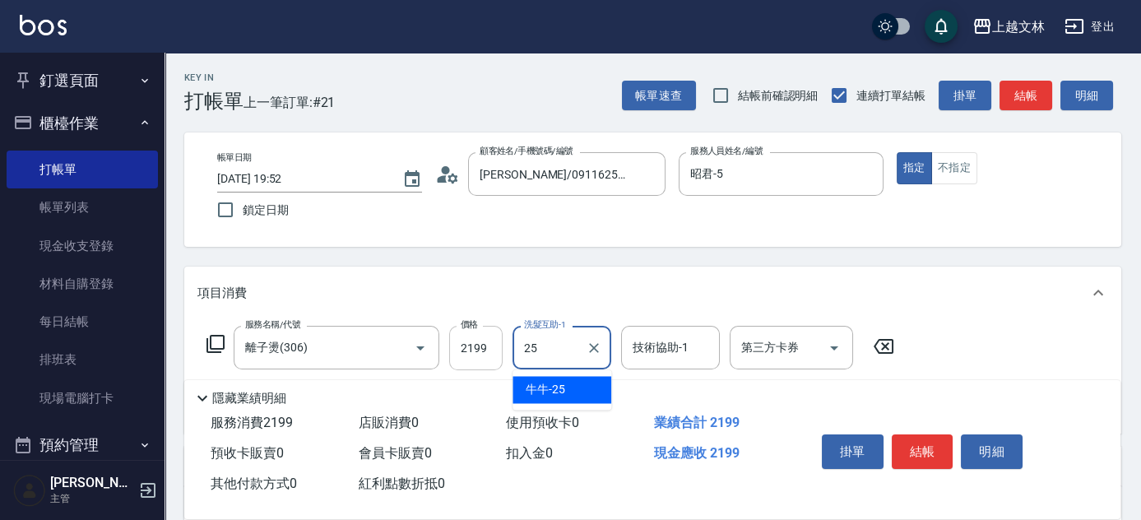
type input "牛牛-25"
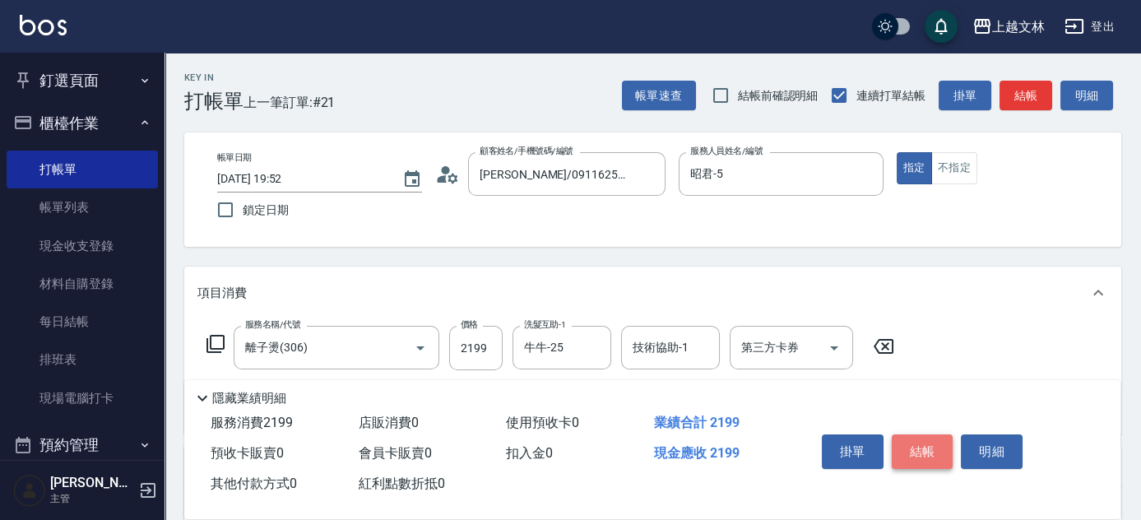
click at [935, 449] on button "結帳" at bounding box center [923, 451] width 62 height 35
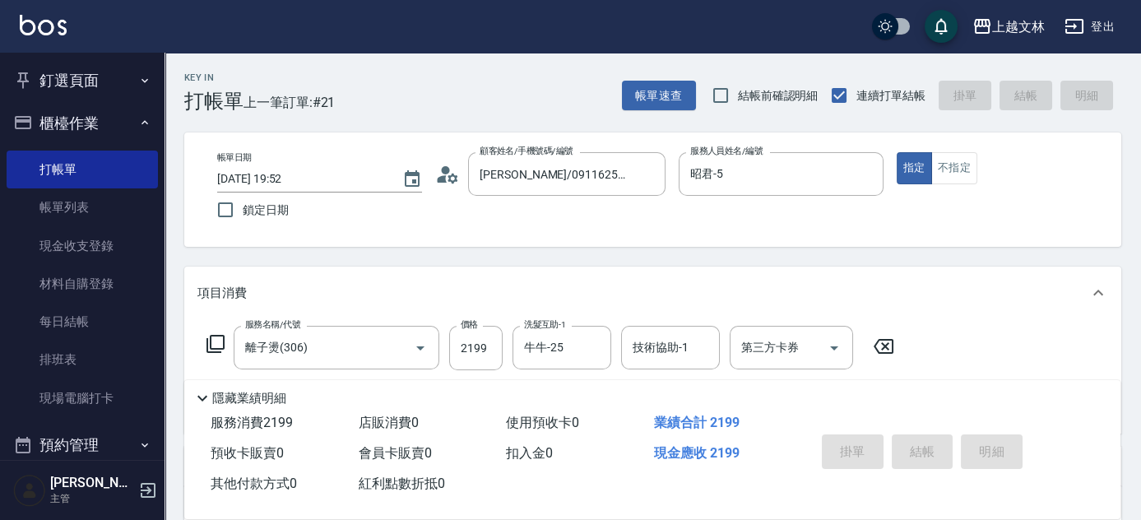
type input "2025/08/17 19:53"
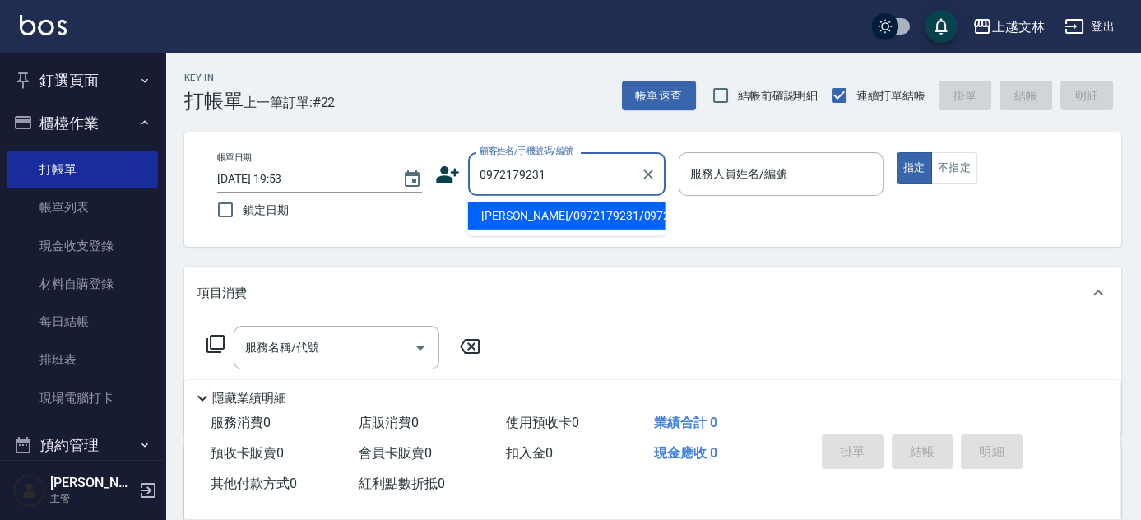
type input "林書綺/0972179231/0972179231"
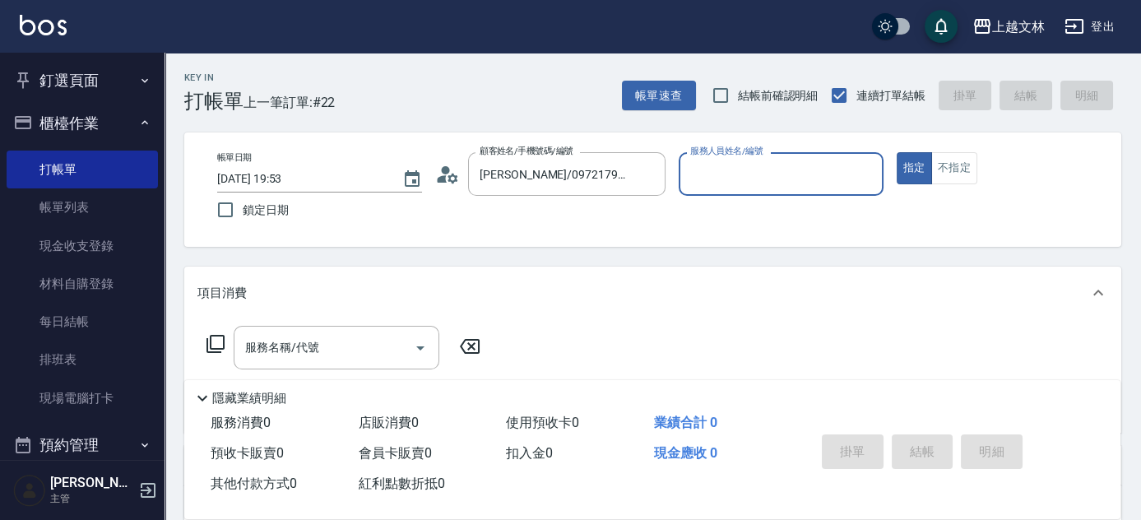
type input "昭君-5"
click at [211, 341] on icon at bounding box center [216, 344] width 20 height 20
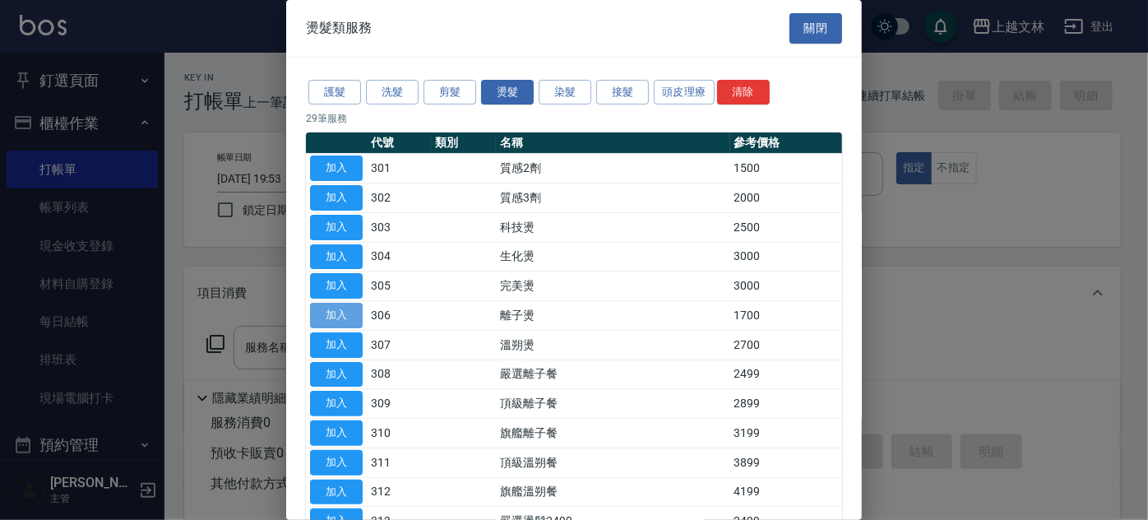
click at [351, 313] on button "加入" at bounding box center [336, 316] width 53 height 26
type input "離子燙(306)"
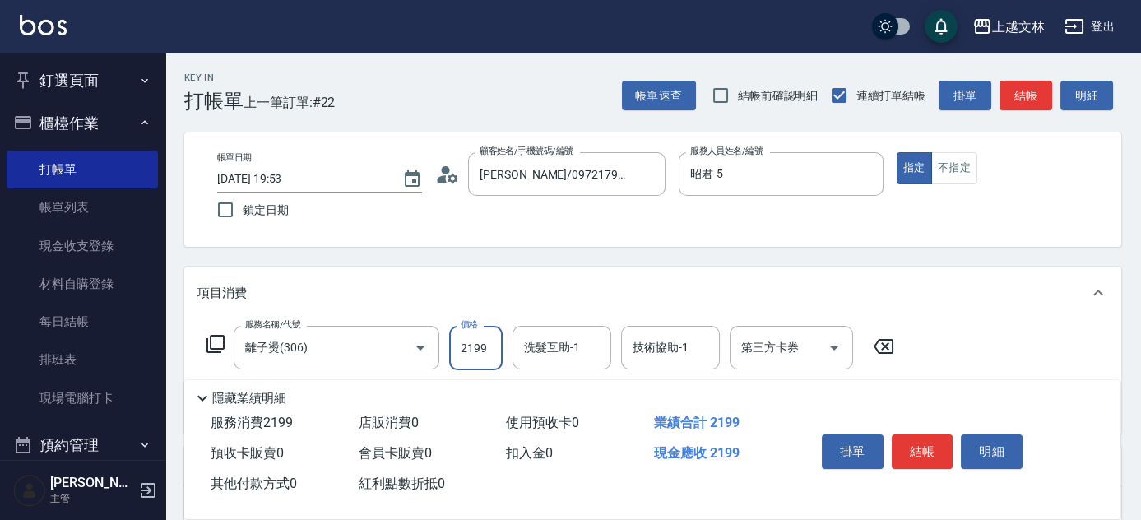
type input "2199"
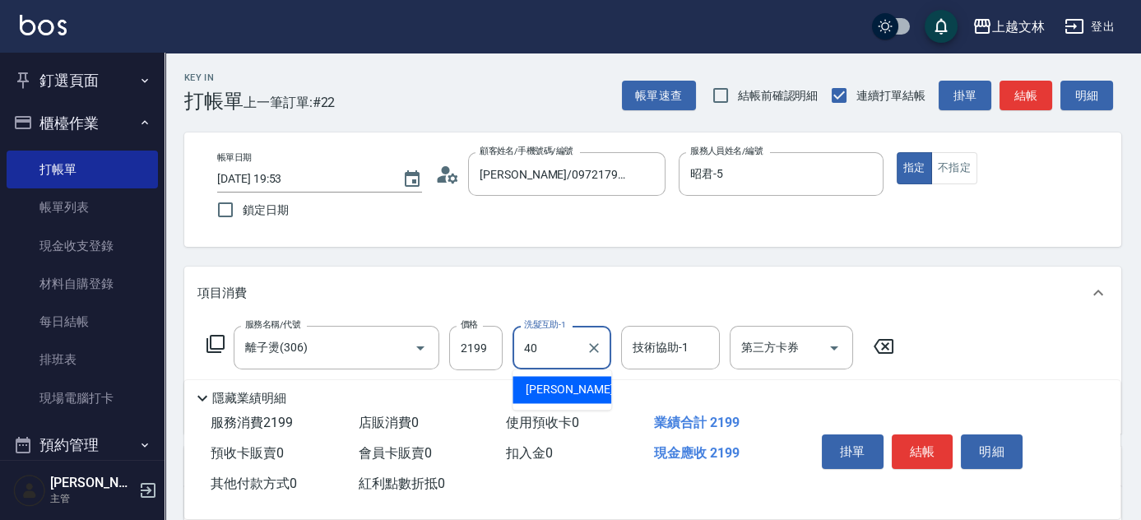
type input "彭佳琦-40"
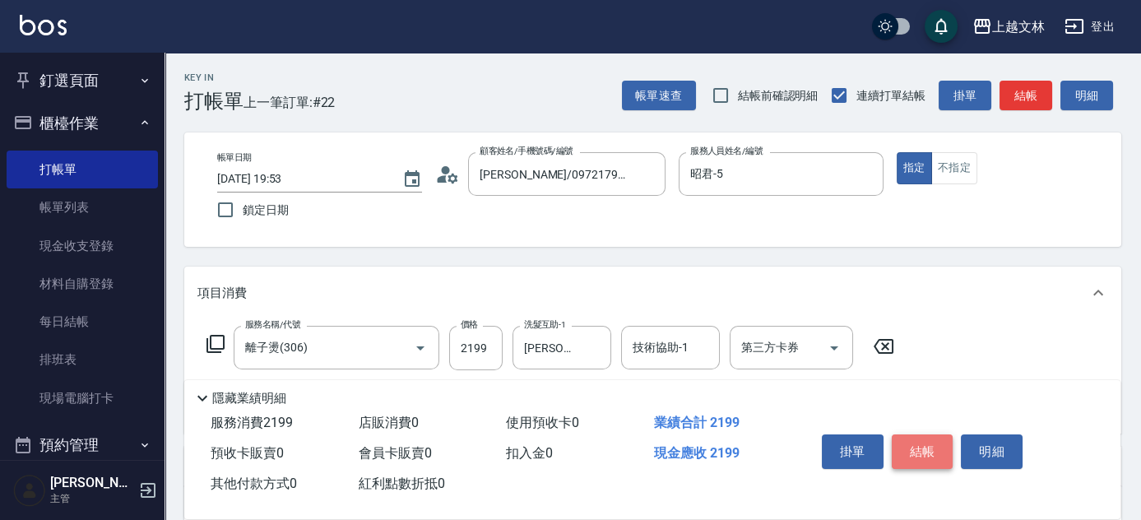
click at [930, 453] on button "結帳" at bounding box center [923, 451] width 62 height 35
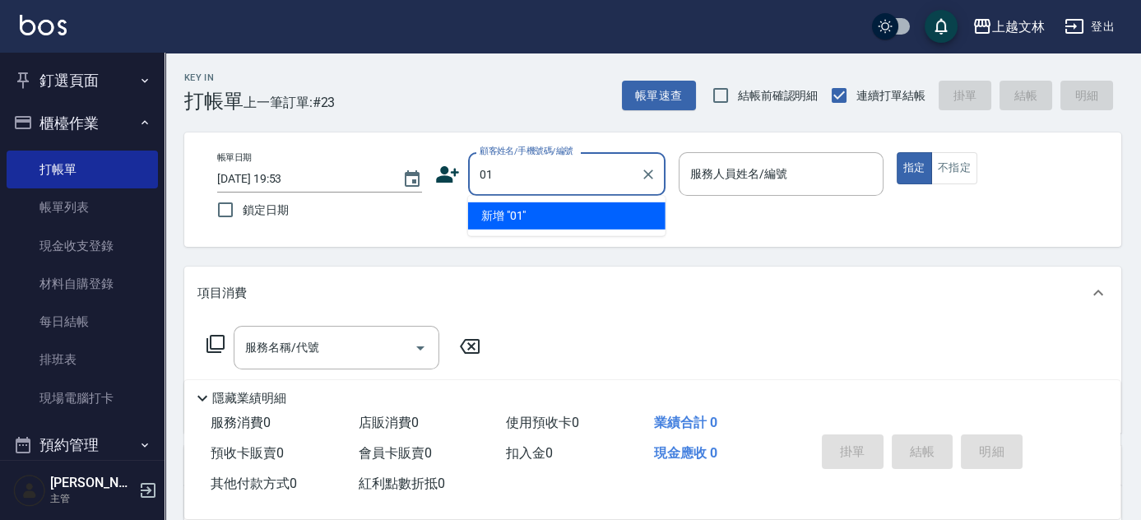
type input "01"
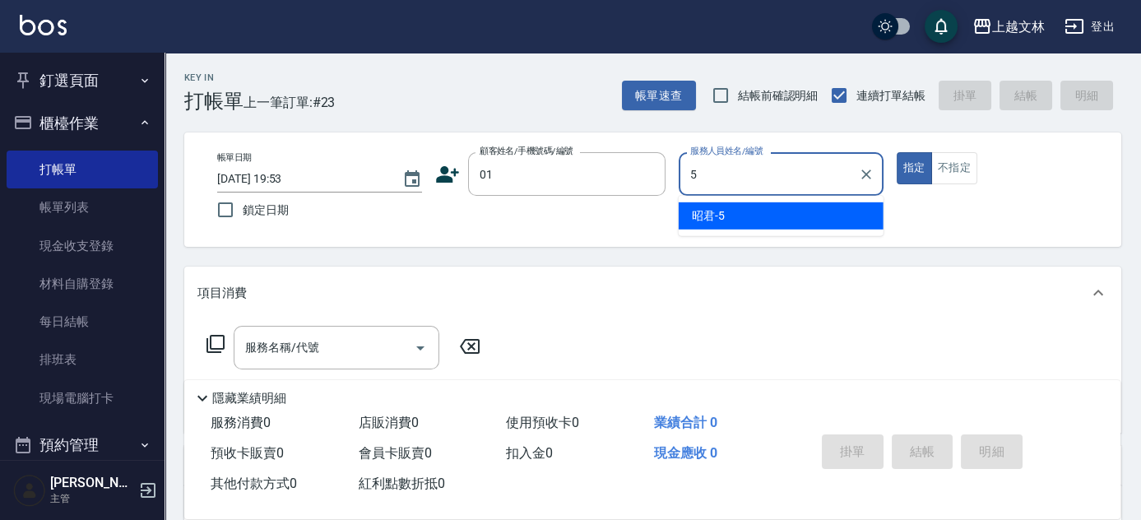
type input "5"
type button "true"
type input "昭君-5"
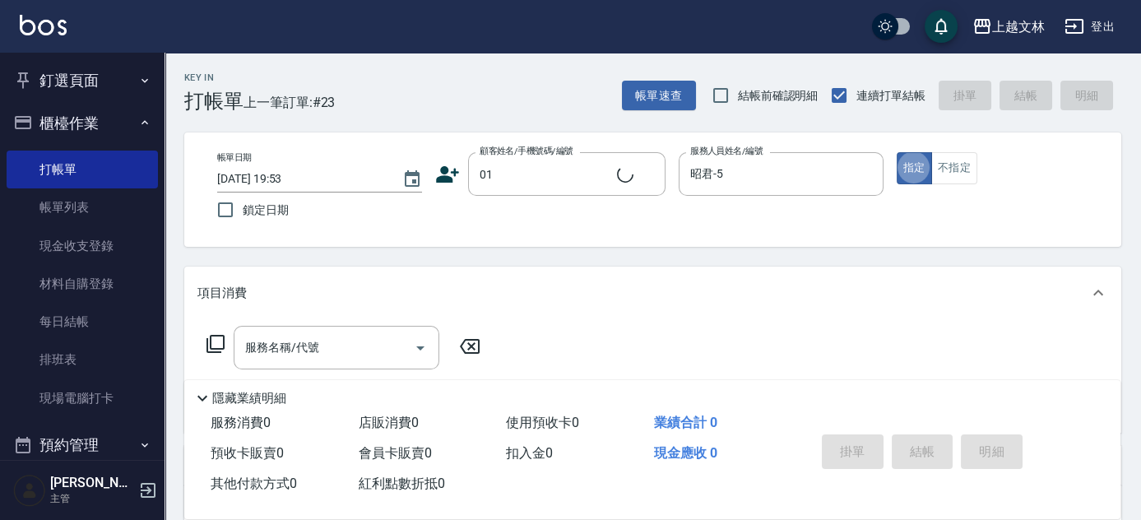
type input "新客人 姓名未設定/01/null"
click at [949, 179] on button "不指定" at bounding box center [954, 168] width 46 height 32
click at [362, 339] on input "服務名稱/代號" at bounding box center [324, 347] width 166 height 29
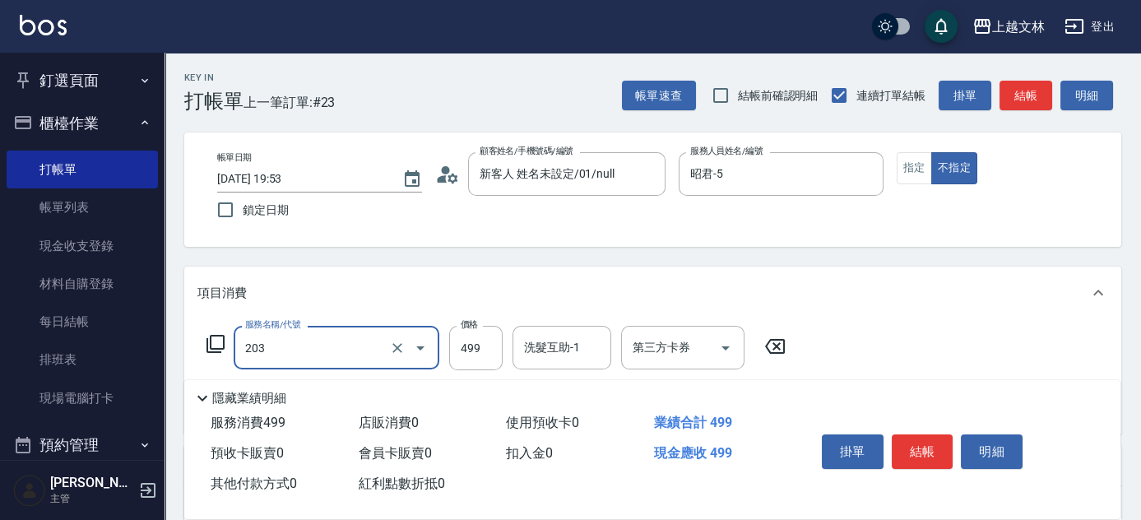
type input "B級洗+剪(203)"
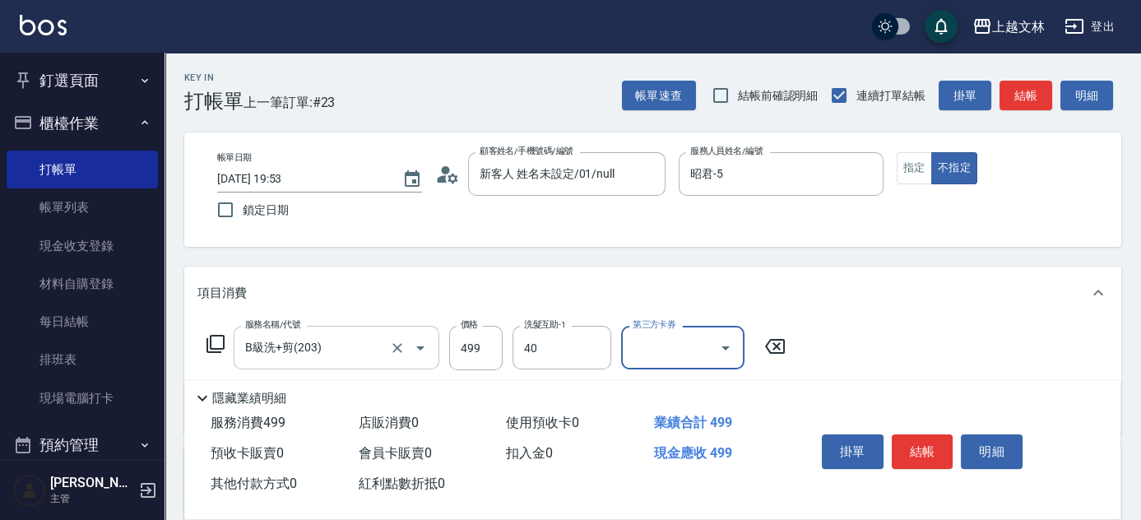
type input "彭佳琦-40"
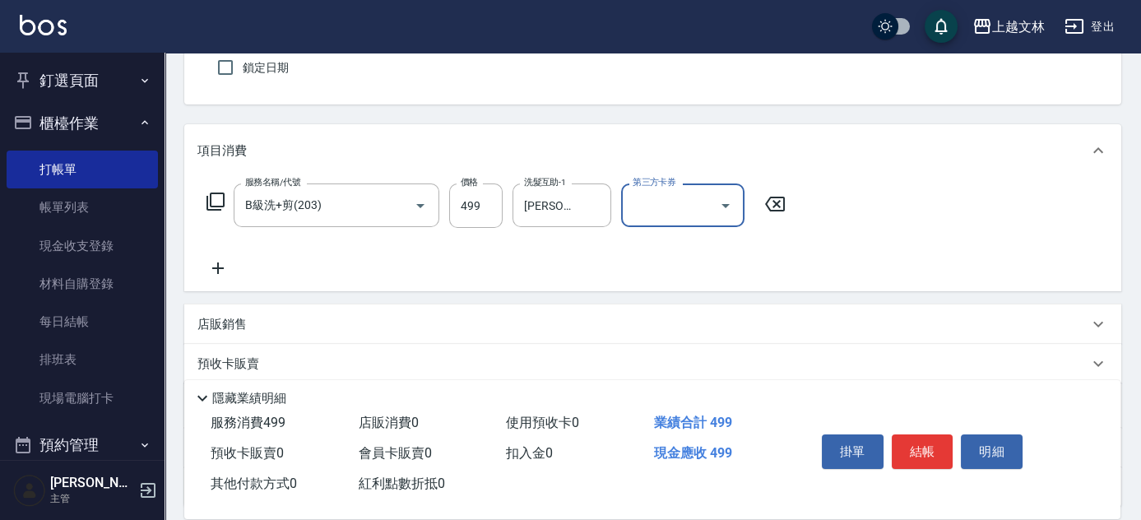
scroll to position [149, 0]
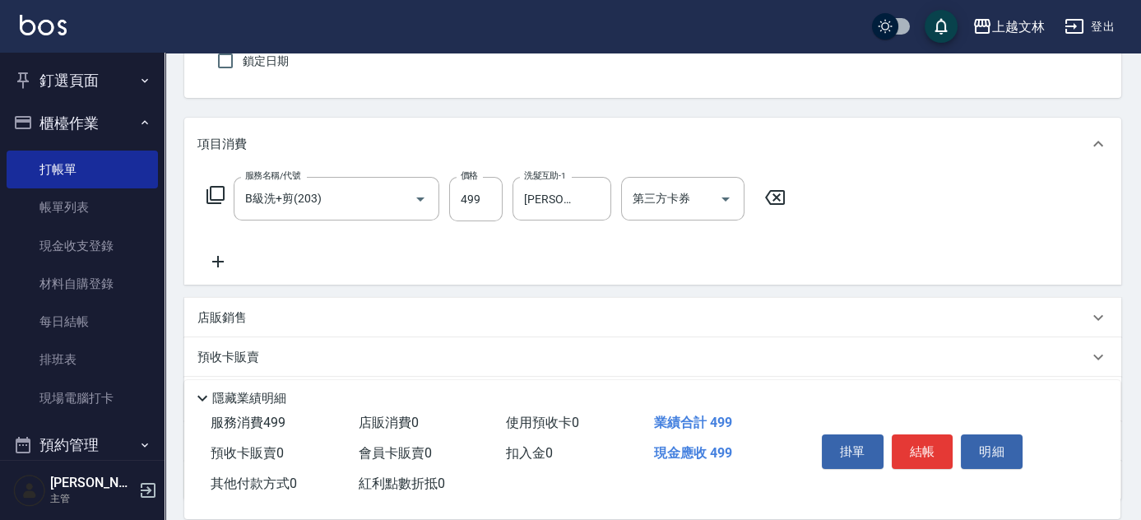
click at [219, 260] on icon at bounding box center [218, 262] width 12 height 12
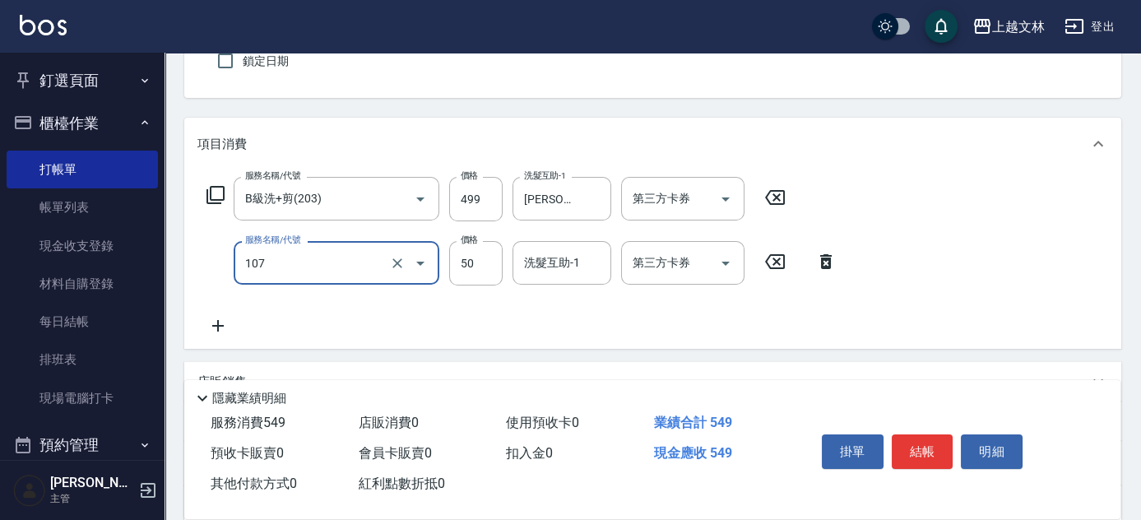
type input "精油(107)"
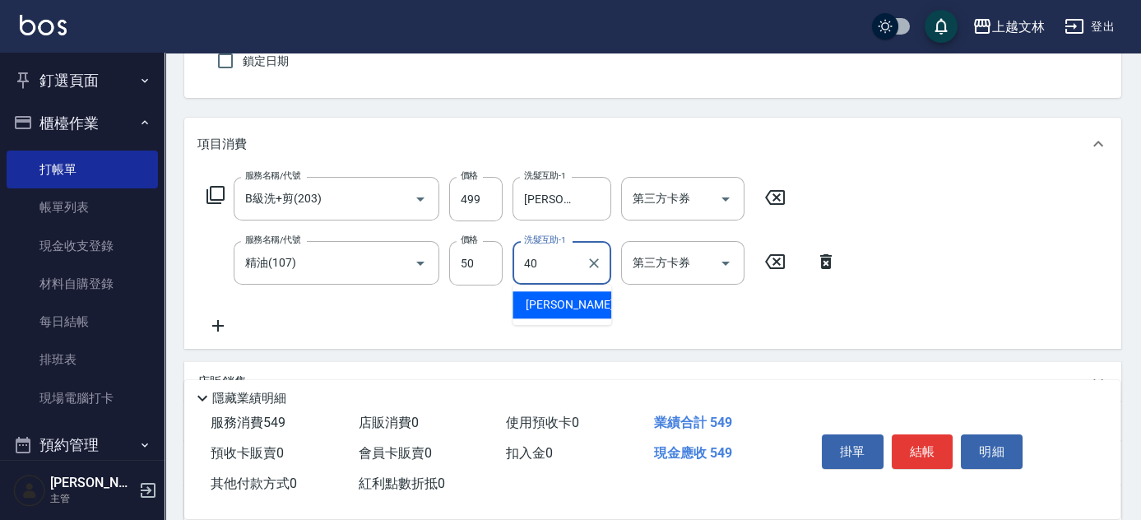
type input "彭佳琦-40"
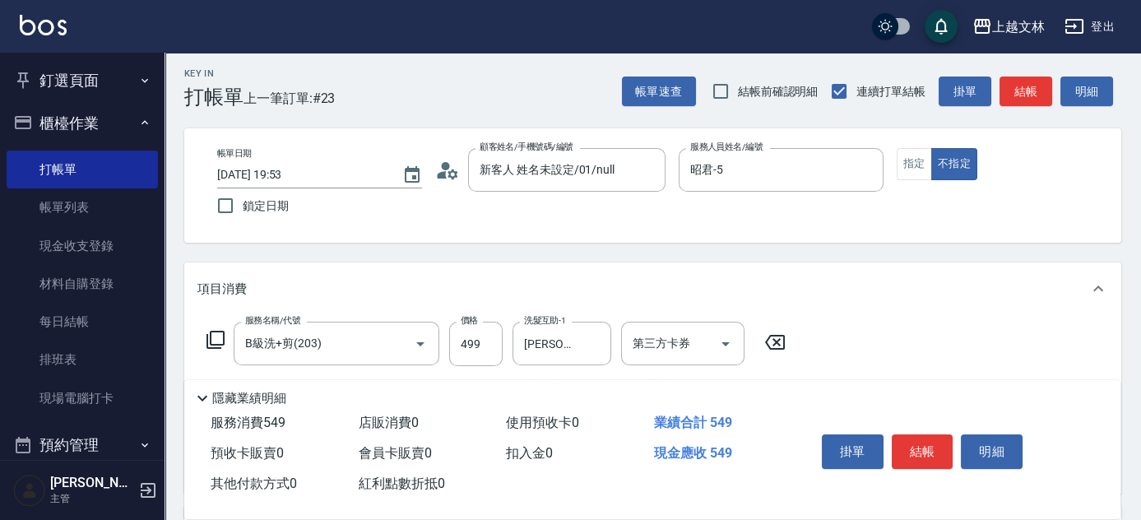
scroll to position [0, 0]
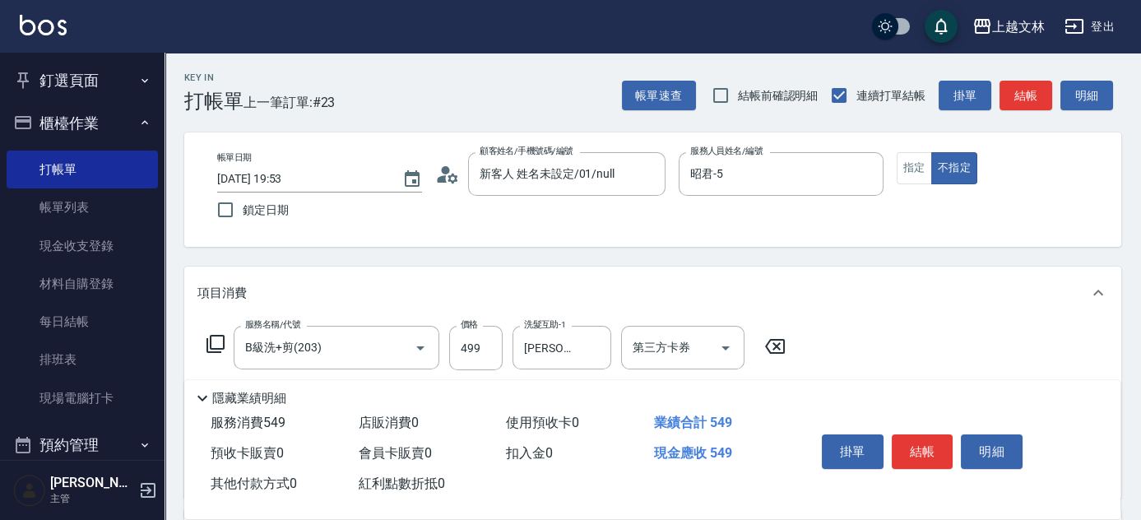
click at [926, 447] on button "結帳" at bounding box center [923, 451] width 62 height 35
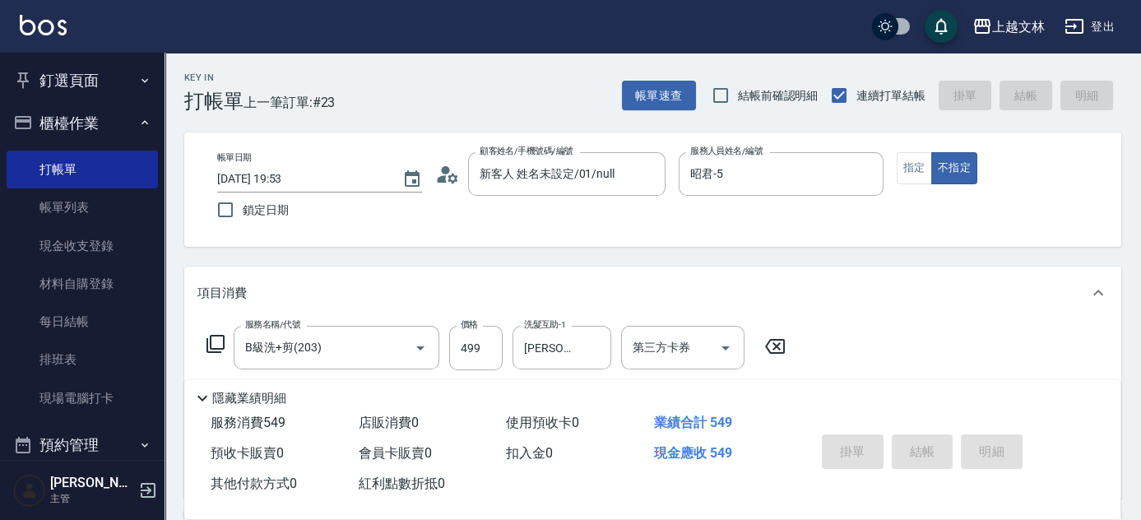
type input "2025/08/17 19:54"
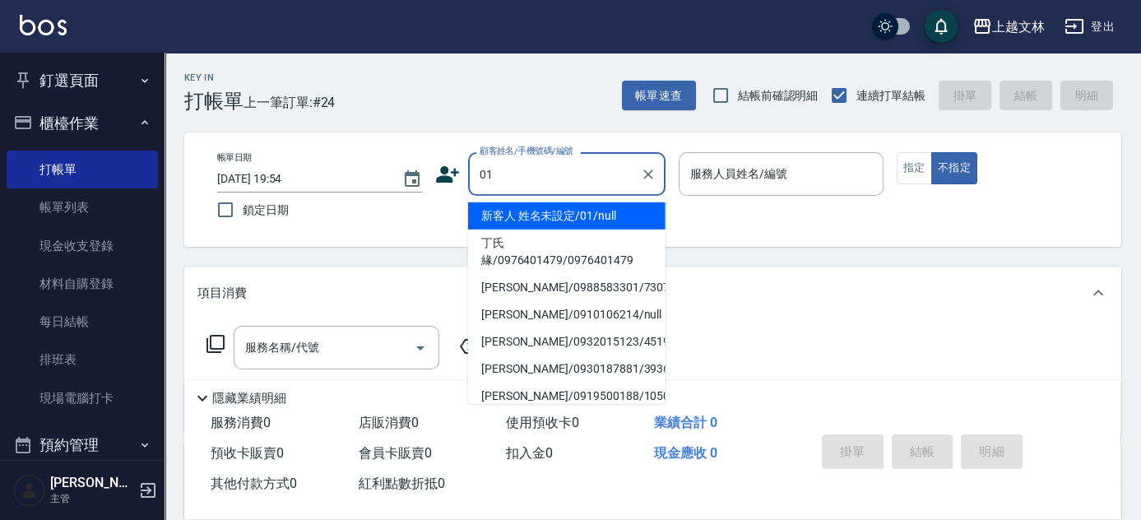
type input "01"
type input "5"
type input "新客人 姓名未設定/01/null"
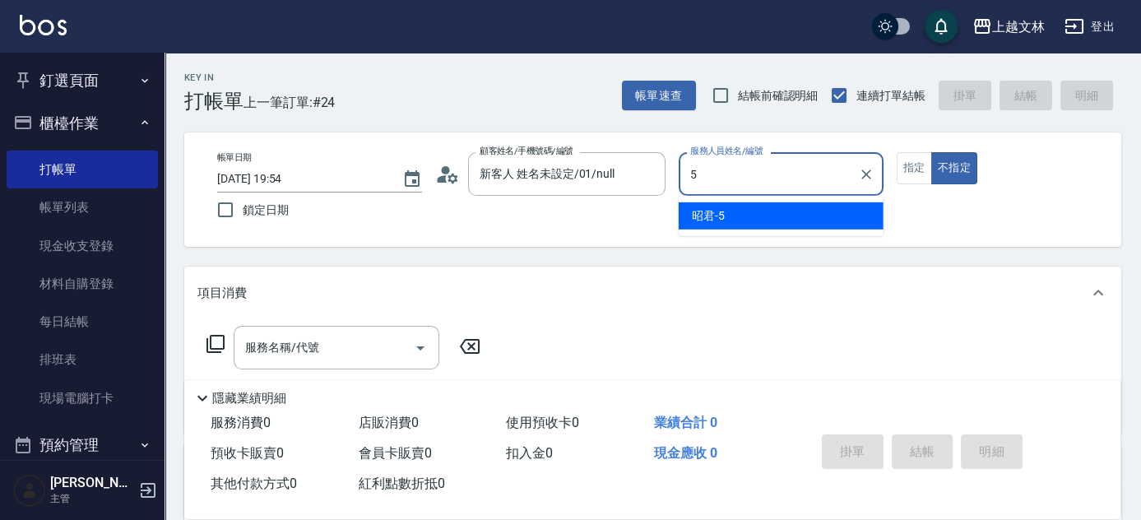
type input "5"
type button "false"
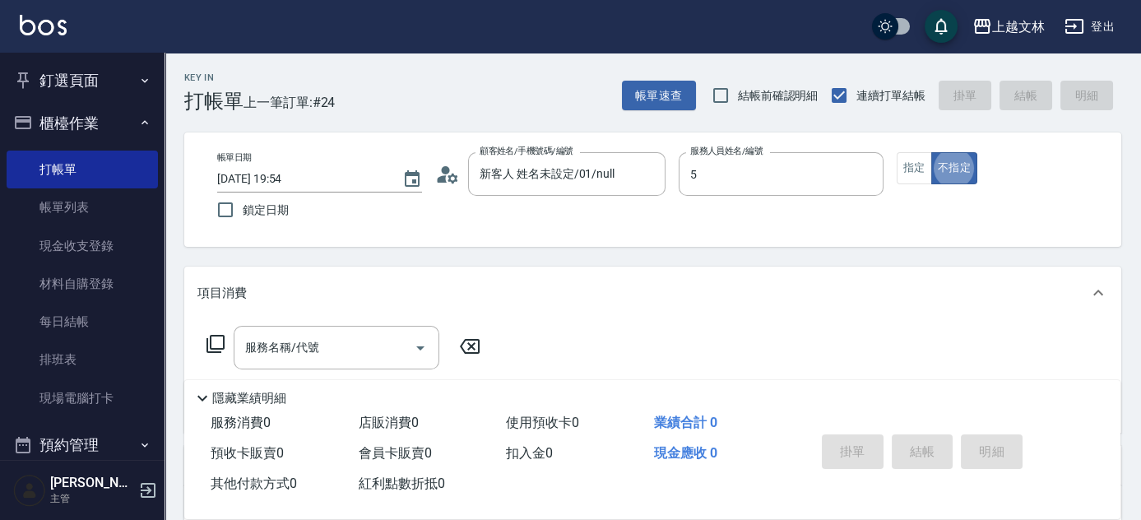
type input "昭君-5"
click at [304, 346] on div "服務名稱/代號 服務名稱/代號" at bounding box center [337, 348] width 206 height 44
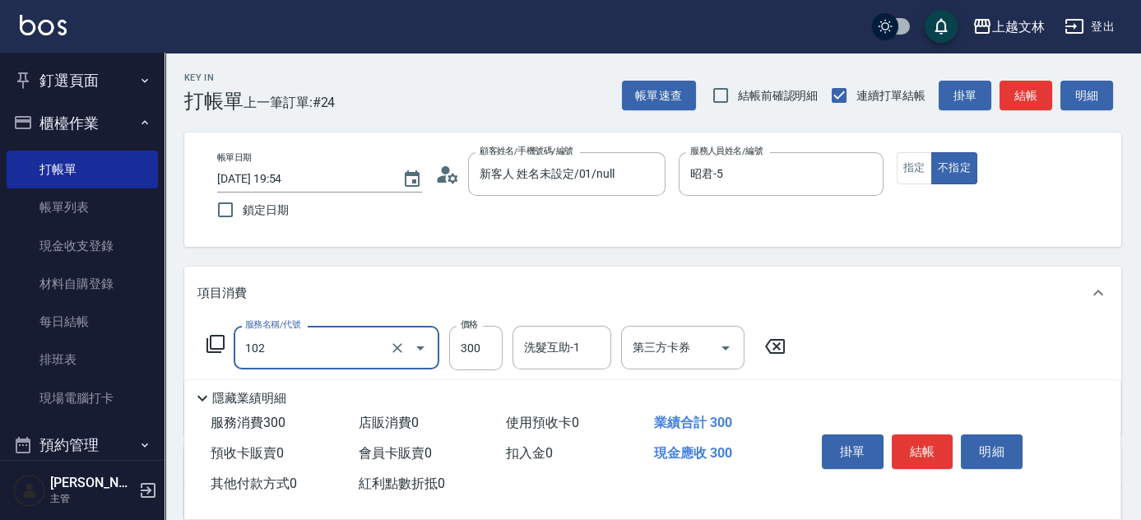
type input "精油洗髮(102)"
type input "400"
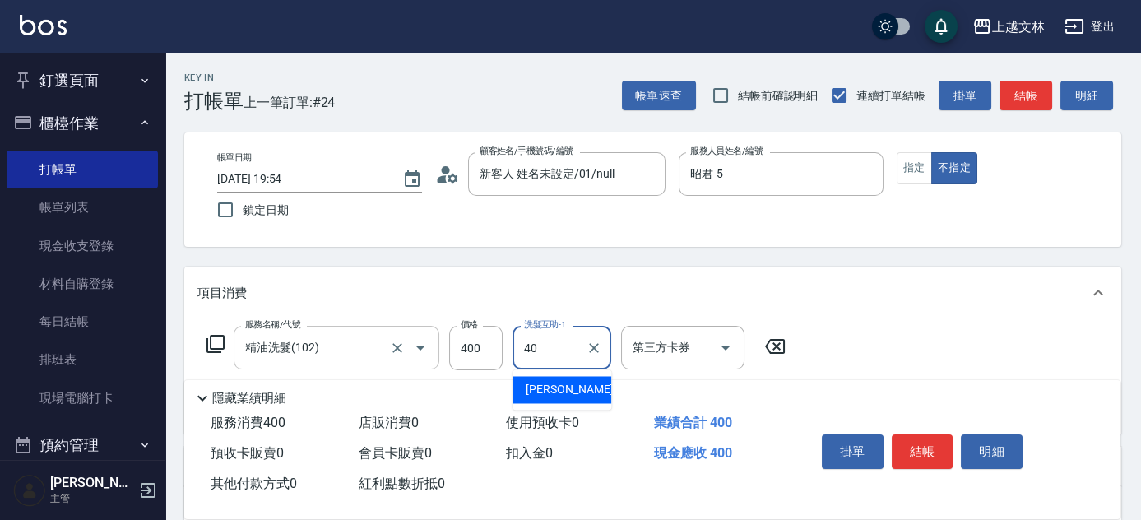
type input "彭佳琦-40"
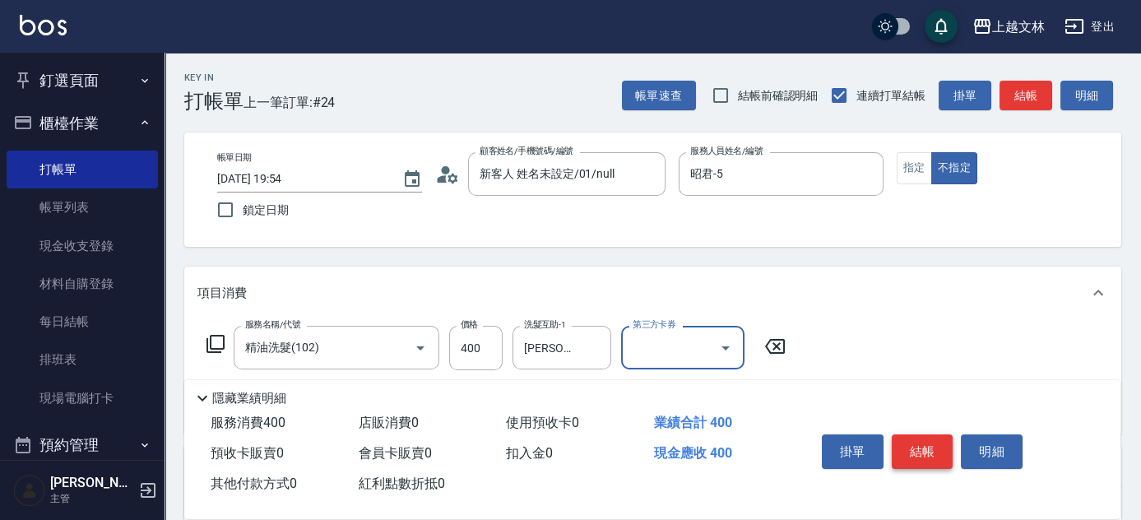
click at [921, 448] on button "結帳" at bounding box center [923, 451] width 62 height 35
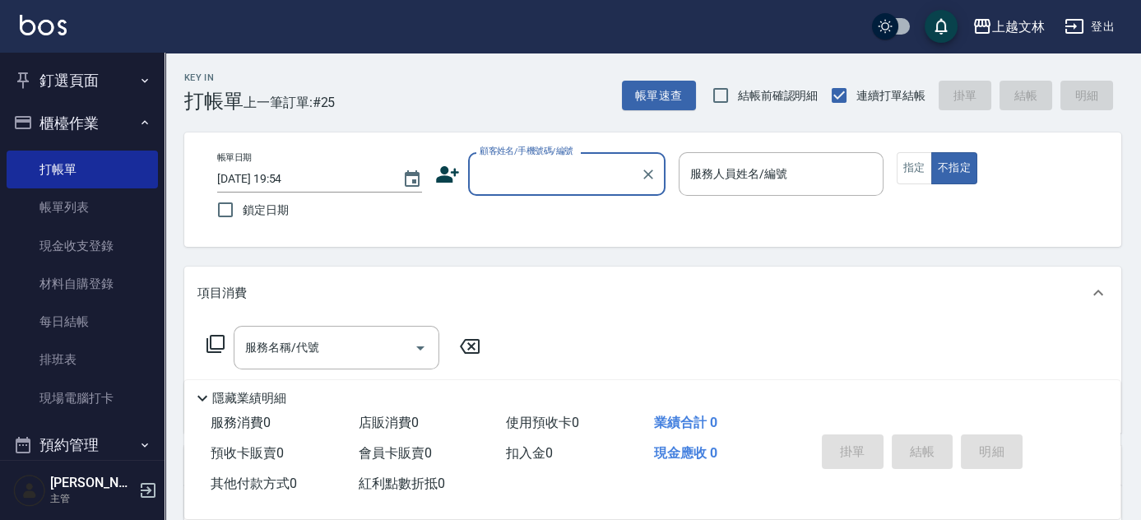
click at [67, 126] on button "櫃檯作業" at bounding box center [82, 123] width 151 height 43
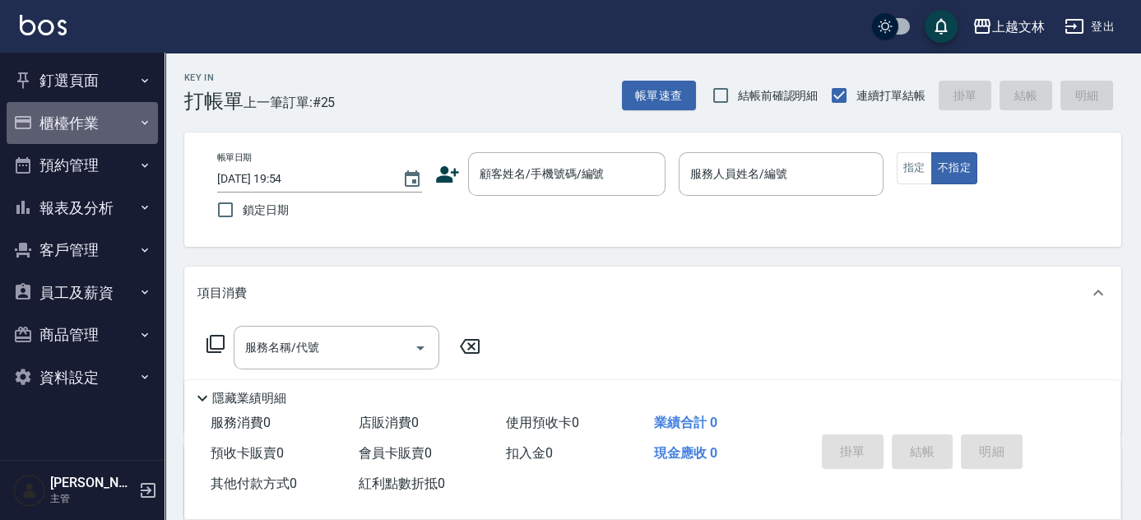
click at [94, 105] on button "櫃檯作業" at bounding box center [82, 123] width 151 height 43
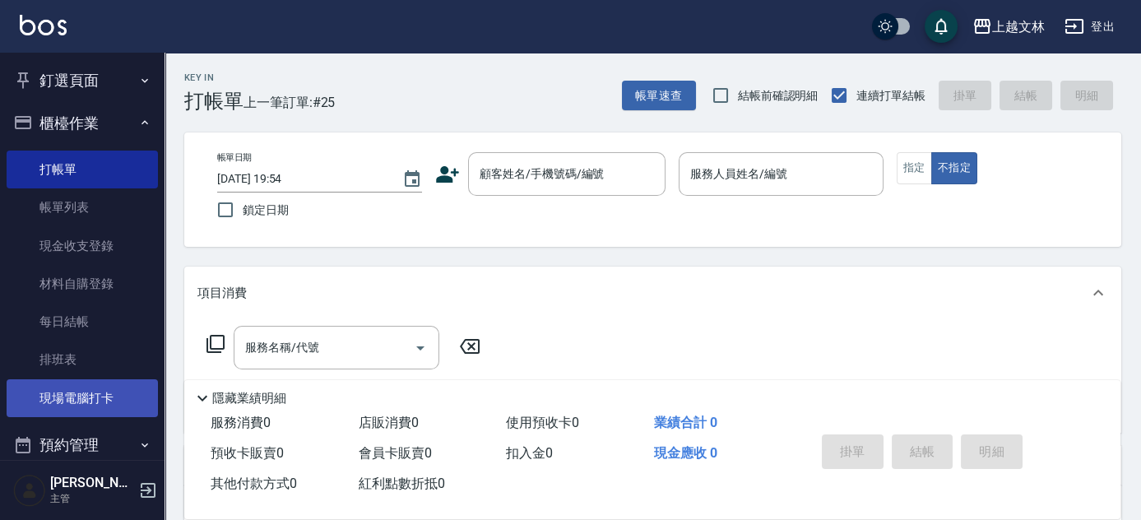
click at [86, 400] on link "現場電腦打卡" at bounding box center [82, 398] width 151 height 38
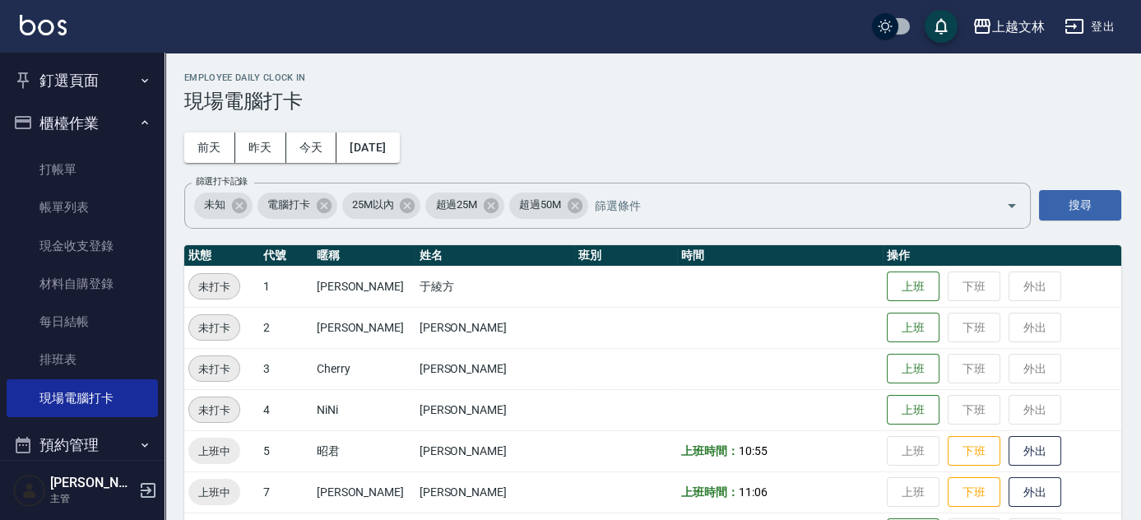
scroll to position [454, 0]
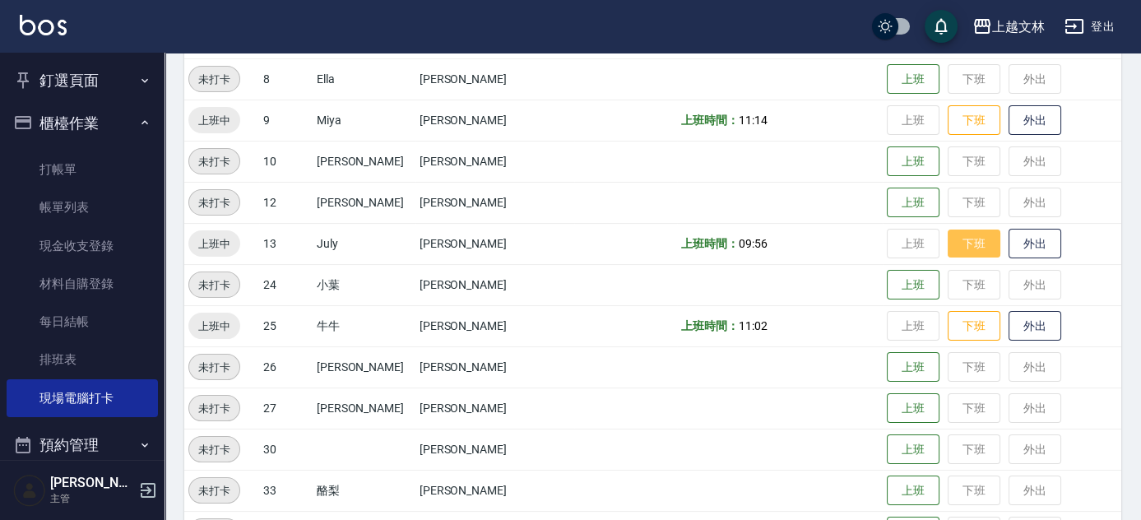
click at [951, 236] on button "下班" at bounding box center [974, 244] width 53 height 29
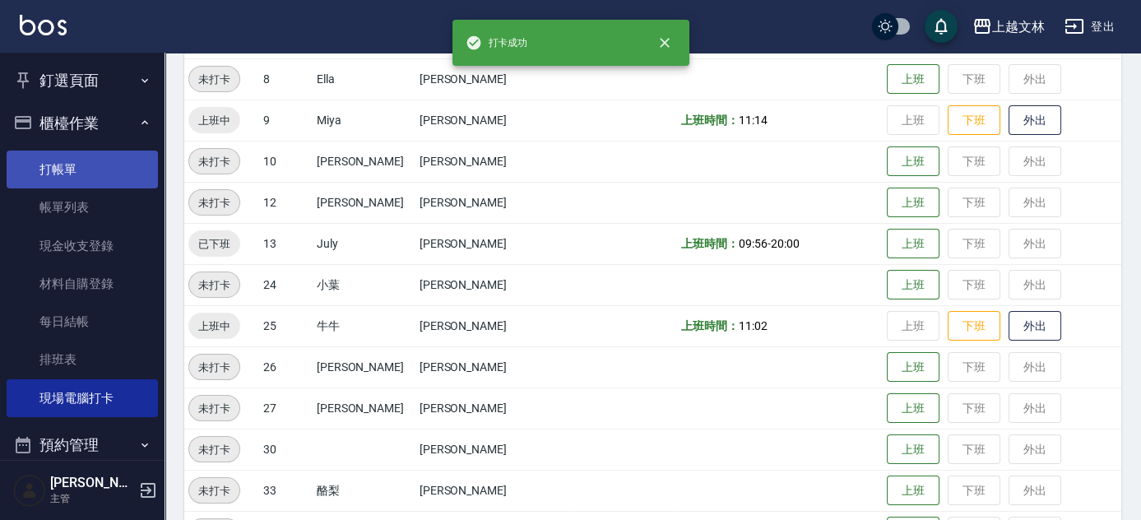
click at [78, 160] on link "打帳單" at bounding box center [82, 170] width 151 height 38
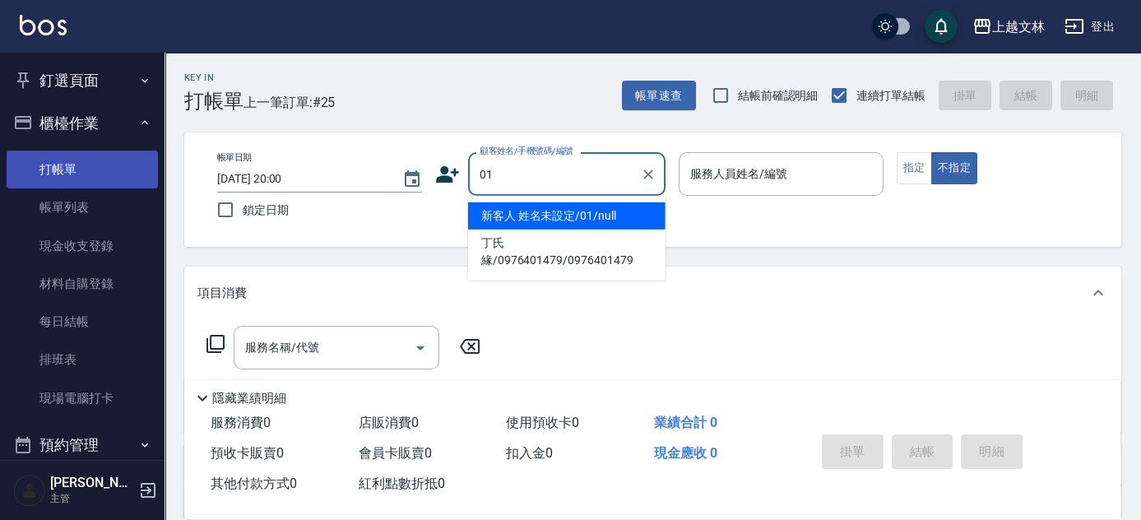
type input "新客人 姓名未設定/01/null"
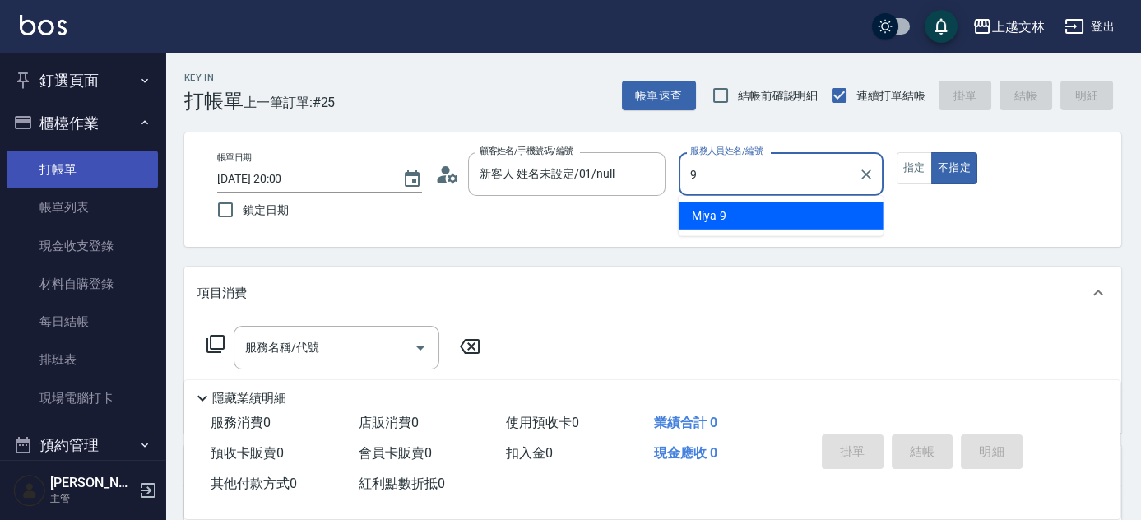
type input "Miya-9"
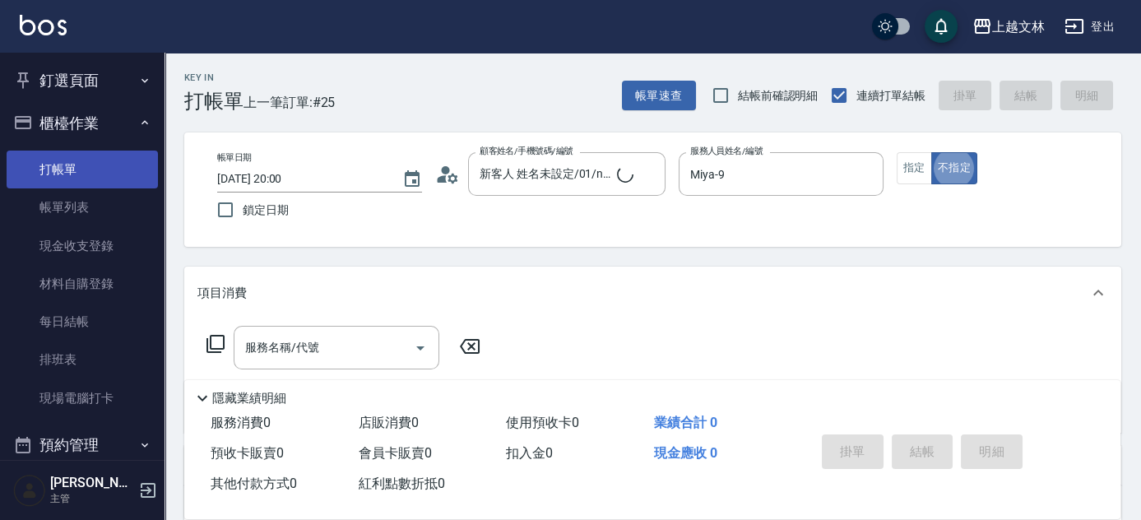
type button "false"
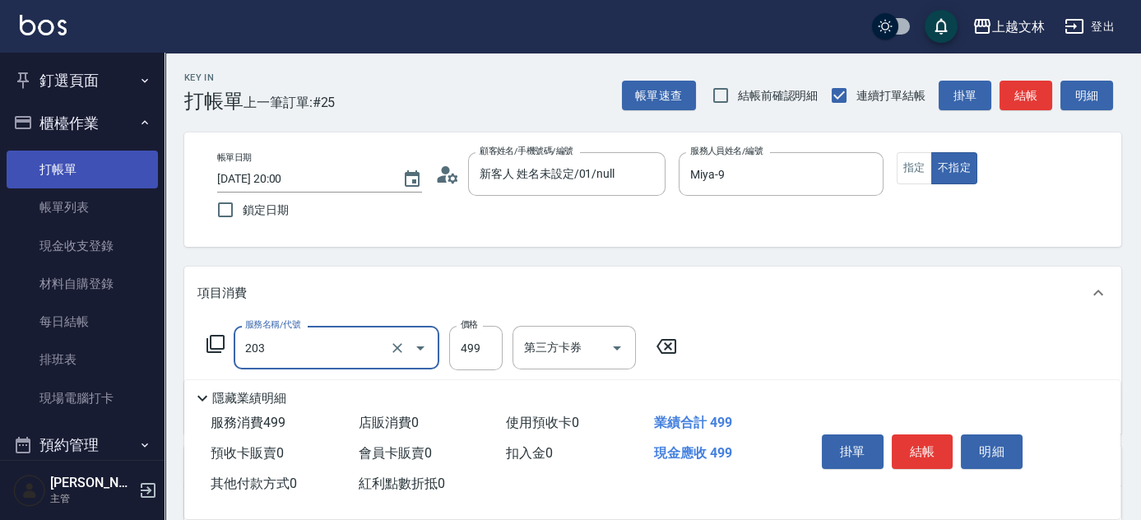
type input "B級洗+剪(203)"
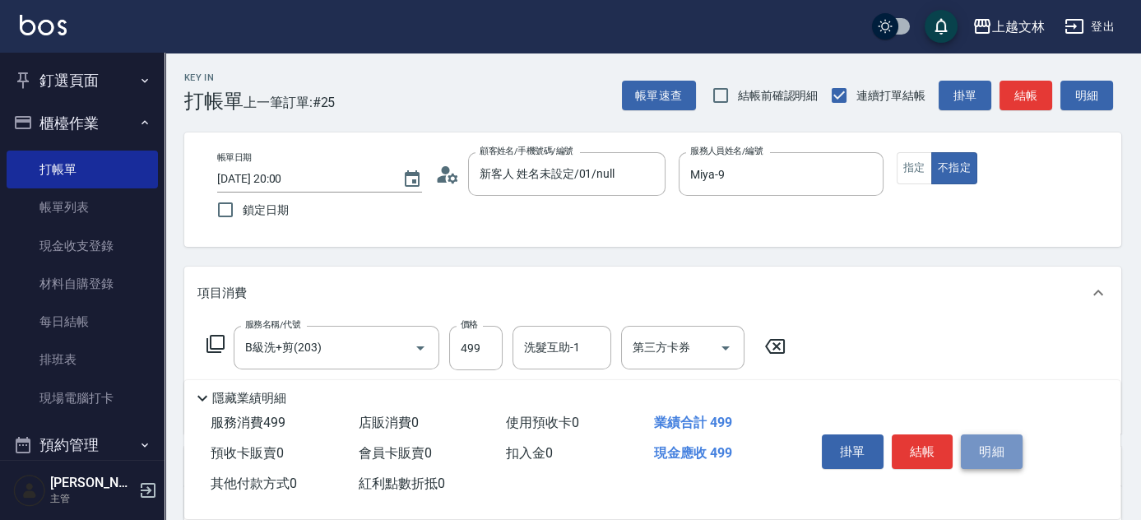
click at [1009, 447] on button "明細" at bounding box center [992, 451] width 62 height 35
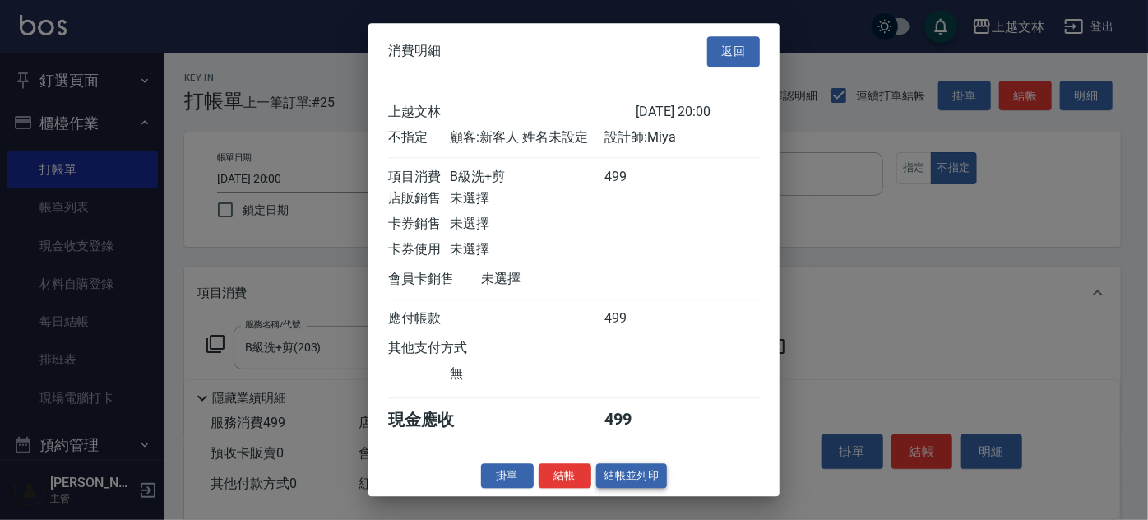
click at [650, 484] on button "結帳並列印" at bounding box center [632, 476] width 72 height 26
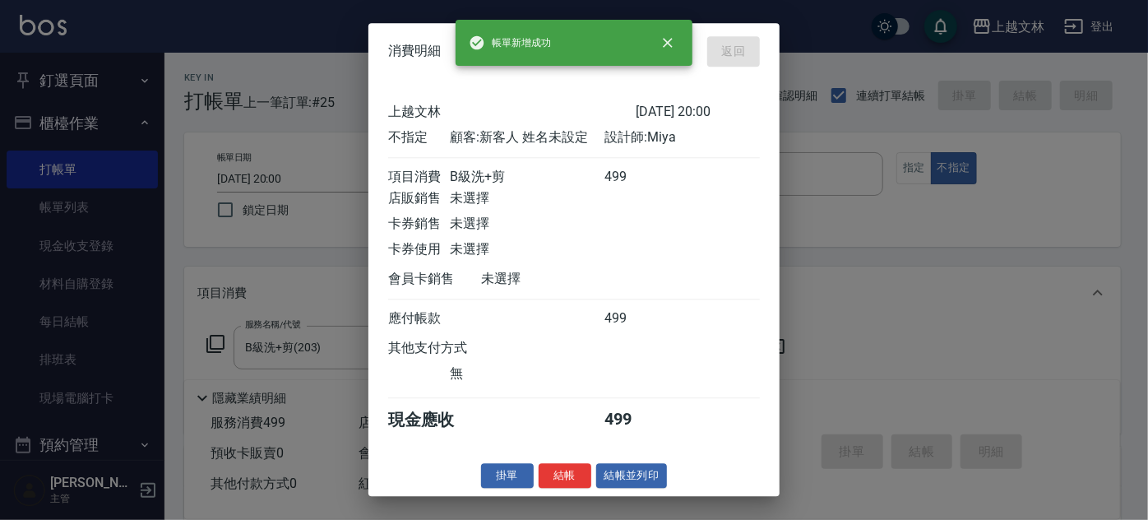
type input "2025/08/17 20:07"
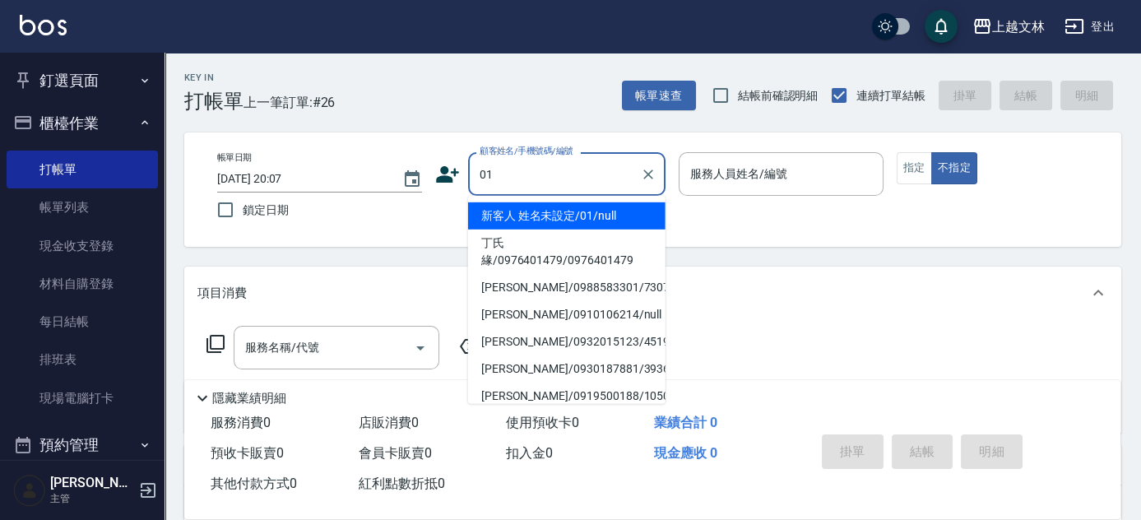
type input "新客人 姓名未設定/01/null"
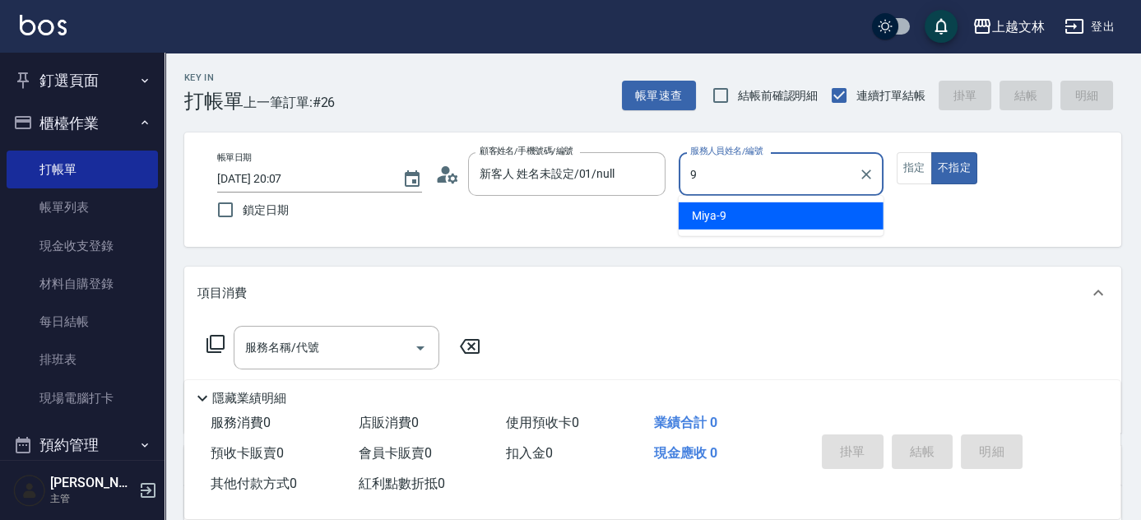
type input "Miya-9"
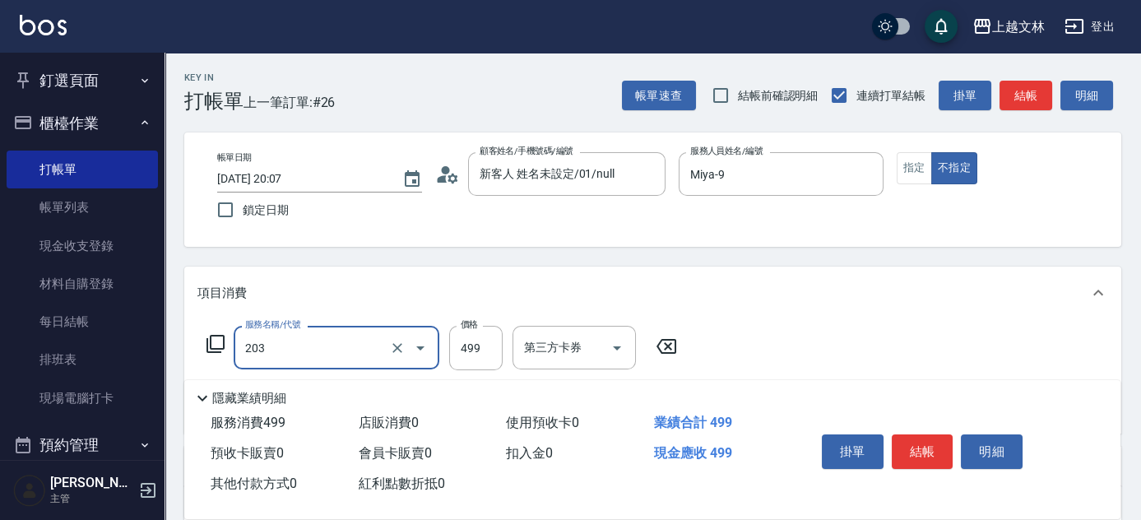
type input "B級洗+剪(203)"
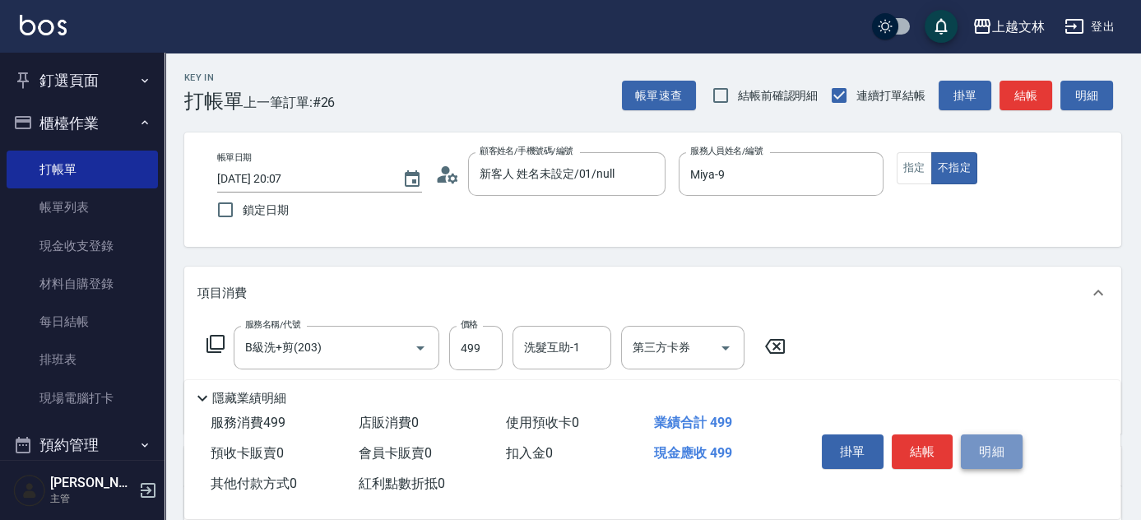
click at [986, 442] on button "明細" at bounding box center [992, 451] width 62 height 35
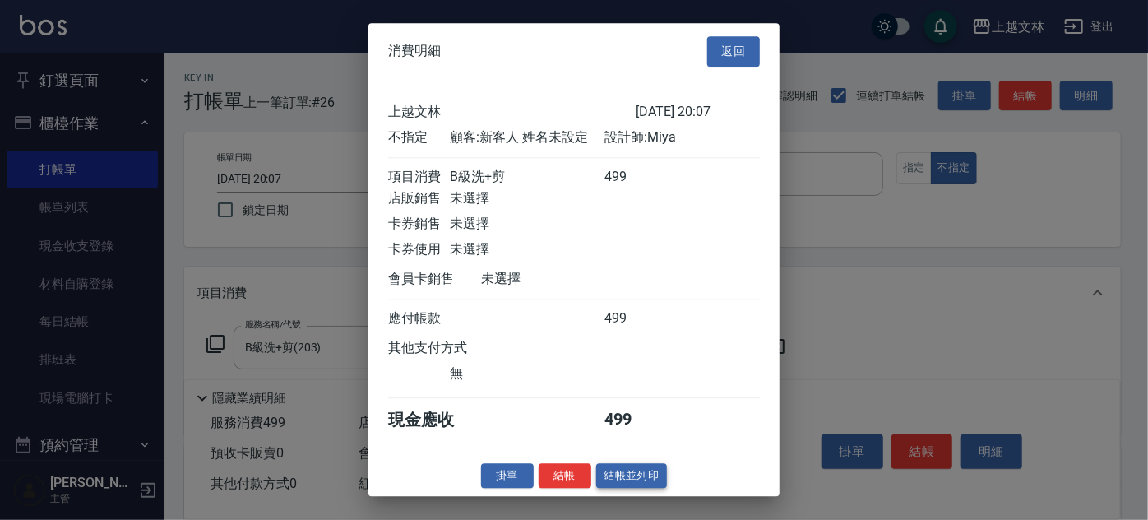
click at [625, 488] on button "結帳並列印" at bounding box center [632, 476] width 72 height 26
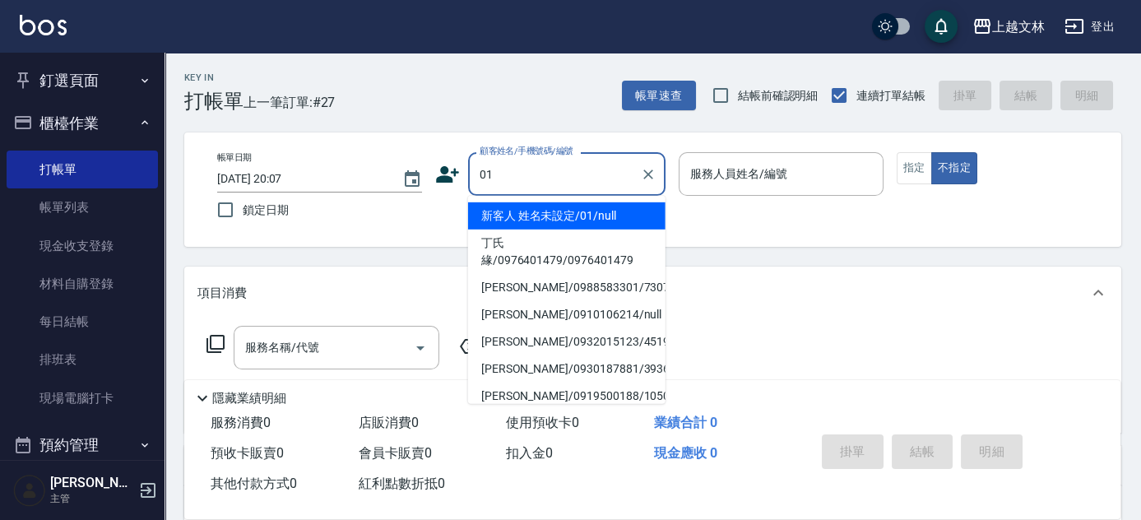
type input "新客人 姓名未設定/01/null"
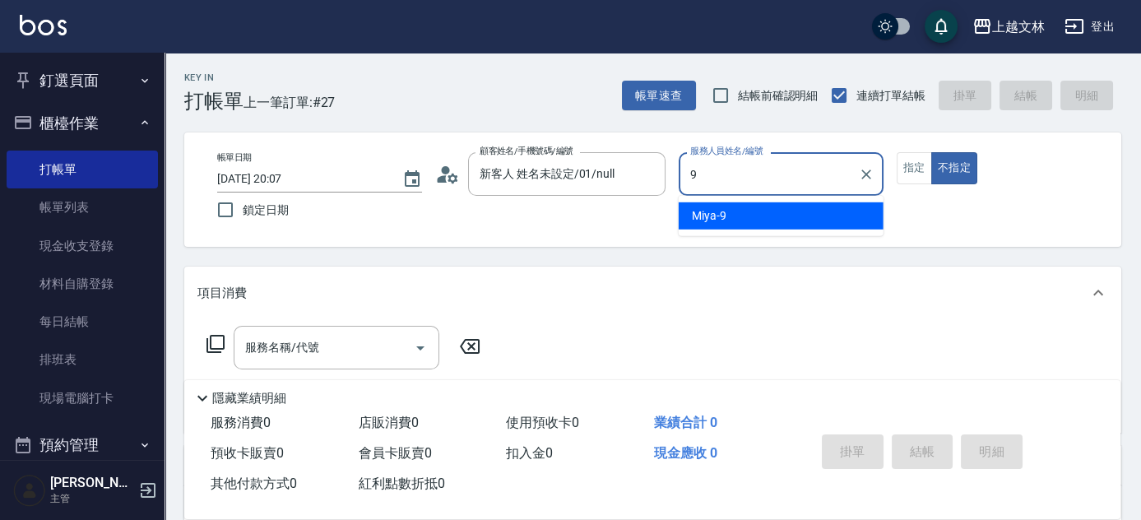
type input "Miya-9"
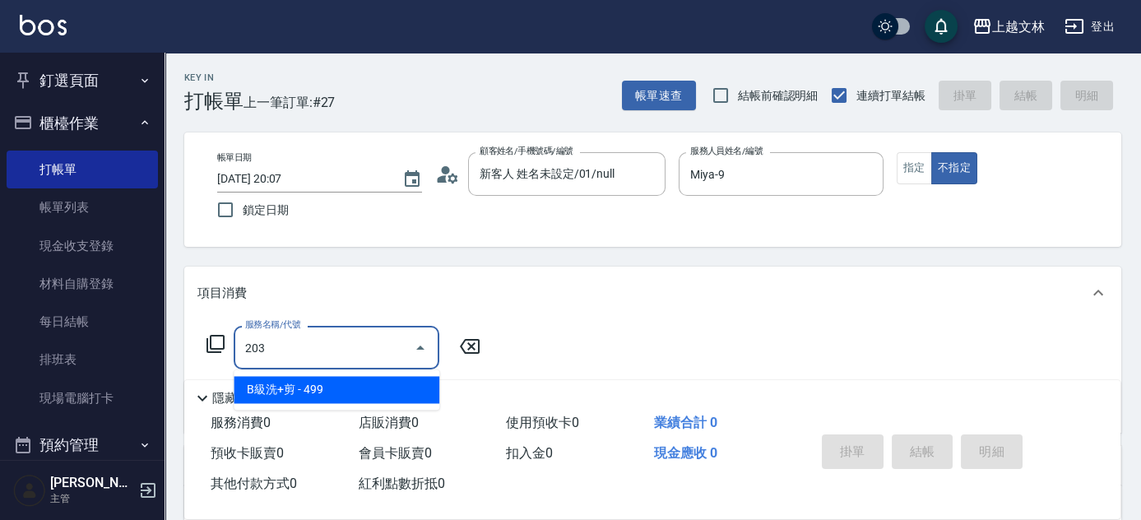
type input "B級洗+剪(203)"
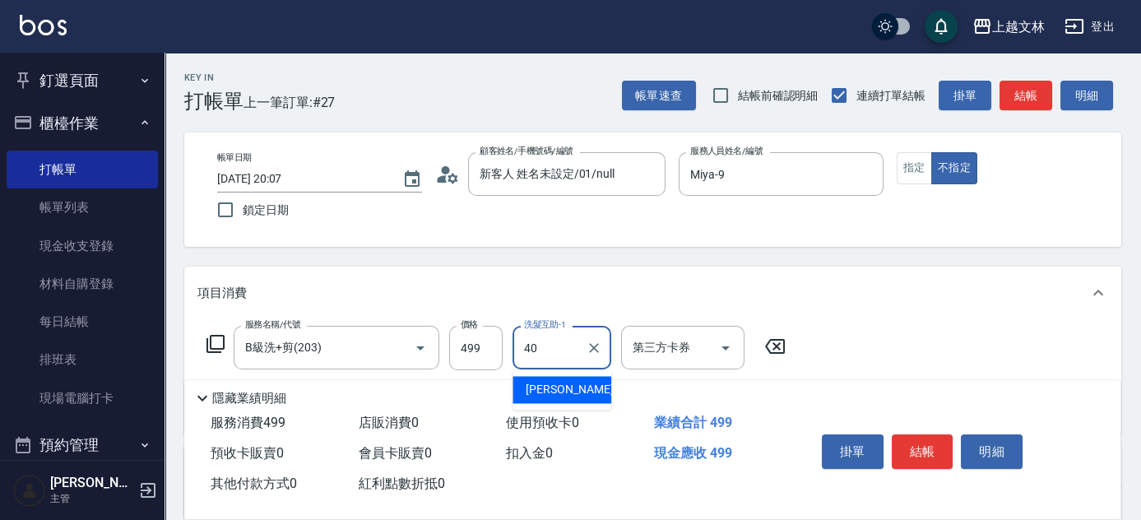
type input "彭佳琦-40"
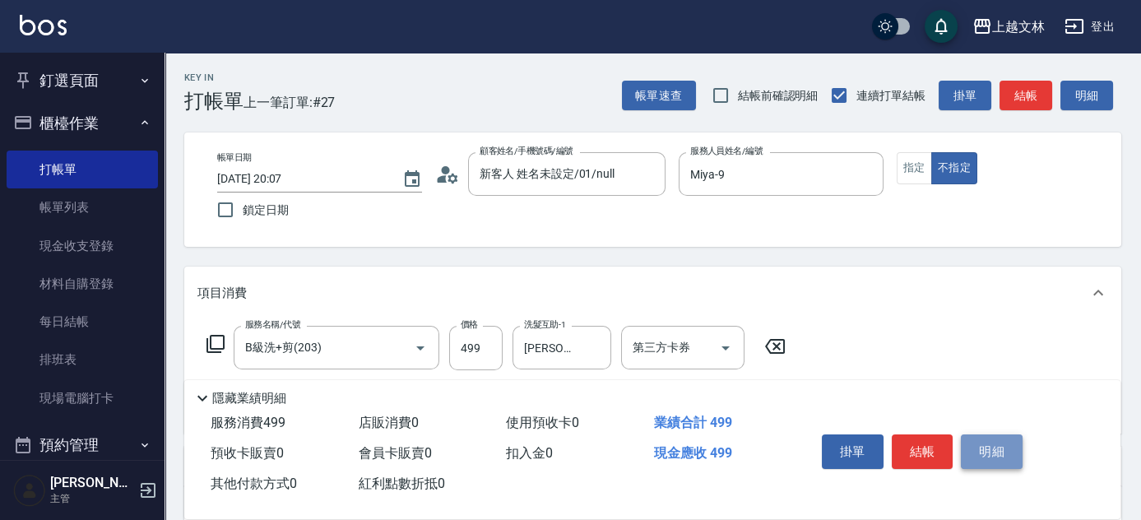
click at [1000, 443] on button "明細" at bounding box center [992, 451] width 62 height 35
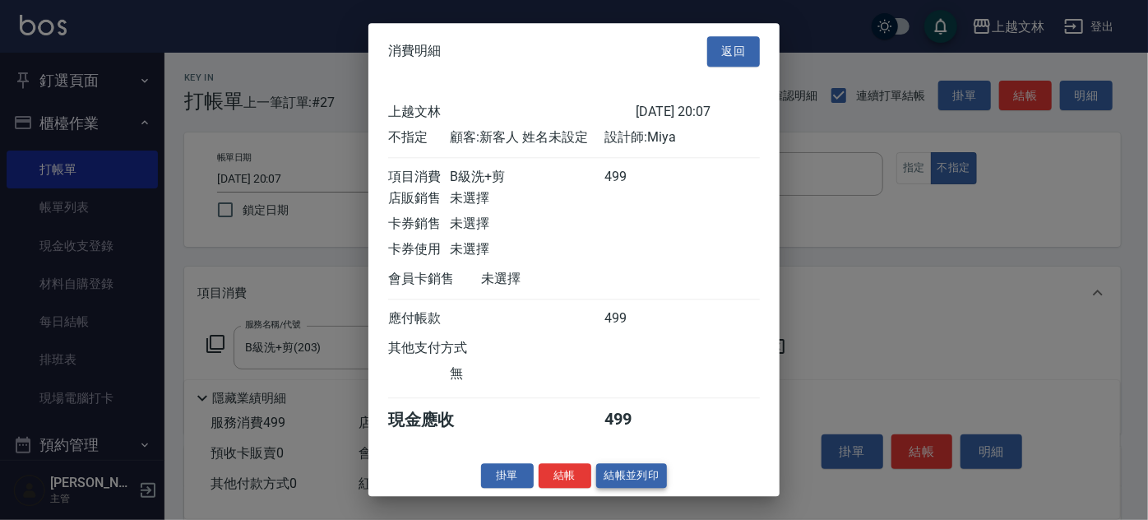
click at [650, 476] on button "結帳並列印" at bounding box center [632, 476] width 72 height 26
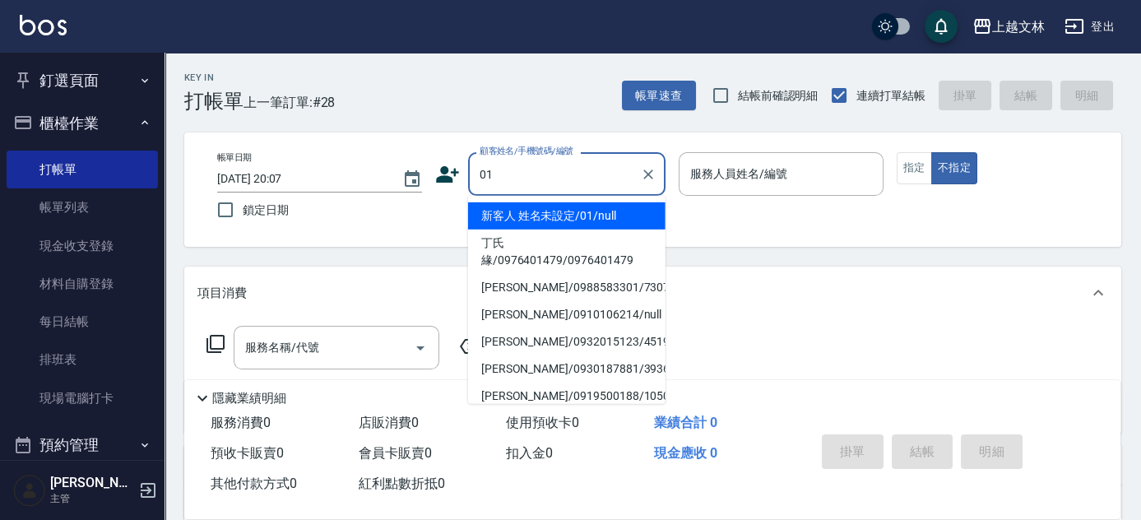
type input "新客人 姓名未設定/01/null"
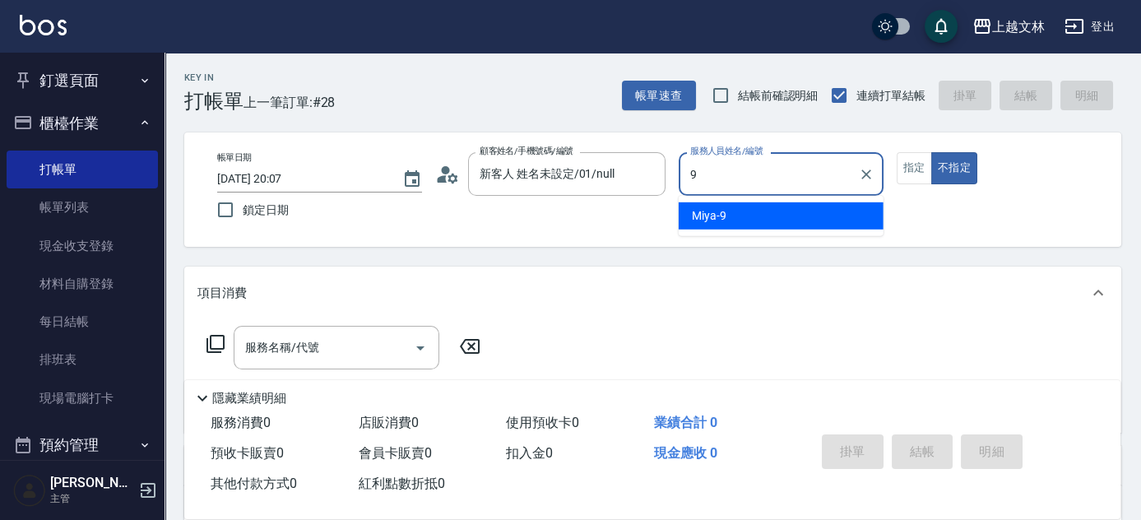
type input "Miya-9"
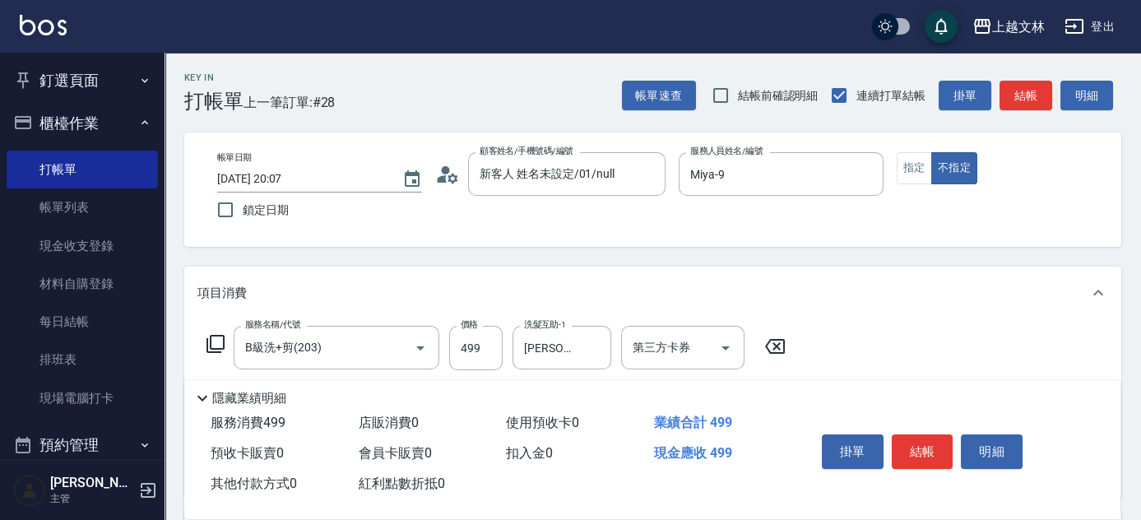
scroll to position [67, 0]
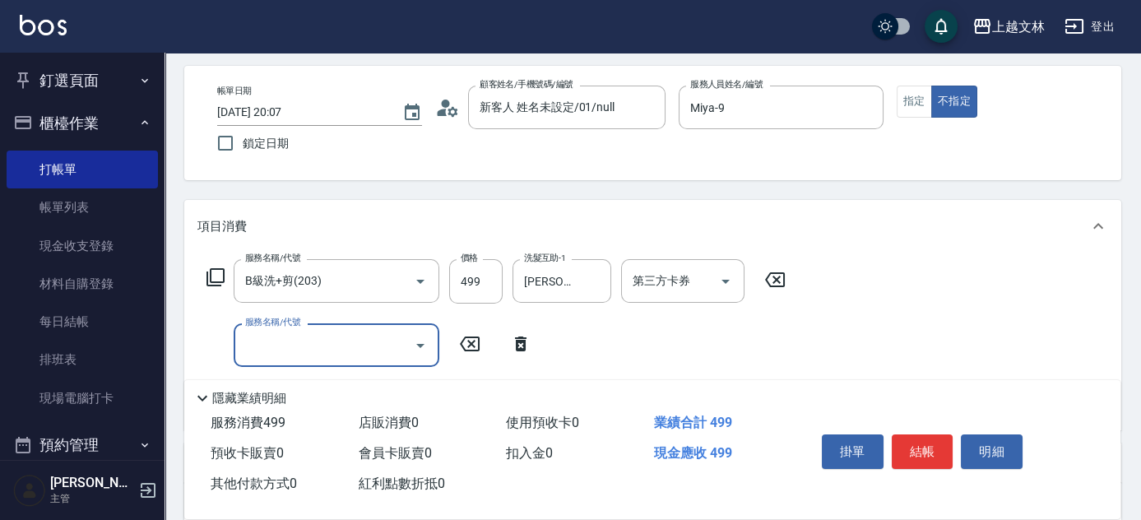
click at [271, 345] on input "服務名稱/代號" at bounding box center [324, 345] width 166 height 29
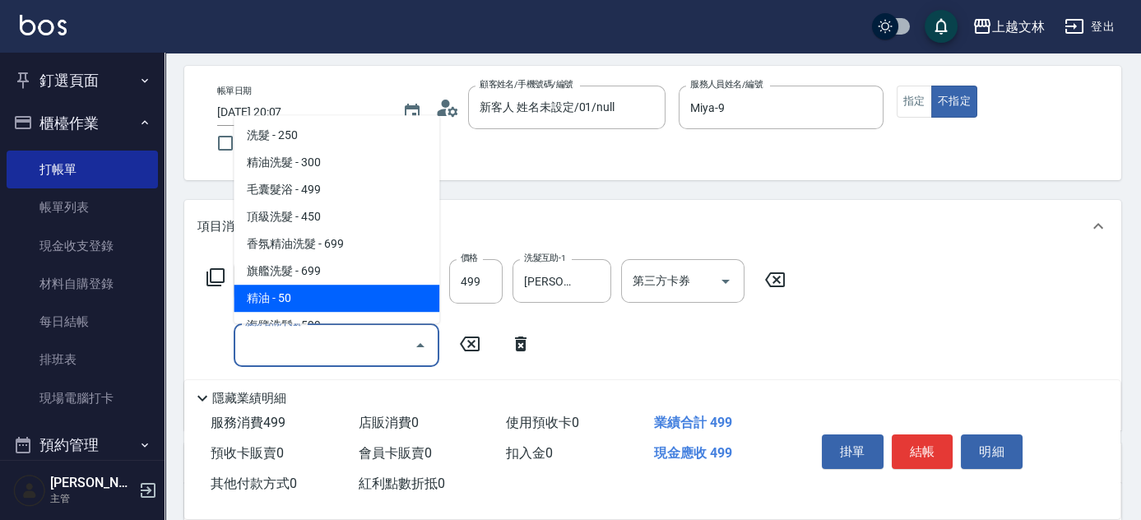
click at [303, 300] on span "精油 - 50" at bounding box center [337, 298] width 206 height 27
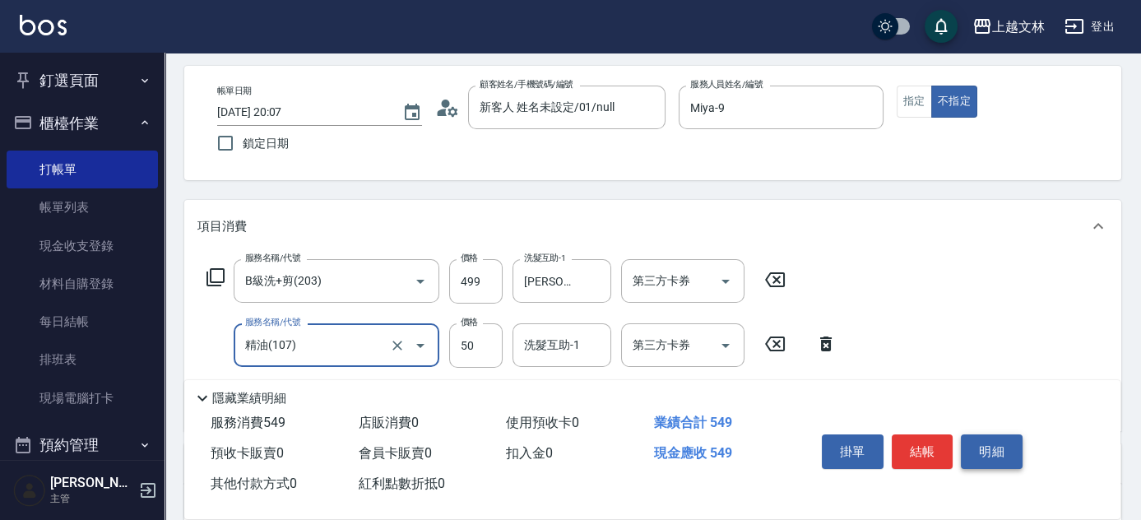
click at [985, 447] on button "明細" at bounding box center [992, 451] width 62 height 35
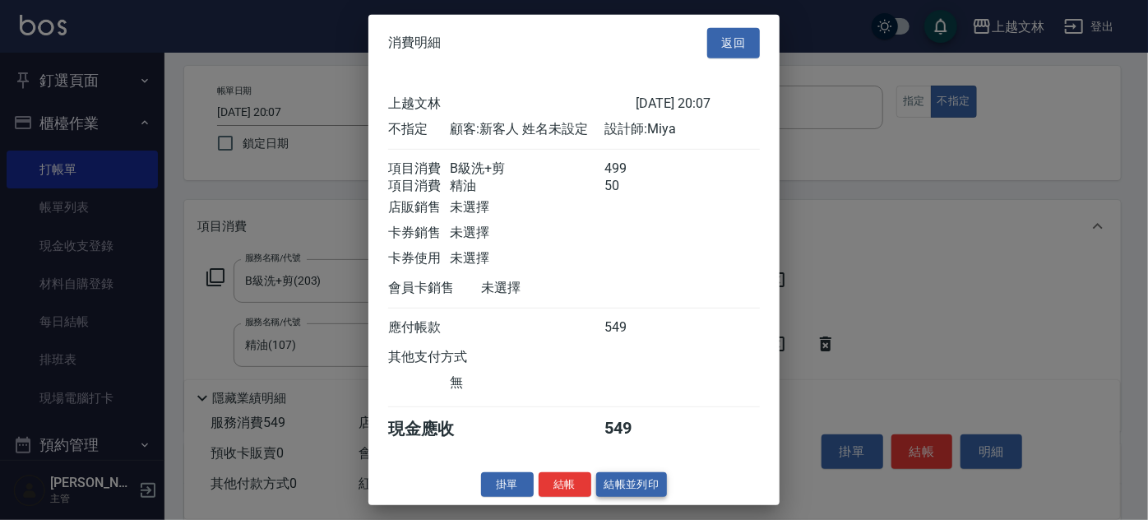
click at [645, 497] on button "結帳並列印" at bounding box center [632, 484] width 72 height 26
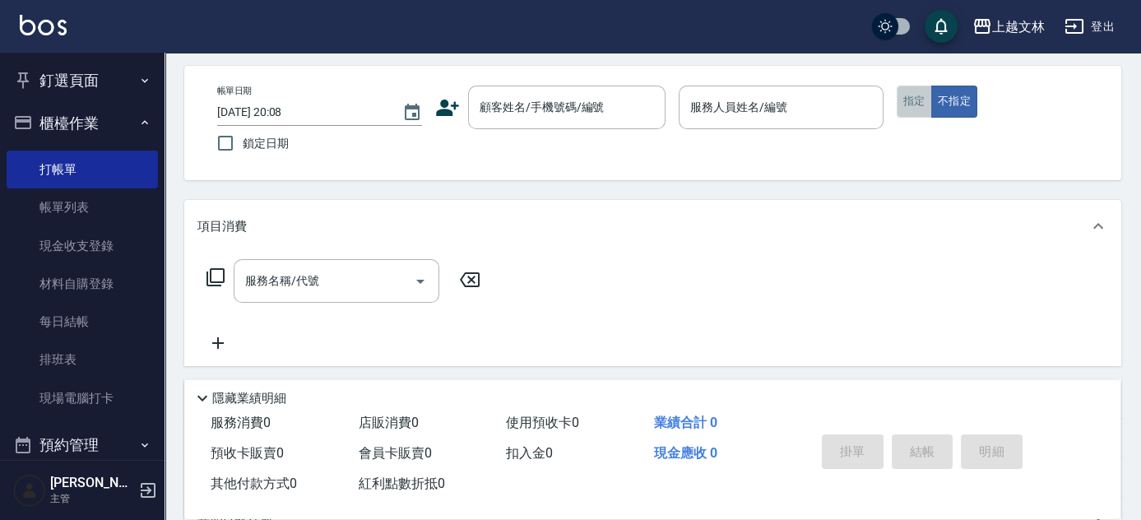
click at [915, 109] on button "指定" at bounding box center [914, 102] width 35 height 32
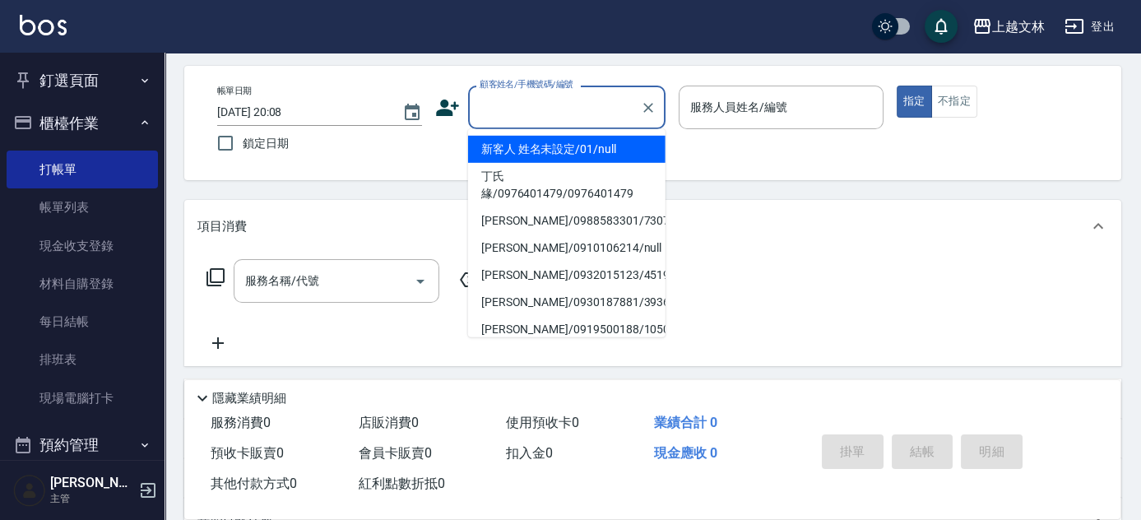
click at [540, 115] on input "顧客姓名/手機號碼/編號" at bounding box center [555, 107] width 158 height 29
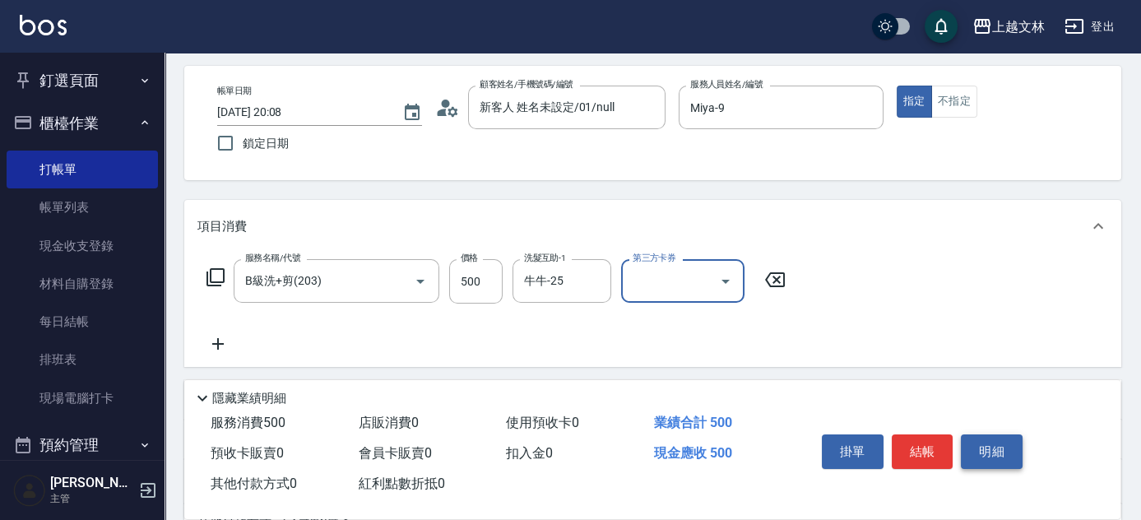
click at [985, 448] on button "明細" at bounding box center [992, 451] width 62 height 35
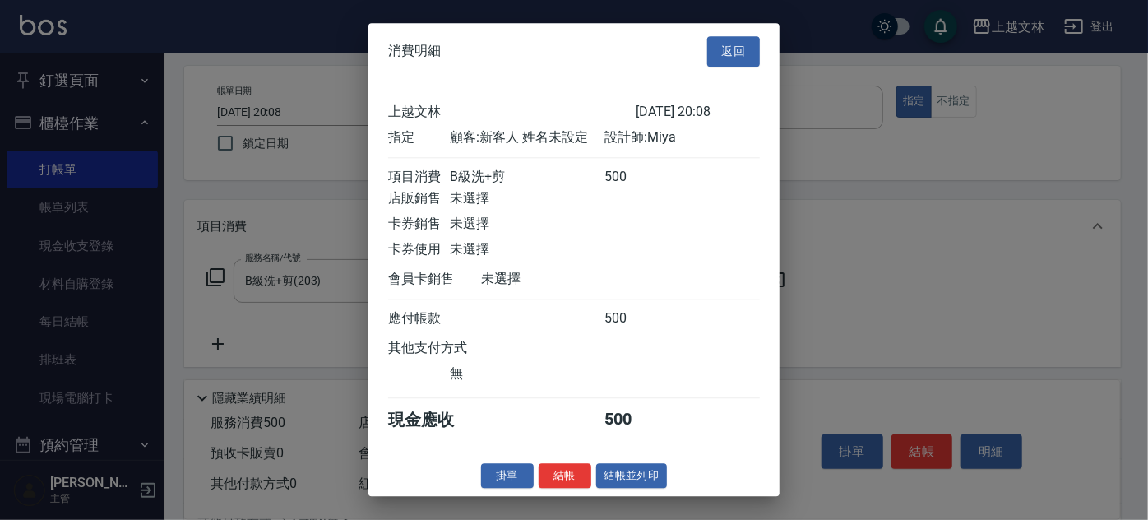
click at [634, 471] on div "消費明細 返回 上越文林 2025/08/17 20:08 指定 顧客: 新客人 姓名未設定 設計師: Miya 項目消費 B級洗+剪 500 店販銷售 未選…" at bounding box center [574, 259] width 411 height 473
click at [643, 480] on button "結帳並列印" at bounding box center [632, 476] width 72 height 26
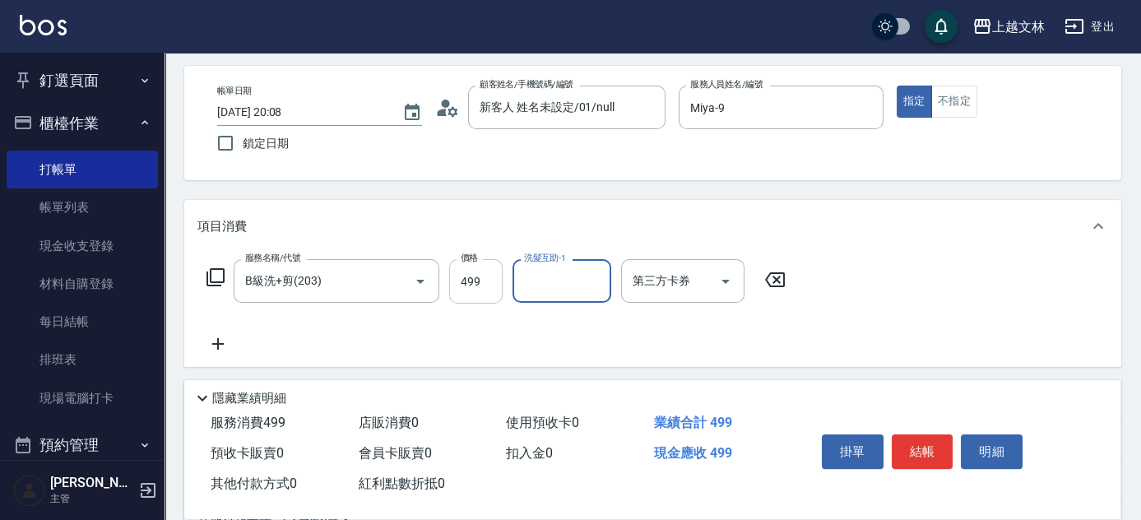
click at [471, 286] on input "499" at bounding box center [475, 281] width 53 height 44
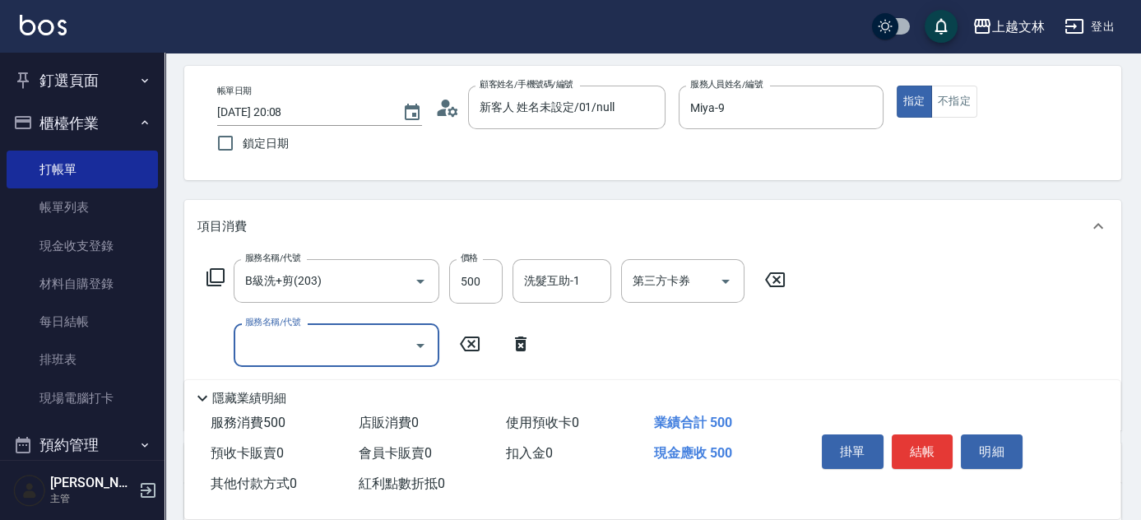
click at [418, 358] on div at bounding box center [419, 345] width 25 height 44
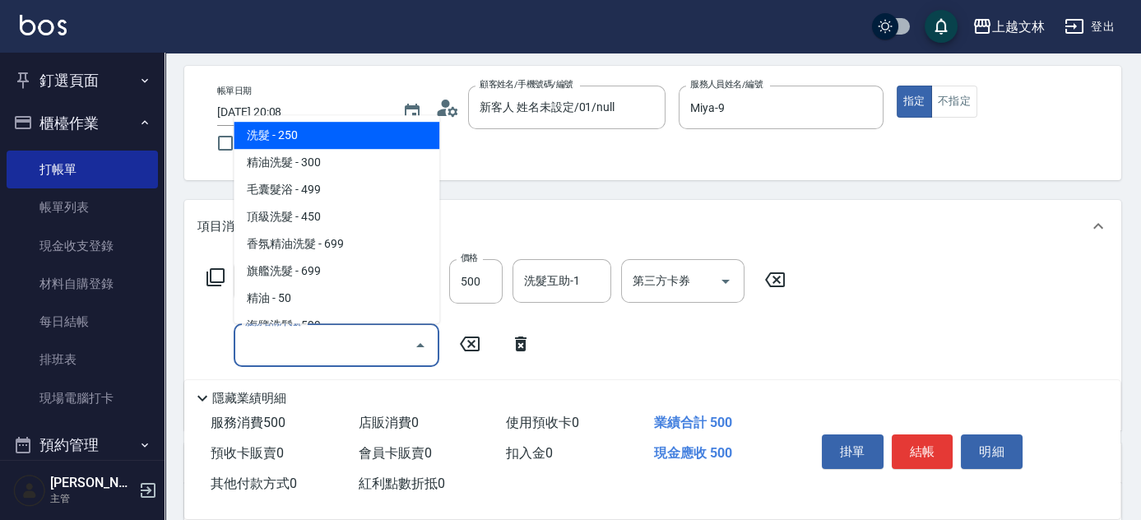
click at [360, 344] on input "服務名稱/代號" at bounding box center [324, 345] width 166 height 29
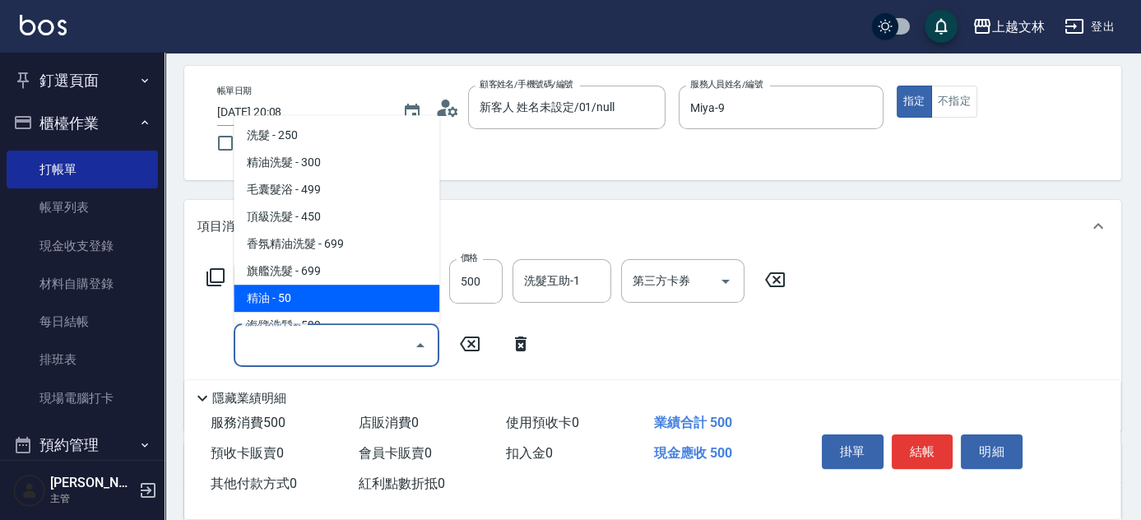
click at [348, 299] on span "精油 - 50" at bounding box center [337, 298] width 206 height 27
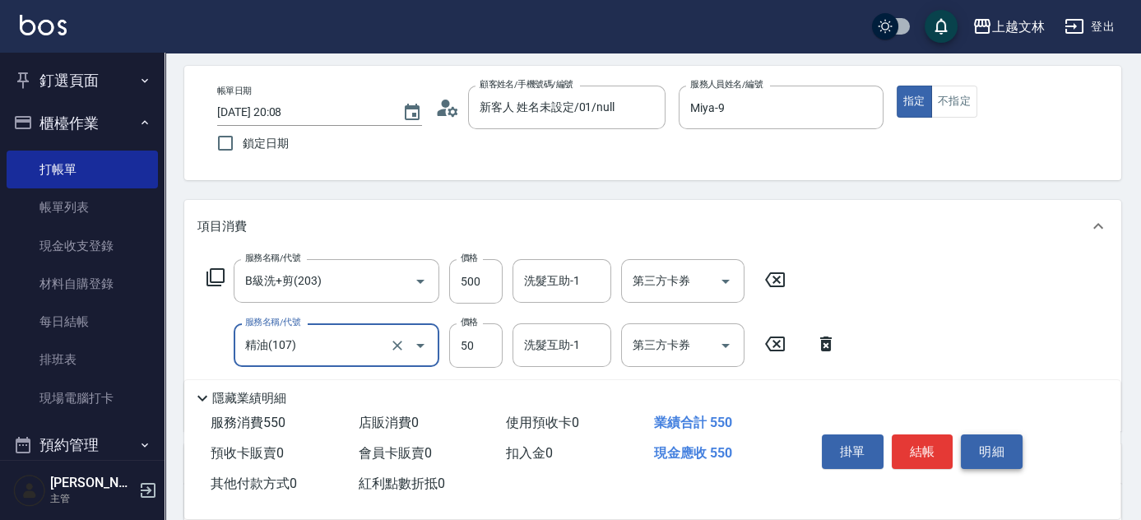
click at [994, 444] on button "明細" at bounding box center [992, 451] width 62 height 35
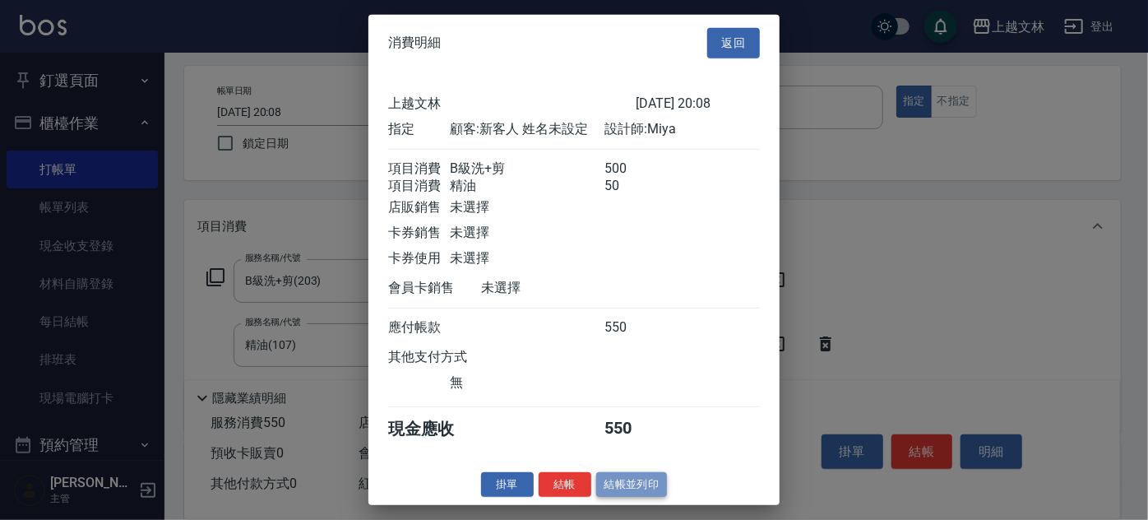
click at [647, 494] on button "結帳並列印" at bounding box center [632, 484] width 72 height 26
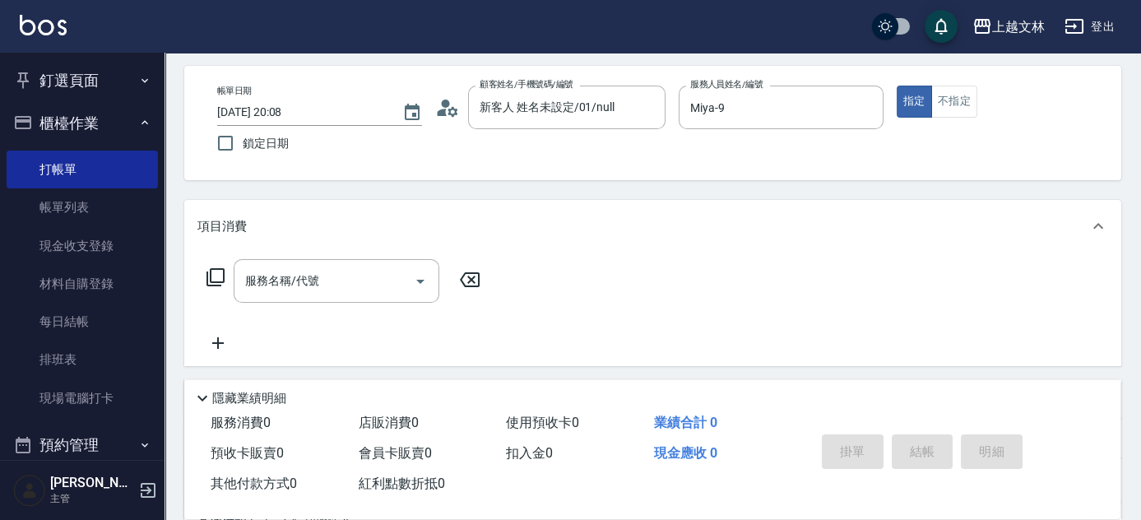
click at [218, 281] on icon at bounding box center [215, 277] width 18 height 18
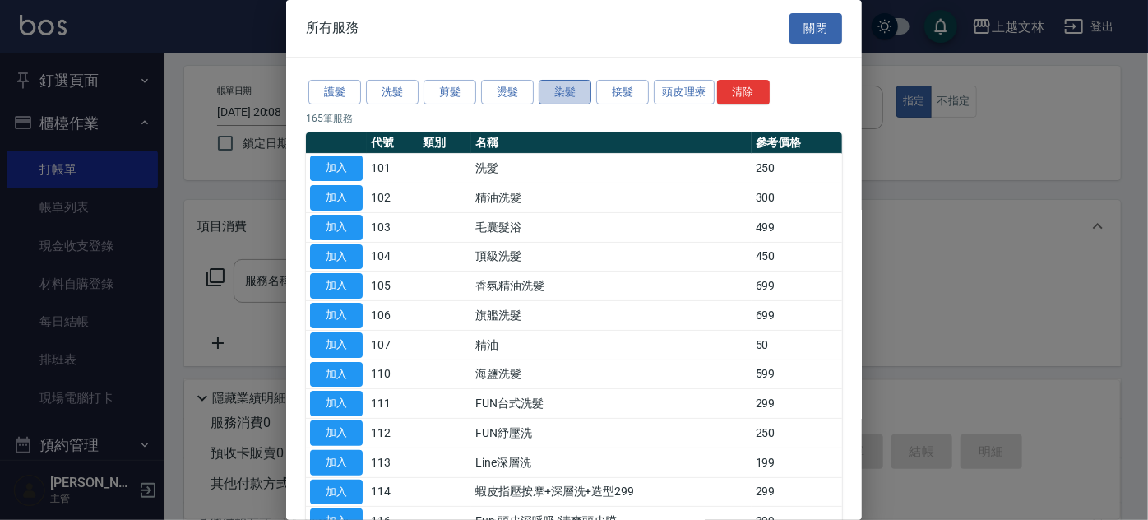
click at [574, 87] on button "染髮" at bounding box center [565, 93] width 53 height 26
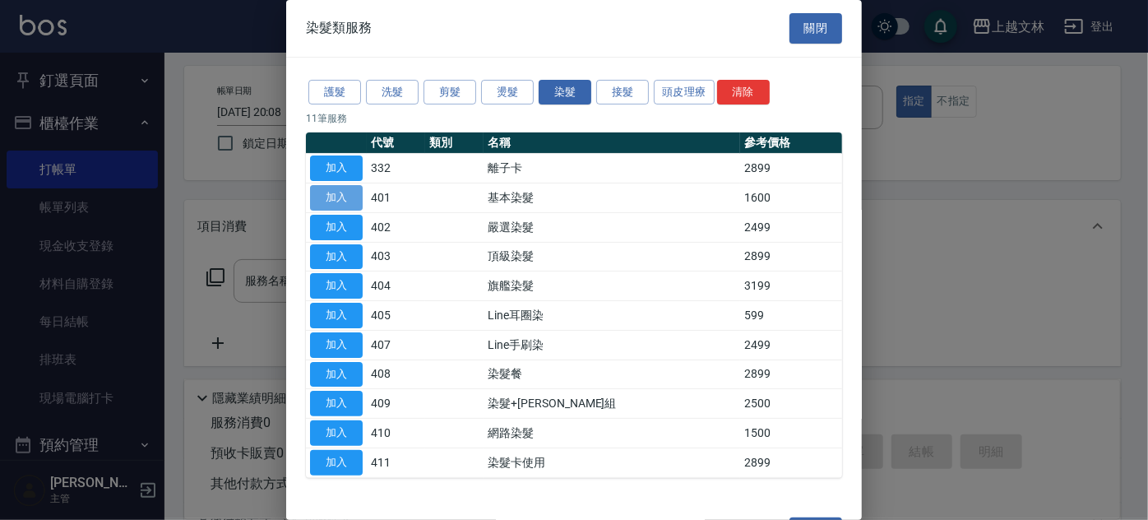
click at [343, 197] on button "加入" at bounding box center [336, 198] width 53 height 26
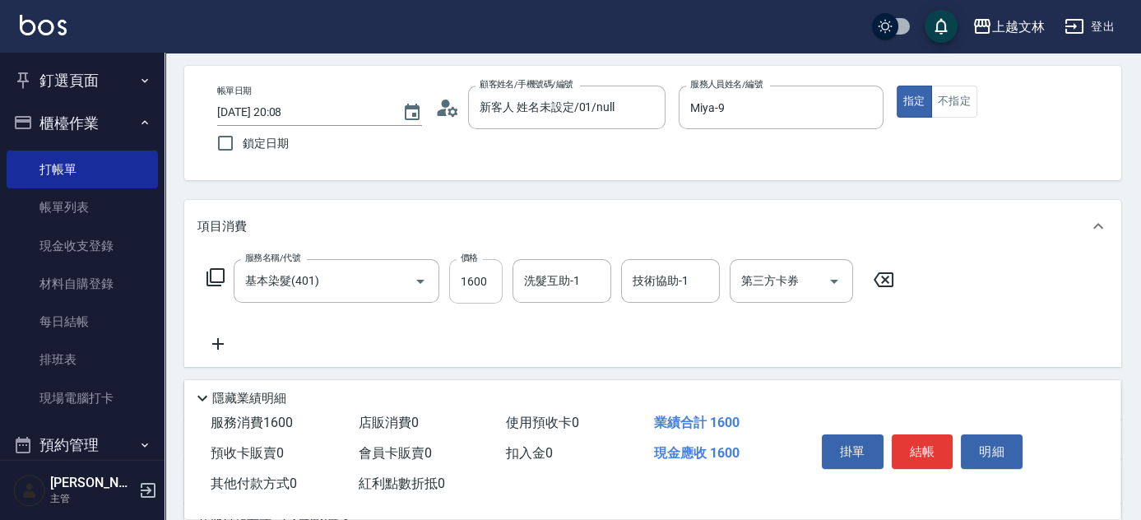
click at [488, 289] on input "1600" at bounding box center [475, 281] width 53 height 44
click at [220, 341] on icon at bounding box center [217, 344] width 41 height 20
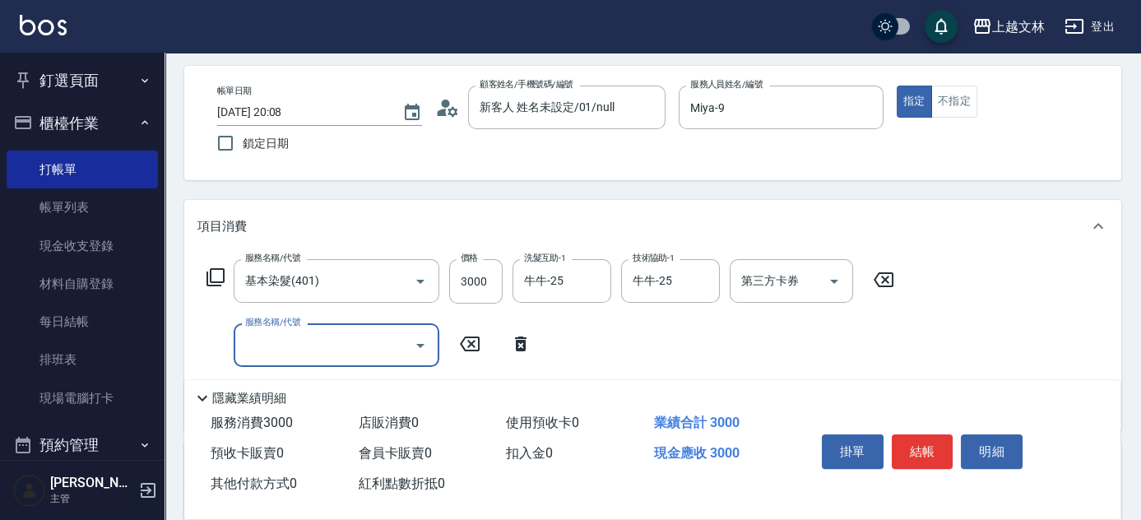
click at [519, 339] on icon at bounding box center [520, 344] width 41 height 20
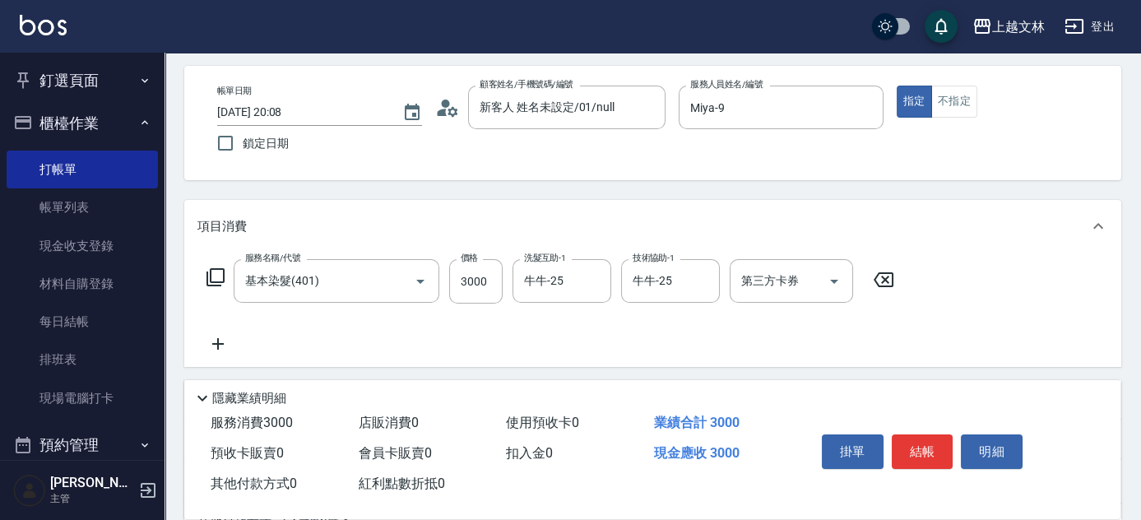
click at [211, 277] on icon at bounding box center [216, 277] width 20 height 20
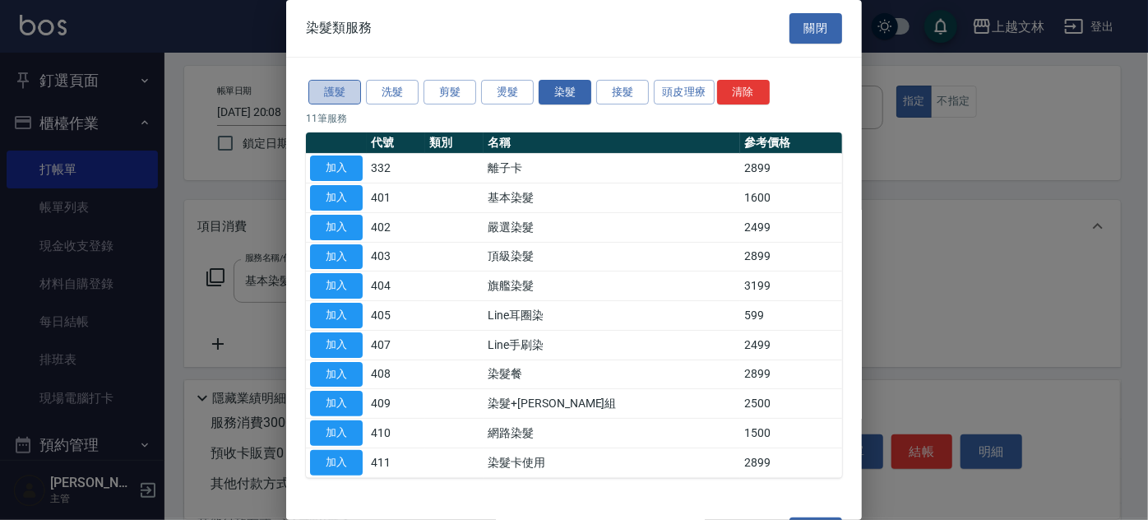
click at [346, 85] on button "護髮" at bounding box center [335, 93] width 53 height 26
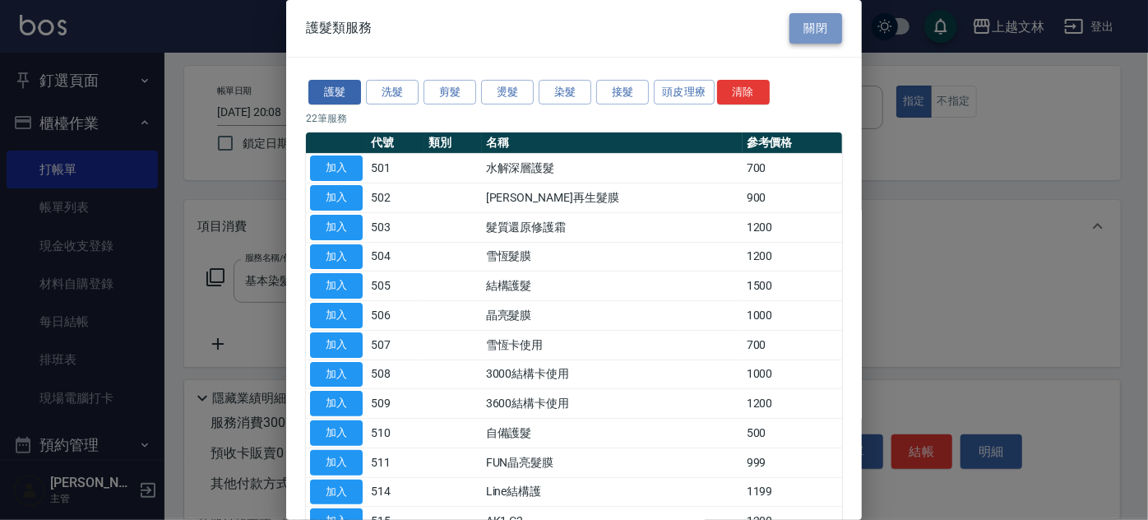
click at [805, 30] on button "關閉" at bounding box center [816, 28] width 53 height 30
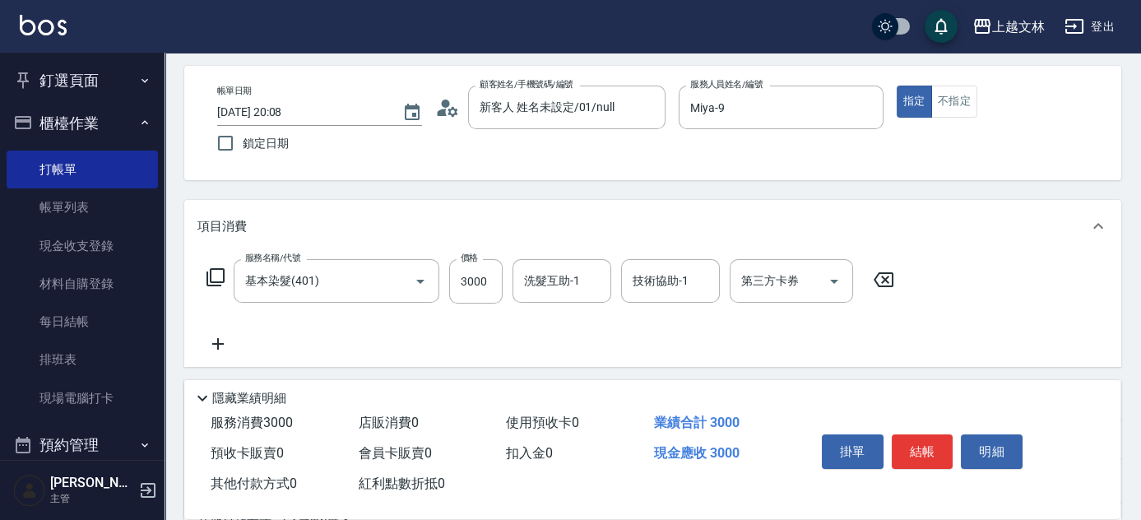
click at [216, 339] on icon at bounding box center [217, 344] width 41 height 20
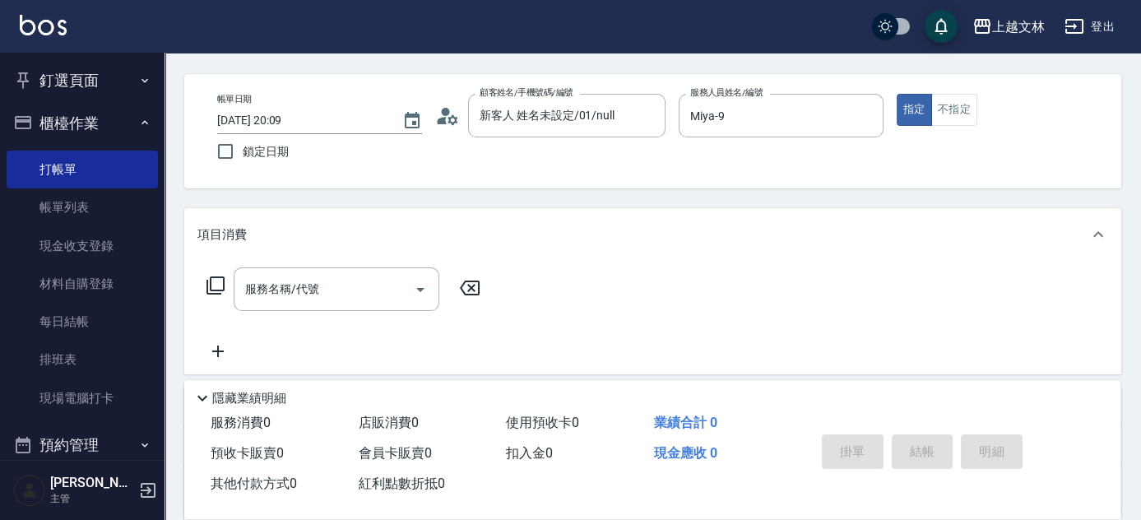
scroll to position [62, 0]
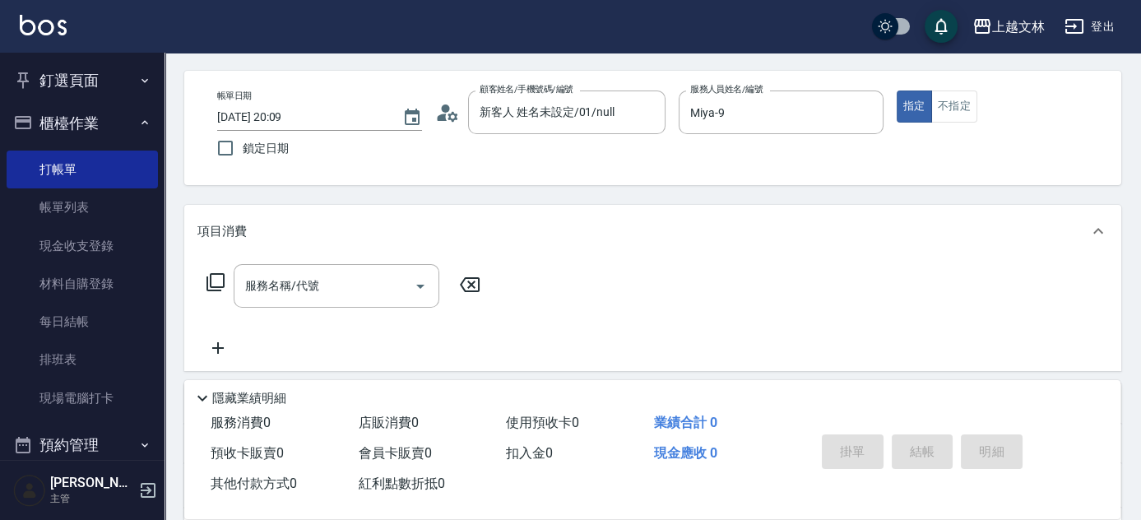
click at [213, 277] on icon at bounding box center [216, 282] width 20 height 20
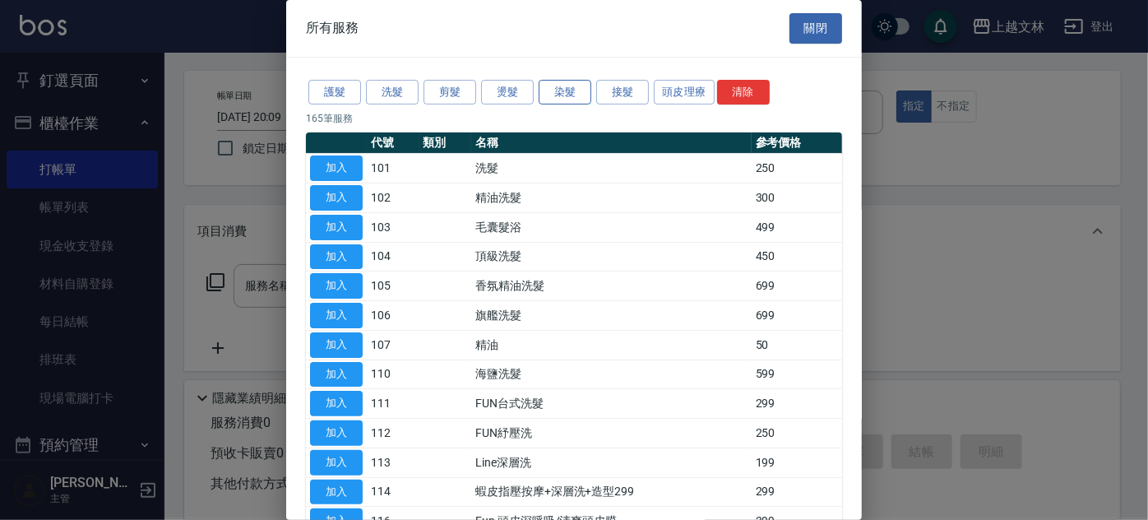
click at [552, 91] on button "染髮" at bounding box center [565, 93] width 53 height 26
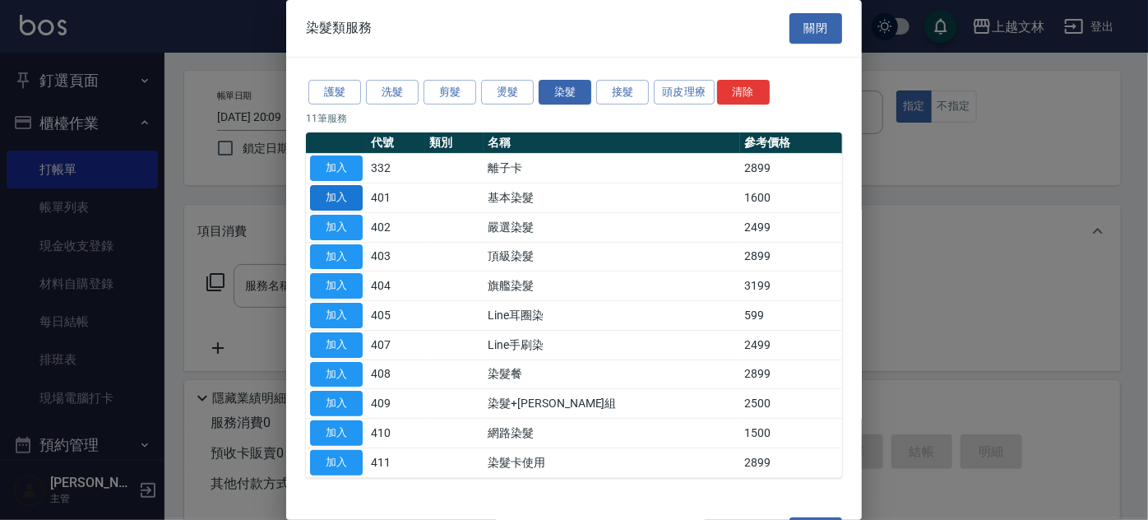
click at [342, 193] on button "加入" at bounding box center [336, 198] width 53 height 26
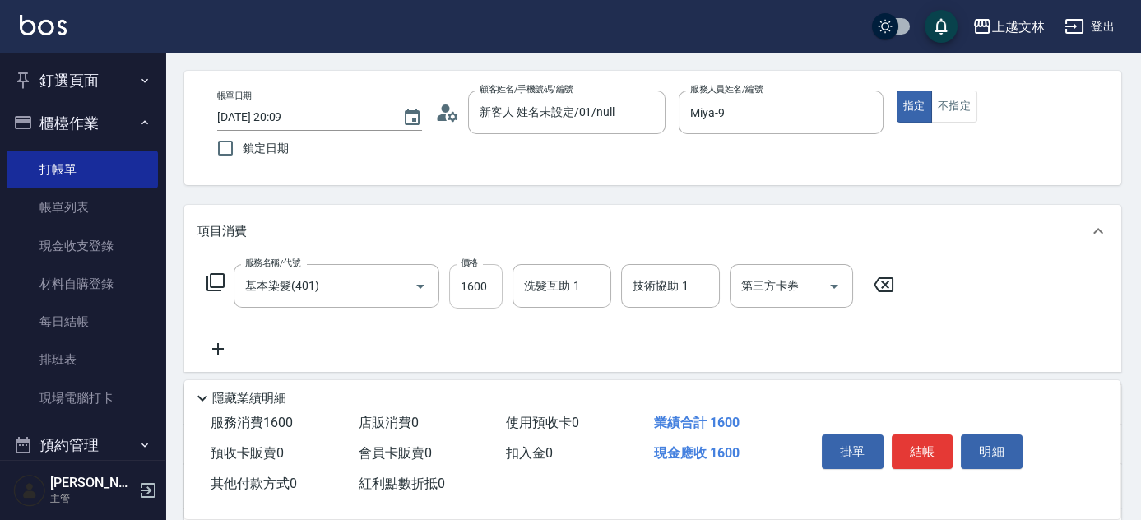
click at [487, 302] on input "1600" at bounding box center [475, 286] width 53 height 44
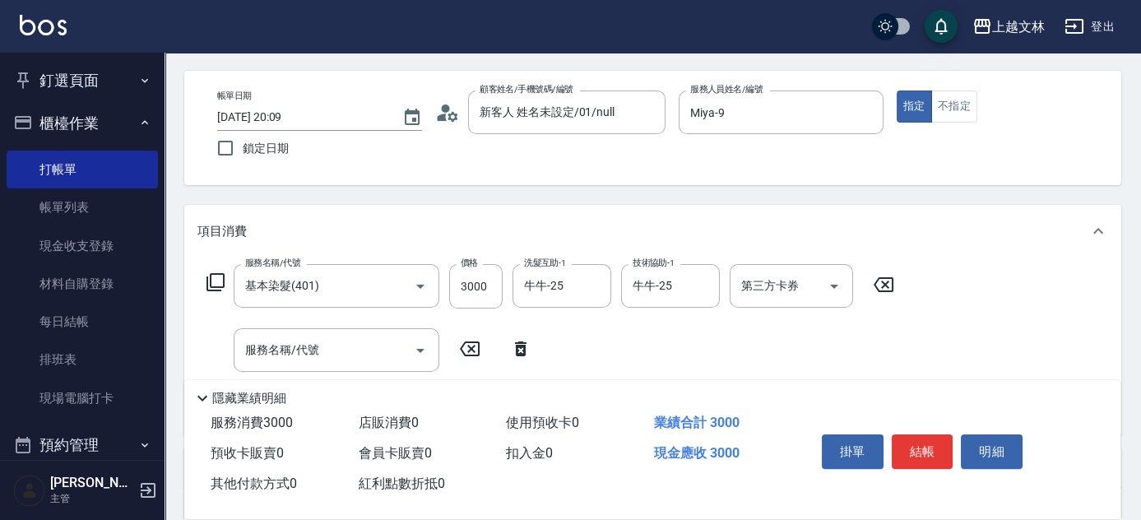
click at [212, 278] on icon at bounding box center [216, 282] width 20 height 20
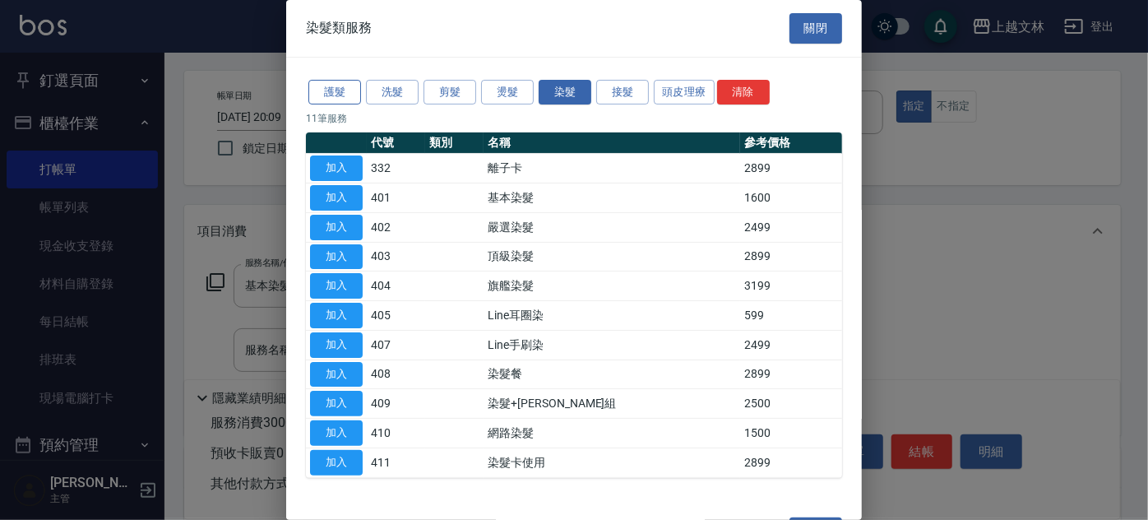
click at [338, 90] on button "護髮" at bounding box center [335, 93] width 53 height 26
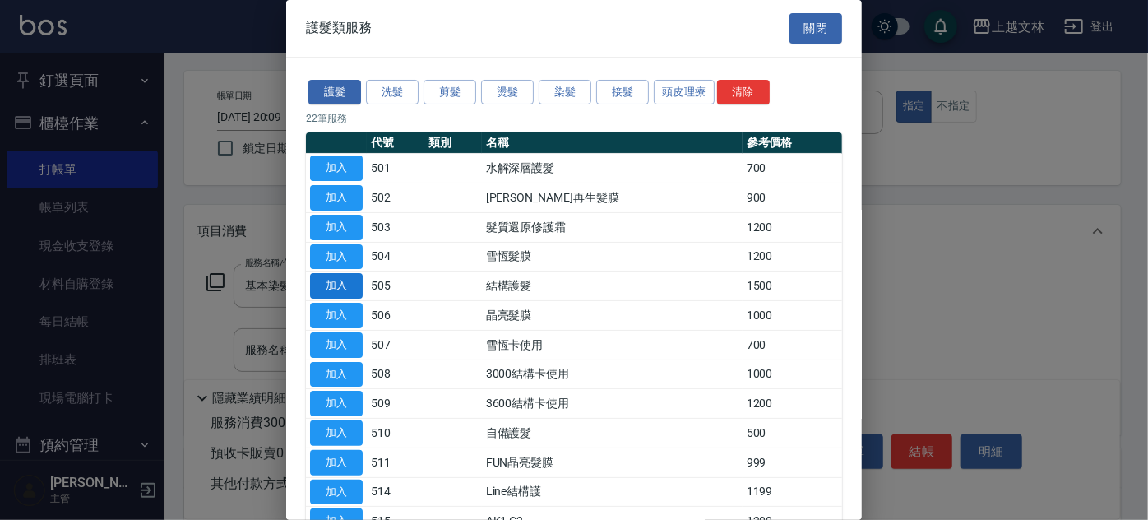
click at [336, 279] on button "加入" at bounding box center [336, 286] width 53 height 26
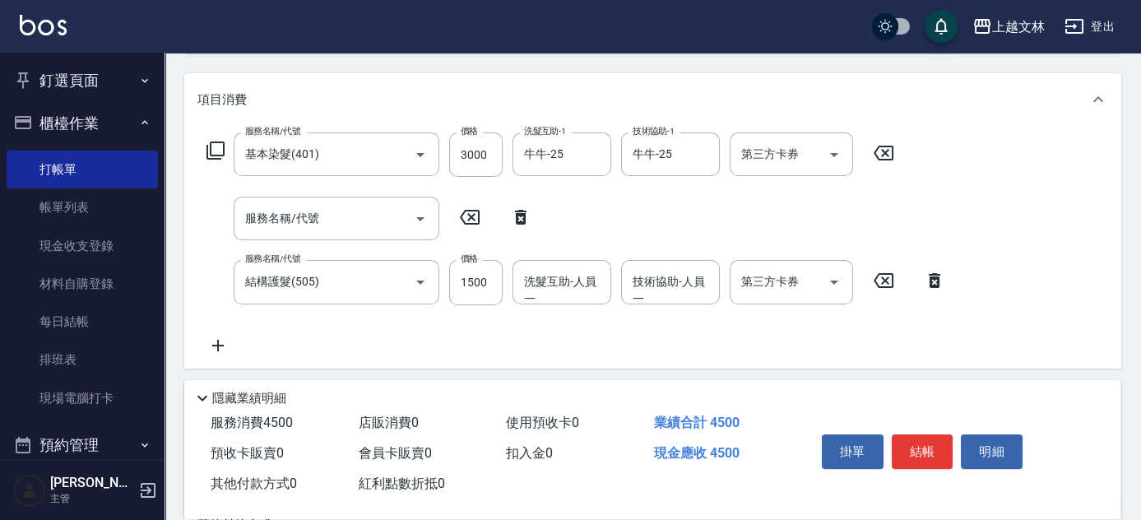
scroll to position [206, 0]
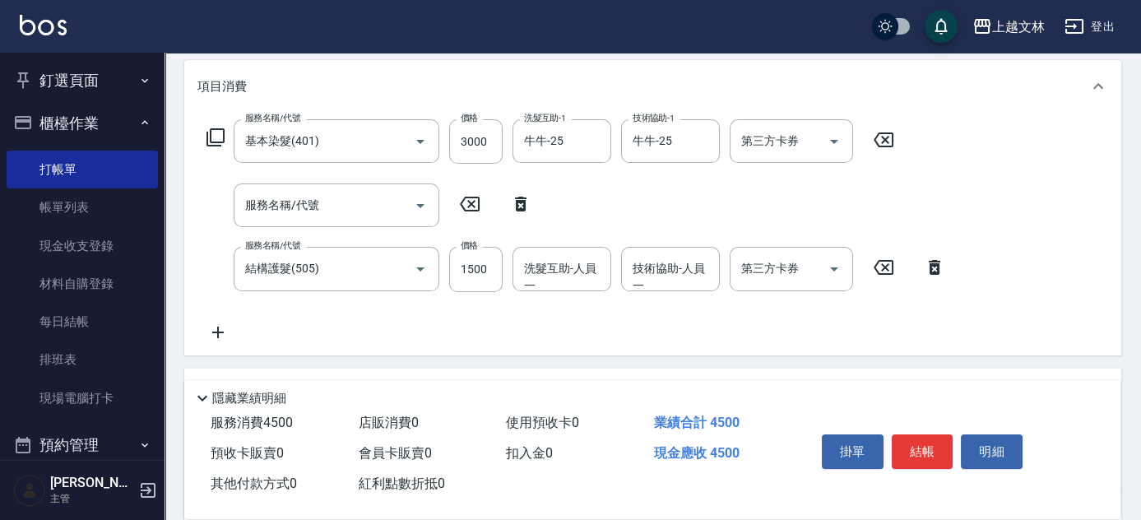
click at [522, 201] on icon at bounding box center [521, 204] width 12 height 15
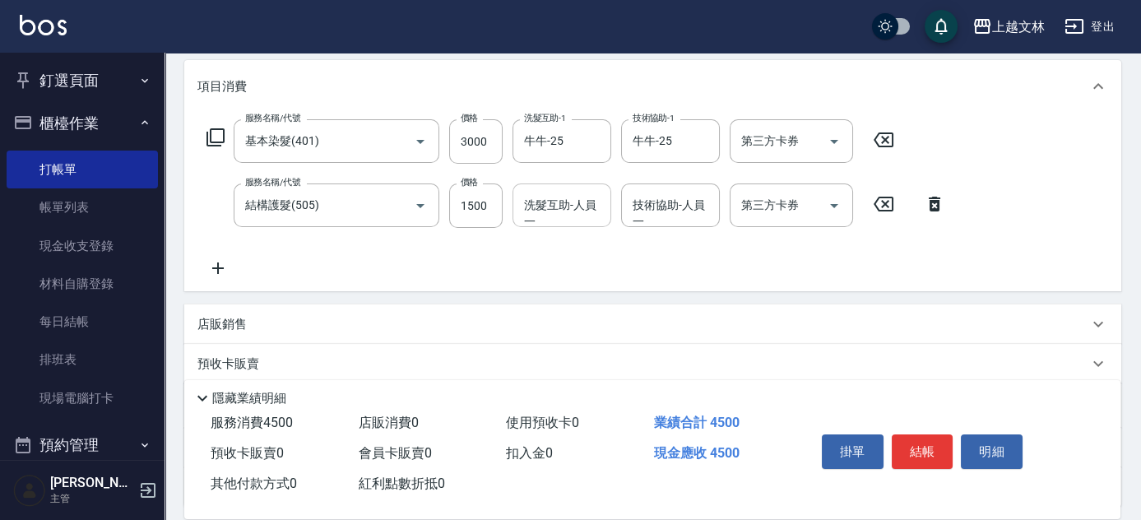
click at [547, 210] on input "洗髮互助-人員一" at bounding box center [562, 205] width 84 height 29
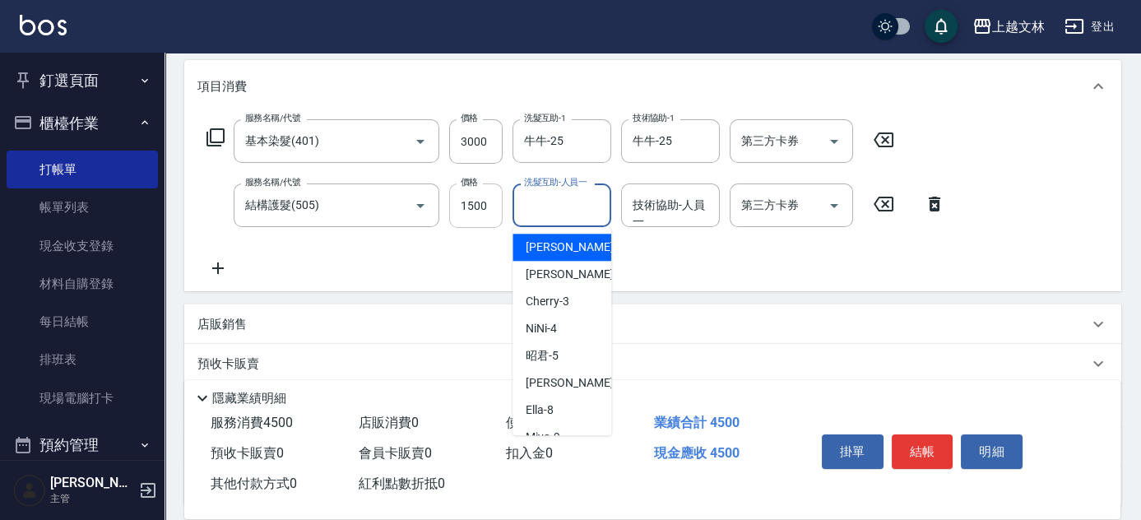
click at [485, 214] on input "1500" at bounding box center [475, 205] width 53 height 44
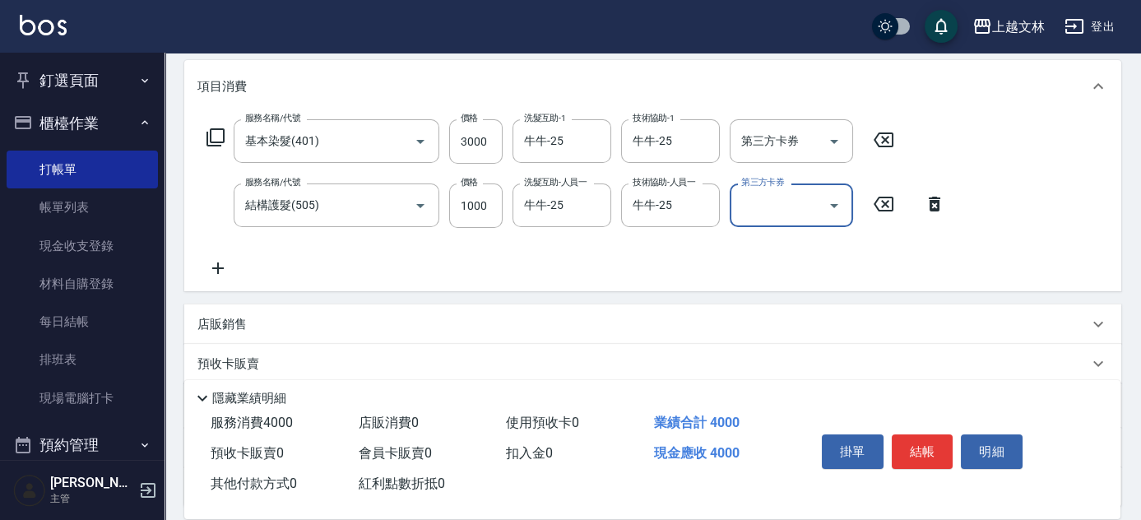
click at [215, 267] on icon at bounding box center [218, 268] width 12 height 12
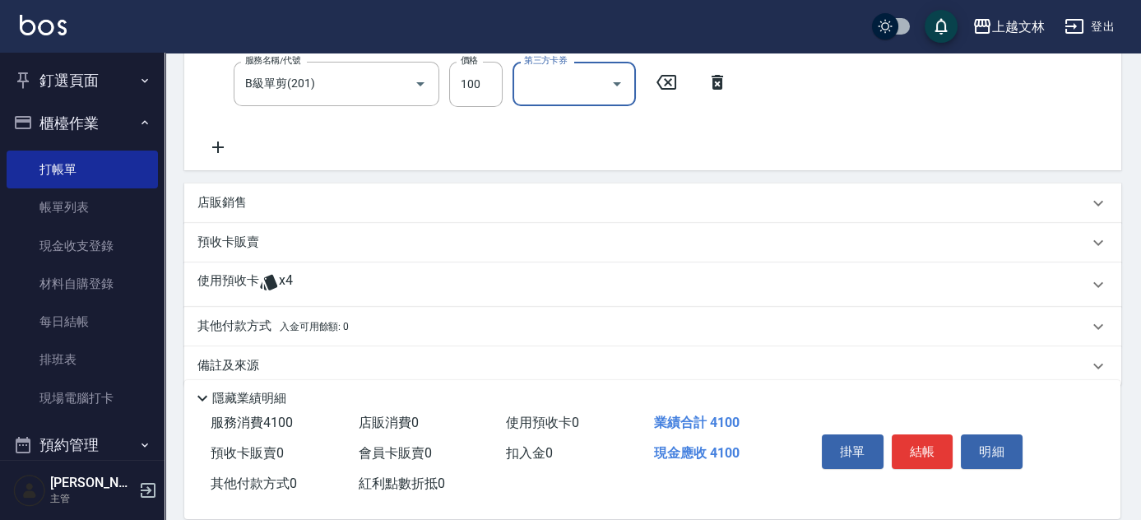
scroll to position [399, 0]
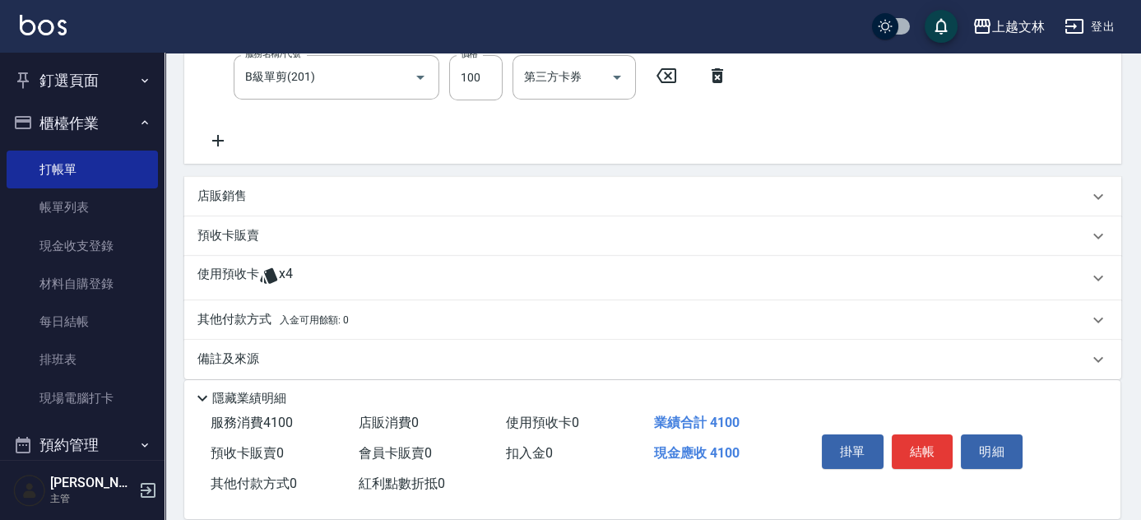
click at [465, 198] on div "店販銷售" at bounding box center [642, 196] width 891 height 17
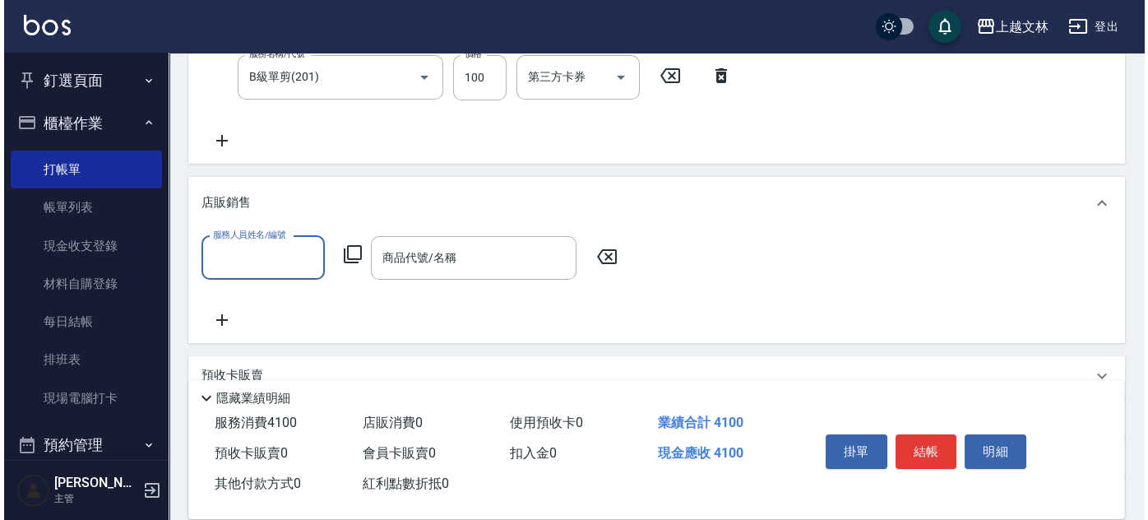
scroll to position [0, 0]
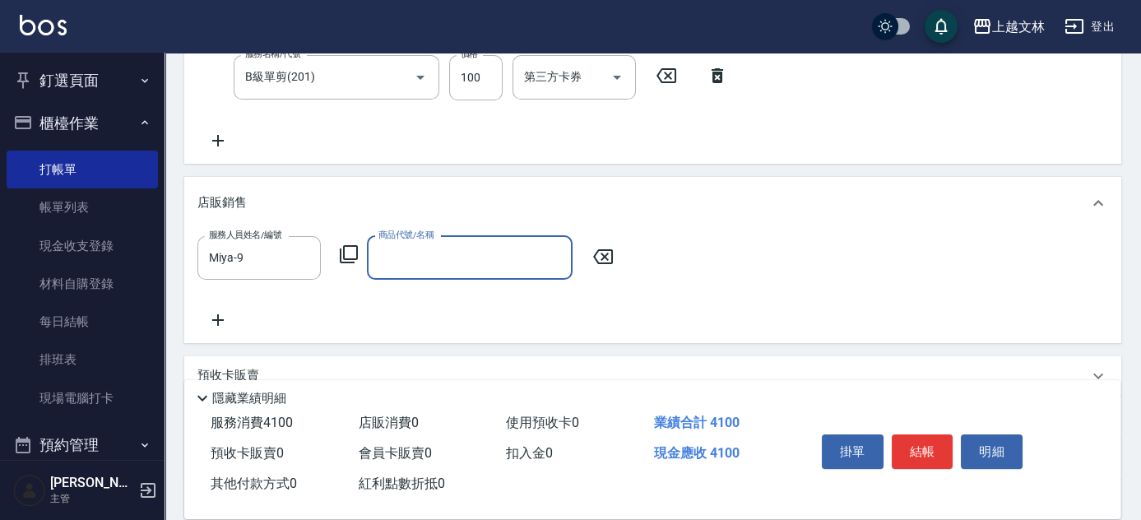
click at [342, 253] on icon at bounding box center [349, 254] width 20 height 20
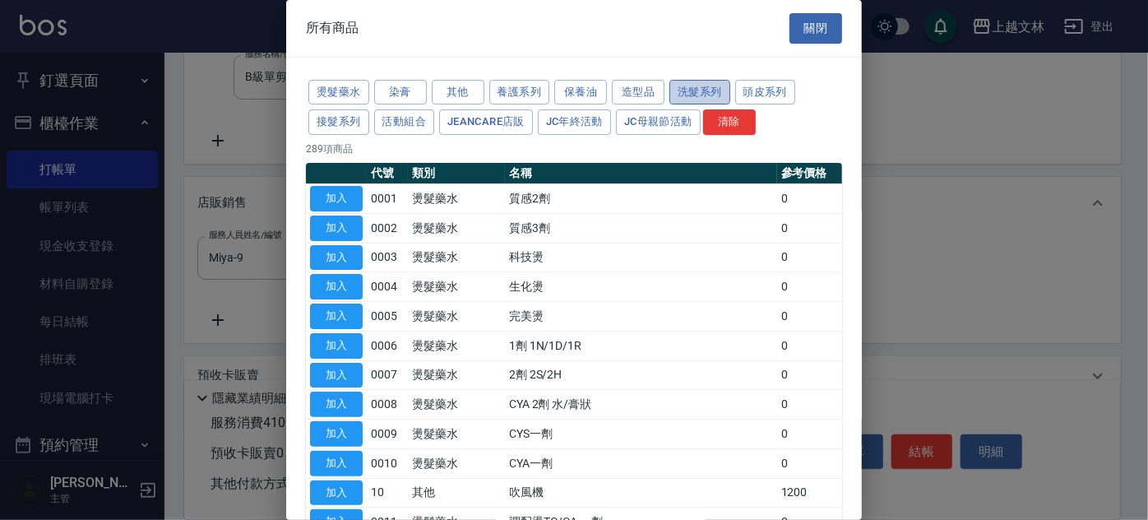
click at [720, 94] on button "洗髮系列" at bounding box center [700, 93] width 61 height 26
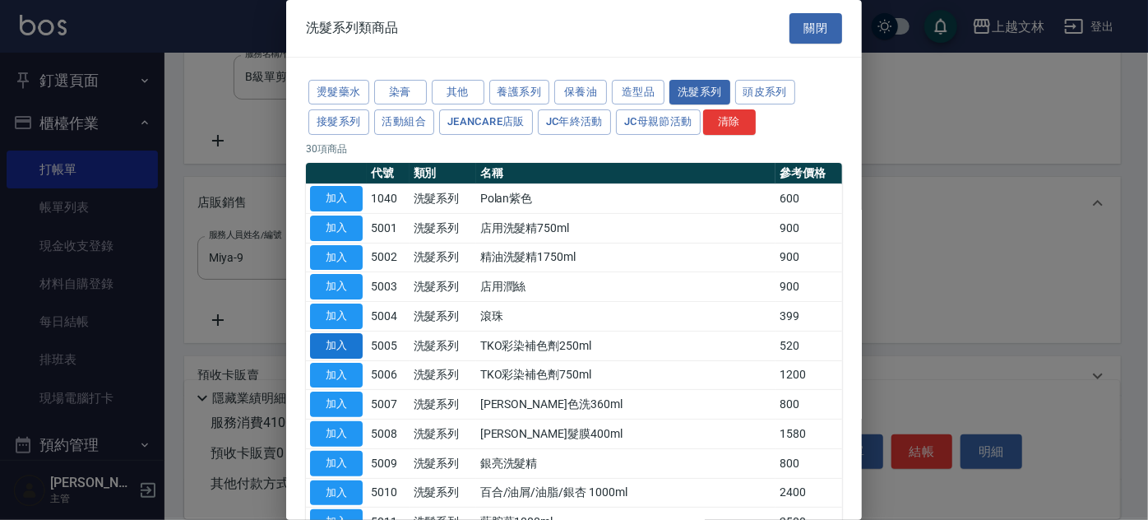
click at [321, 338] on button "加入" at bounding box center [336, 346] width 53 height 26
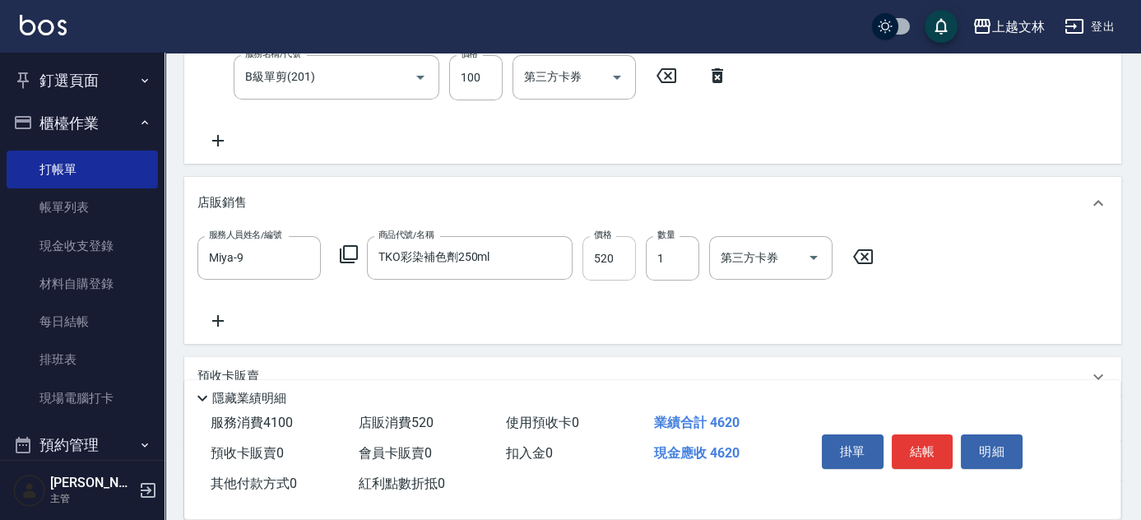
click at [597, 262] on input "520" at bounding box center [608, 258] width 53 height 44
click at [998, 448] on button "明細" at bounding box center [992, 451] width 62 height 35
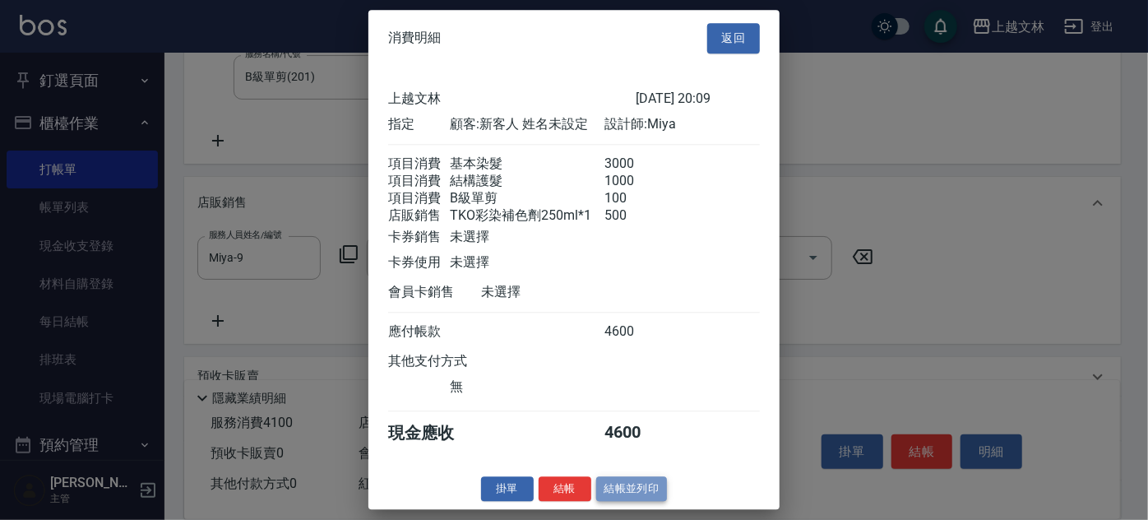
click at [620, 495] on button "結帳並列印" at bounding box center [632, 489] width 72 height 26
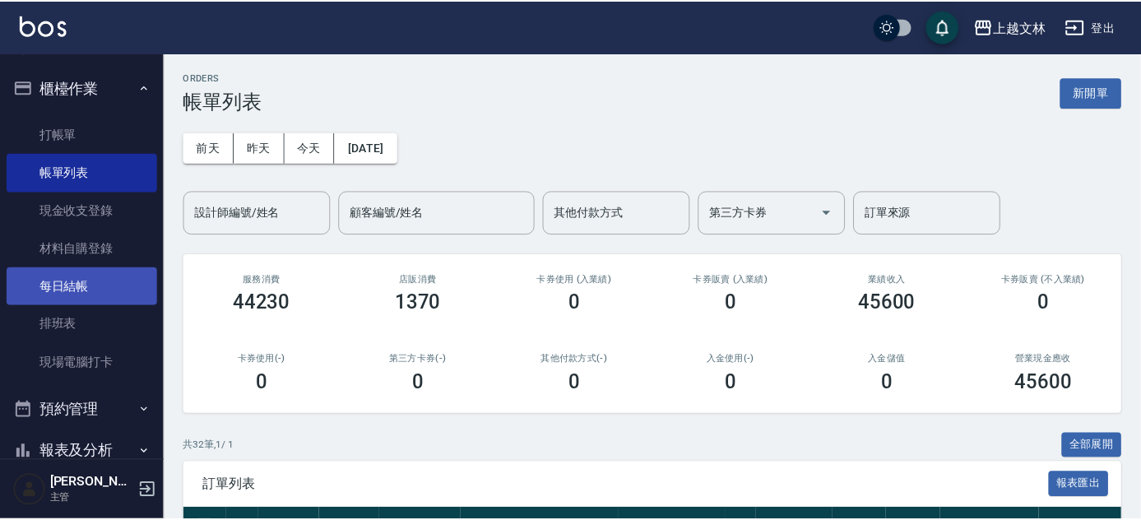
scroll to position [101, 0]
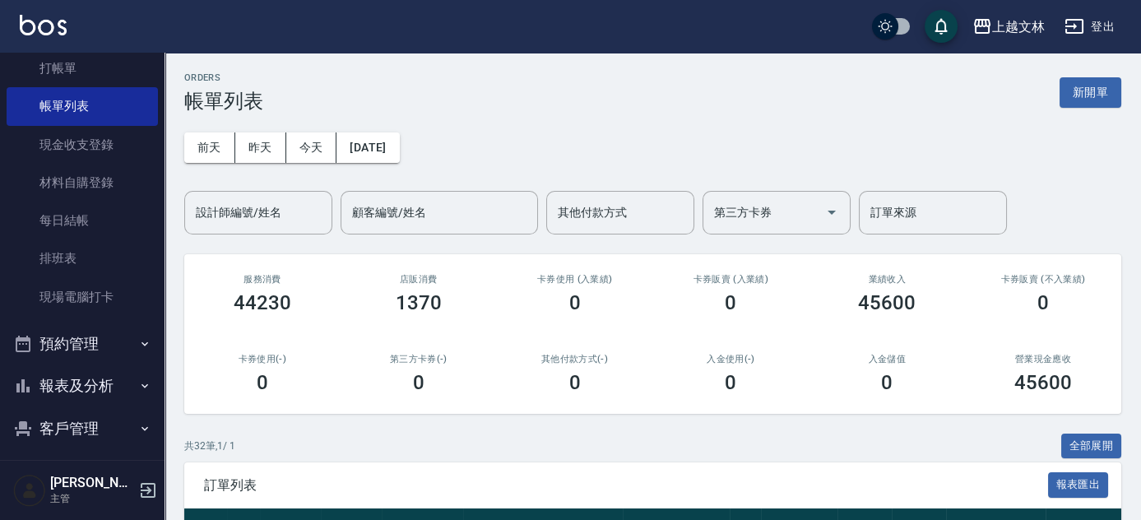
click at [112, 379] on button "報表及分析" at bounding box center [82, 385] width 151 height 43
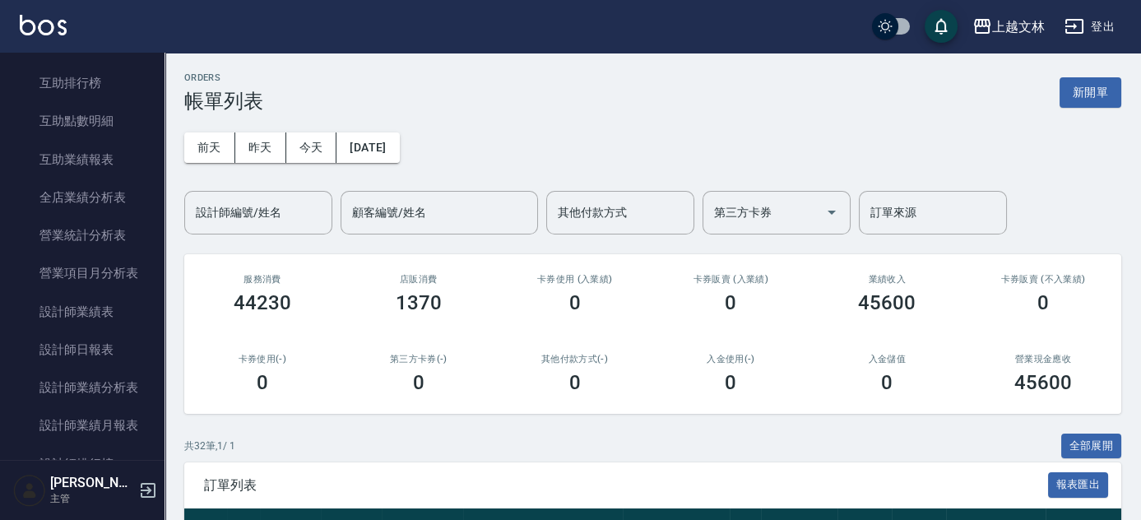
scroll to position [656, 0]
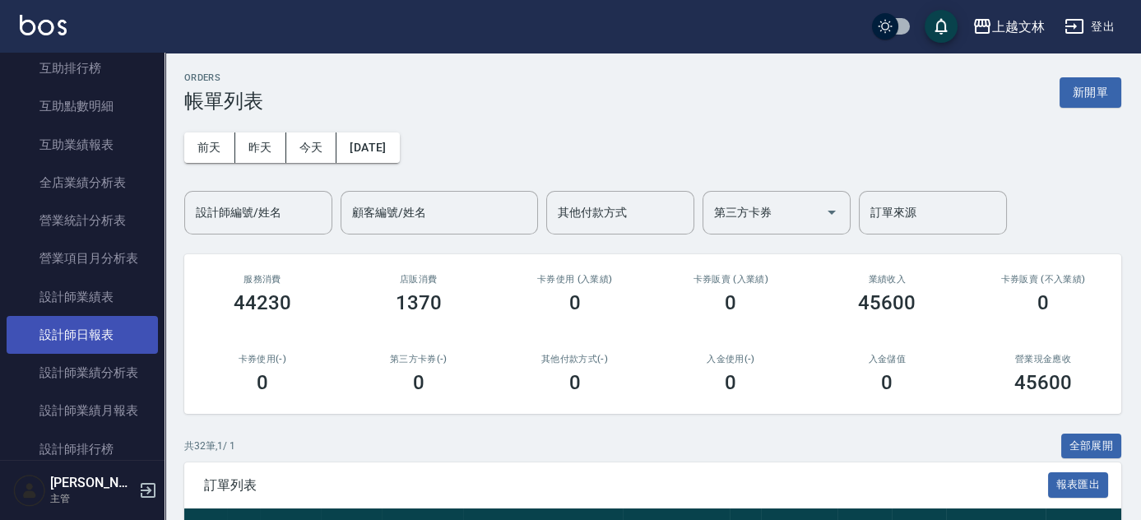
click at [101, 334] on link "設計師日報表" at bounding box center [82, 335] width 151 height 38
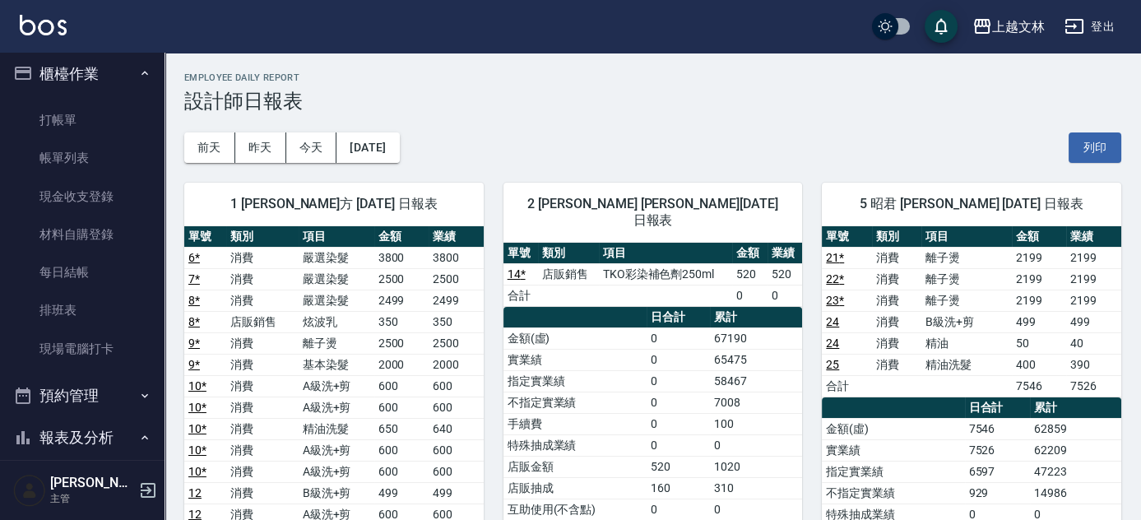
scroll to position [7, 0]
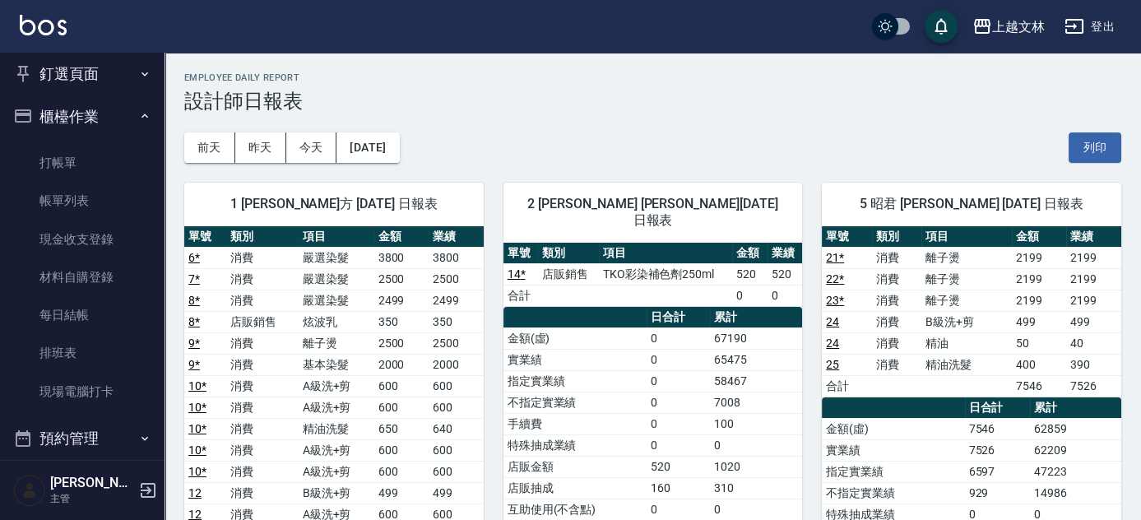
click at [138, 74] on icon "button" at bounding box center [144, 73] width 13 height 13
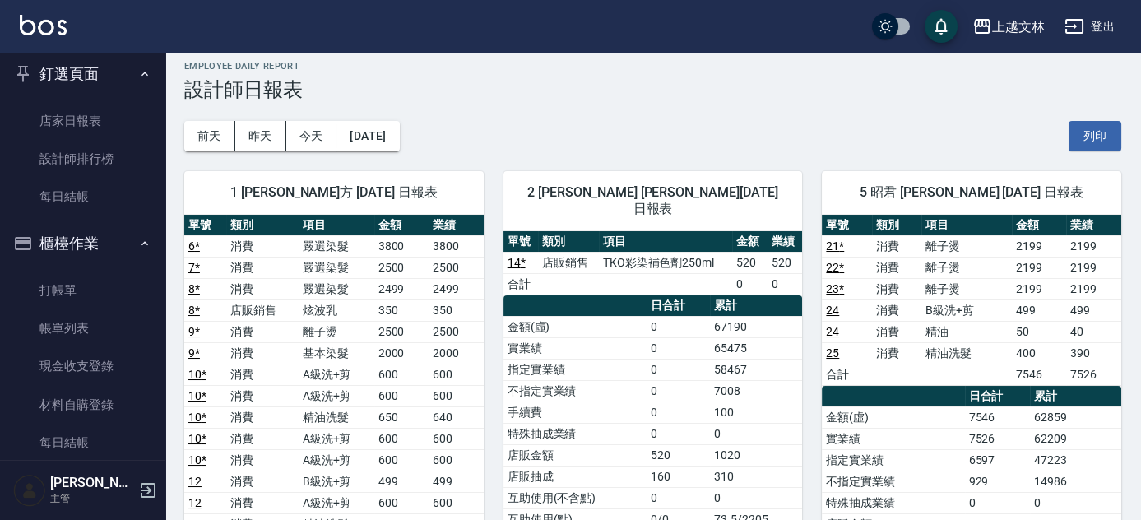
scroll to position [0, 0]
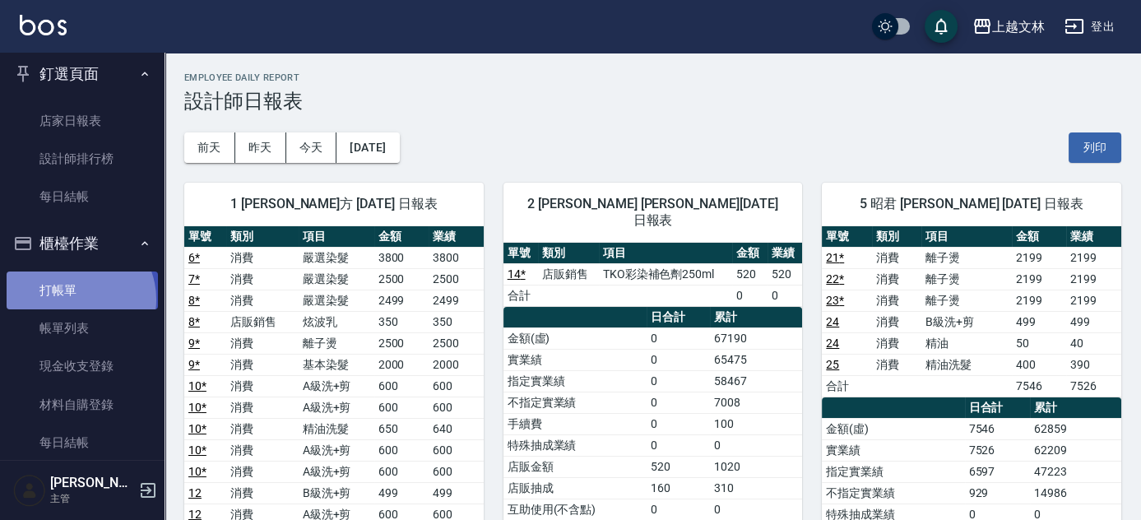
click at [72, 299] on link "打帳單" at bounding box center [82, 290] width 151 height 38
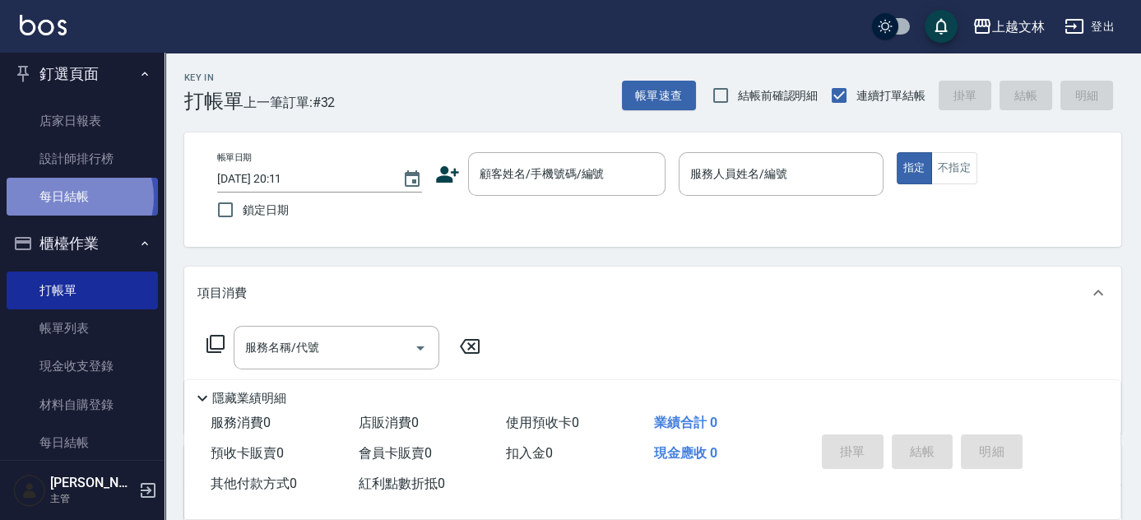
click at [74, 195] on link "每日結帳" at bounding box center [82, 197] width 151 height 38
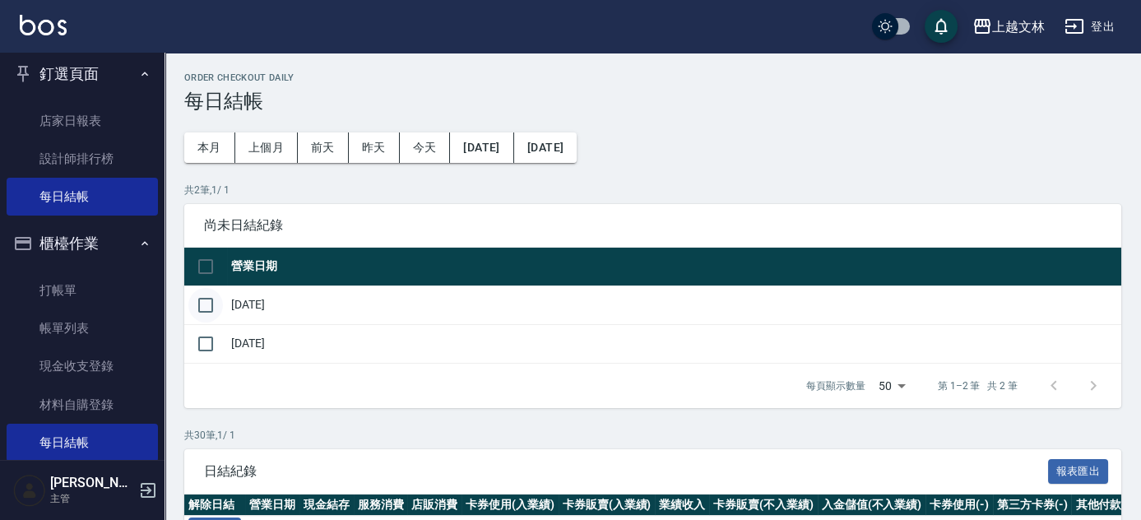
click at [199, 304] on input "checkbox" at bounding box center [205, 305] width 35 height 35
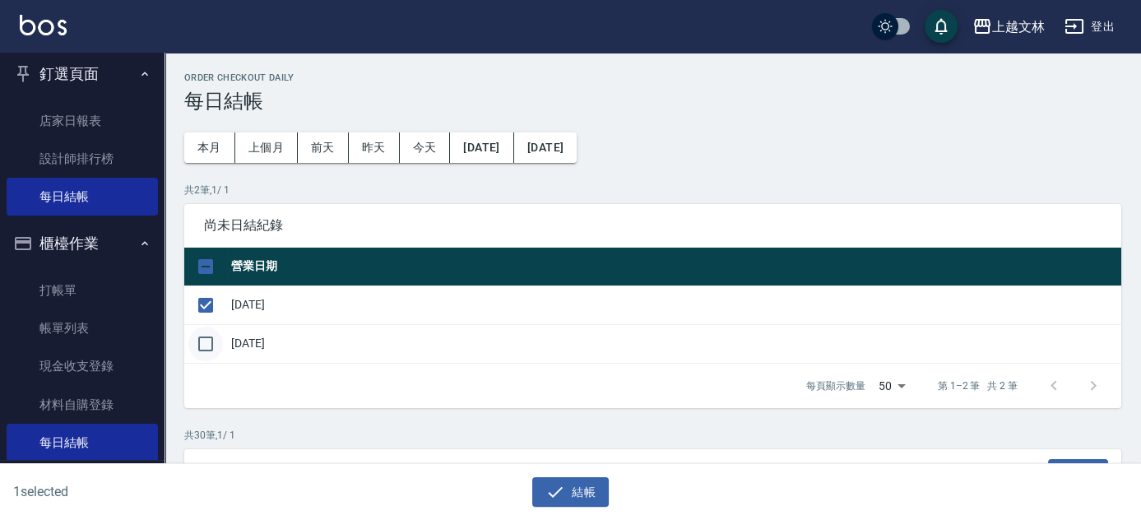
click at [204, 345] on input "checkbox" at bounding box center [205, 344] width 35 height 35
click at [579, 503] on button "結帳" at bounding box center [570, 492] width 77 height 30
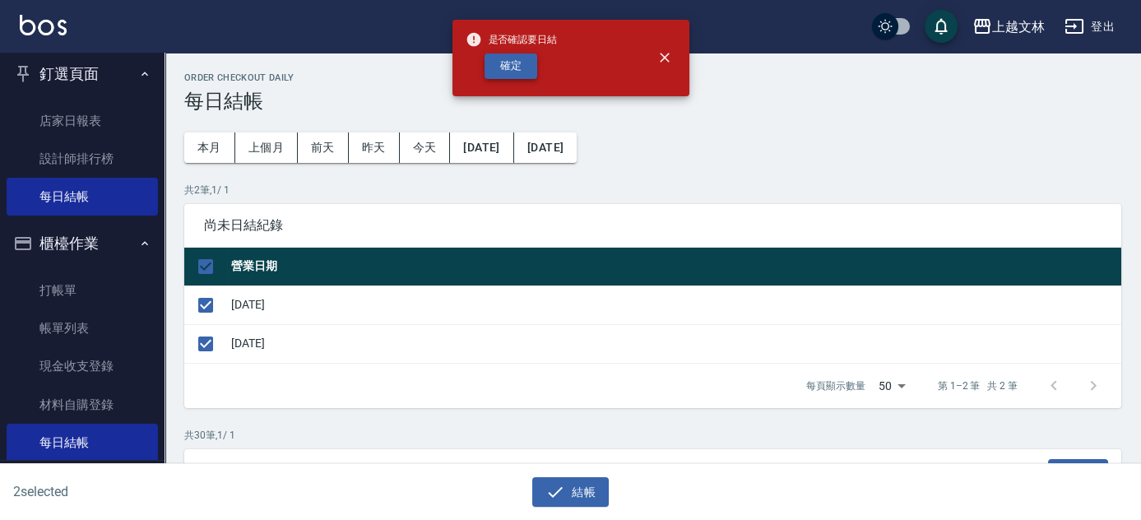
click at [515, 72] on button "確定" at bounding box center [511, 66] width 53 height 26
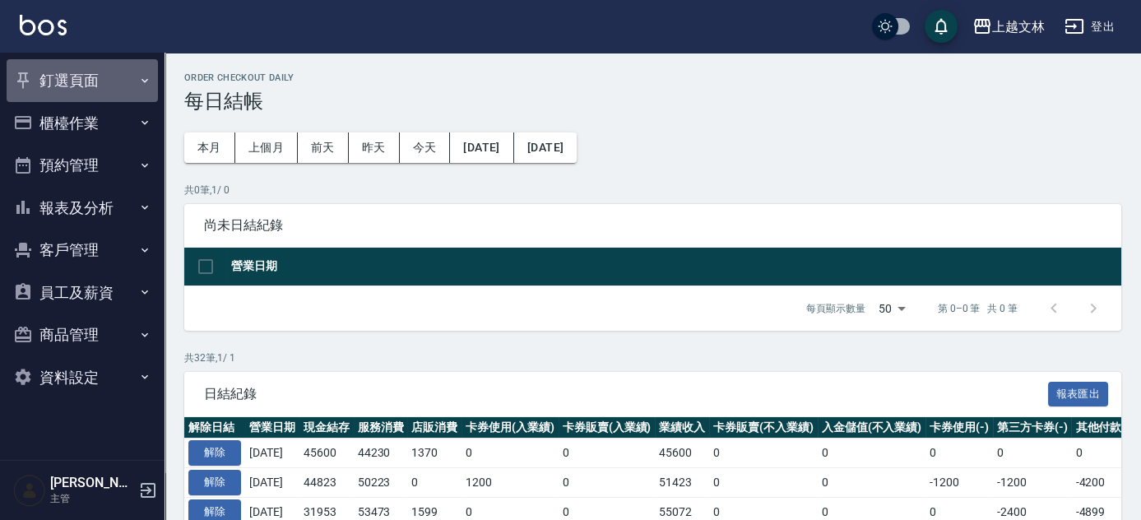
click at [60, 75] on button "釘選頁面" at bounding box center [82, 80] width 151 height 43
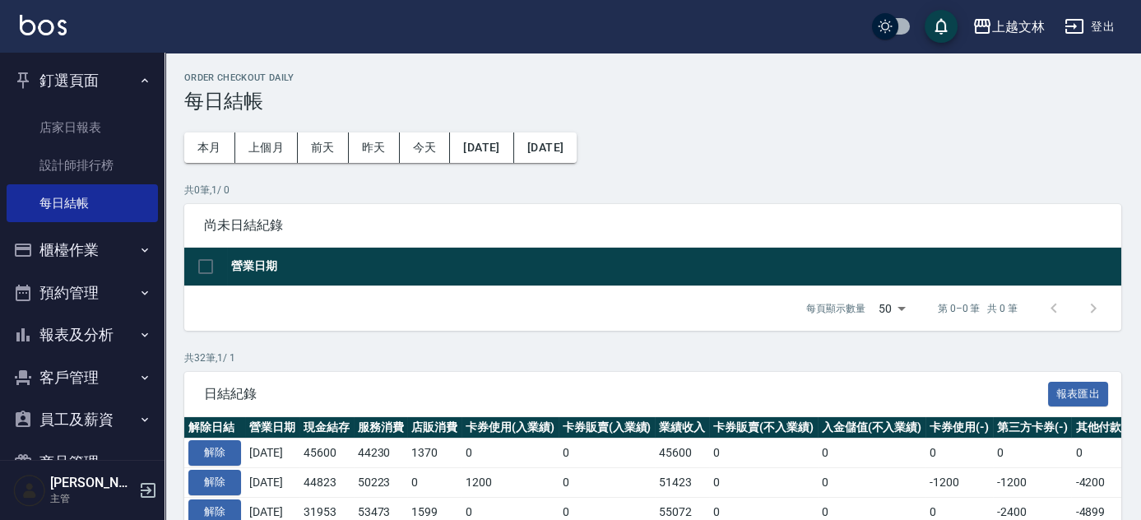
click at [85, 89] on button "釘選頁面" at bounding box center [82, 80] width 151 height 43
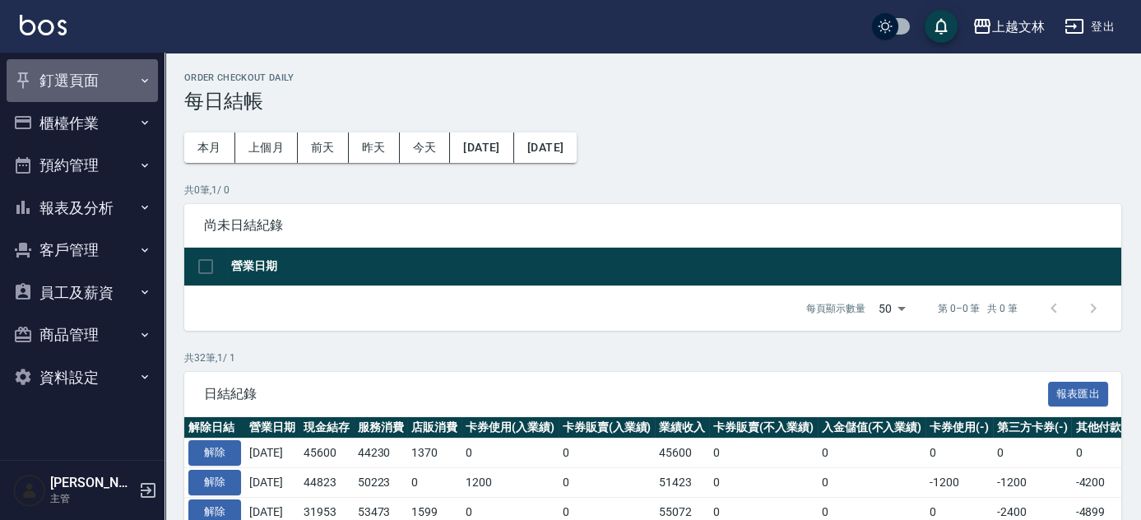
click at [81, 84] on button "釘選頁面" at bounding box center [82, 80] width 151 height 43
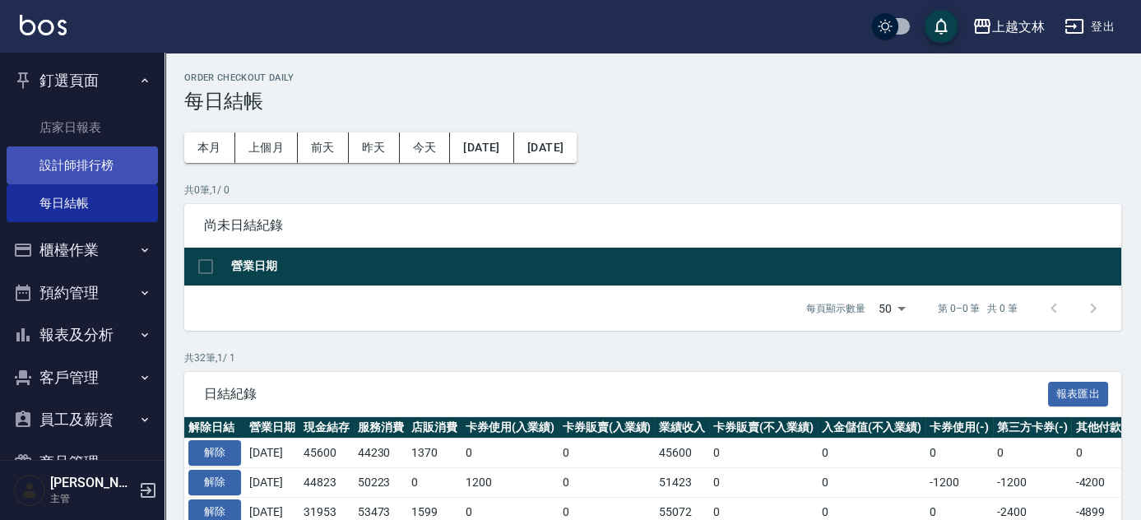
click at [83, 164] on link "設計師排行榜" at bounding box center [82, 165] width 151 height 38
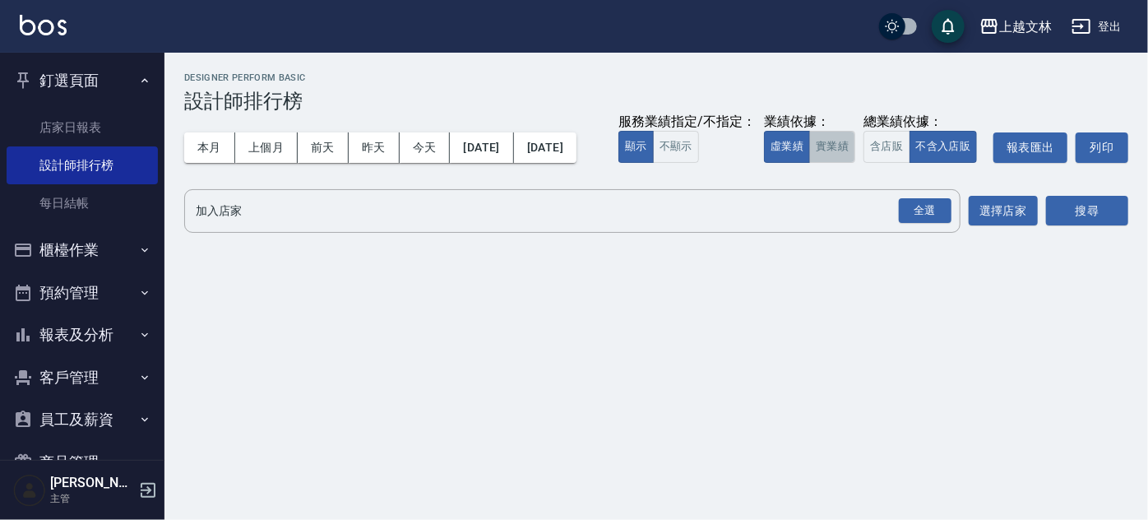
click at [810, 163] on button "實業績" at bounding box center [833, 147] width 46 height 32
click at [931, 227] on button "全選" at bounding box center [925, 211] width 59 height 32
click at [938, 224] on div "全選" at bounding box center [925, 211] width 53 height 26
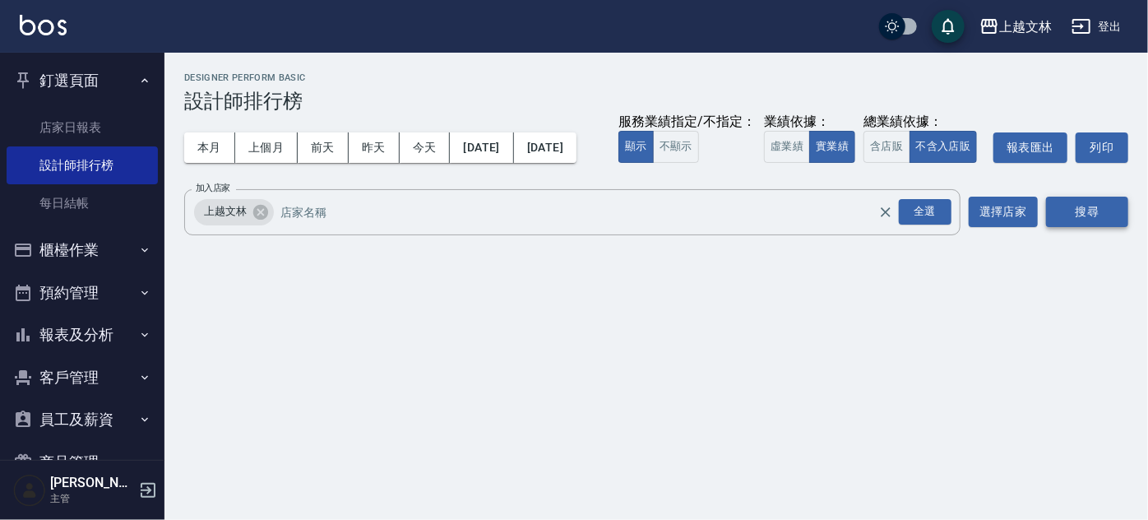
click at [1098, 227] on button "搜尋" at bounding box center [1087, 212] width 82 height 30
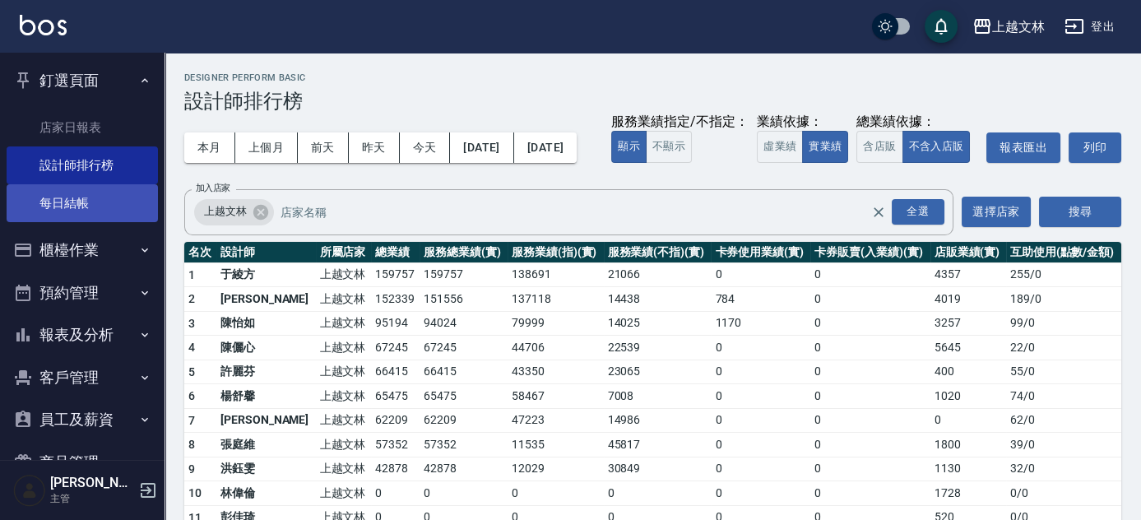
click at [72, 202] on link "每日結帳" at bounding box center [82, 203] width 151 height 38
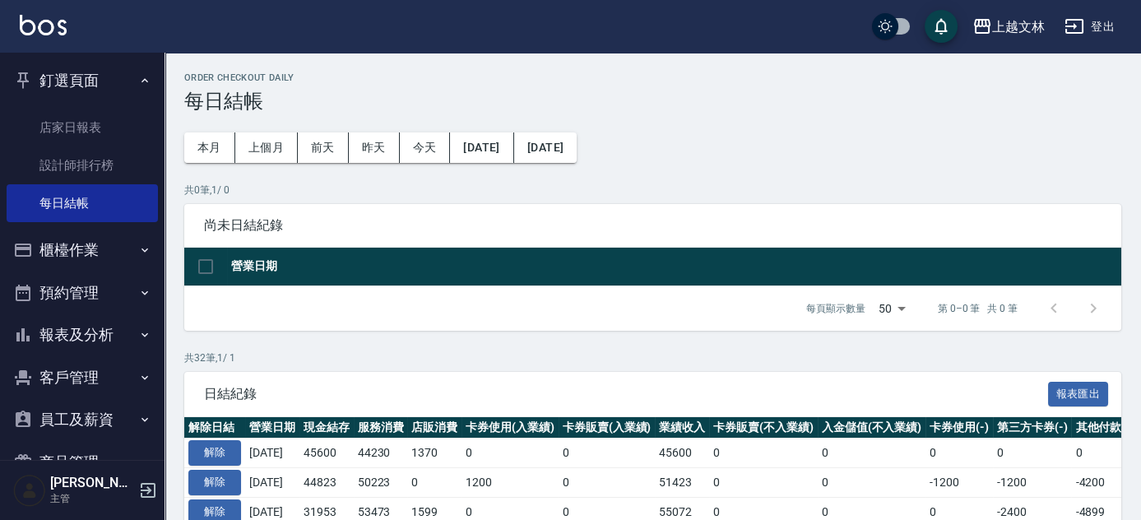
click at [74, 252] on button "櫃檯作業" at bounding box center [82, 250] width 151 height 43
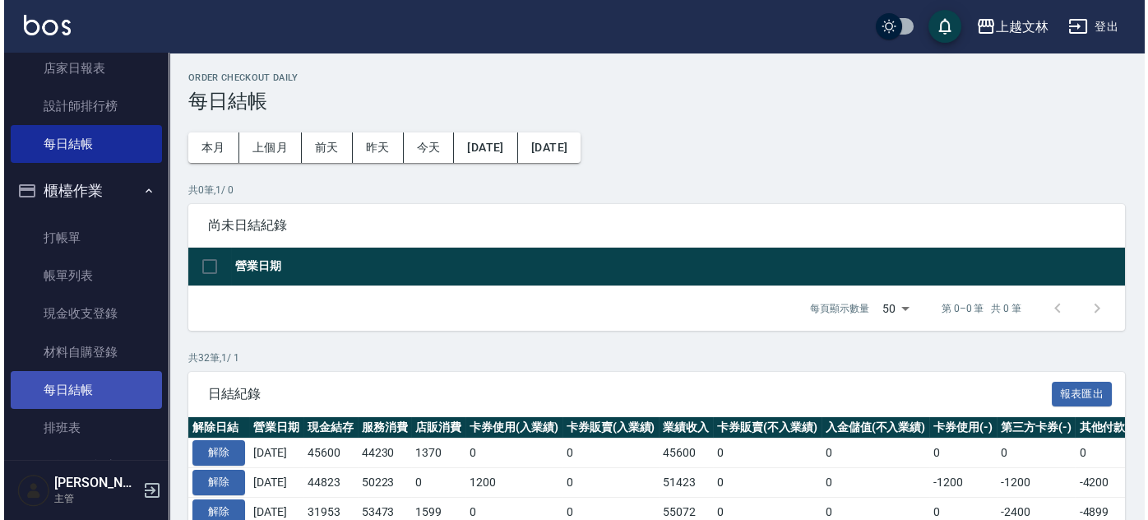
scroll to position [74, 0]
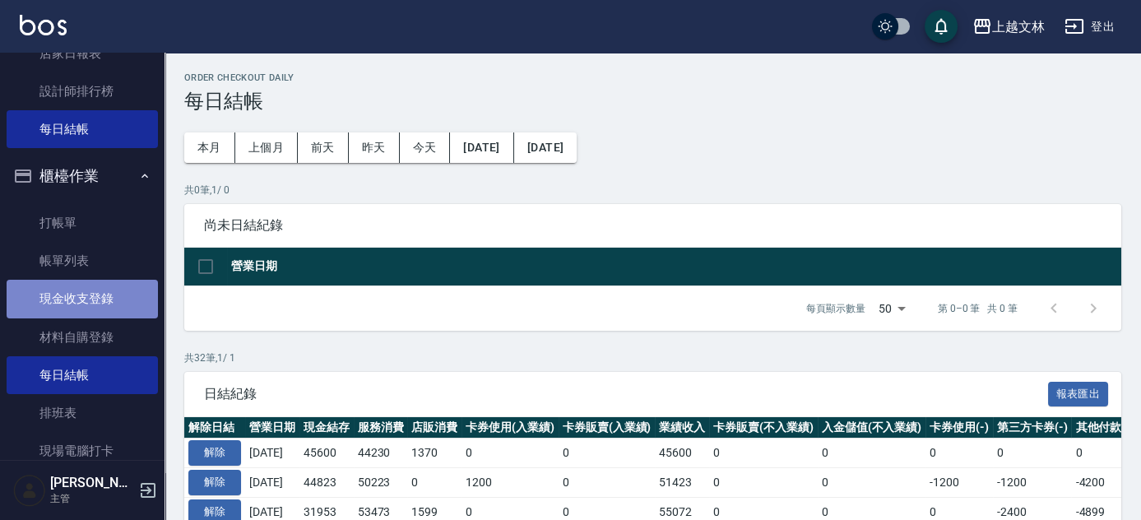
click at [101, 293] on link "現金收支登錄" at bounding box center [82, 299] width 151 height 38
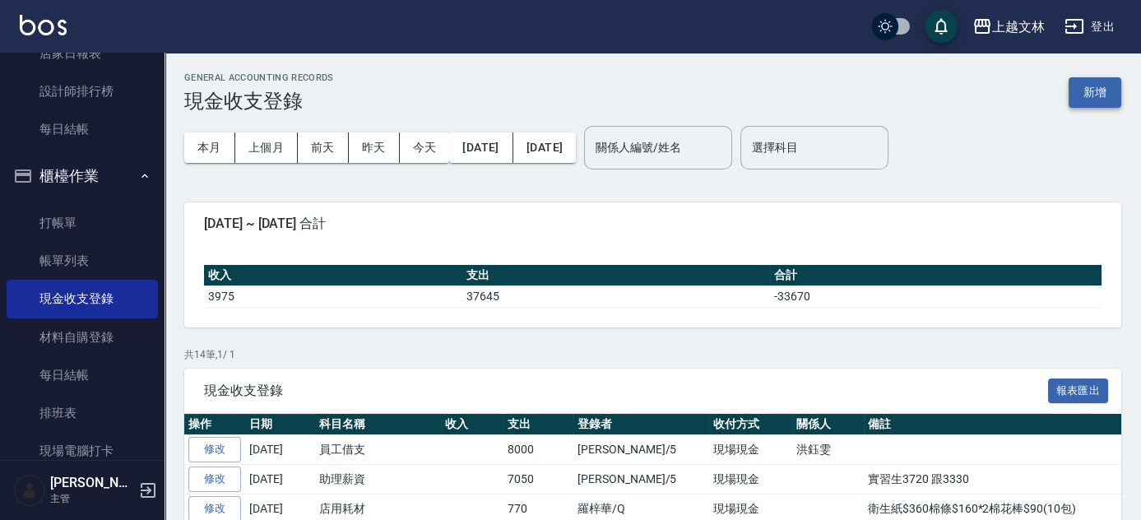
click at [1112, 94] on button "新增" at bounding box center [1095, 92] width 53 height 30
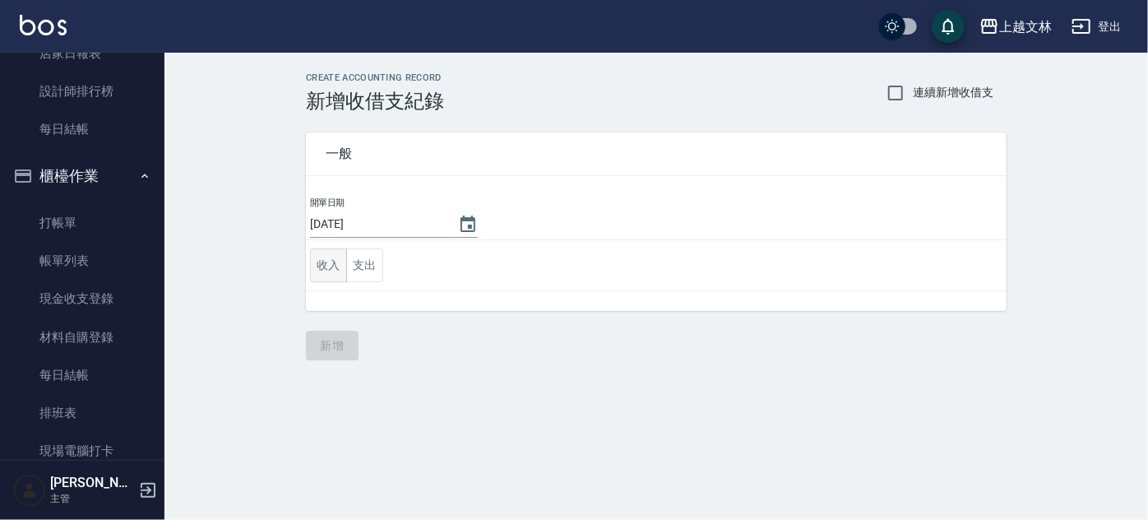
click at [329, 271] on button "收入" at bounding box center [328, 265] width 37 height 34
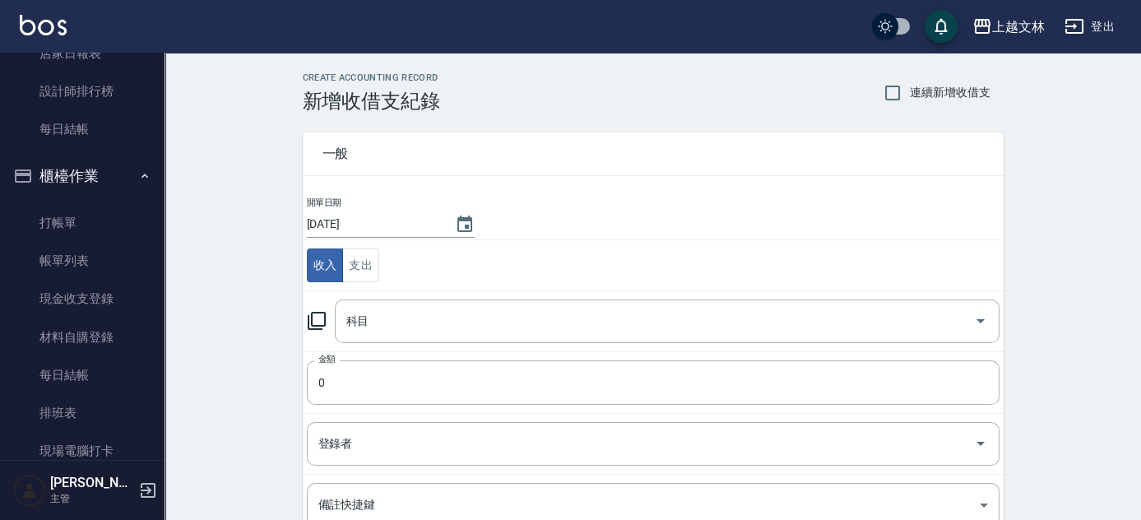
click at [318, 322] on icon at bounding box center [317, 321] width 20 height 20
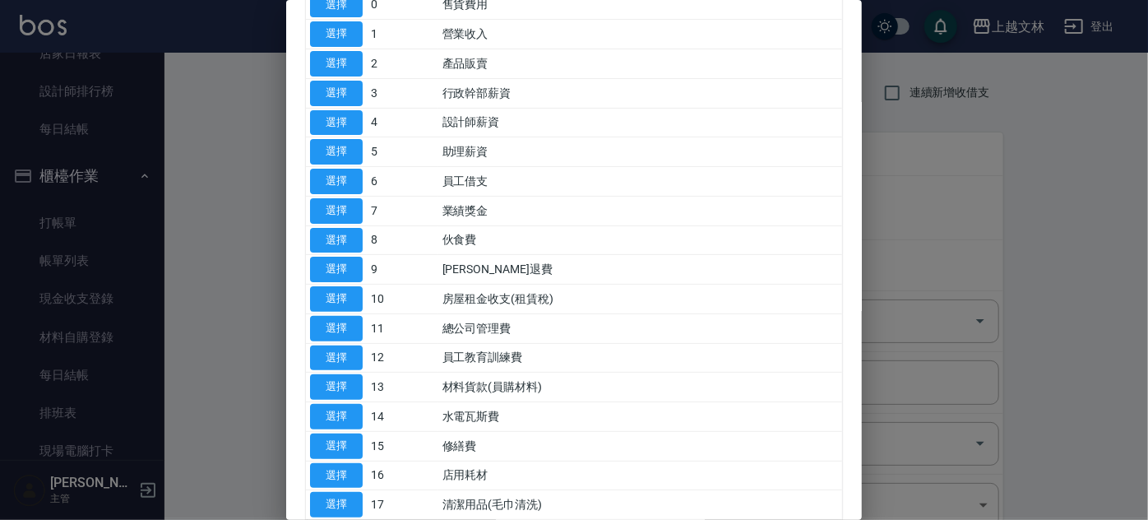
scroll to position [74, 0]
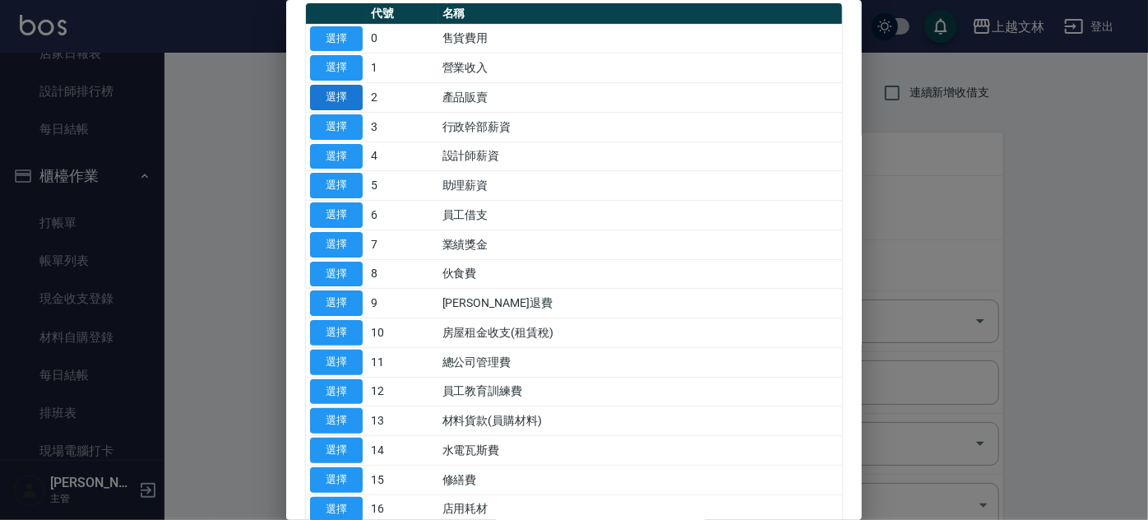
click at [350, 96] on button "選擇" at bounding box center [336, 98] width 53 height 26
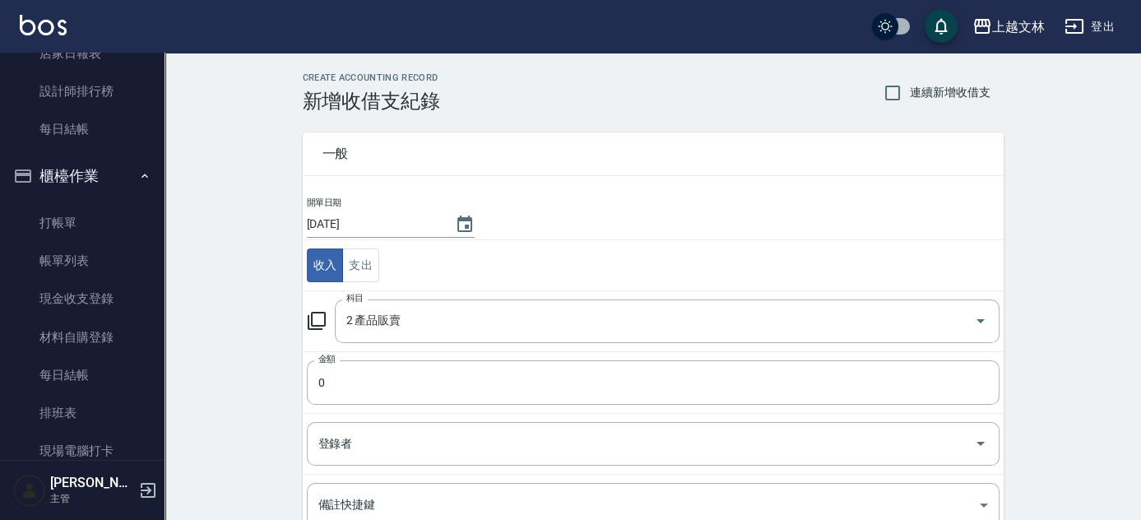
click at [310, 324] on icon at bounding box center [317, 321] width 20 height 20
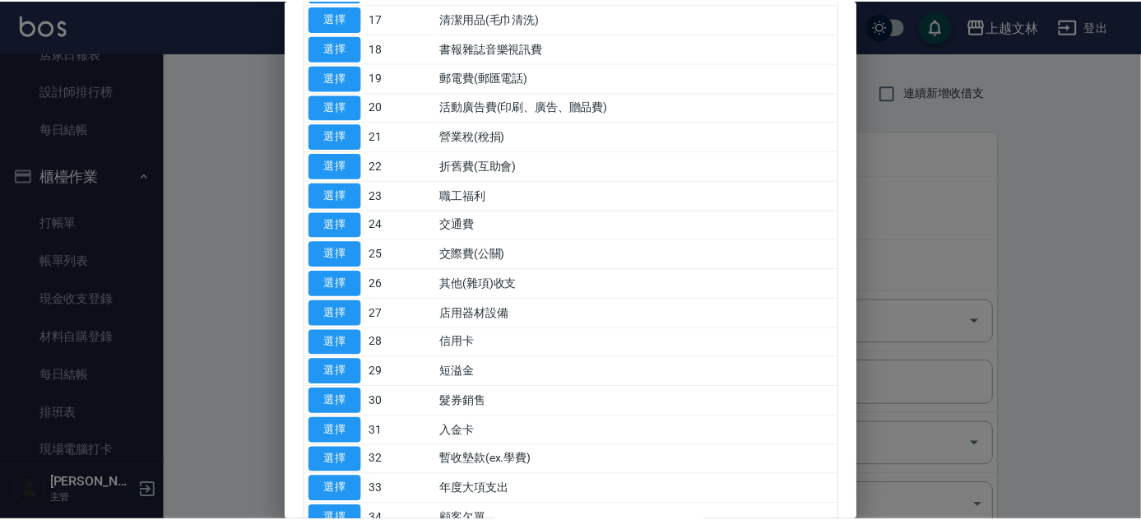
scroll to position [673, 0]
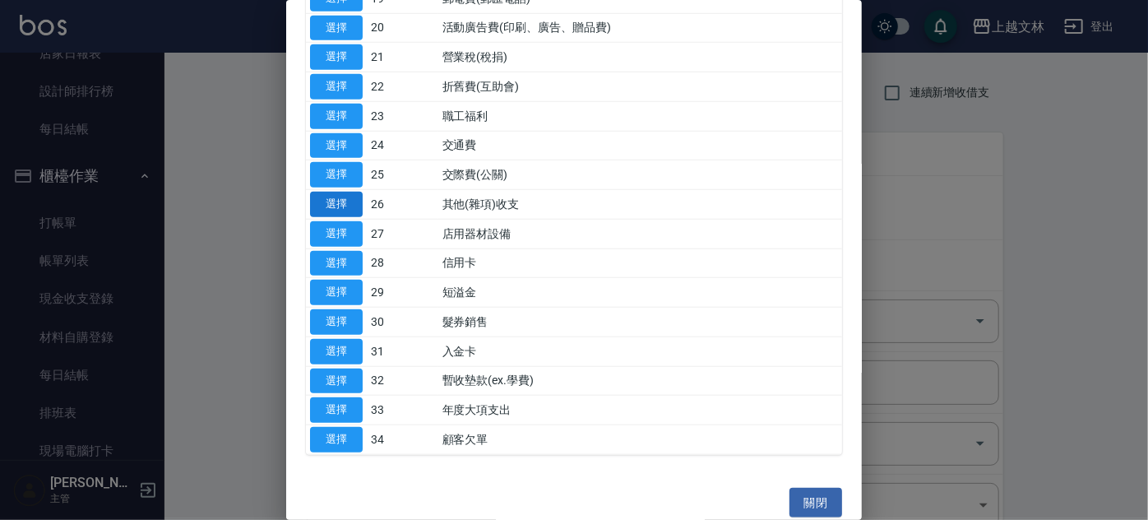
click at [346, 196] on button "選擇" at bounding box center [336, 205] width 53 height 26
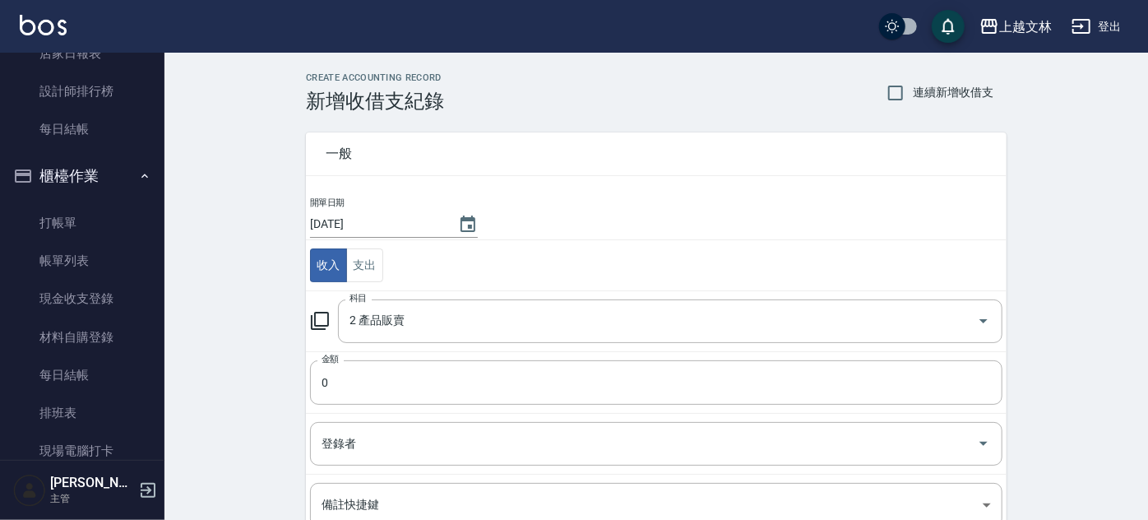
type input "26 其他(雜項)收支"
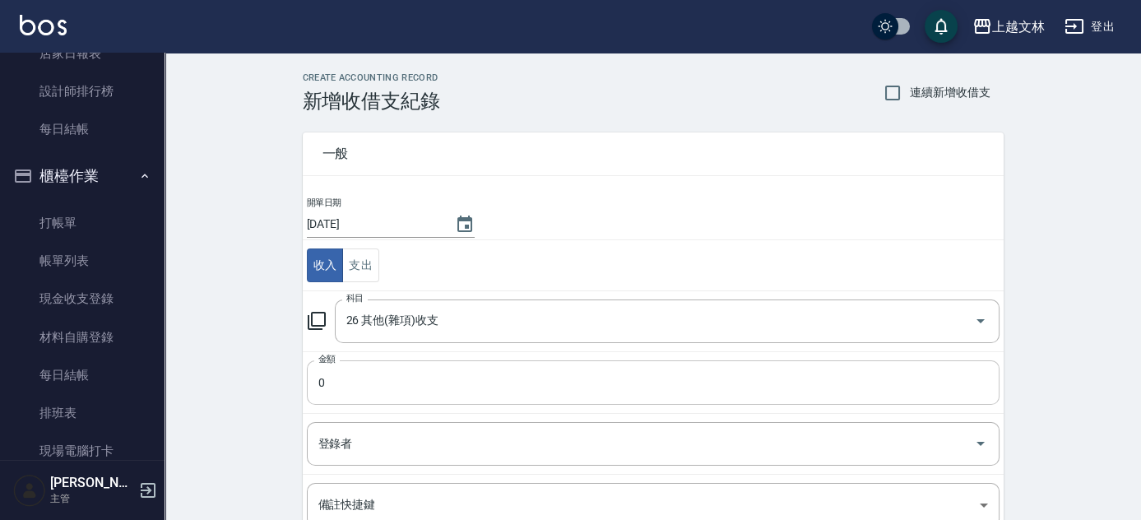
click at [351, 393] on input "0" at bounding box center [653, 382] width 693 height 44
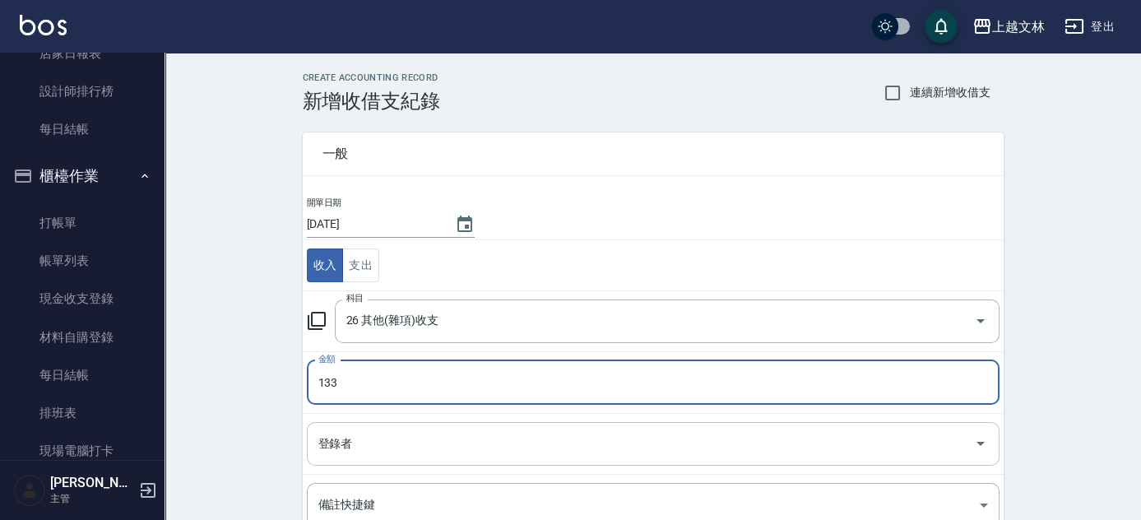
type input "133"
click at [362, 447] on input "登錄者" at bounding box center [640, 443] width 653 height 29
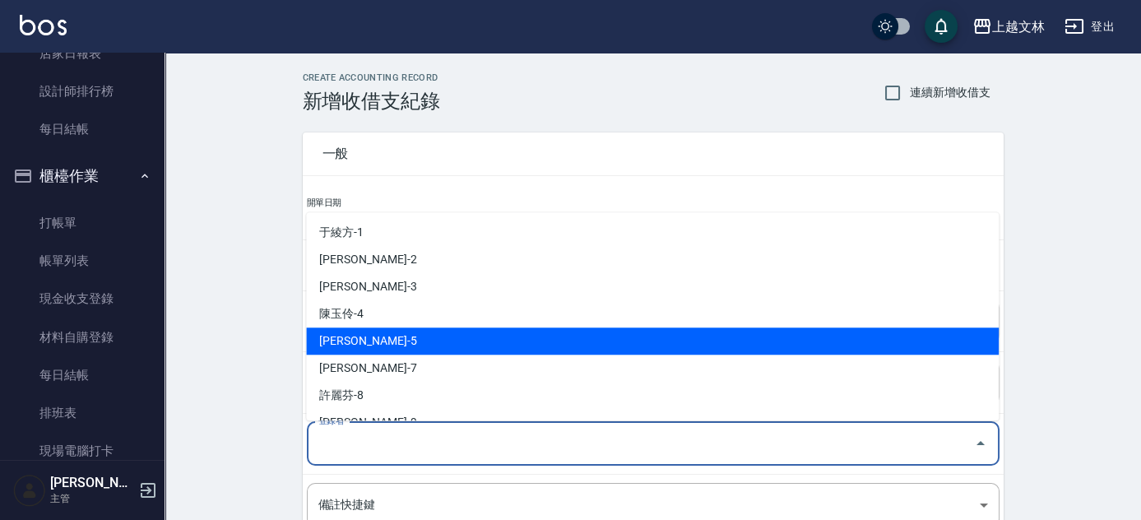
click at [344, 346] on li "[PERSON_NAME]-5" at bounding box center [652, 340] width 693 height 27
type input "[PERSON_NAME]-5"
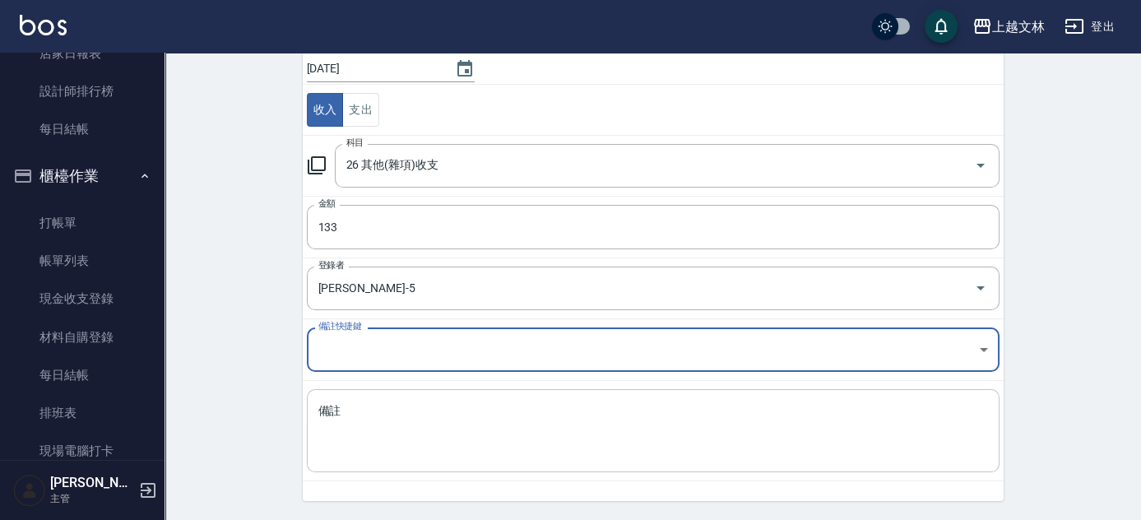
scroll to position [204, 0]
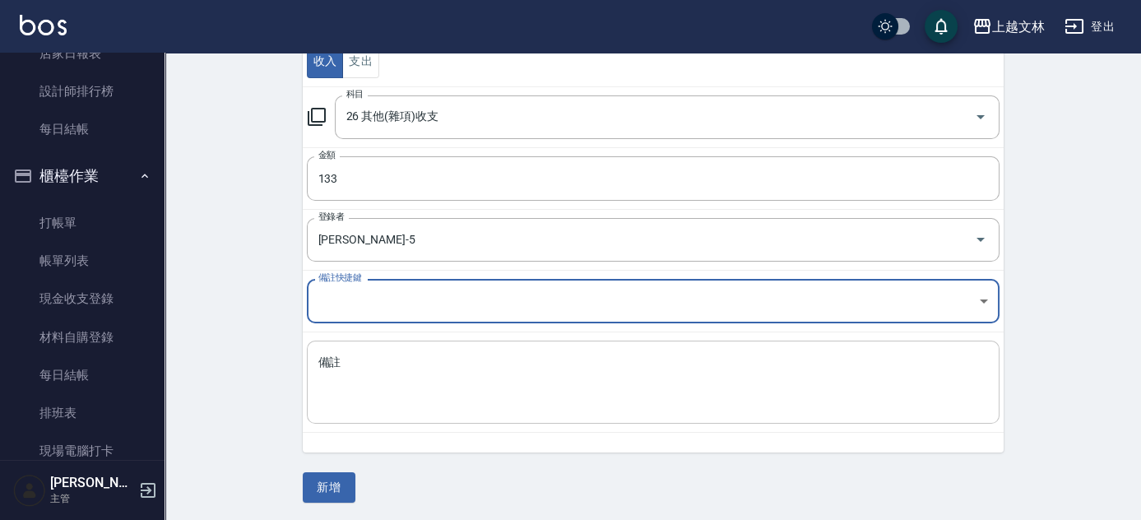
click at [373, 376] on textarea "備註" at bounding box center [653, 383] width 670 height 56
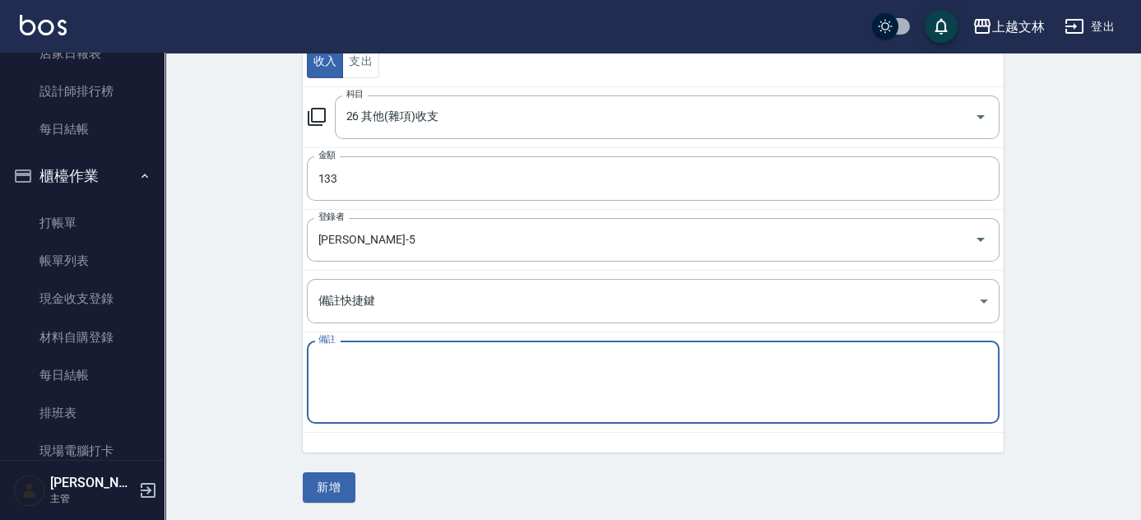
type textarea "x"
type textarea "[PERSON_NAME]隨手護"
click at [347, 490] on button "新增" at bounding box center [329, 487] width 53 height 30
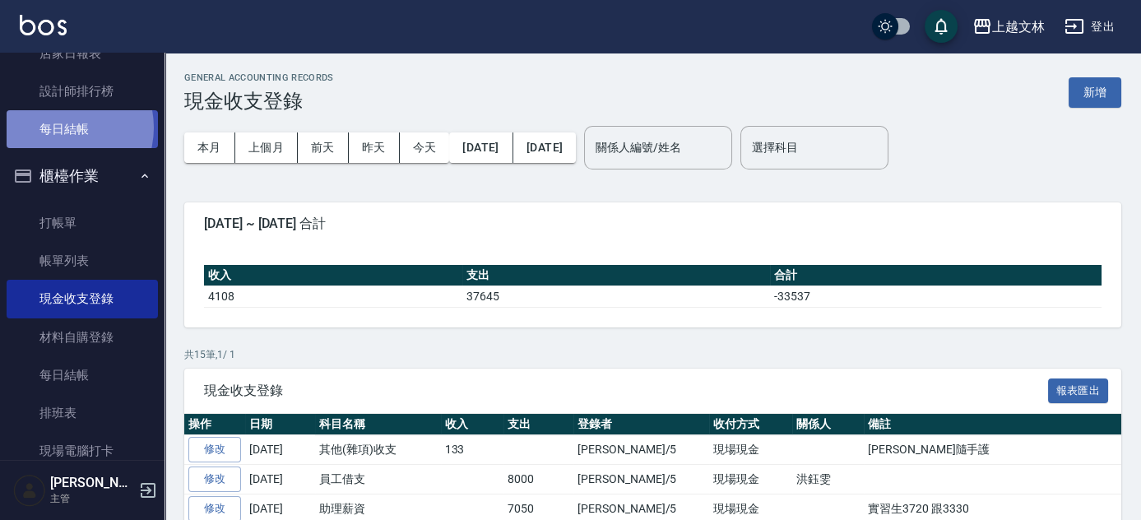
click at [59, 127] on link "每日結帳" at bounding box center [82, 129] width 151 height 38
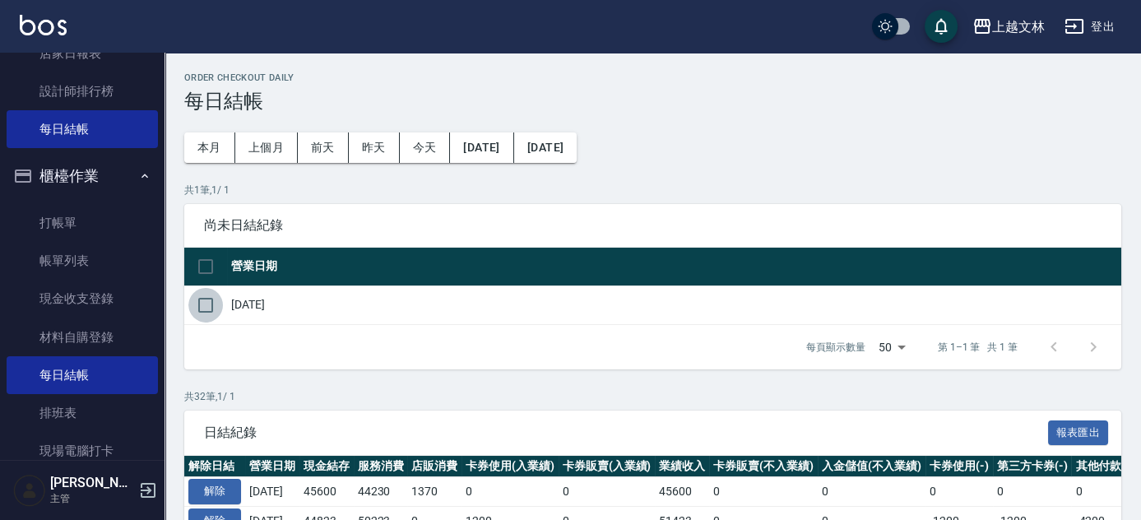
click at [207, 308] on input "checkbox" at bounding box center [205, 305] width 35 height 35
checkbox input "true"
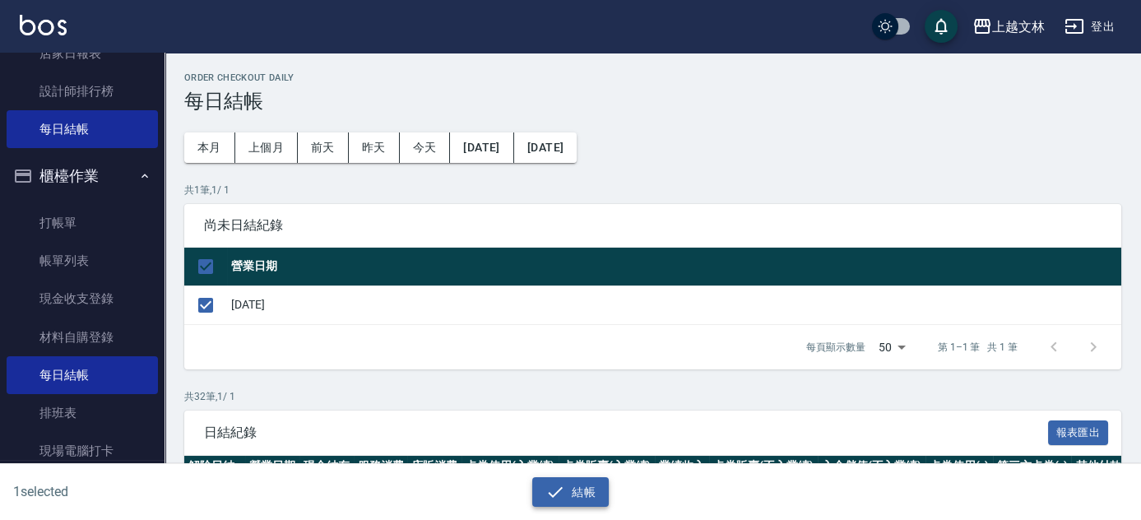
click at [588, 493] on button "結帳" at bounding box center [570, 492] width 77 height 30
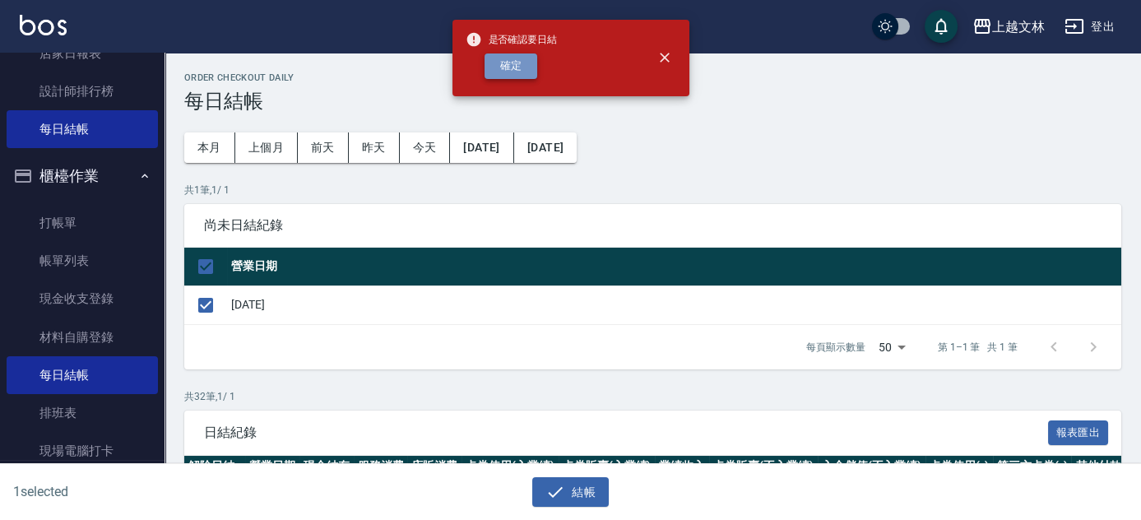
click at [522, 69] on button "確定" at bounding box center [511, 66] width 53 height 26
checkbox input "false"
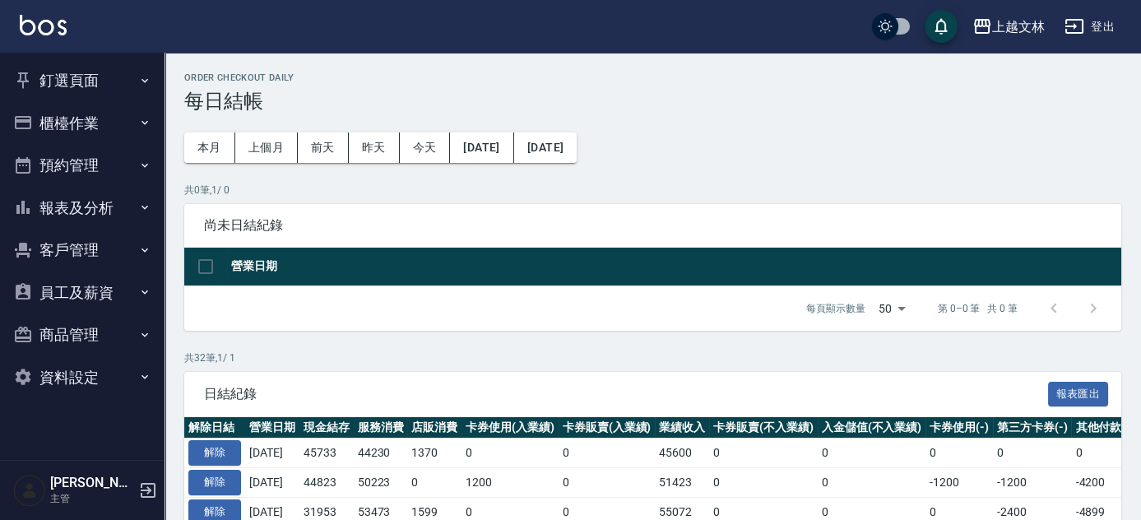
scroll to position [149, 0]
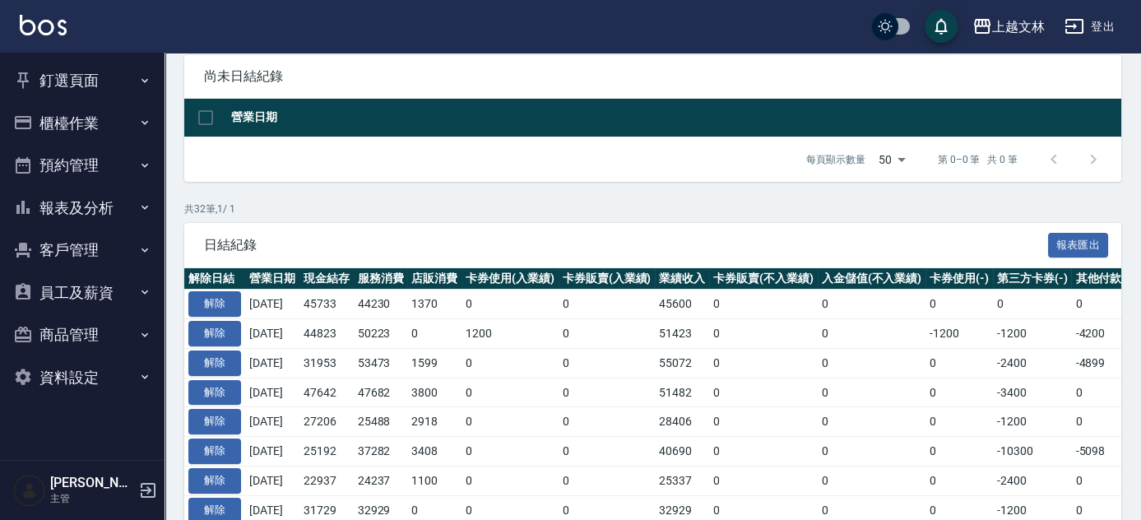
click at [79, 82] on button "釘選頁面" at bounding box center [82, 80] width 151 height 43
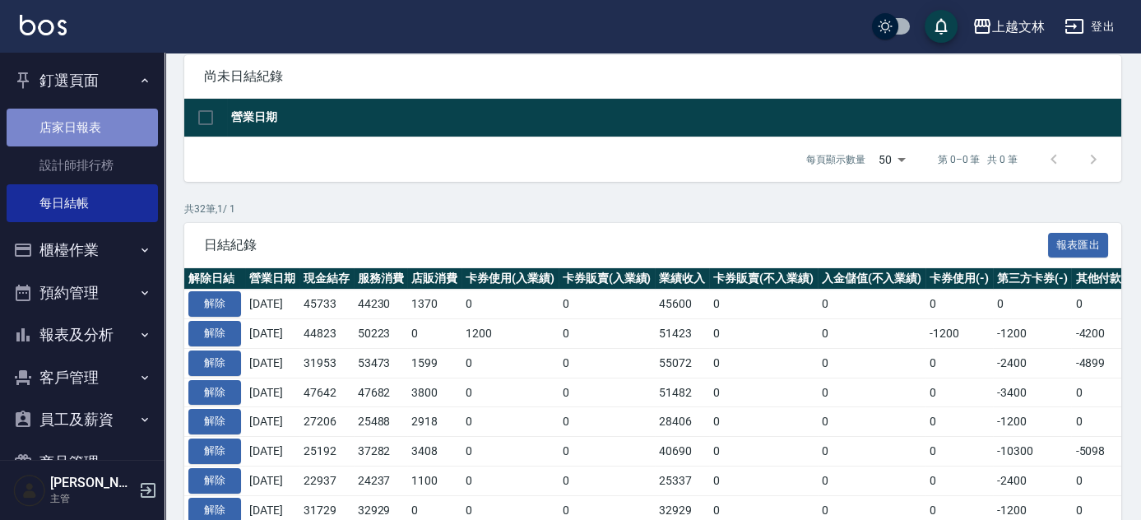
click at [91, 128] on link "店家日報表" at bounding box center [82, 128] width 151 height 38
